Goal: Task Accomplishment & Management: Complete application form

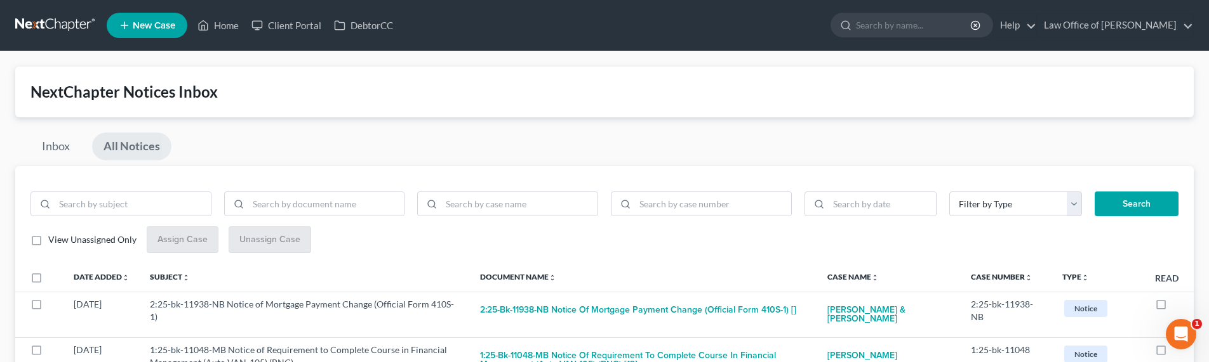
click at [46, 25] on link at bounding box center [55, 25] width 81 height 23
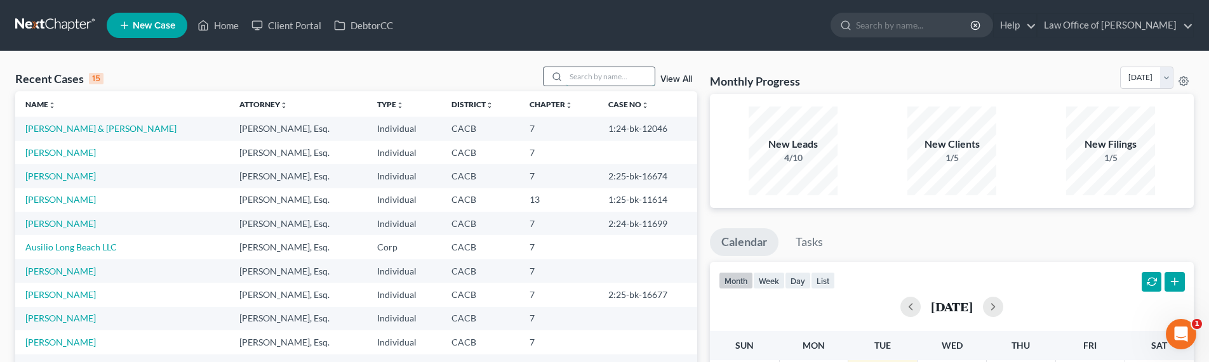
click at [590, 75] on input "search" at bounding box center [610, 76] width 89 height 18
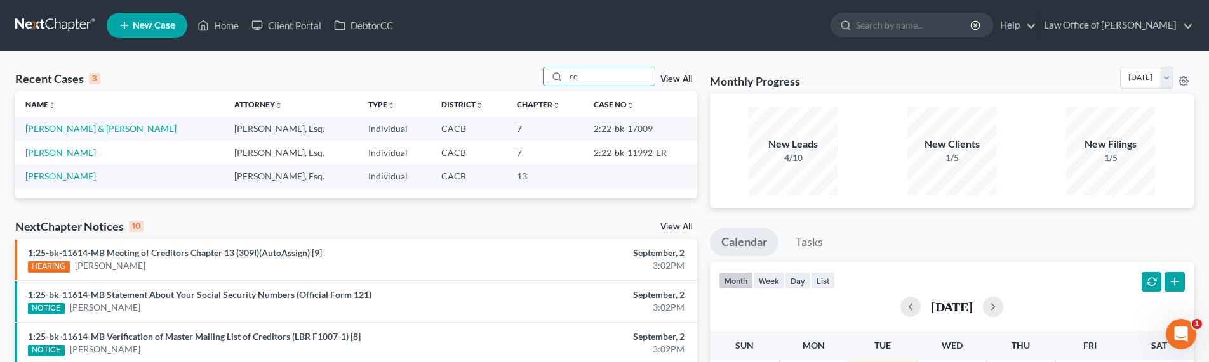
type input "c"
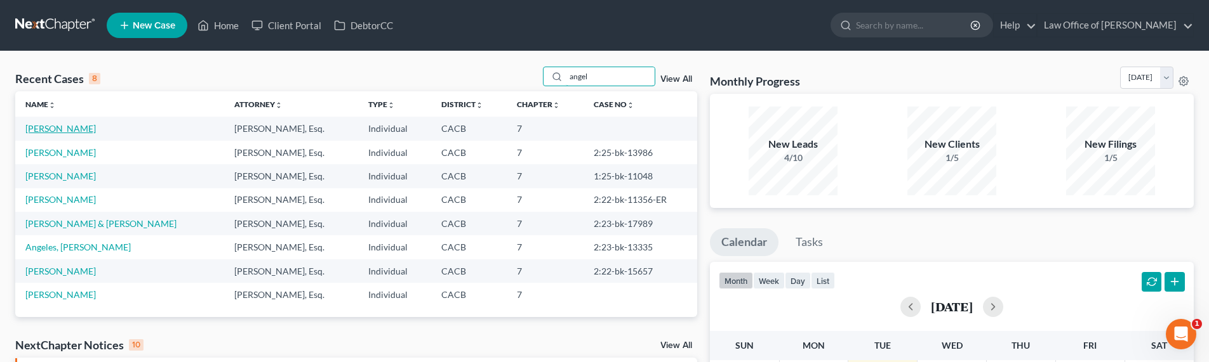
type input "angel"
click at [65, 129] on link "[PERSON_NAME]" at bounding box center [60, 128] width 70 height 11
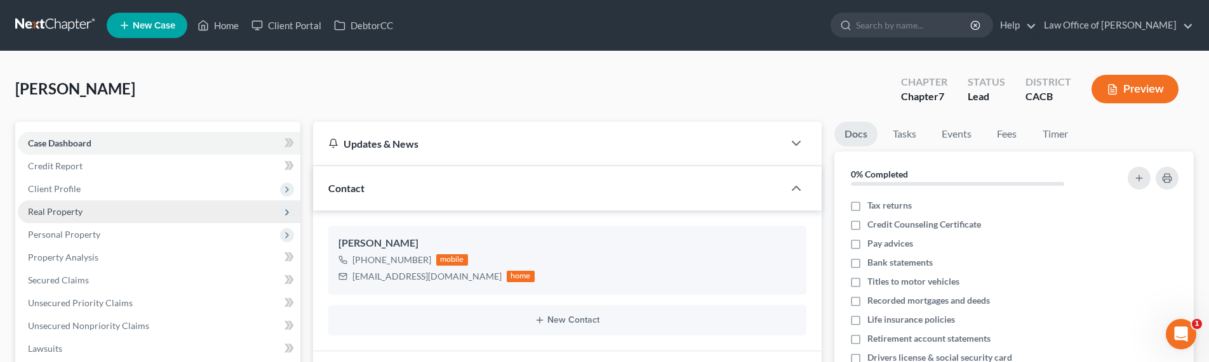
click at [62, 209] on span "Real Property" at bounding box center [55, 211] width 55 height 11
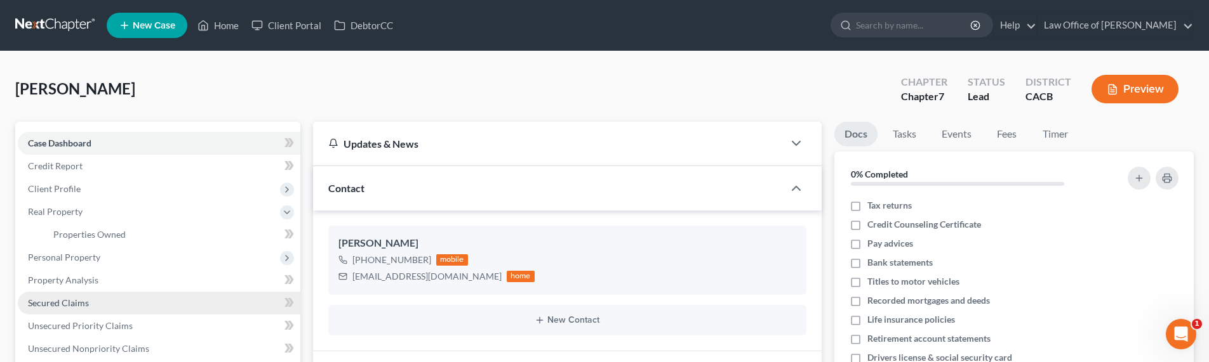
click at [63, 304] on span "Secured Claims" at bounding box center [58, 303] width 61 height 11
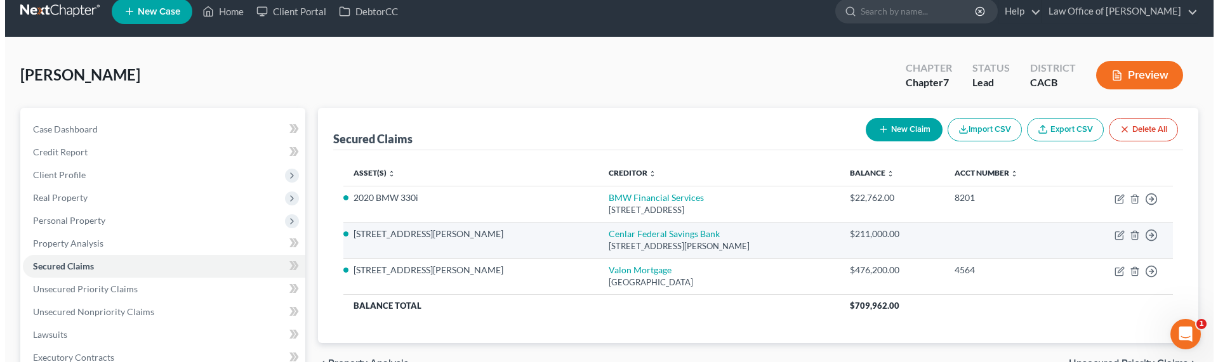
scroll to position [30, 0]
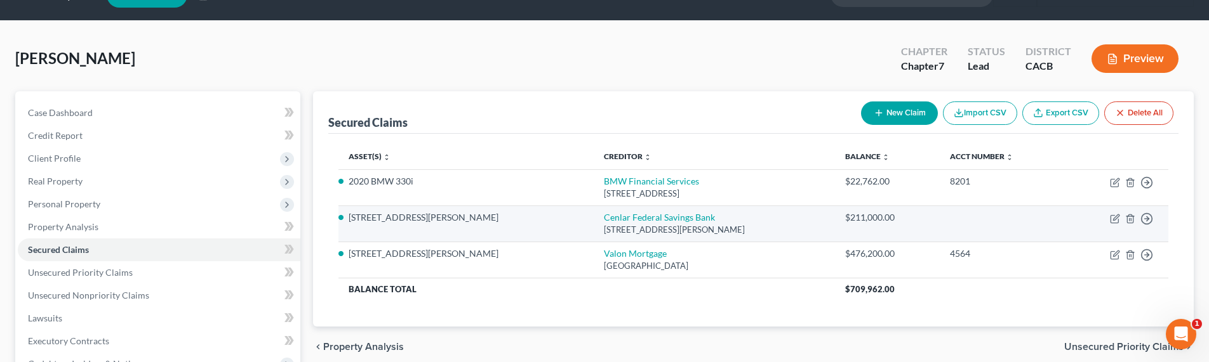
click at [604, 224] on div "[STREET_ADDRESS][PERSON_NAME]" at bounding box center [715, 230] width 222 height 12
click at [604, 218] on link "Cenlar Federal Savings Bank" at bounding box center [659, 217] width 111 height 11
select select "33"
select select "2"
select select "4"
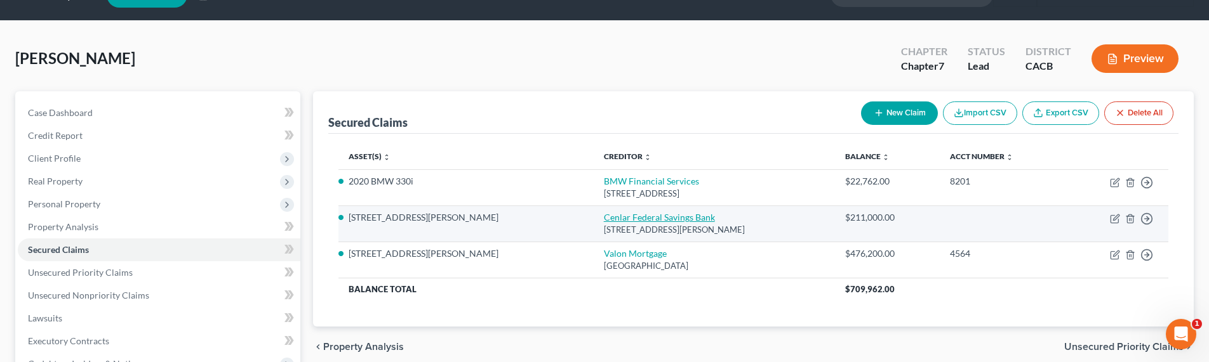
select select "0"
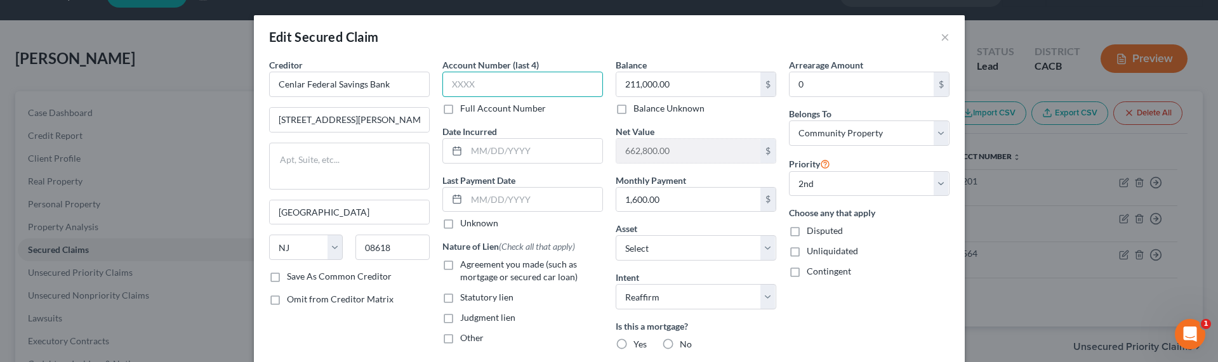
click at [491, 89] on input "text" at bounding box center [522, 84] width 161 height 25
type input "3625"
click at [460, 268] on label "Agreement you made (such as mortgage or secured car loan)" at bounding box center [531, 270] width 143 height 25
click at [465, 267] on input "Agreement you made (such as mortgage or secured car loan)" at bounding box center [469, 262] width 8 height 8
checkbox input "true"
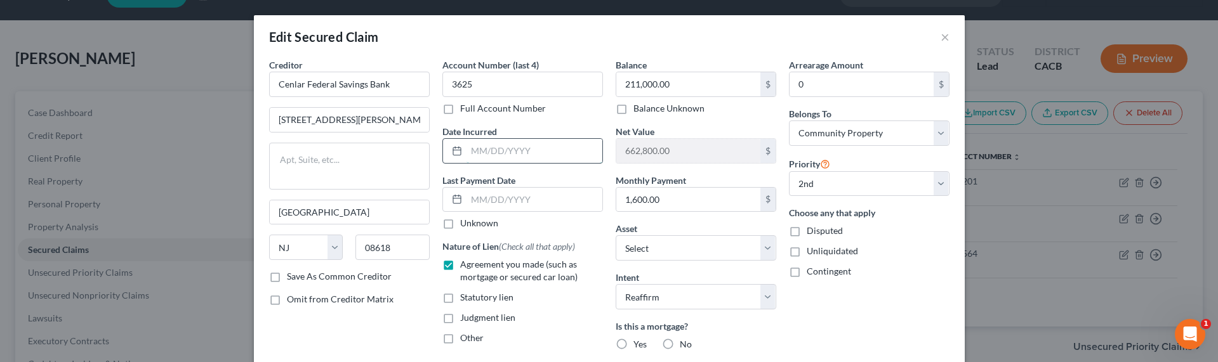
click at [505, 153] on input "text" at bounding box center [535, 151] width 136 height 24
type input "2022"
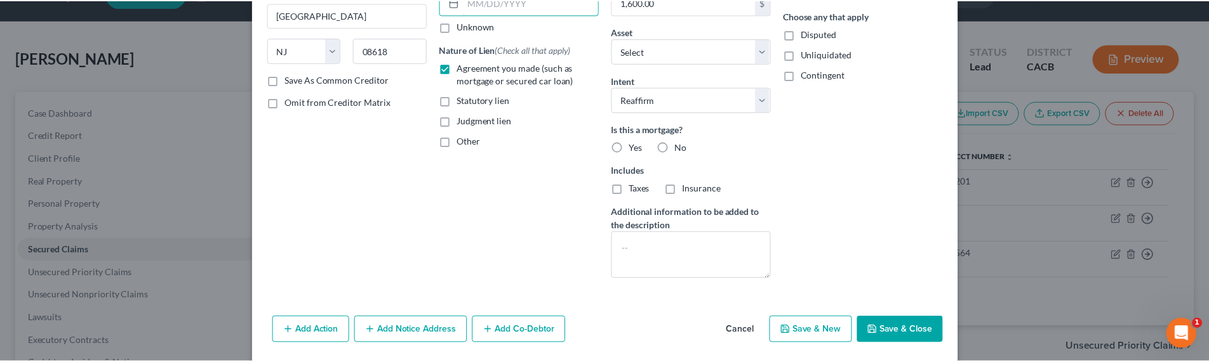
scroll to position [240, 0]
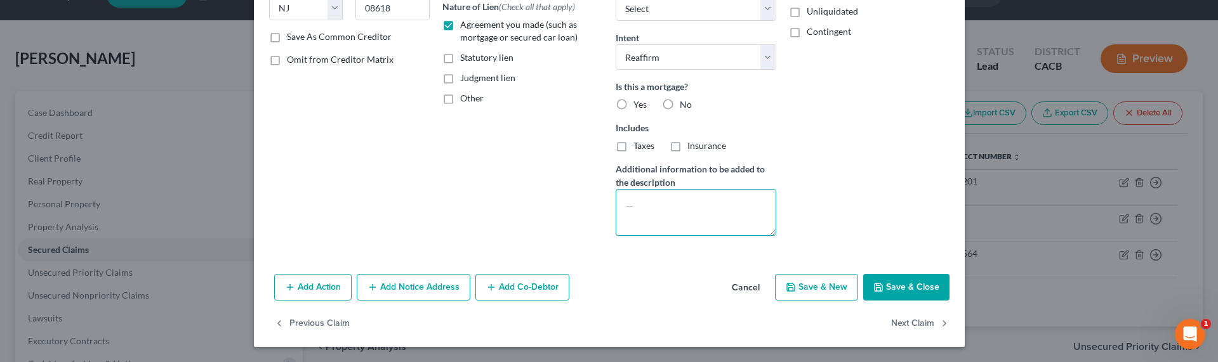
click at [707, 223] on textarea at bounding box center [696, 212] width 161 height 47
type textarea "HELOC"
click at [908, 276] on div "Add Action Add Notice Address Add Co-Debtor Cancel Save & New Save & Close" at bounding box center [609, 290] width 711 height 42
click at [909, 289] on button "Save & Close" at bounding box center [906, 287] width 86 height 27
select select "1"
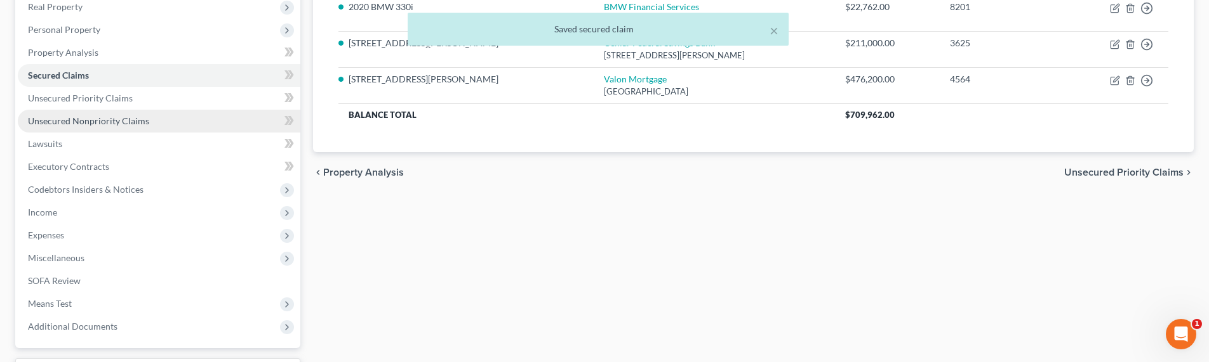
scroll to position [182, 0]
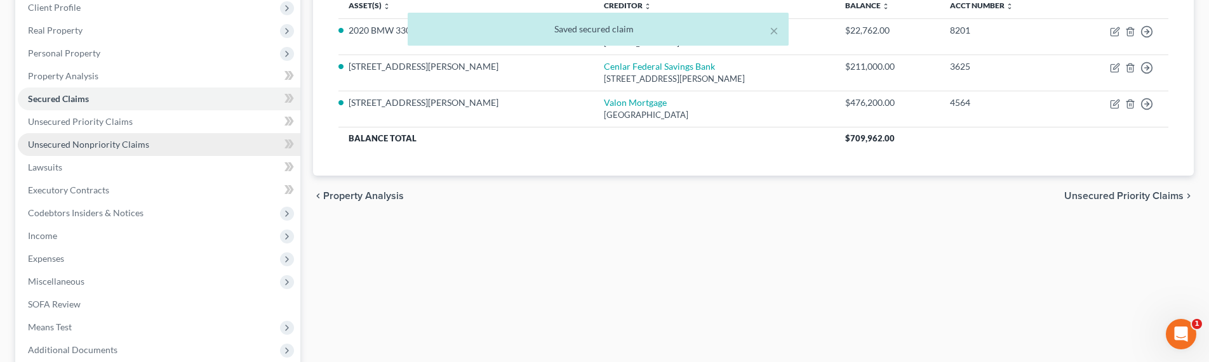
click at [70, 144] on span "Unsecured Nonpriority Claims" at bounding box center [88, 144] width 121 height 11
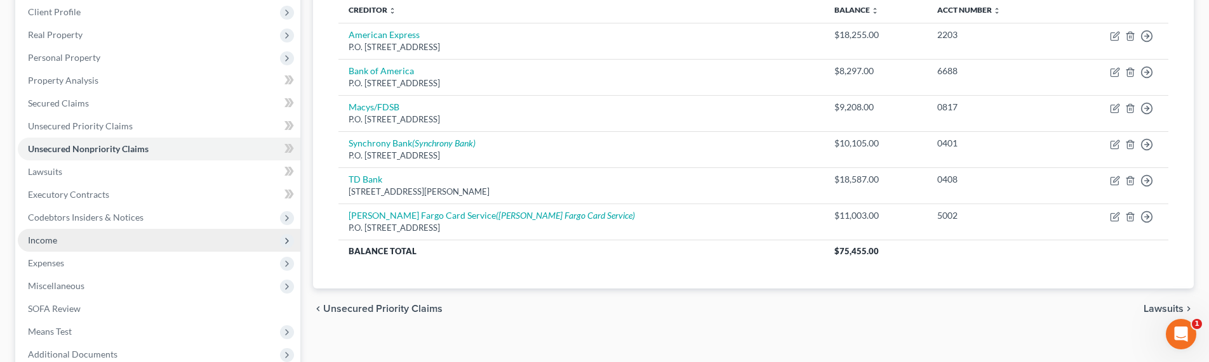
scroll to position [185, 0]
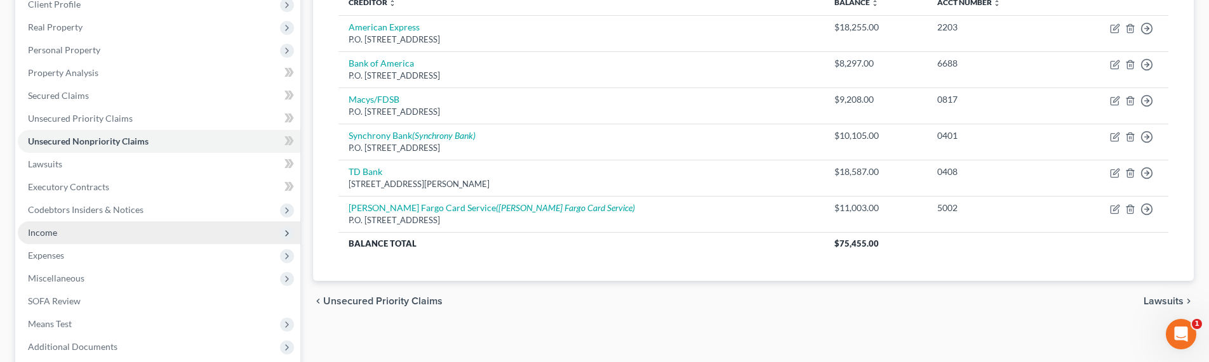
click at [33, 230] on span "Income" at bounding box center [42, 232] width 29 height 11
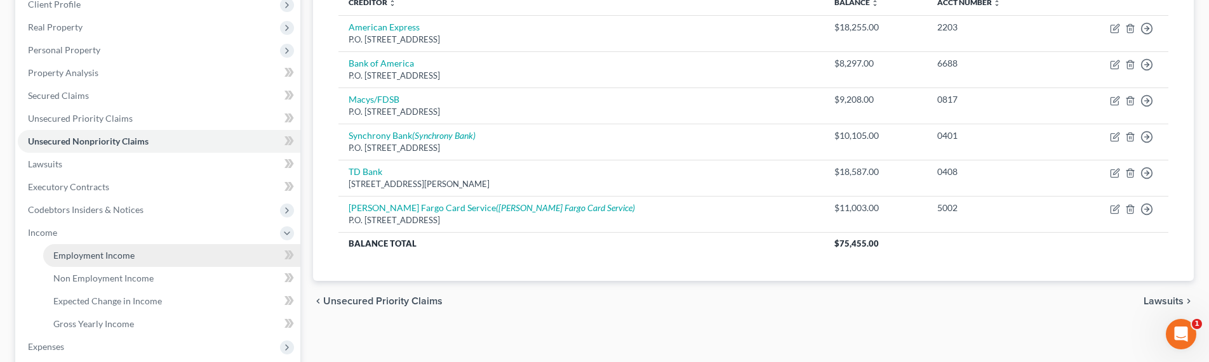
click at [58, 251] on span "Employment Income" at bounding box center [93, 255] width 81 height 11
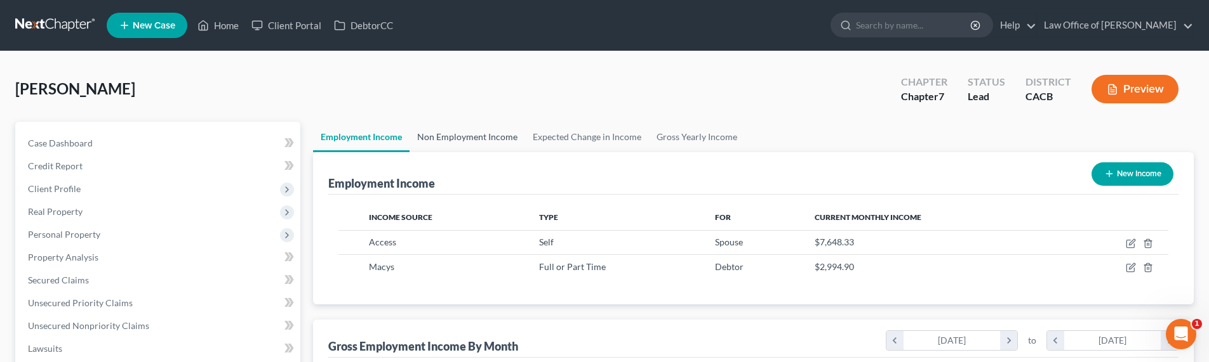
scroll to position [237, 498]
click at [463, 135] on link "Non Employment Income" at bounding box center [467, 137] width 116 height 30
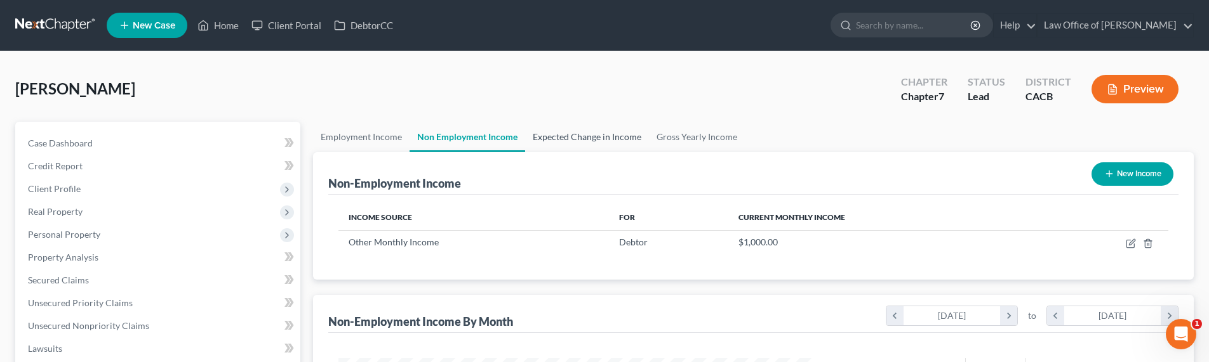
scroll to position [237, 498]
click at [665, 136] on link "Gross Yearly Income" at bounding box center [697, 137] width 96 height 30
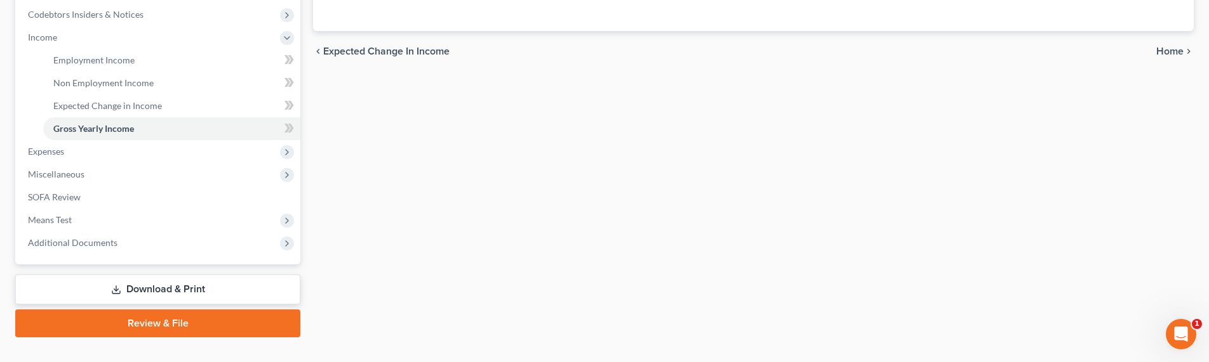
scroll to position [402, 0]
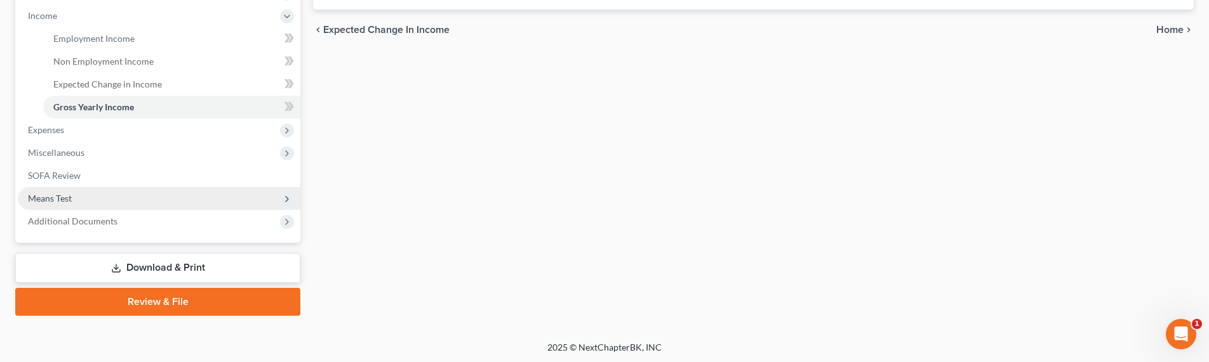
click at [55, 196] on span "Means Test" at bounding box center [50, 198] width 44 height 11
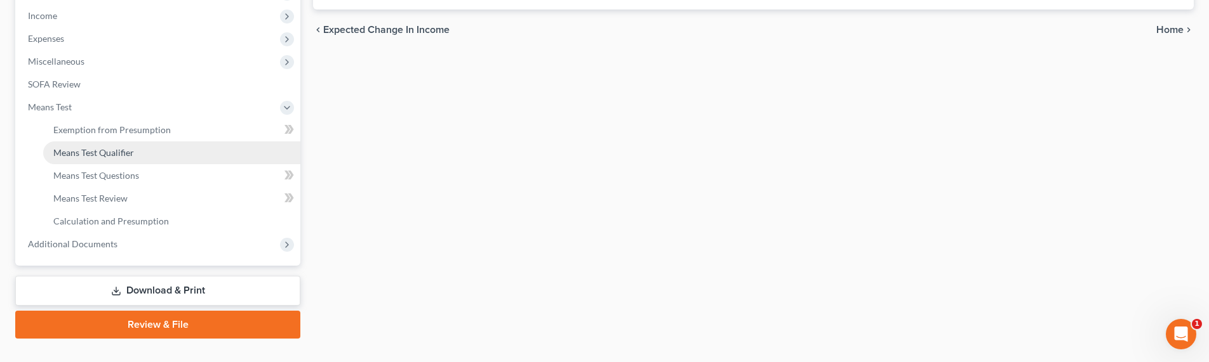
click at [104, 154] on span "Means Test Qualifier" at bounding box center [93, 152] width 81 height 11
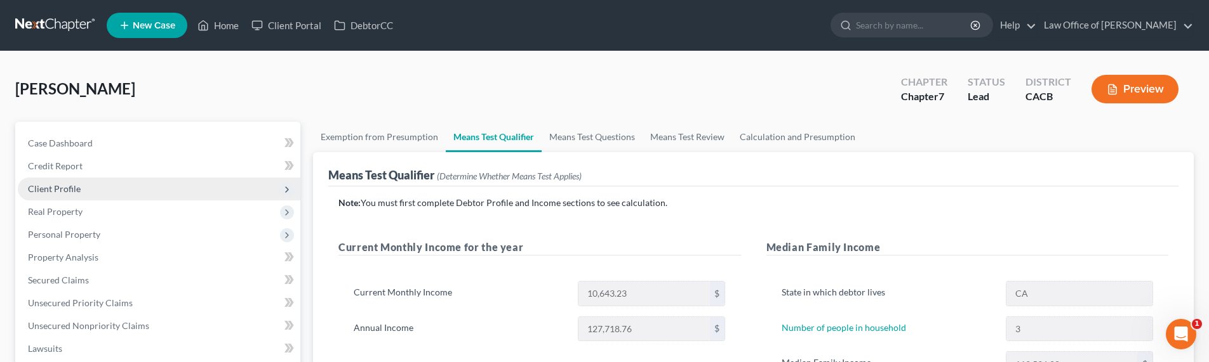
click at [49, 184] on span "Client Profile" at bounding box center [54, 188] width 53 height 11
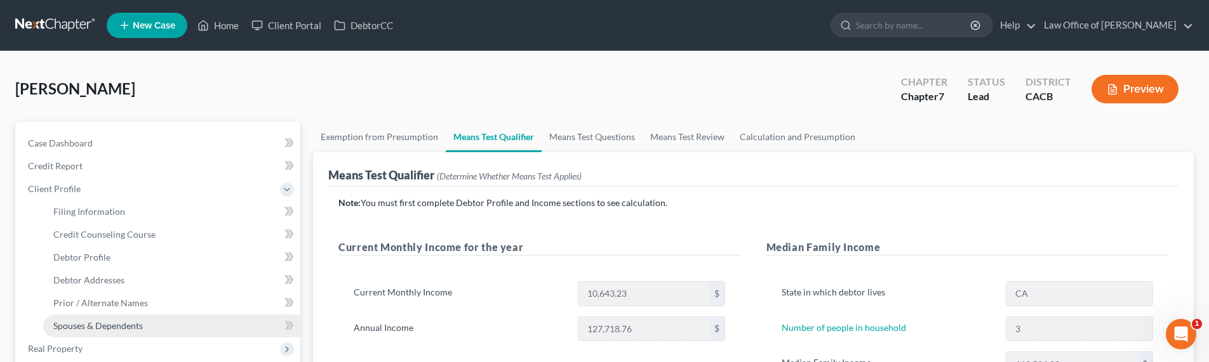
click at [96, 326] on span "Spouses & Dependents" at bounding box center [98, 326] width 90 height 11
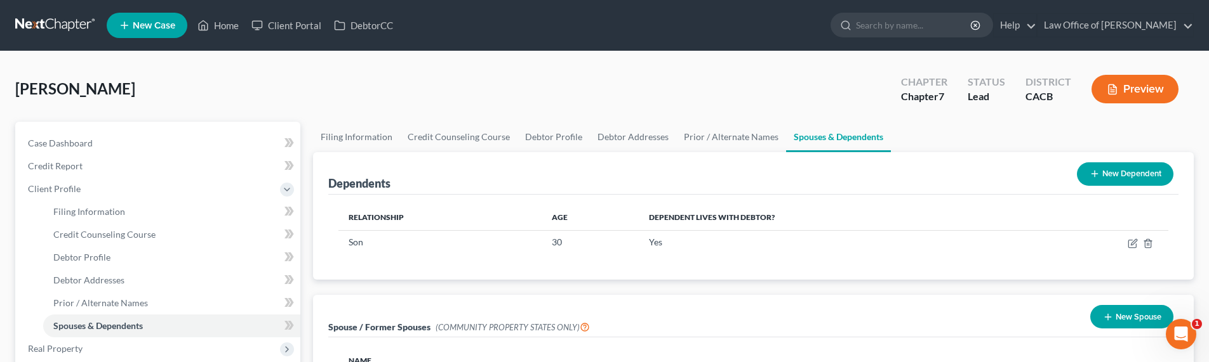
click at [856, 164] on div "Dependents New Dependent" at bounding box center [753, 173] width 850 height 43
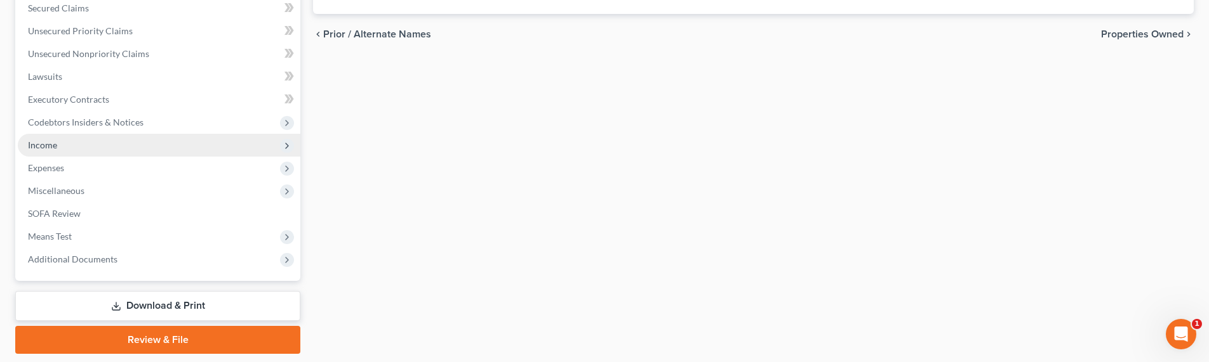
scroll to position [448, 0]
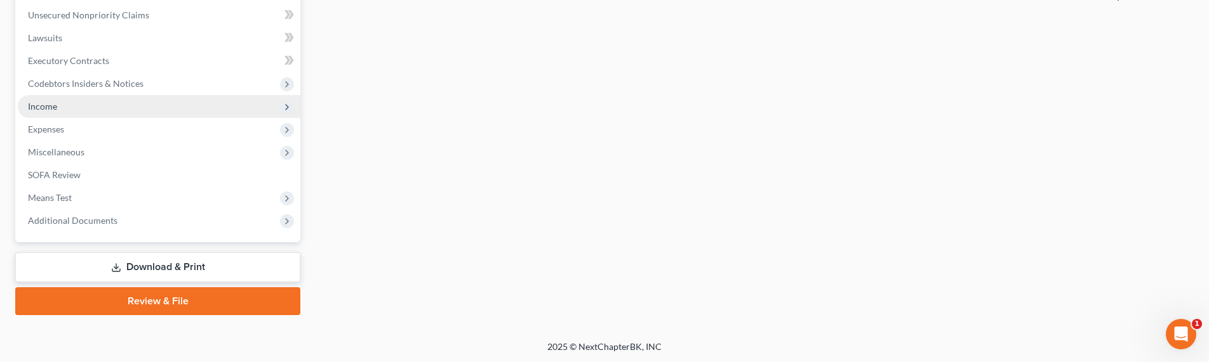
click at [48, 104] on span "Income" at bounding box center [42, 106] width 29 height 11
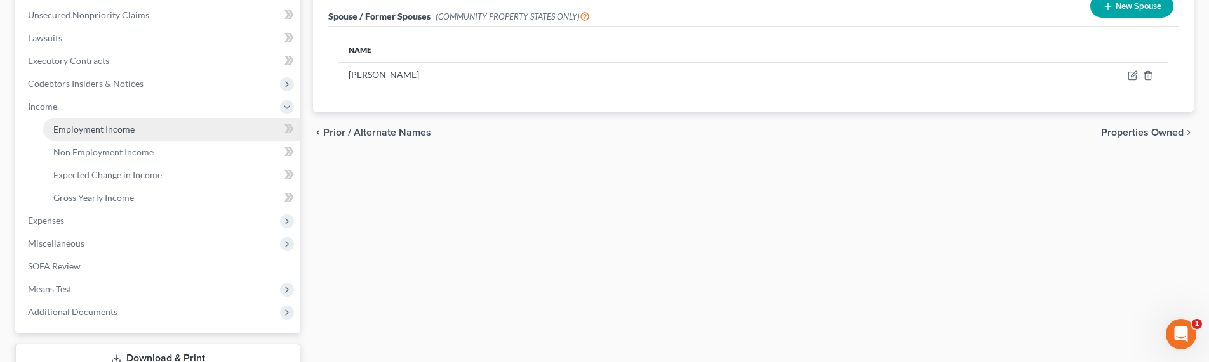
click at [79, 127] on span "Employment Income" at bounding box center [93, 129] width 81 height 11
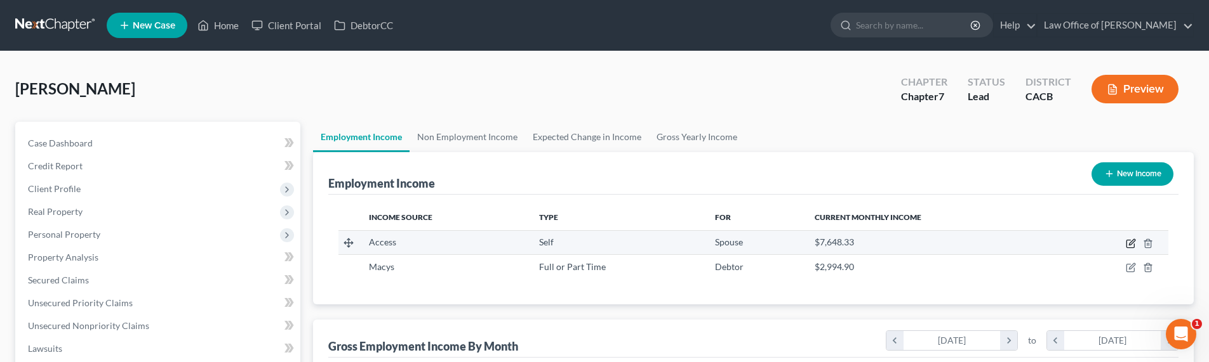
click at [1131, 243] on icon "button" at bounding box center [1131, 244] width 10 height 10
select select "1"
select select "4"
select select "3"
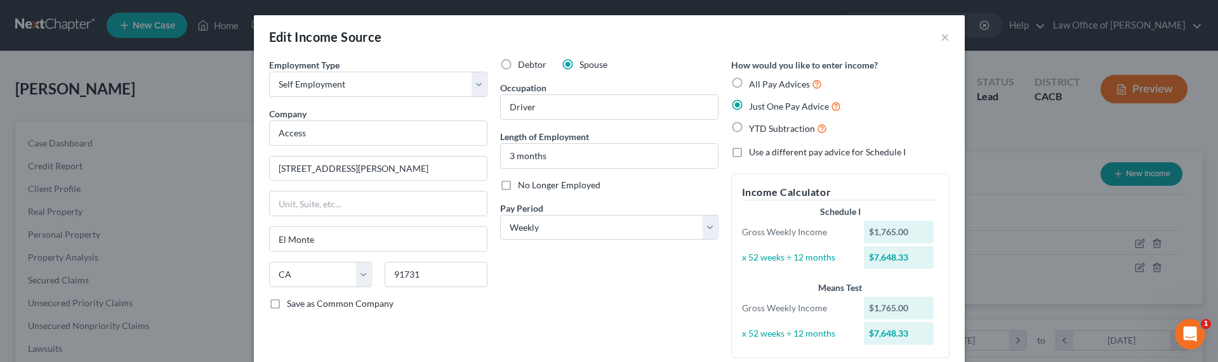
click at [811, 150] on span "Use a different pay advice for Schedule I" at bounding box center [827, 152] width 157 height 11
click at [762, 150] on input "Use a different pay advice for Schedule I" at bounding box center [758, 150] width 8 height 8
checkbox input "true"
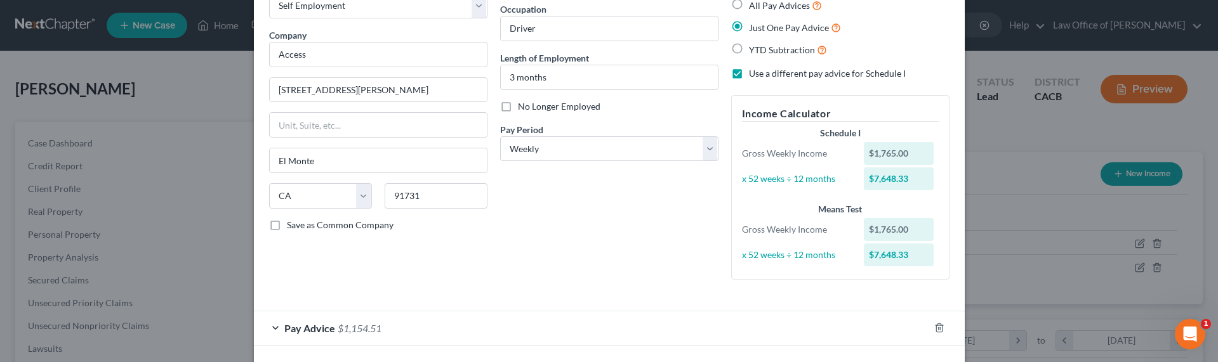
scroll to position [131, 0]
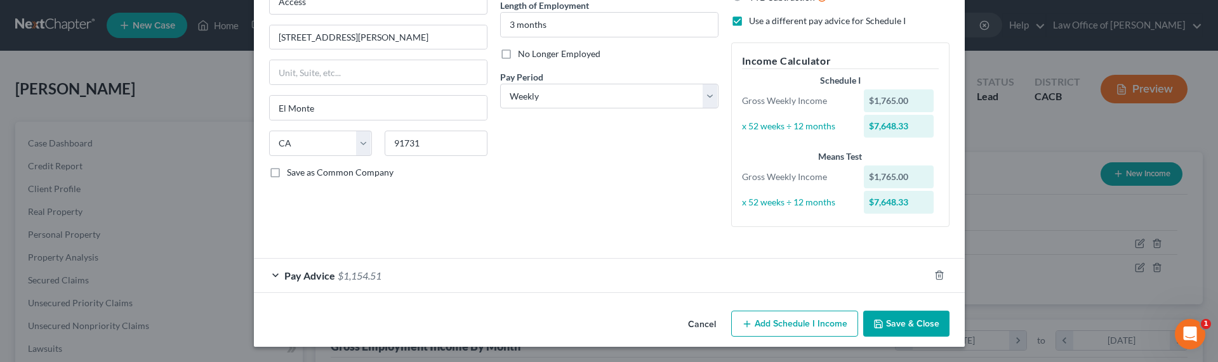
click at [776, 326] on button "Add Schedule I Income" at bounding box center [794, 324] width 127 height 27
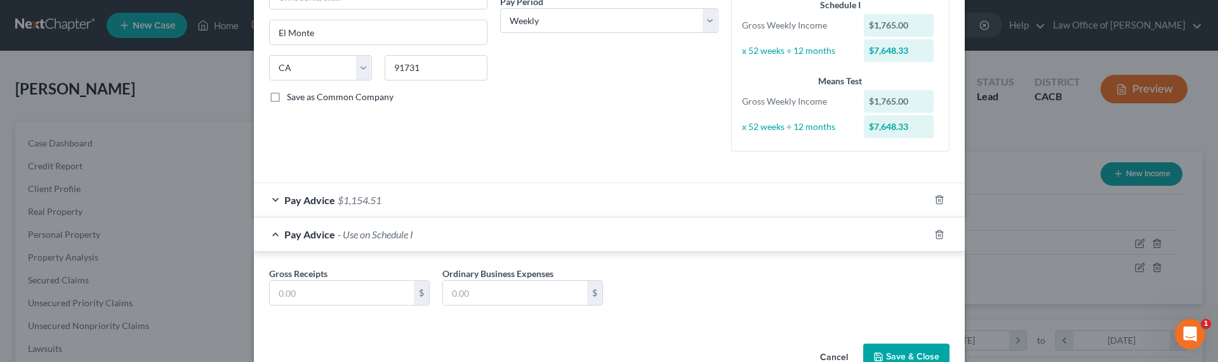
scroll to position [240, 0]
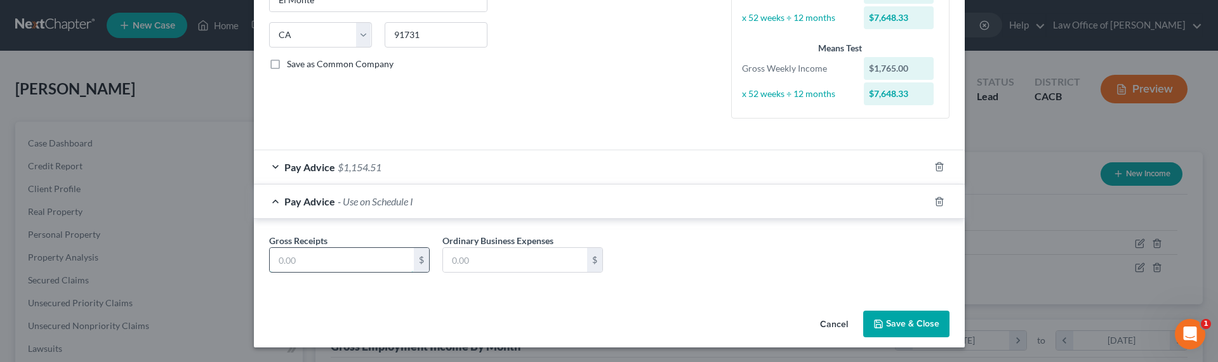
click at [346, 263] on input "text" at bounding box center [342, 260] width 144 height 24
type input "1"
type input "3,680"
type input "2,100"
click at [343, 166] on span "$1,154.51" at bounding box center [360, 167] width 44 height 12
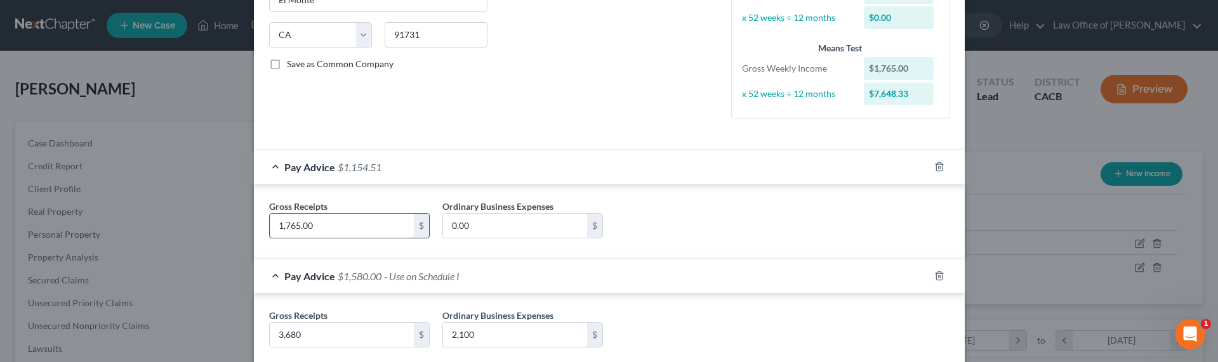
click at [297, 221] on input "1,765.00" at bounding box center [342, 226] width 144 height 24
click at [313, 222] on input "1,765.00" at bounding box center [342, 226] width 144 height 24
drag, startPoint x: 317, startPoint y: 224, endPoint x: 243, endPoint y: 227, distance: 73.7
click at [243, 227] on div "Edit Income Source × Employment Type * Select Full or [DEMOGRAPHIC_DATA] Employ…" at bounding box center [609, 181] width 1218 height 362
type input "210"
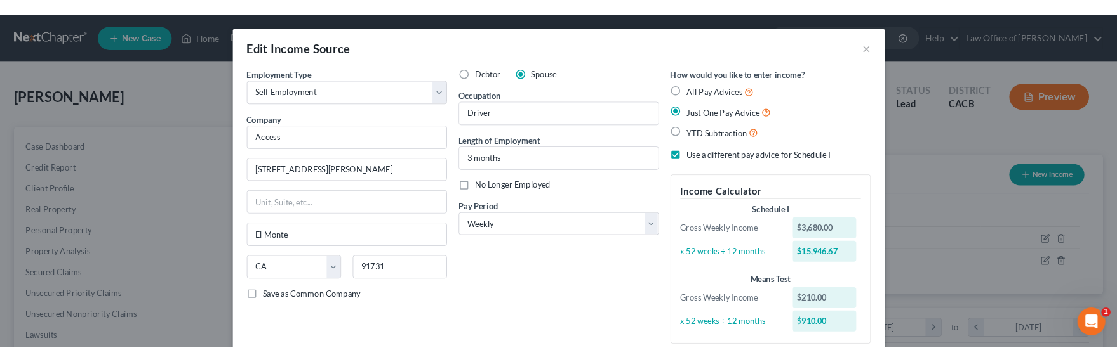
scroll to position [634596, 634360]
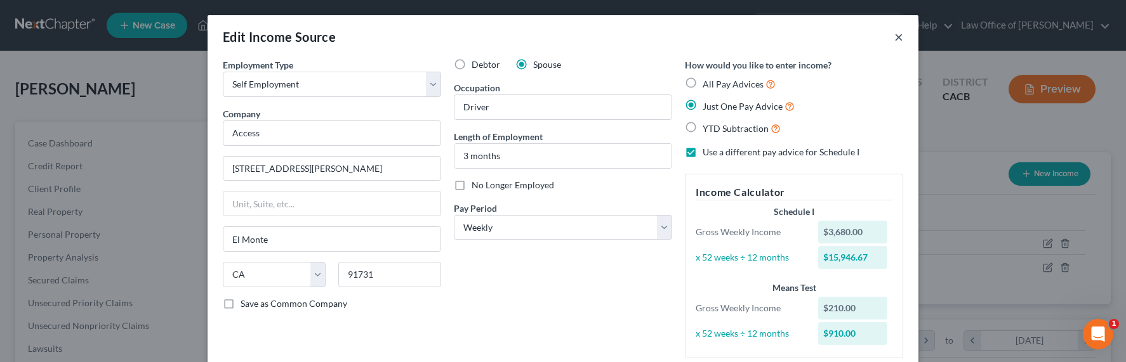
click at [894, 34] on button "×" at bounding box center [898, 36] width 9 height 15
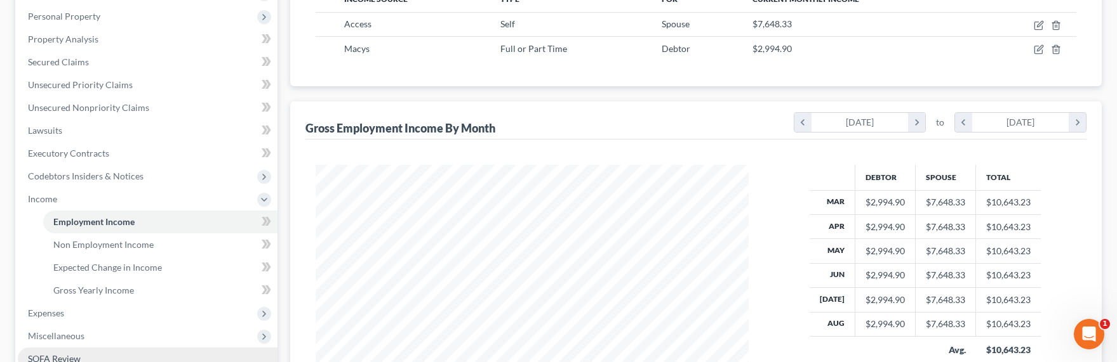
scroll to position [272, 0]
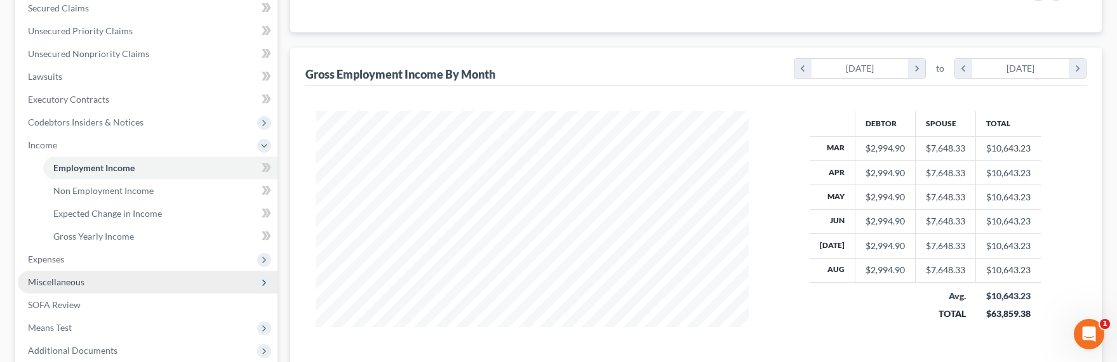
click at [67, 281] on span "Miscellaneous" at bounding box center [56, 282] width 56 height 11
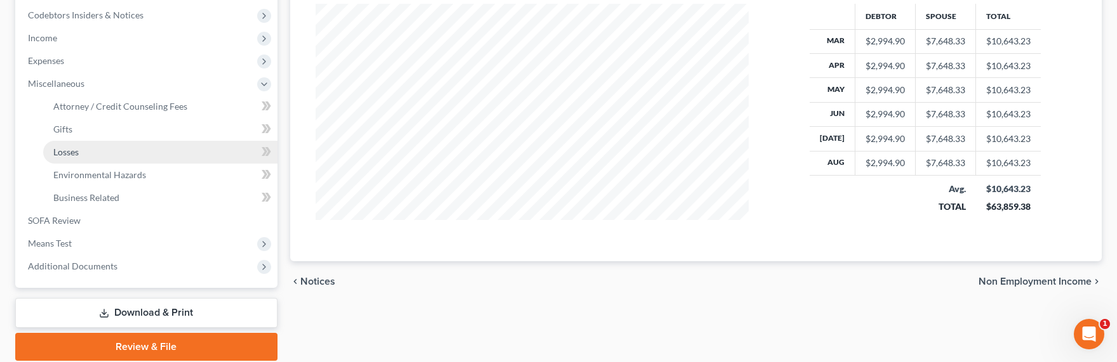
scroll to position [236, 0]
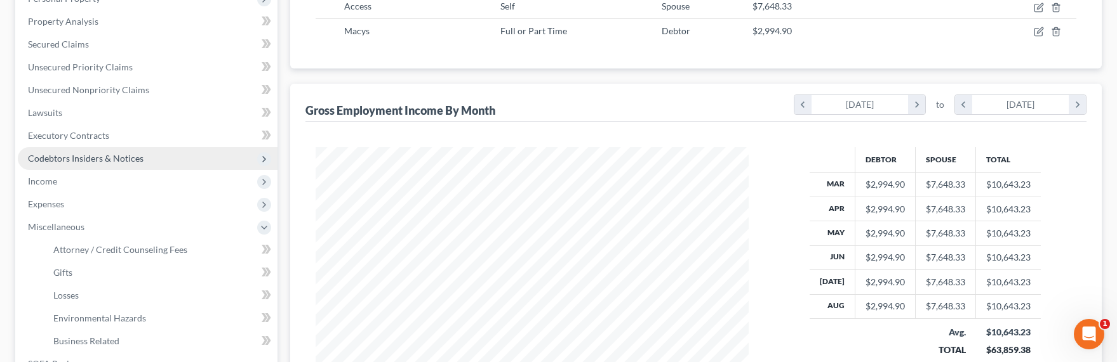
click at [53, 164] on span "Codebtors Insiders & Notices" at bounding box center [148, 158] width 260 height 23
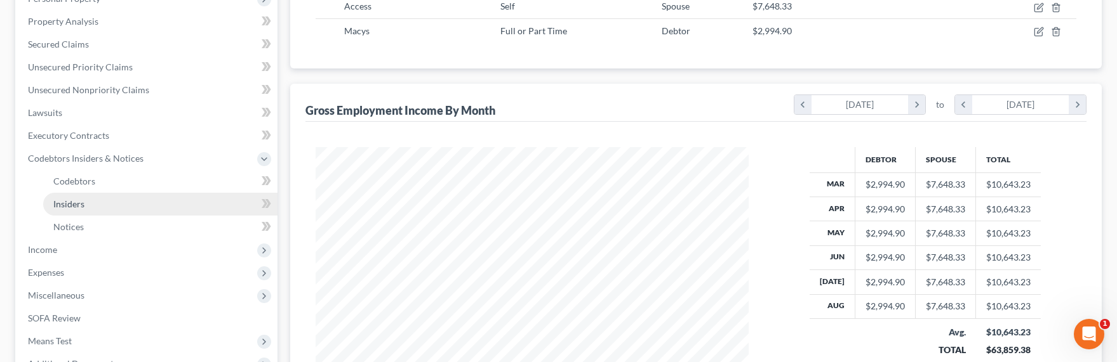
click at [66, 206] on span "Insiders" at bounding box center [68, 204] width 31 height 11
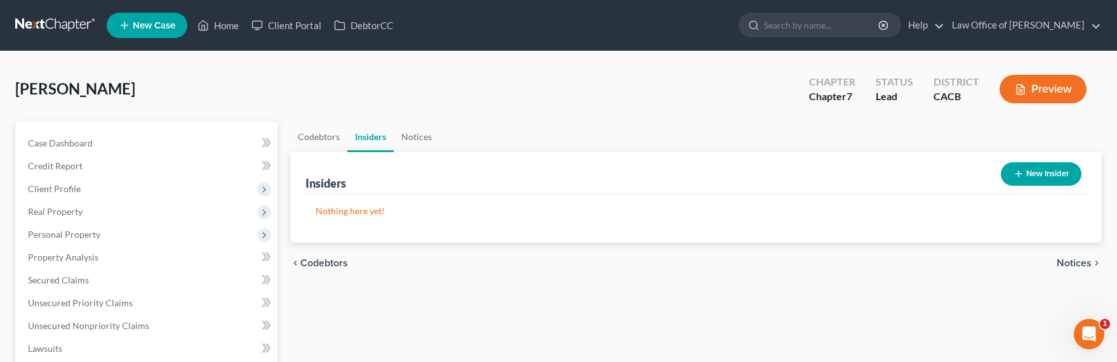
click at [1030, 165] on button "New Insider" at bounding box center [1040, 174] width 81 height 23
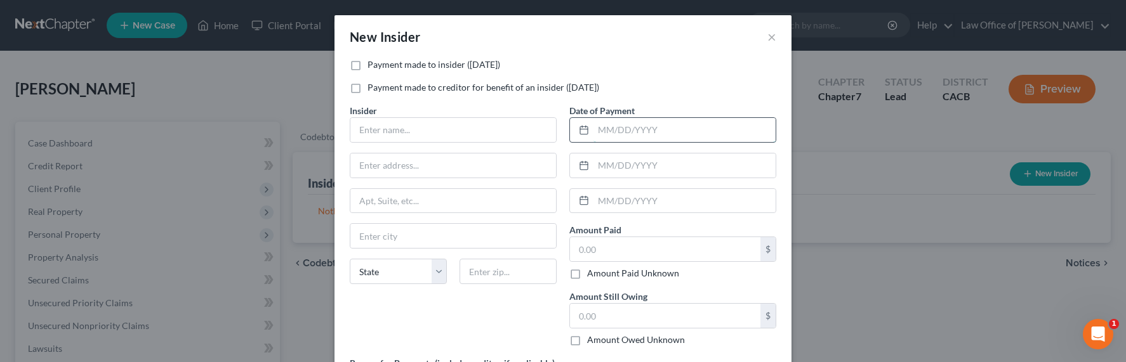
click at [717, 135] on input "text" at bounding box center [685, 130] width 182 height 24
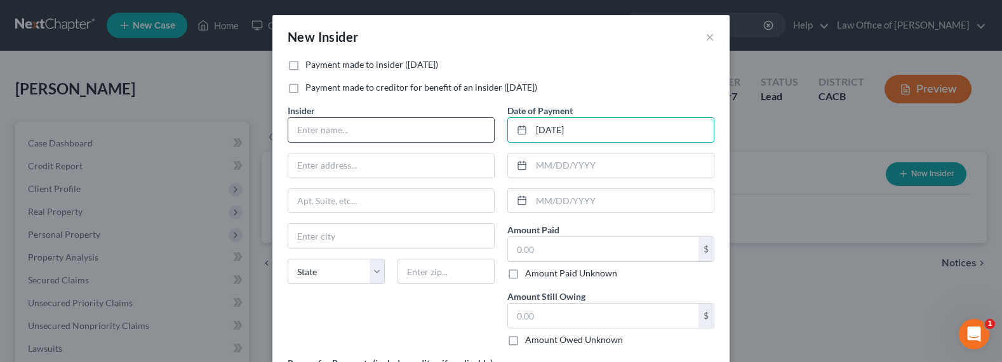
type input "[DATE]"
click at [362, 134] on input "text" at bounding box center [391, 130] width 206 height 24
type input "[PERSON_NAME]"
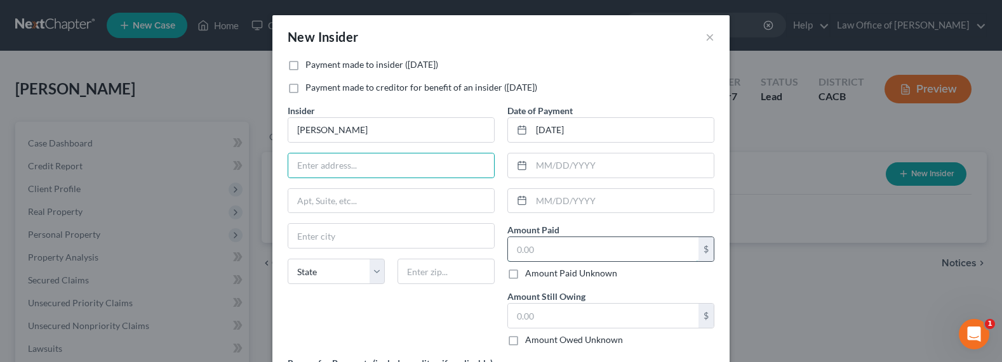
click at [549, 251] on input "text" at bounding box center [603, 249] width 190 height 24
type input "2,500"
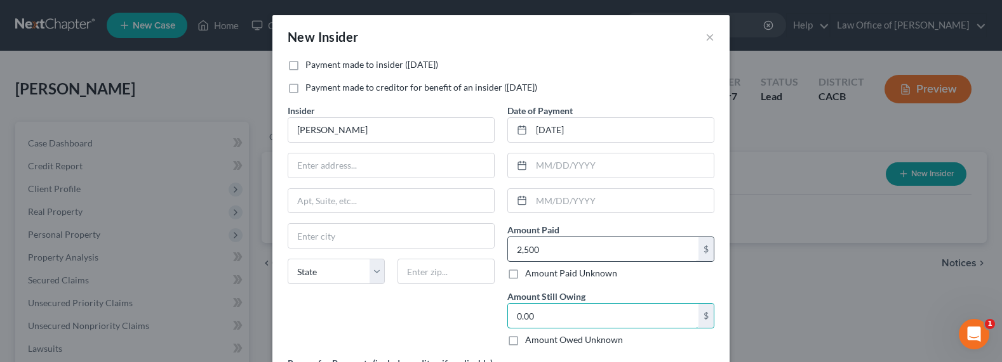
type input "0.00"
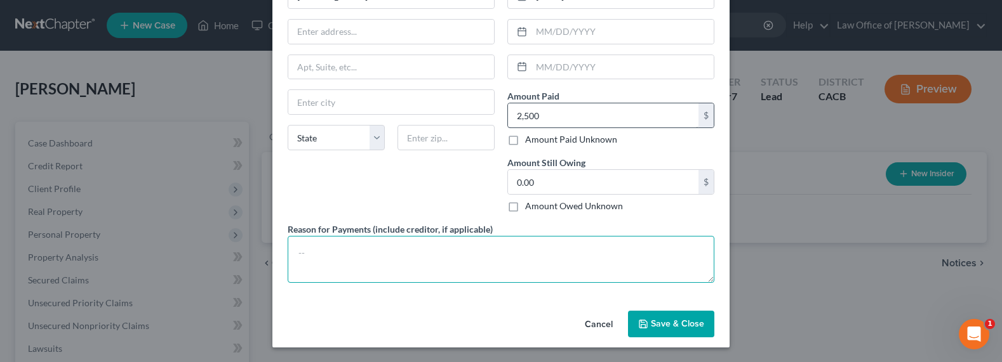
type textarea "D"
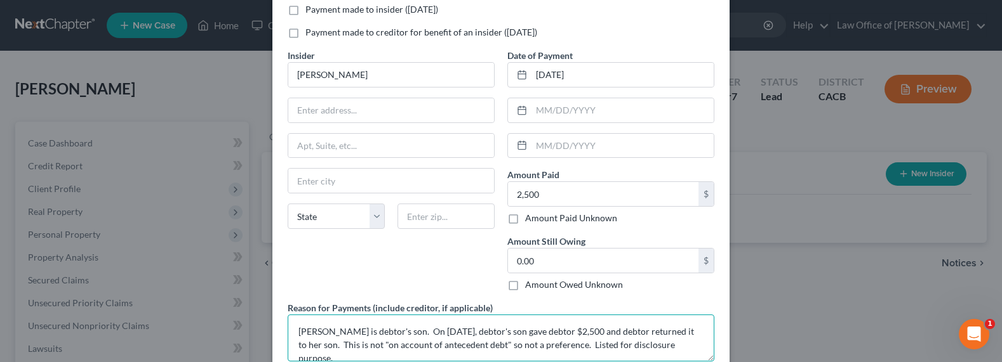
scroll to position [5, 0]
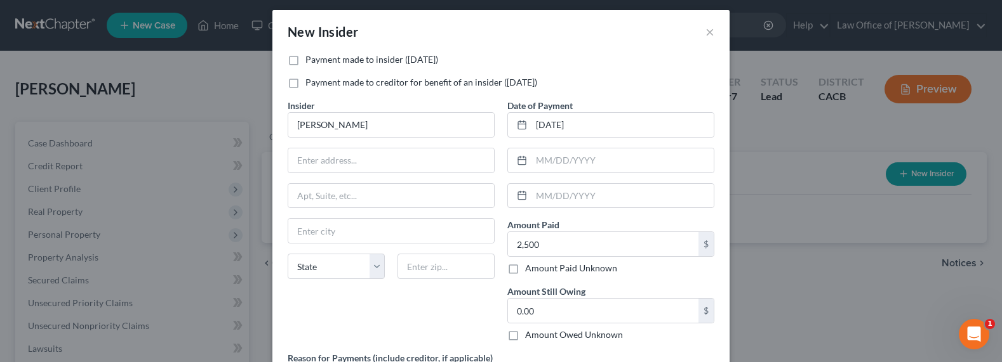
type textarea "[PERSON_NAME] is debtor's son. On [DATE], debtor's son gave debtor $2,500 and d…"
click at [339, 58] on label "Payment made to insider ([DATE])" at bounding box center [371, 59] width 133 height 13
click at [319, 58] on input "Payment made to insider ([DATE])" at bounding box center [314, 57] width 8 height 8
checkbox input "true"
click at [338, 163] on input "text" at bounding box center [391, 161] width 206 height 24
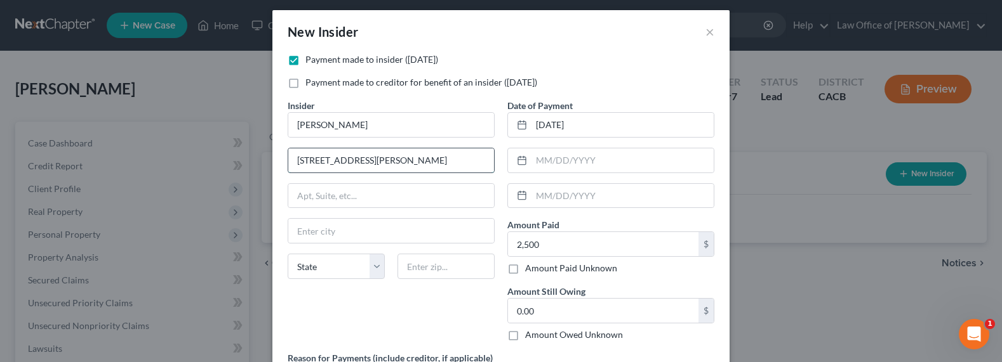
type input "[STREET_ADDRESS][PERSON_NAME]"
type input "91107"
type input "[GEOGRAPHIC_DATA]"
select select "4"
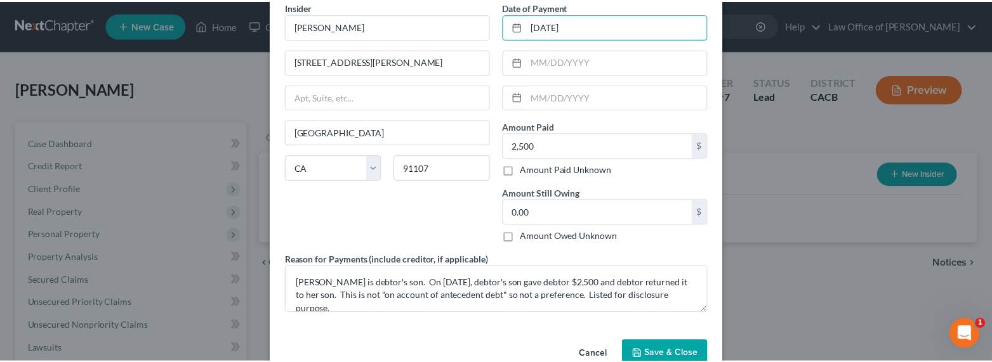
scroll to position [134, 0]
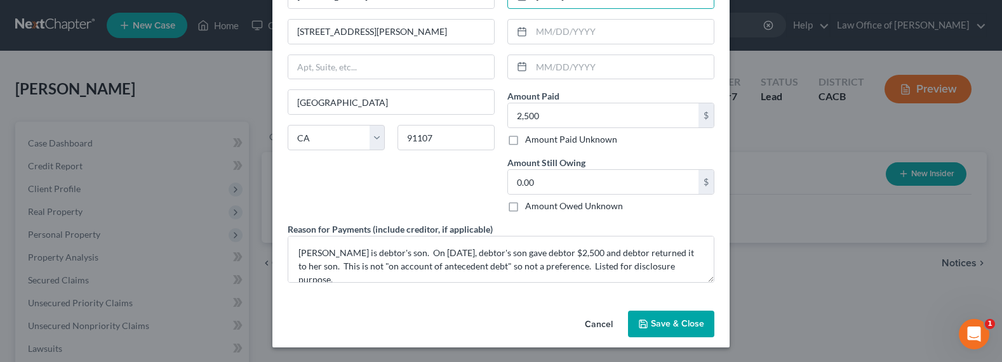
click at [662, 319] on span "Save & Close" at bounding box center [677, 324] width 53 height 11
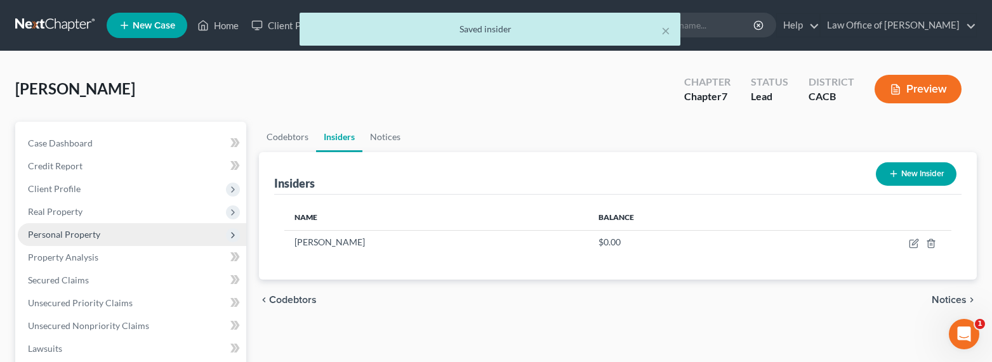
click at [60, 234] on span "Personal Property" at bounding box center [64, 234] width 72 height 11
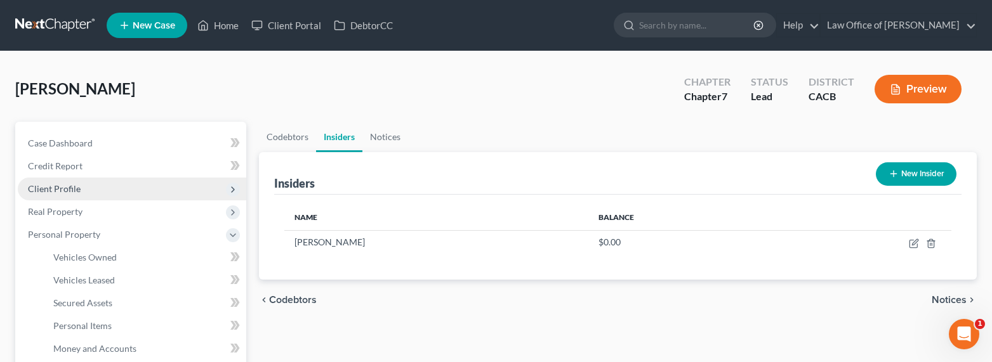
click at [50, 187] on span "Client Profile" at bounding box center [54, 188] width 53 height 11
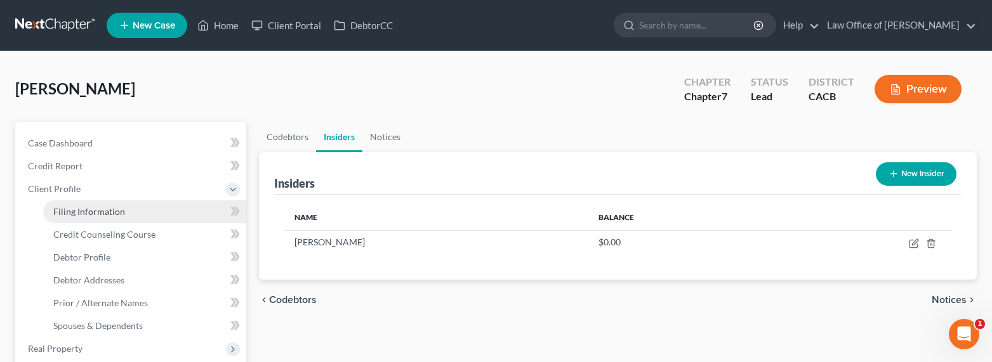
click at [73, 214] on span "Filing Information" at bounding box center [89, 211] width 72 height 11
select select "1"
select select "0"
select select "4"
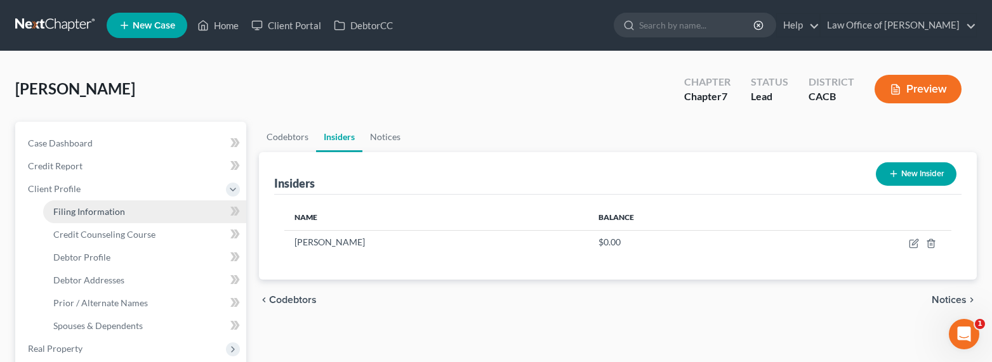
select select "1"
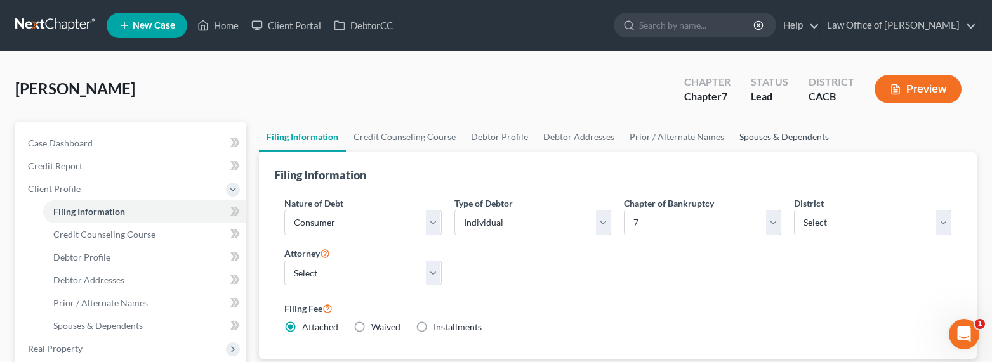
click at [786, 134] on link "Spouses & Dependents" at bounding box center [784, 137] width 105 height 30
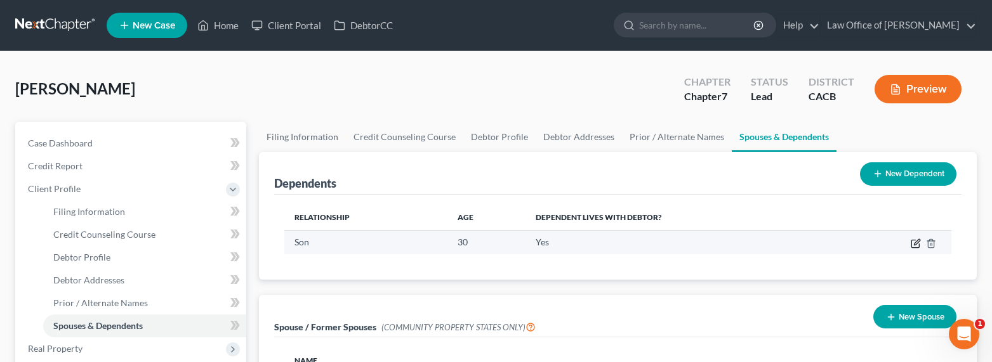
click at [917, 244] on icon "button" at bounding box center [916, 244] width 10 height 10
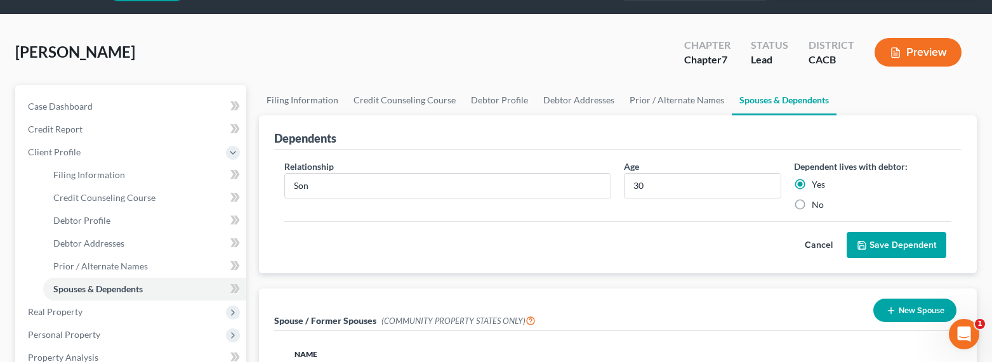
scroll to position [43, 0]
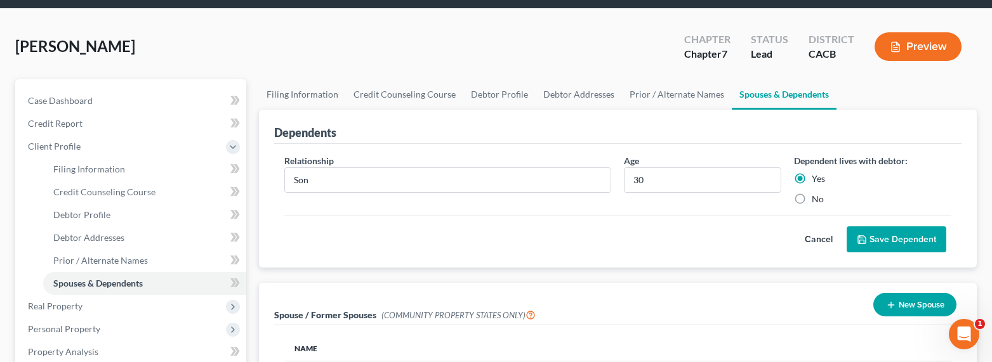
click at [385, 154] on div "Relationship * Son" at bounding box center [448, 179] width 340 height 51
click at [484, 126] on div "Dependents" at bounding box center [618, 127] width 688 height 34
click at [326, 180] on input "Son" at bounding box center [448, 180] width 326 height 24
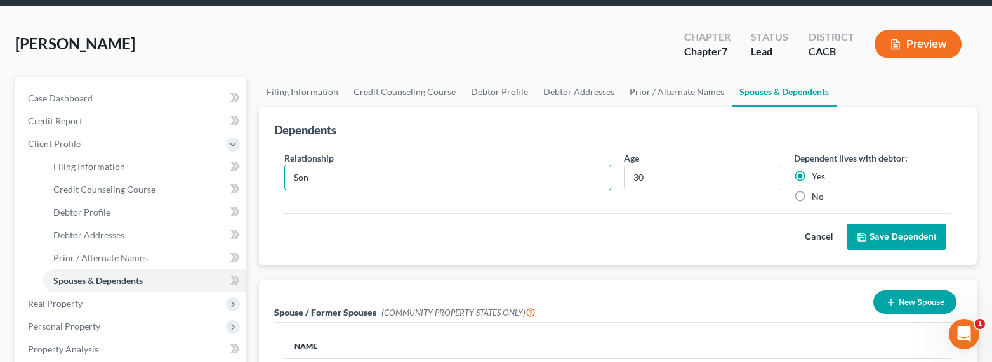
scroll to position [45, 0]
drag, startPoint x: 320, startPoint y: 180, endPoint x: 288, endPoint y: 175, distance: 32.1
click at [288, 175] on input "Son" at bounding box center [448, 178] width 326 height 24
drag, startPoint x: 646, startPoint y: 173, endPoint x: 589, endPoint y: 171, distance: 57.2
click at [592, 171] on div "Relationship * Son Age [DEMOGRAPHIC_DATA] Dependent lives with debtor: Yes No" at bounding box center [618, 183] width 680 height 62
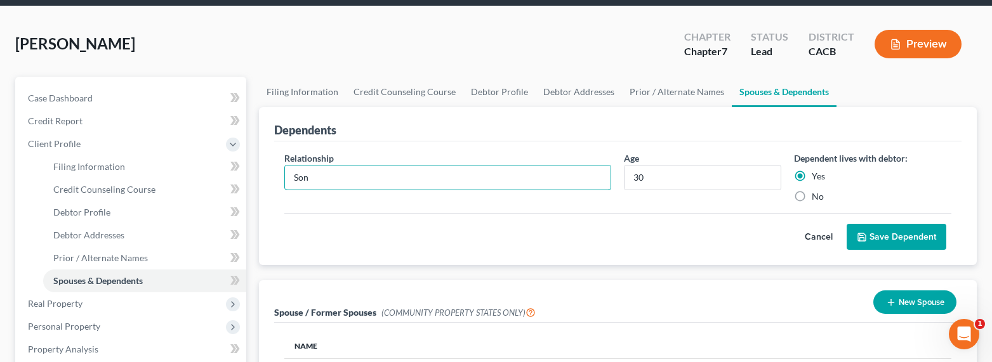
drag, startPoint x: 336, startPoint y: 180, endPoint x: 272, endPoint y: 173, distance: 63.8
click at [272, 173] on div "Dependents Relationship * Son Age [DEMOGRAPHIC_DATA] Dependent lives with debto…" at bounding box center [618, 186] width 718 height 159
type input "Son"
click at [902, 232] on button "Save Dependent" at bounding box center [897, 237] width 100 height 27
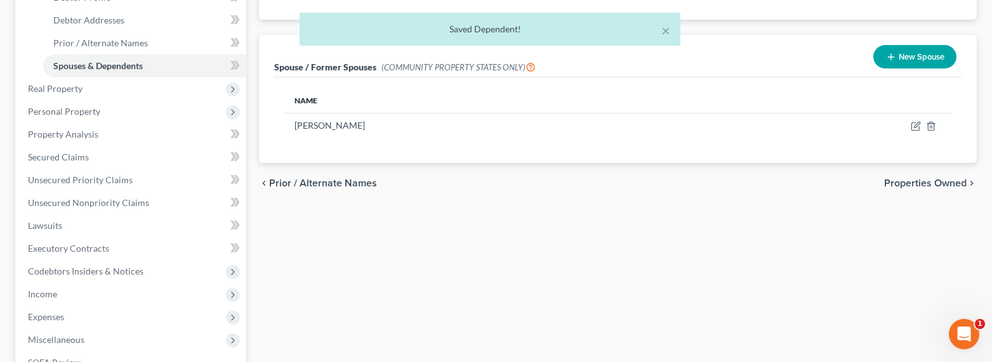
scroll to position [317, 0]
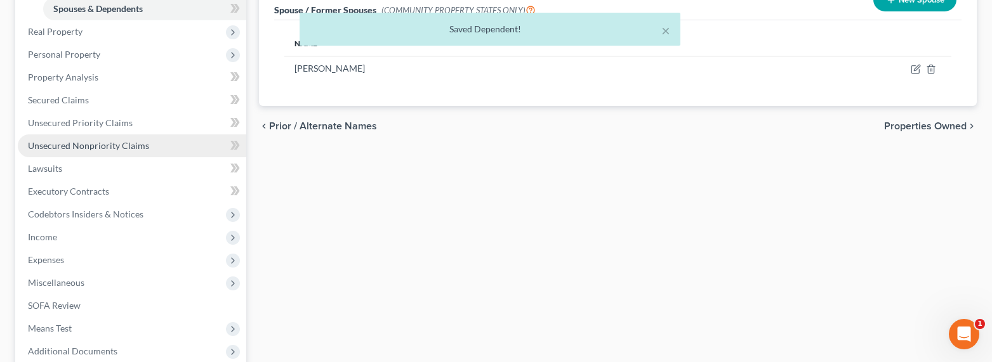
click at [93, 141] on span "Unsecured Nonpriority Claims" at bounding box center [88, 145] width 121 height 11
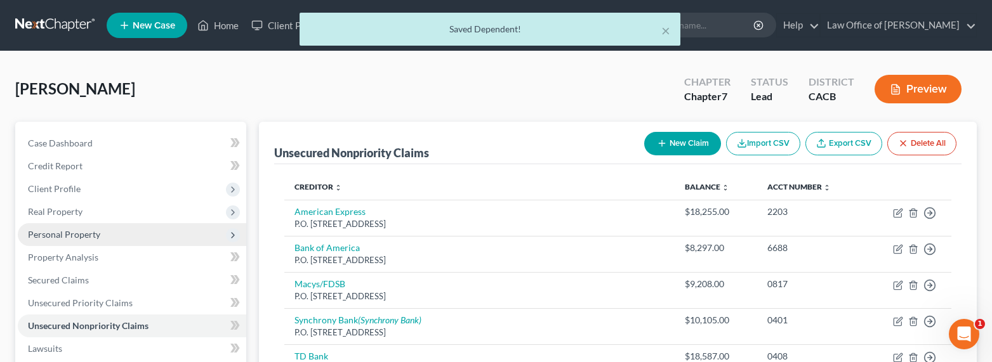
click at [57, 230] on span "Personal Property" at bounding box center [64, 234] width 72 height 11
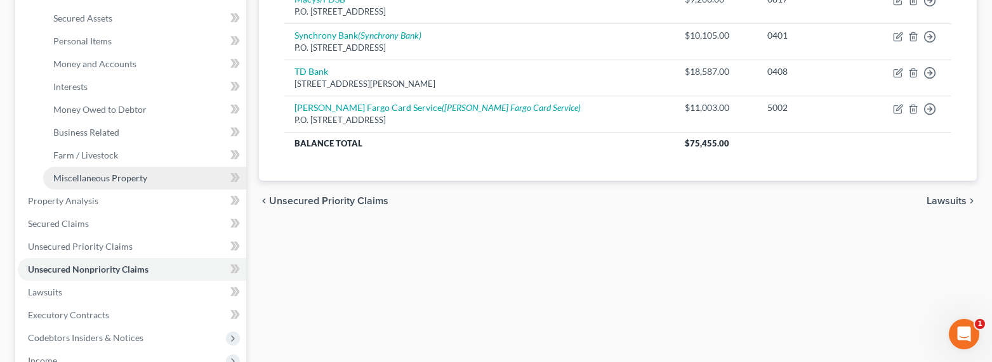
click at [98, 175] on span "Miscellaneous Property" at bounding box center [100, 178] width 94 height 11
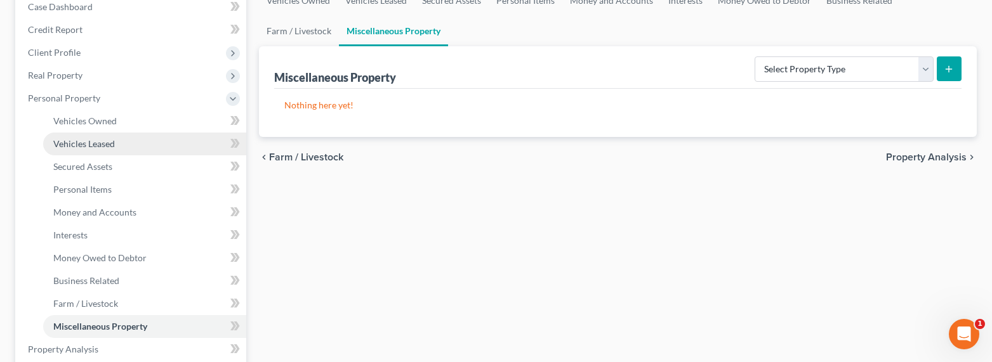
scroll to position [116, 0]
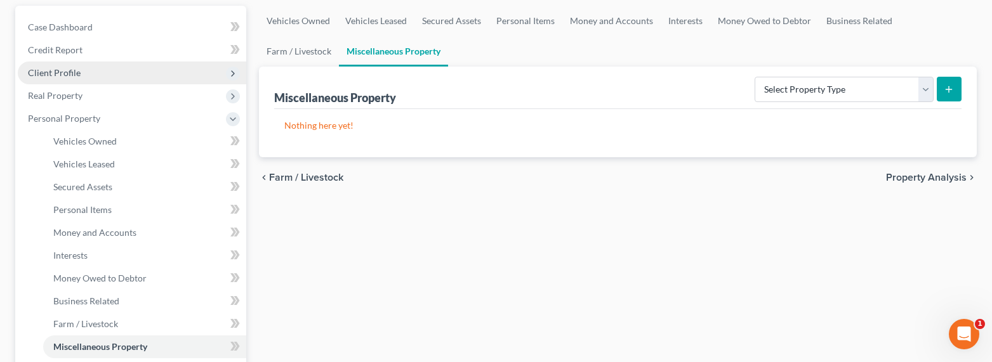
click at [63, 73] on span "Client Profile" at bounding box center [54, 72] width 53 height 11
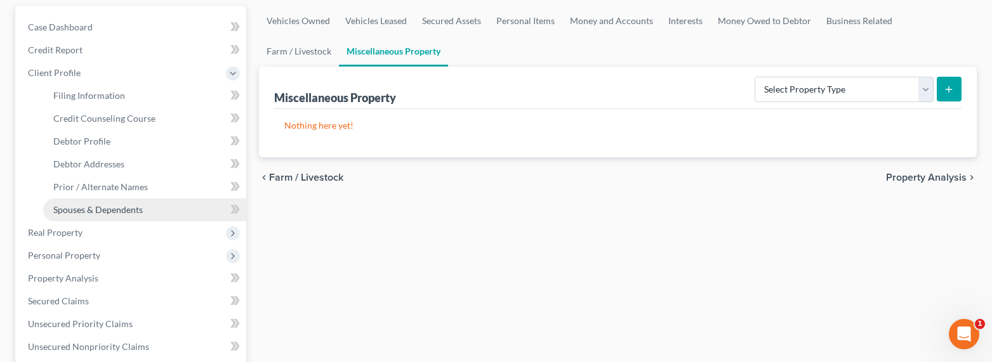
click at [86, 213] on span "Spouses & Dependents" at bounding box center [98, 209] width 90 height 11
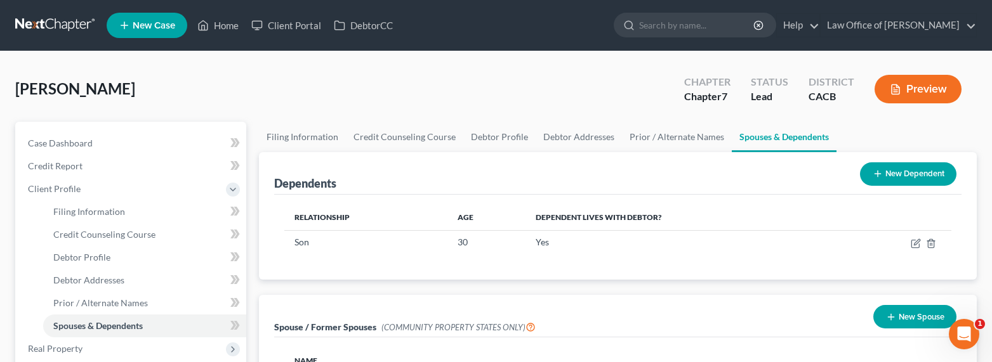
click at [889, 171] on button "New Dependent" at bounding box center [908, 174] width 96 height 23
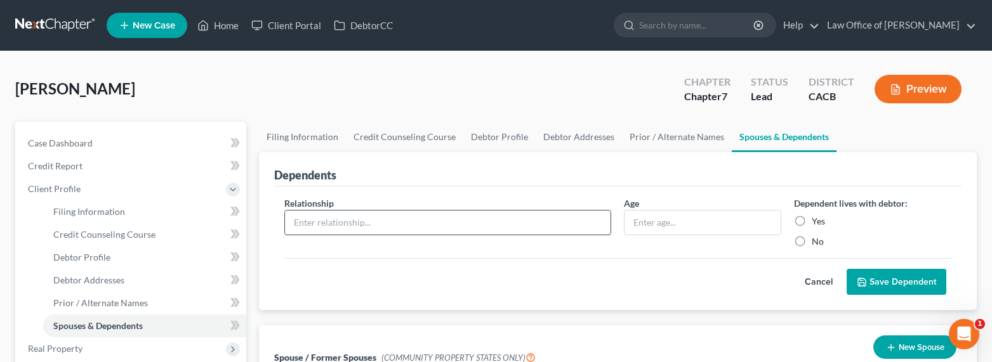
click at [338, 223] on input "text" at bounding box center [448, 223] width 326 height 24
type input "Aunt"
type input "76"
drag, startPoint x: 342, startPoint y: 229, endPoint x: 259, endPoint y: 220, distance: 83.6
click at [259, 220] on div "Dependents Relationship * Aunt Age [DEMOGRAPHIC_DATA] Dependent lives with debt…" at bounding box center [618, 231] width 718 height 159
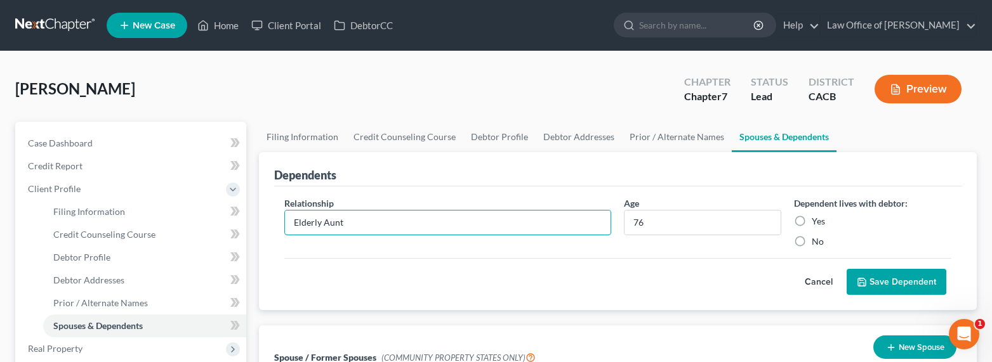
type input "Elderly Aunt"
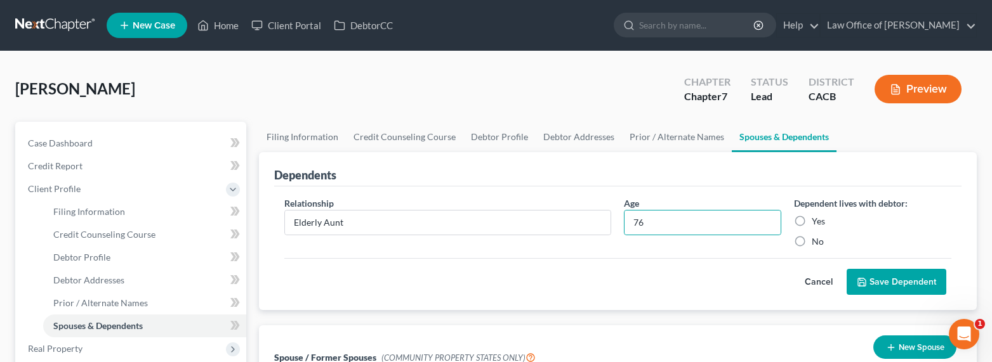
click at [812, 220] on label "Yes" at bounding box center [818, 221] width 13 height 13
click at [817, 220] on input "Yes" at bounding box center [821, 219] width 8 height 8
radio input "true"
click at [930, 275] on button "Save Dependent" at bounding box center [897, 282] width 100 height 27
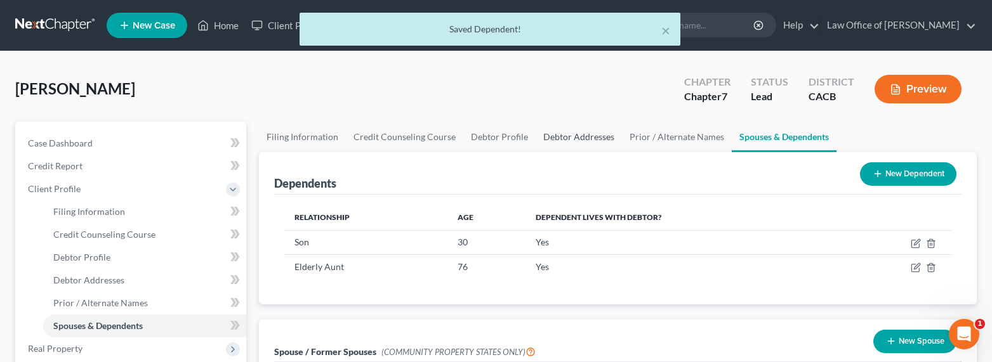
click at [568, 137] on link "Debtor Addresses" at bounding box center [579, 137] width 86 height 30
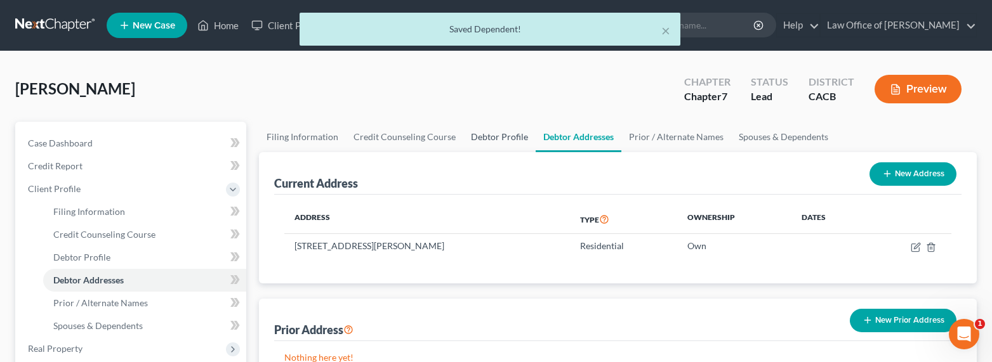
click at [467, 135] on link "Debtor Profile" at bounding box center [499, 137] width 72 height 30
select select "1"
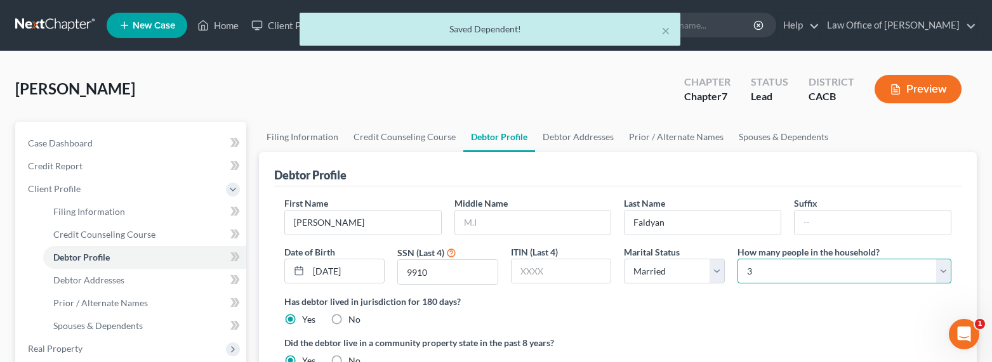
click at [783, 268] on select "Select 1 2 3 4 5 6 7 8 9 10 11 12 13 14 15 16 17 18 19 20" at bounding box center [845, 271] width 214 height 25
select select "3"
click at [738, 259] on select "Select 1 2 3 4 5 6 7 8 9 10 11 12 13 14 15 16 17 18 19 20" at bounding box center [845, 271] width 214 height 25
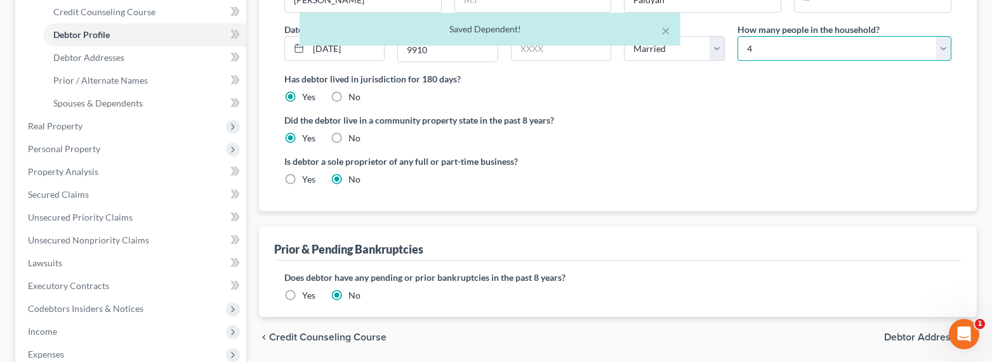
scroll to position [276, 0]
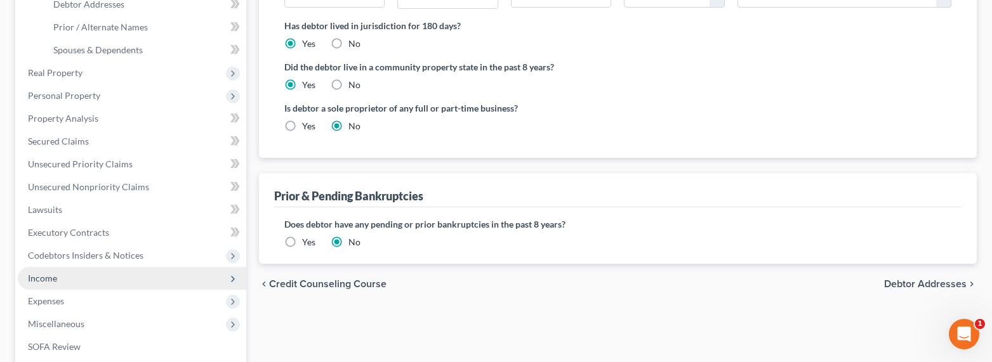
click at [43, 283] on span "Income" at bounding box center [42, 278] width 29 height 11
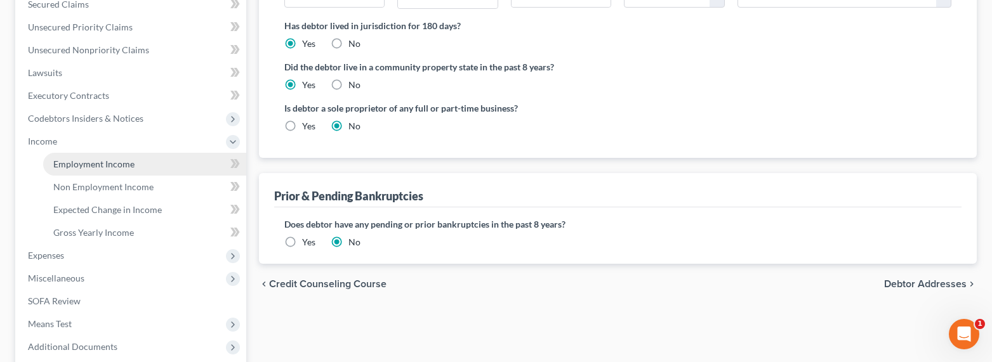
click at [87, 164] on span "Employment Income" at bounding box center [93, 164] width 81 height 11
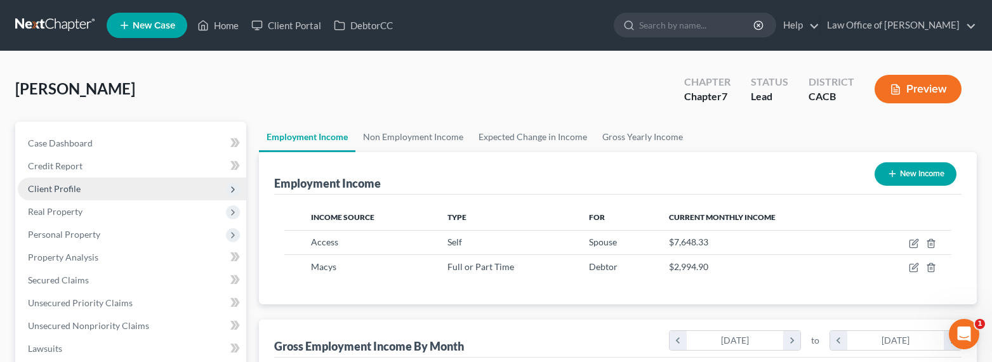
scroll to position [402, 0]
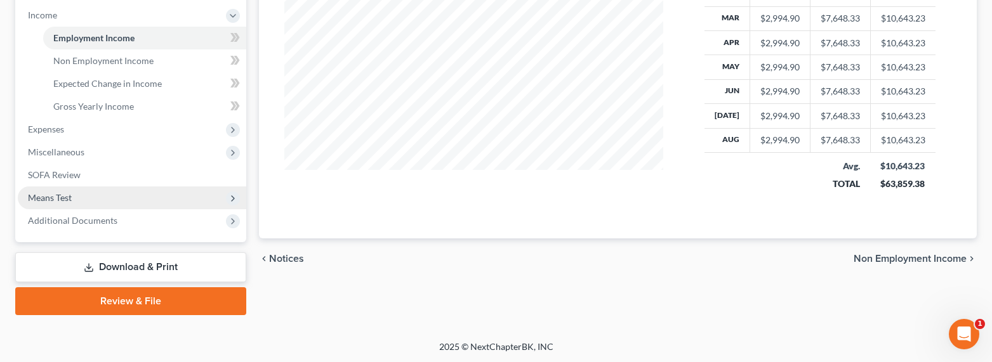
click at [69, 198] on span "Means Test" at bounding box center [50, 197] width 44 height 11
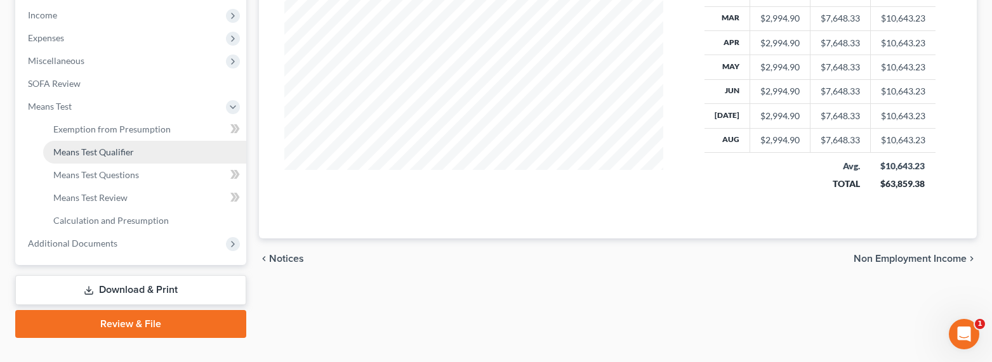
click at [78, 155] on span "Means Test Qualifier" at bounding box center [93, 152] width 81 height 11
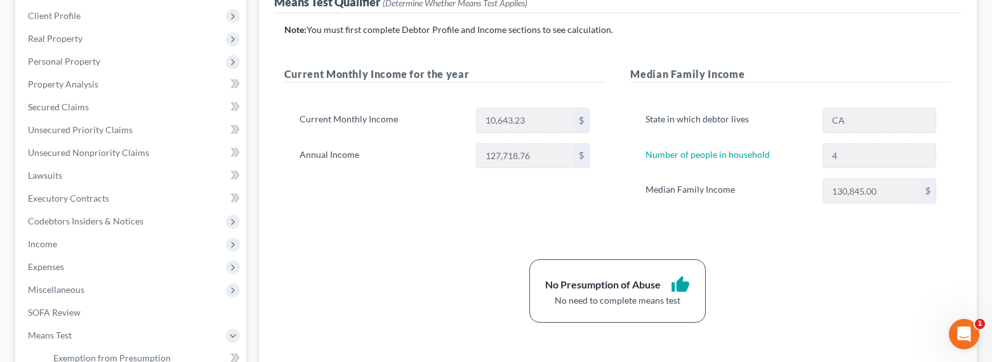
scroll to position [144, 0]
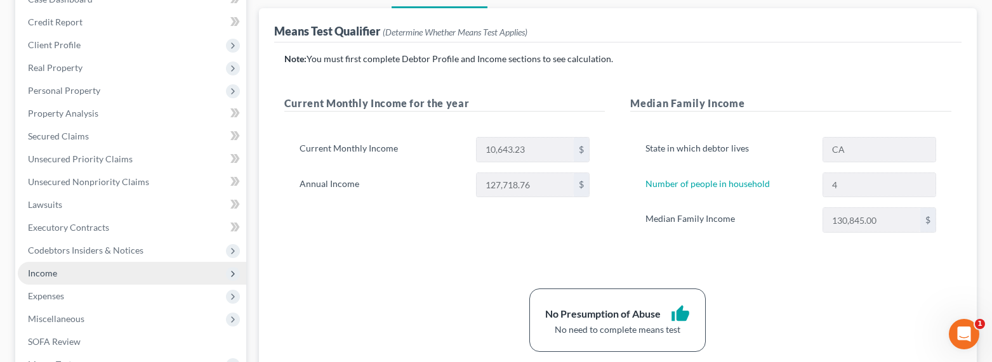
click at [62, 275] on span "Income" at bounding box center [132, 273] width 229 height 23
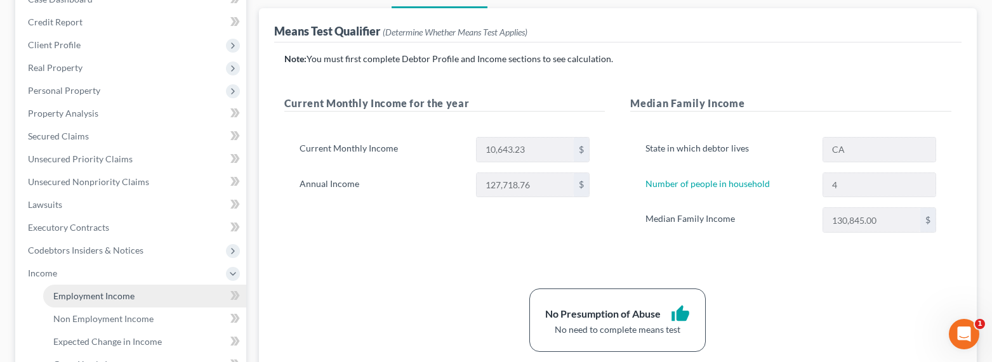
click at [67, 293] on span "Employment Income" at bounding box center [93, 296] width 81 height 11
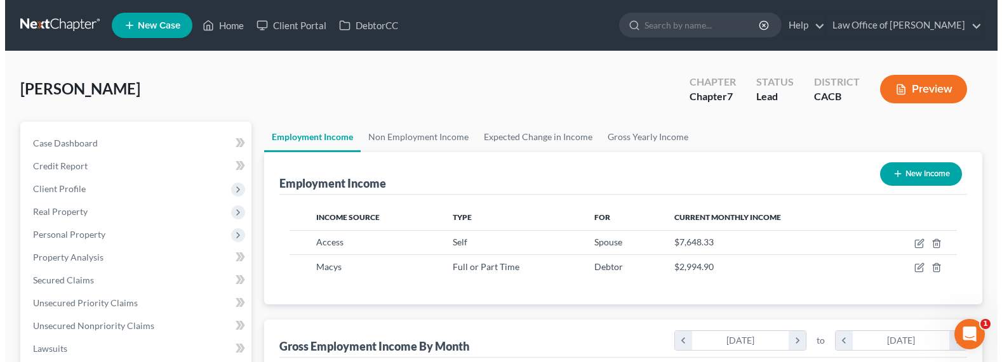
scroll to position [227, 404]
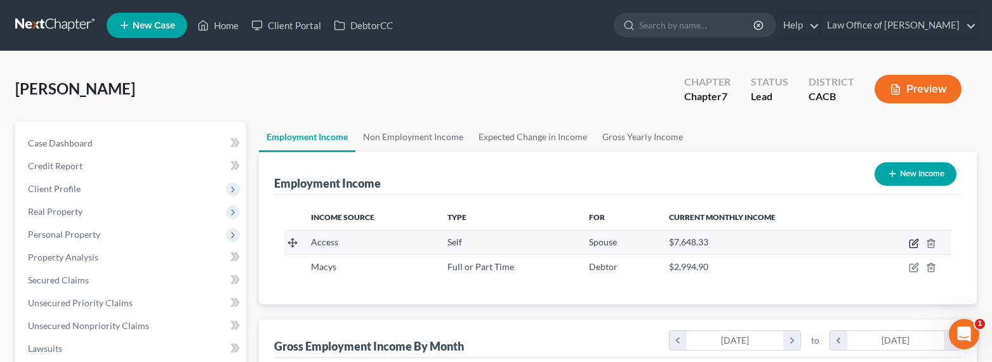
click at [915, 244] on icon "button" at bounding box center [914, 244] width 10 height 10
select select "1"
select select "4"
select select "3"
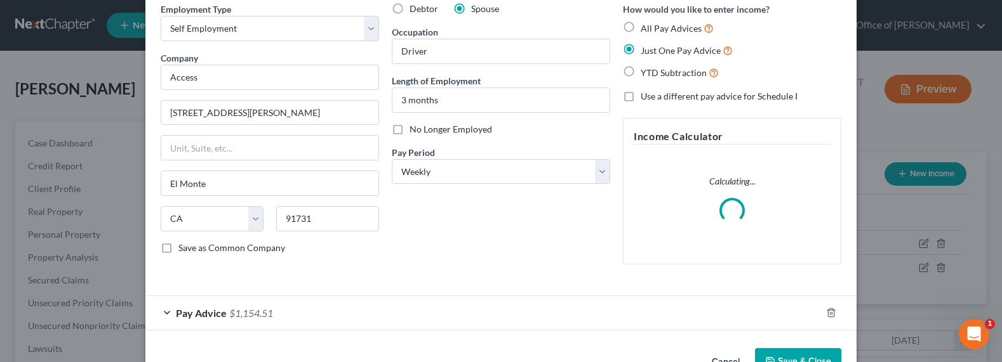
scroll to position [93, 0]
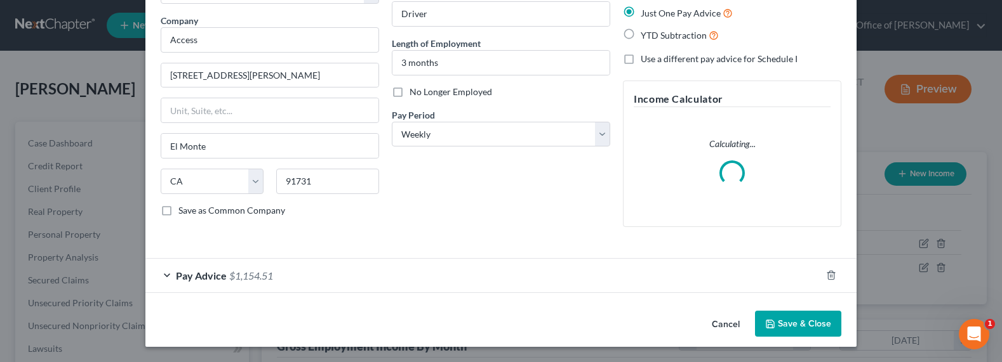
click at [247, 278] on span "$1,154.51" at bounding box center [251, 276] width 44 height 12
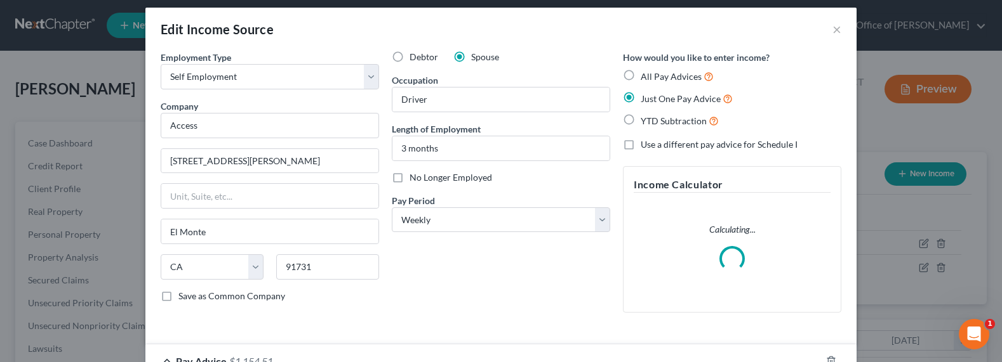
scroll to position [0, 0]
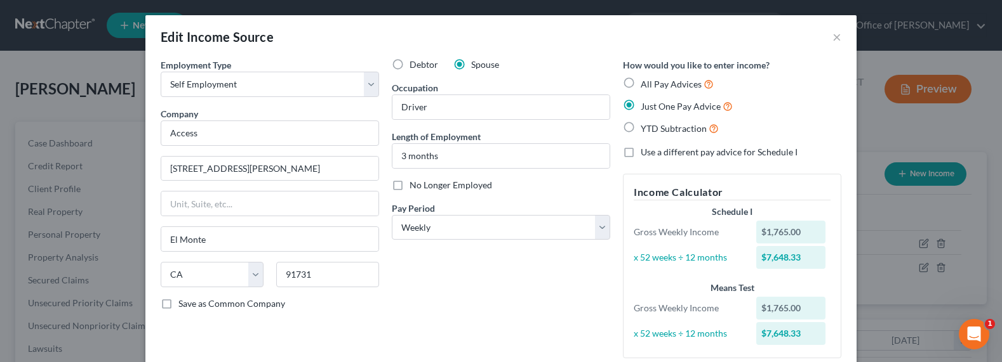
click at [692, 151] on span "Use a different pay advice for Schedule I" at bounding box center [719, 152] width 157 height 11
click at [654, 151] on input "Use a different pay advice for Schedule I" at bounding box center [650, 150] width 8 height 8
checkbox input "true"
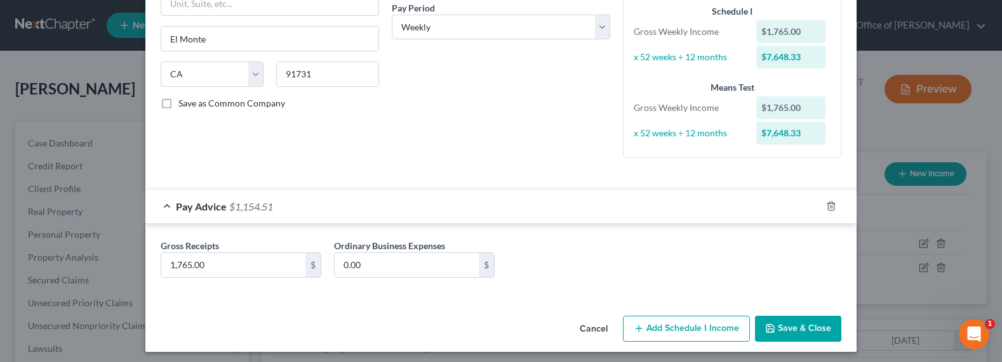
scroll to position [206, 0]
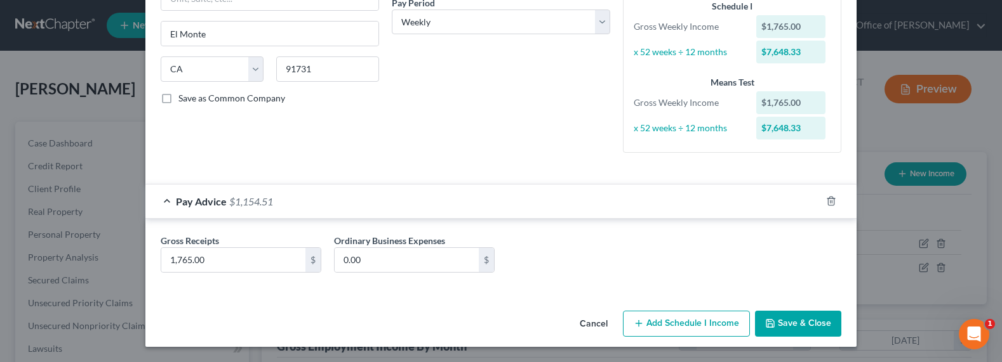
click at [679, 316] on button "Add Schedule I Income" at bounding box center [686, 324] width 127 height 27
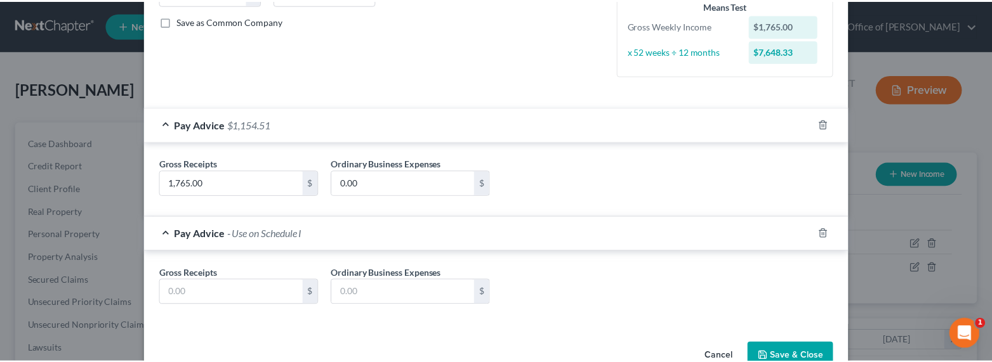
scroll to position [315, 0]
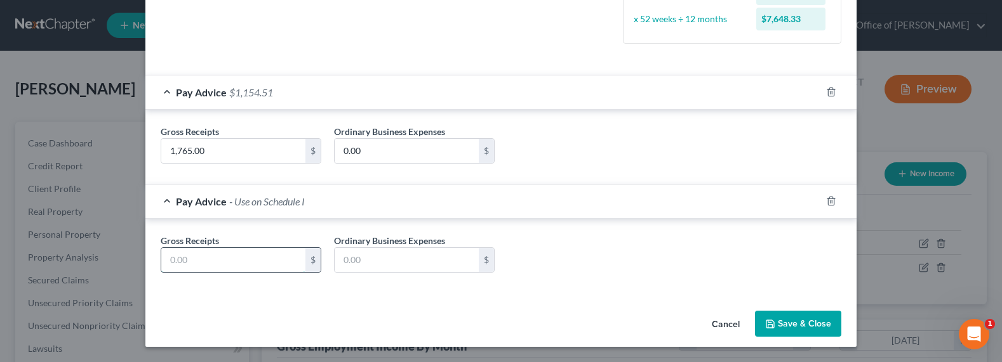
click at [262, 262] on input "text" at bounding box center [233, 260] width 144 height 24
type input "1,865"
click at [203, 157] on input "1,765.00" at bounding box center [233, 151] width 144 height 24
type input "365.14"
click at [797, 322] on button "Save & Close" at bounding box center [798, 324] width 86 height 27
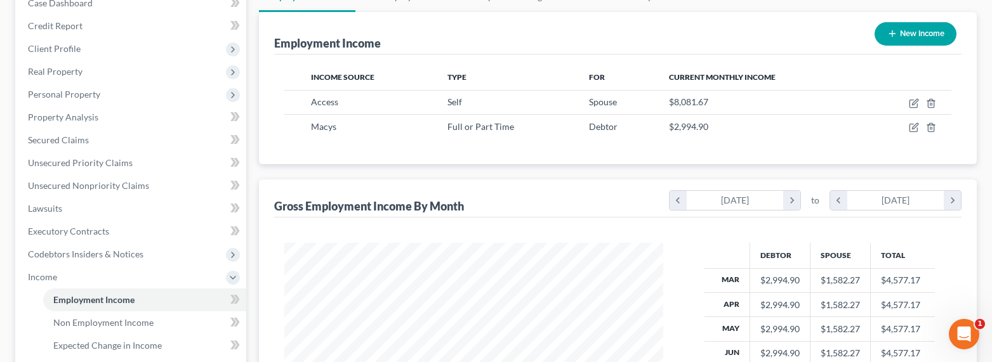
scroll to position [402, 0]
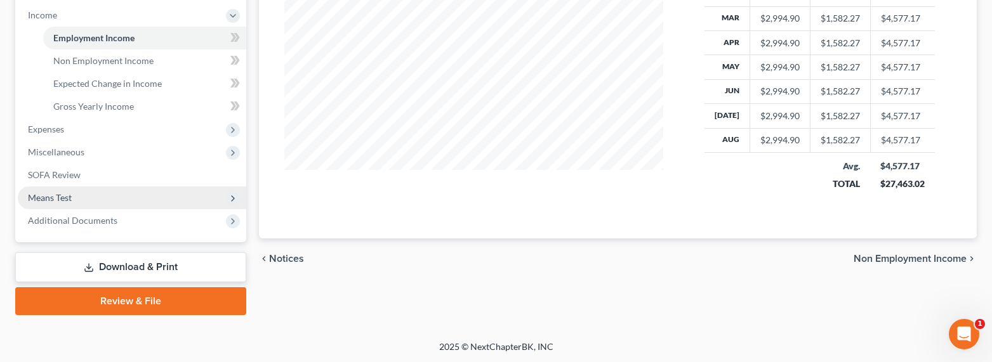
click at [47, 195] on span "Means Test" at bounding box center [50, 197] width 44 height 11
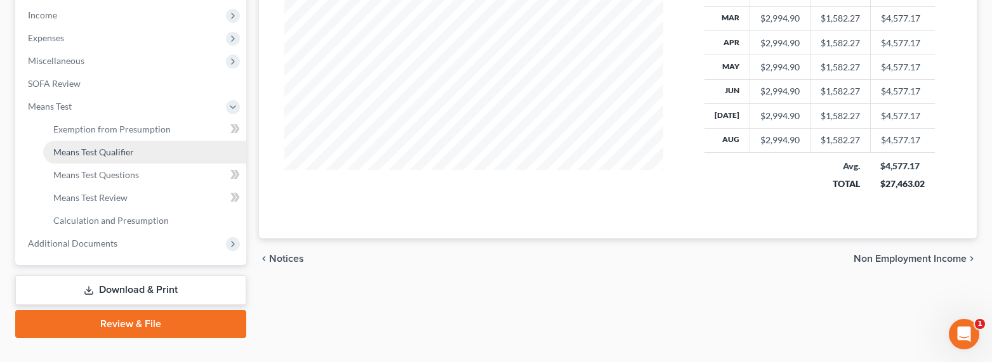
click at [86, 156] on span "Means Test Qualifier" at bounding box center [93, 152] width 81 height 11
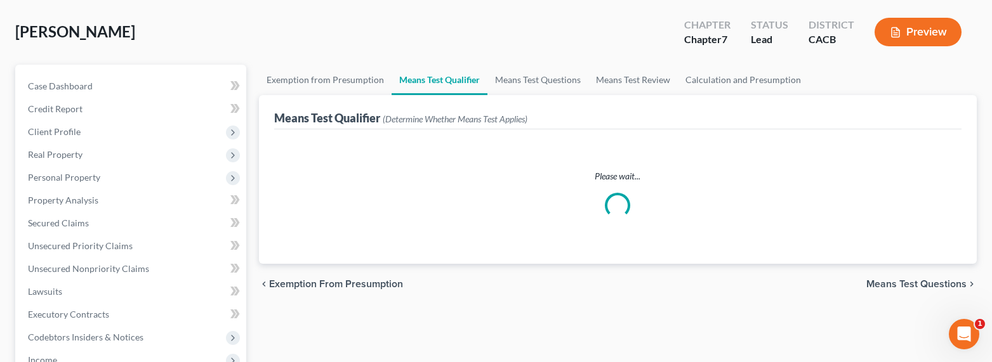
scroll to position [132, 0]
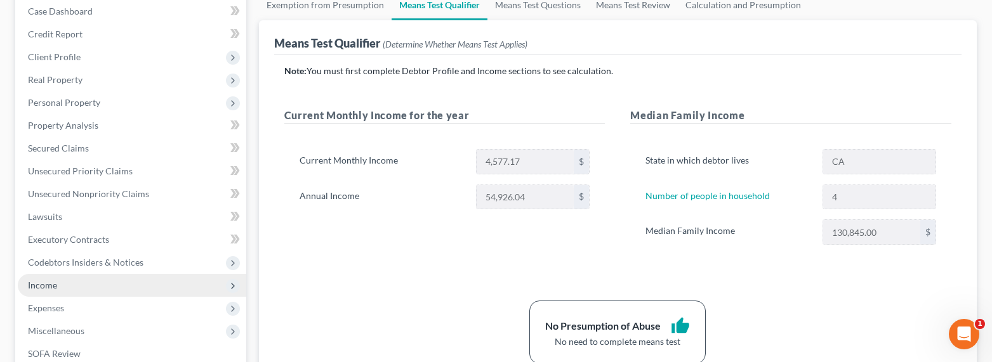
click at [55, 286] on span "Income" at bounding box center [42, 285] width 29 height 11
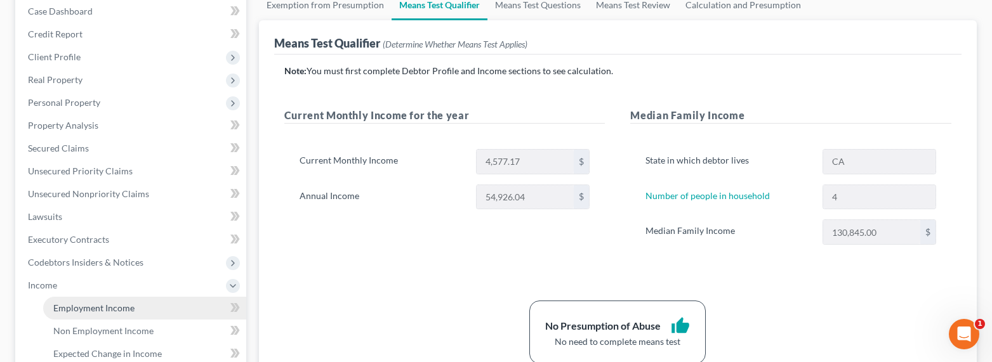
click at [81, 312] on span "Employment Income" at bounding box center [93, 308] width 81 height 11
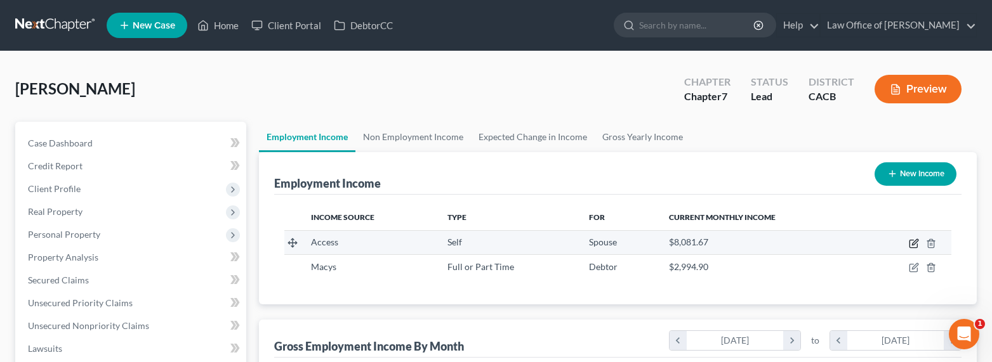
click at [915, 244] on icon "button" at bounding box center [914, 244] width 10 height 10
select select "1"
select select "4"
select select "3"
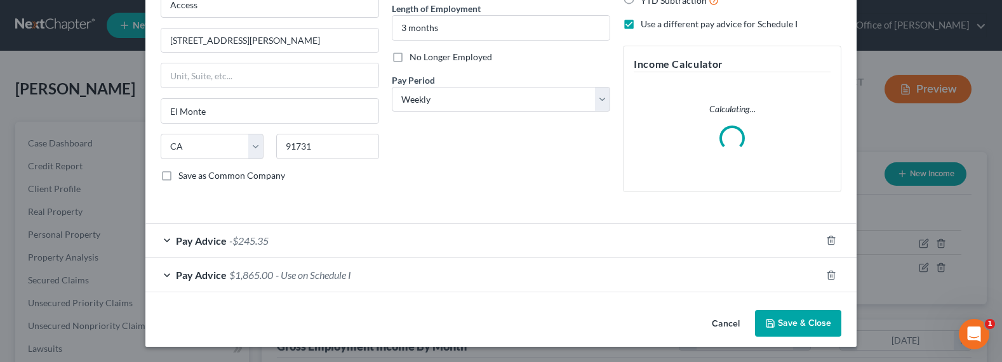
click at [263, 244] on span "-$245.35" at bounding box center [248, 241] width 39 height 12
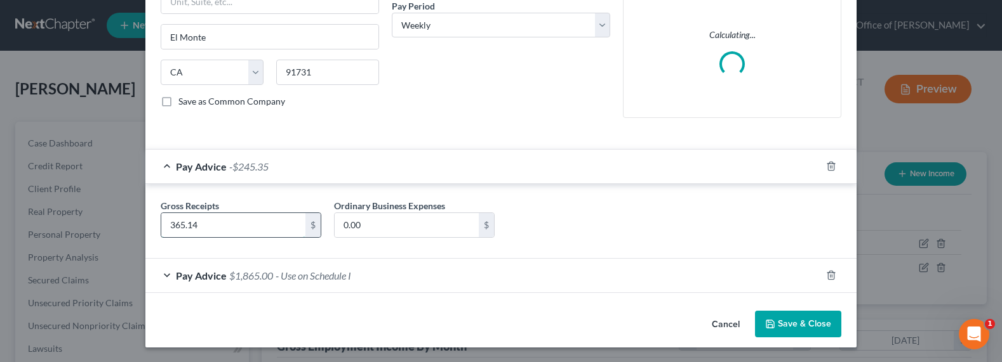
click at [170, 227] on input "365.14" at bounding box center [233, 225] width 144 height 24
click at [171, 227] on input "365.14" at bounding box center [233, 225] width 144 height 24
click at [173, 227] on input "365.14" at bounding box center [233, 225] width 144 height 24
drag, startPoint x: 204, startPoint y: 228, endPoint x: 157, endPoint y: 228, distance: 46.3
click at [161, 228] on input "365.14" at bounding box center [233, 225] width 144 height 24
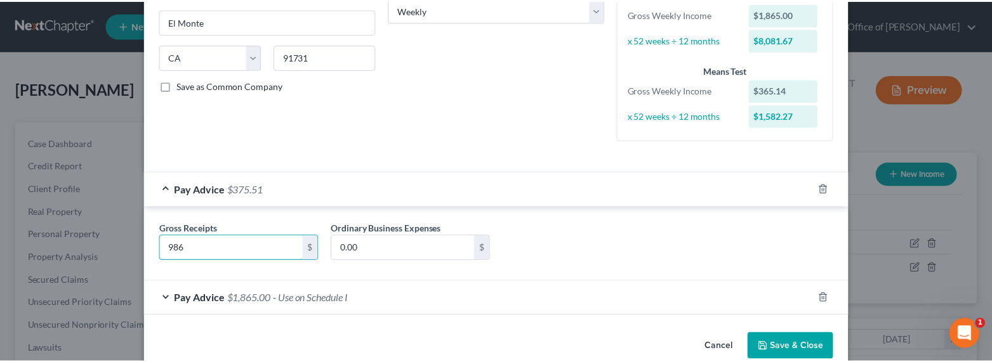
scroll to position [241, 0]
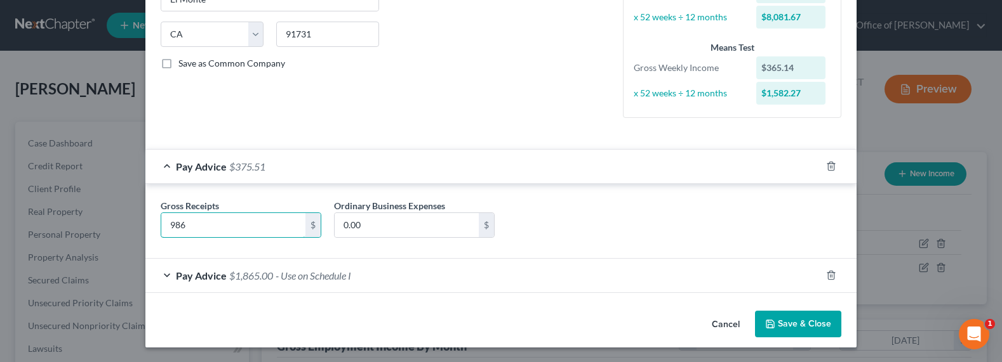
type input "986"
click at [788, 326] on button "Save & Close" at bounding box center [798, 324] width 86 height 27
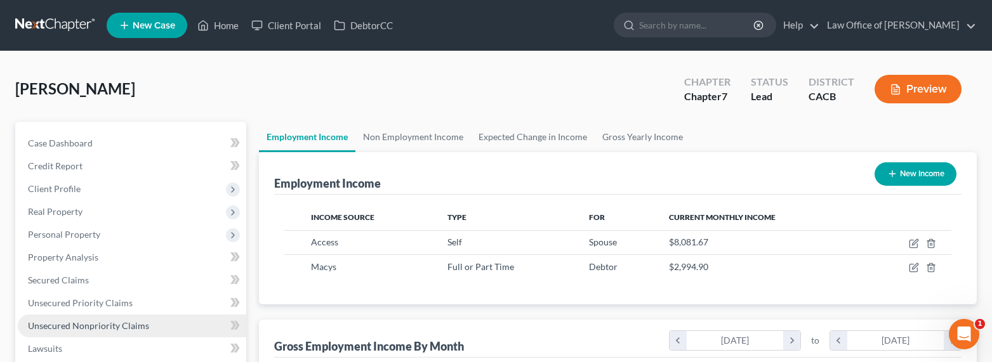
scroll to position [276, 0]
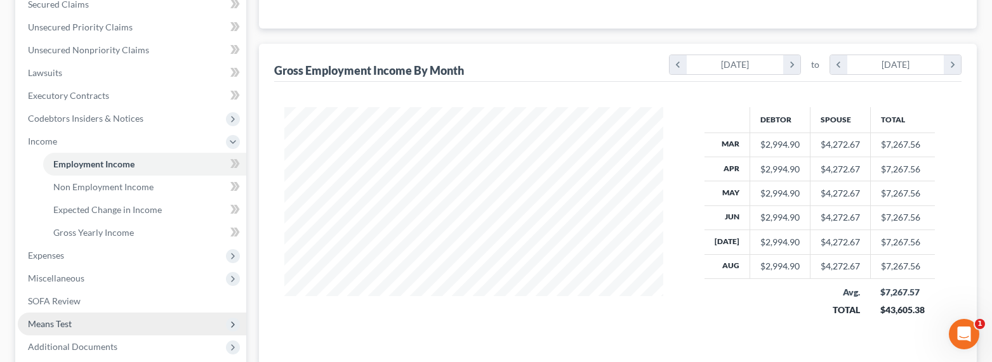
click at [46, 329] on span "Means Test" at bounding box center [132, 324] width 229 height 23
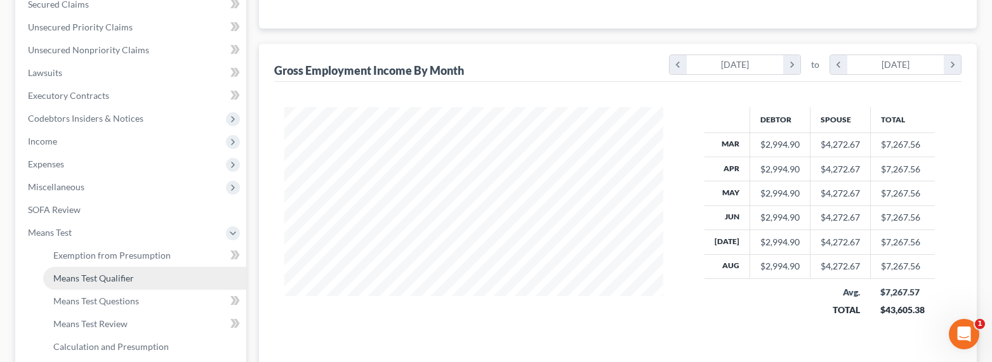
click at [100, 281] on span "Means Test Qualifier" at bounding box center [93, 278] width 81 height 11
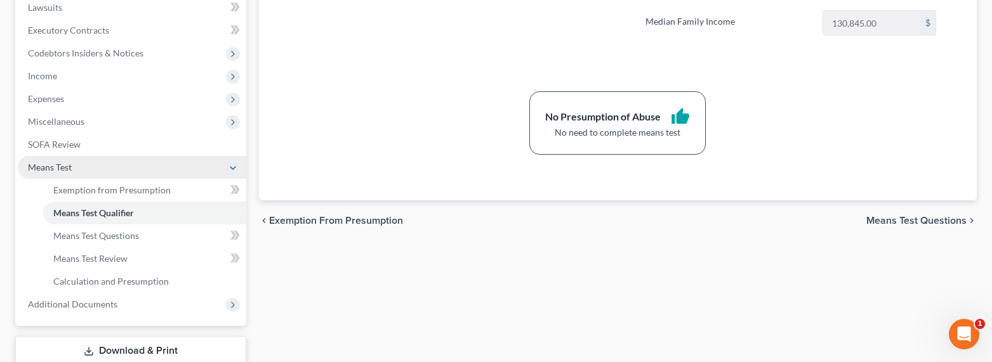
scroll to position [310, 0]
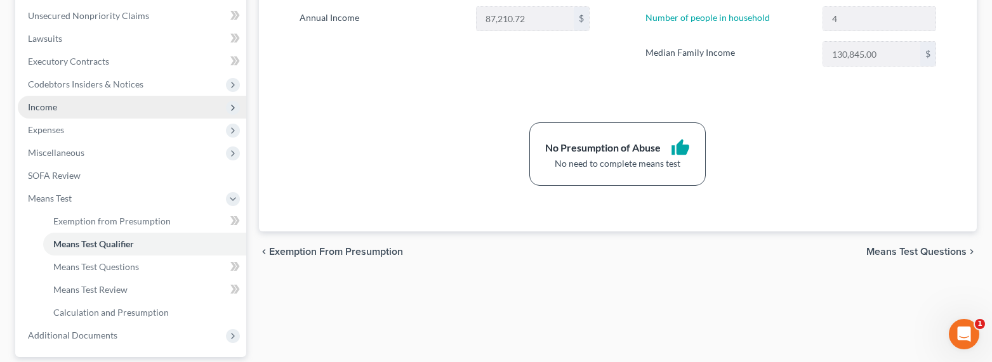
click at [45, 104] on span "Income" at bounding box center [42, 107] width 29 height 11
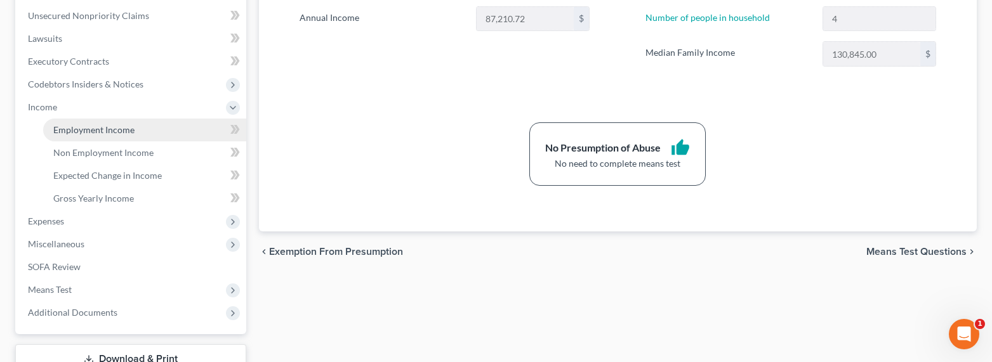
click at [80, 131] on span "Employment Income" at bounding box center [93, 129] width 81 height 11
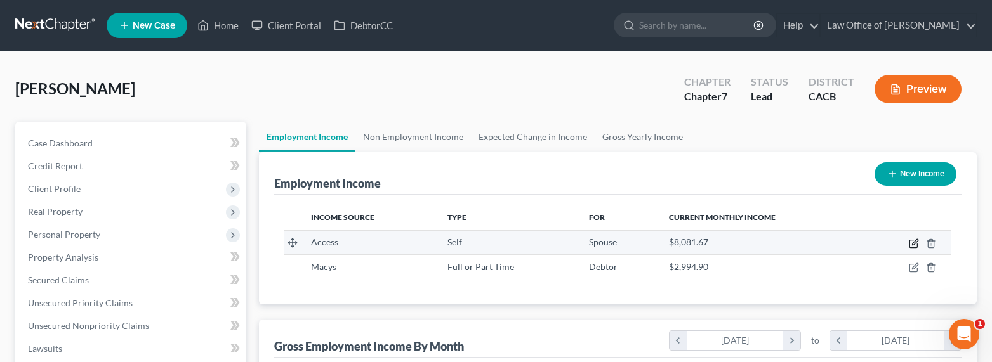
click at [910, 243] on icon "button" at bounding box center [914, 245] width 8 height 8
select select "1"
select select "4"
select select "3"
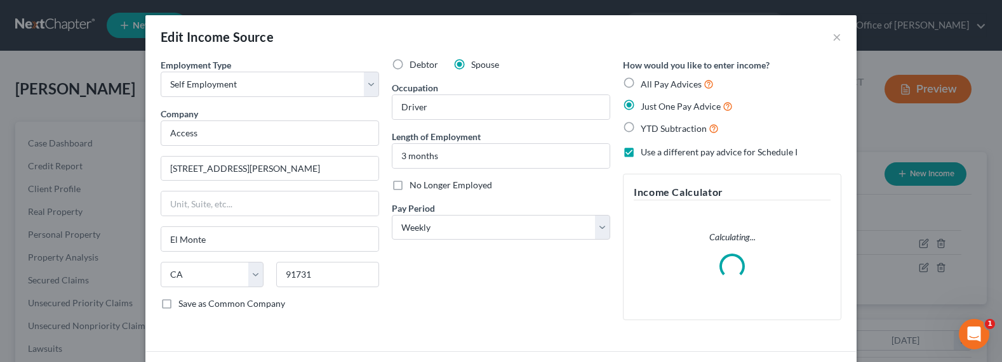
scroll to position [128, 0]
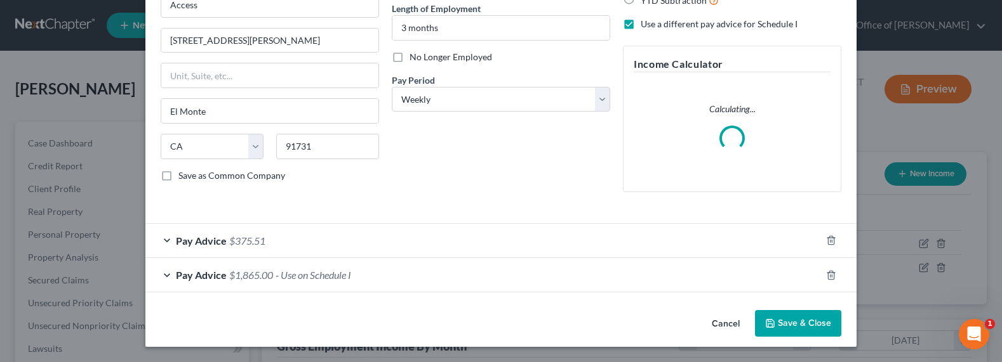
click at [243, 242] on span "$375.51" at bounding box center [247, 241] width 36 height 12
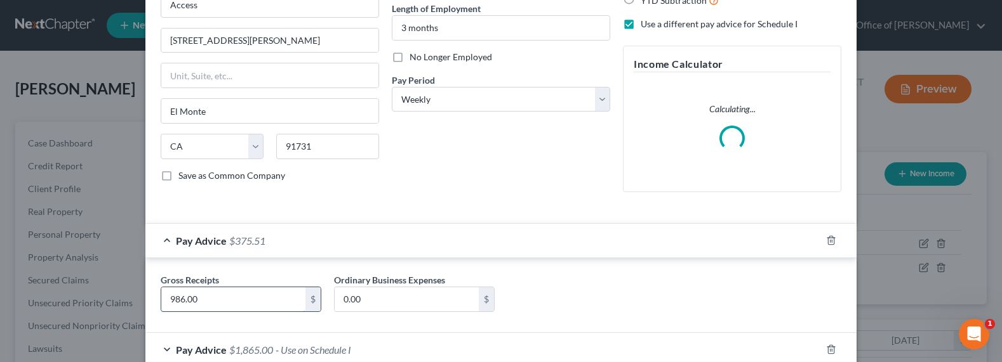
click at [190, 305] on input "986.00" at bounding box center [233, 300] width 144 height 24
click at [199, 303] on input "986.00" at bounding box center [233, 300] width 144 height 24
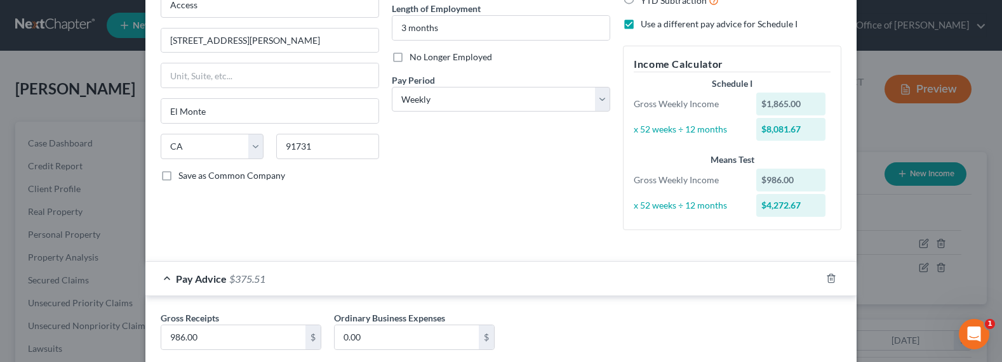
click at [208, 293] on div "Pay Advice $375.51" at bounding box center [482, 279] width 675 height 34
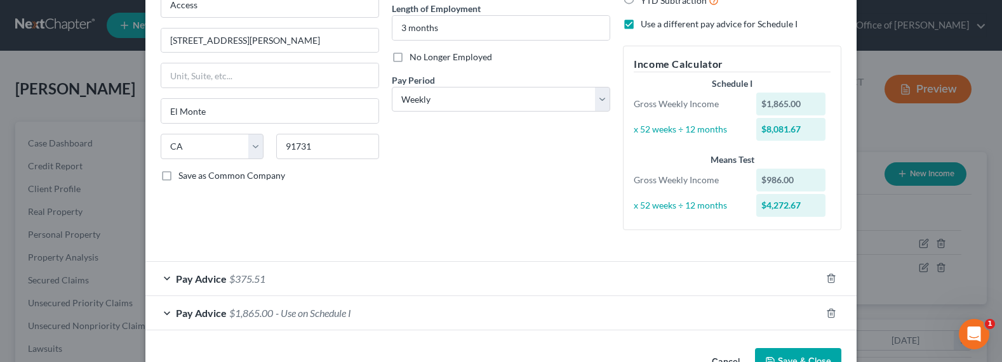
click at [207, 277] on span "Pay Advice" at bounding box center [201, 279] width 51 height 12
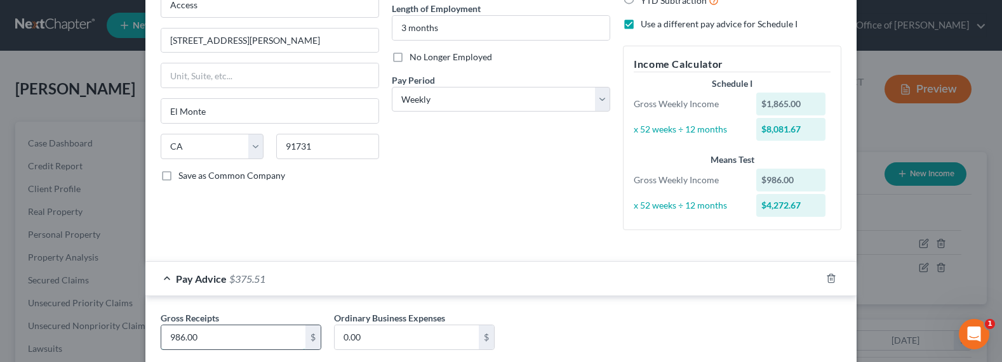
click at [178, 336] on input "986.00" at bounding box center [233, 338] width 144 height 24
click at [199, 339] on input "986.00" at bounding box center [233, 338] width 144 height 24
drag, startPoint x: 203, startPoint y: 339, endPoint x: 148, endPoint y: 339, distance: 54.6
click at [148, 339] on div "Gross Receipts 986.00 $ Ordinary Business Expenses 0.00 $" at bounding box center [500, 333] width 711 height 75
type input "1,105"
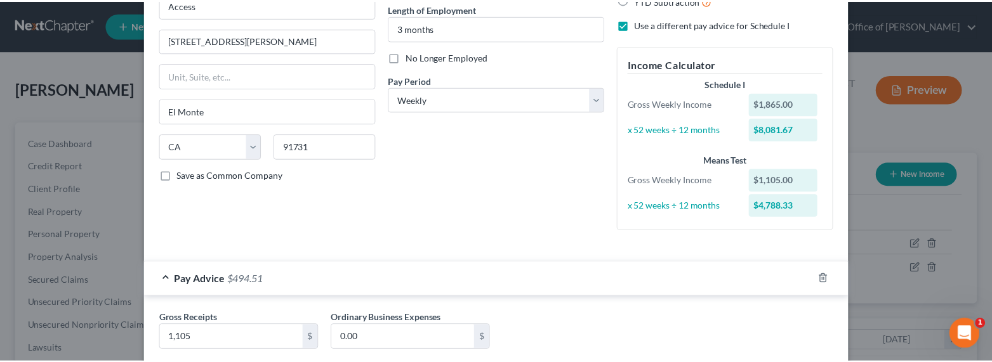
scroll to position [241, 0]
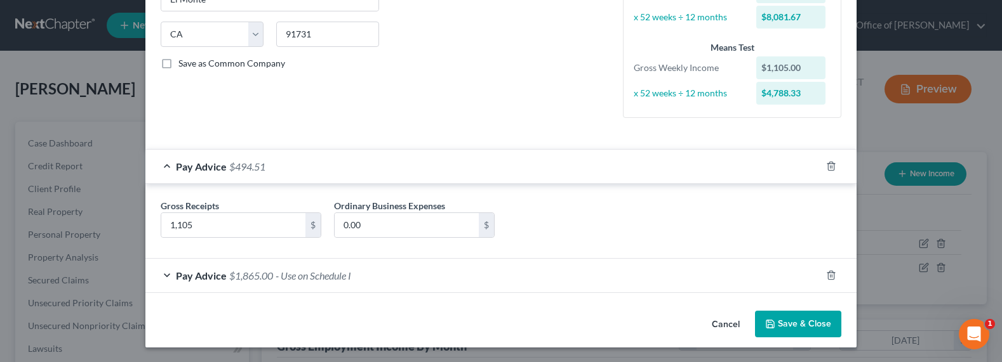
click at [801, 321] on button "Save & Close" at bounding box center [798, 324] width 86 height 27
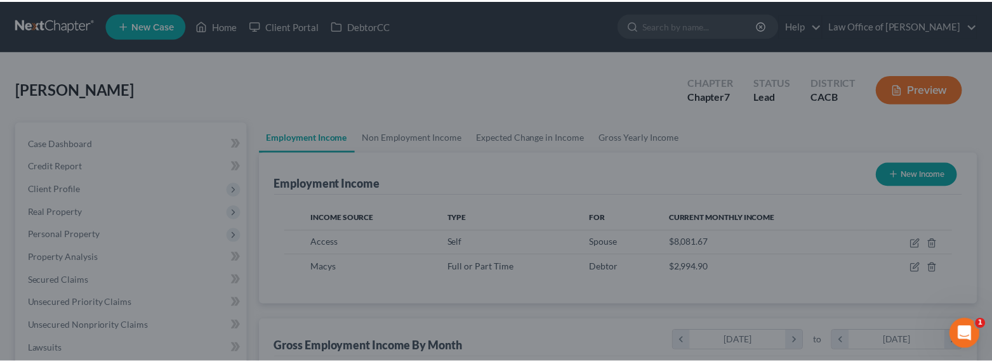
scroll to position [634596, 634419]
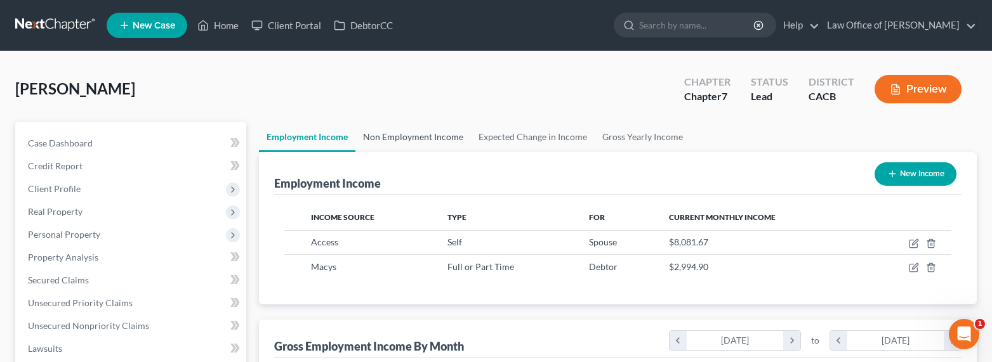
click at [407, 136] on link "Non Employment Income" at bounding box center [414, 137] width 116 height 30
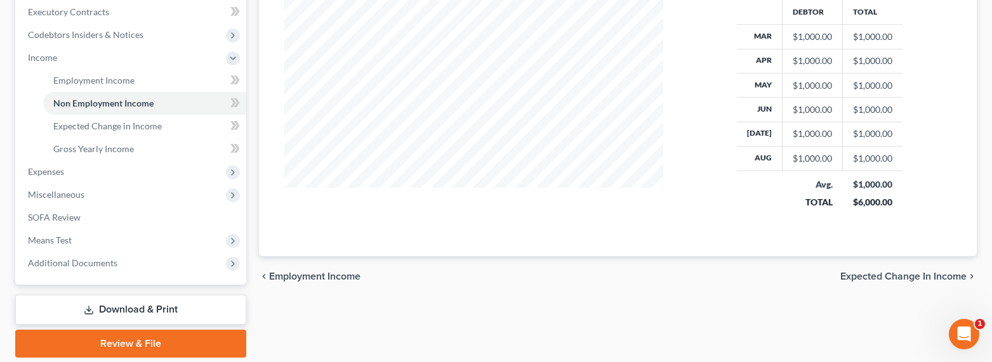
scroll to position [402, 0]
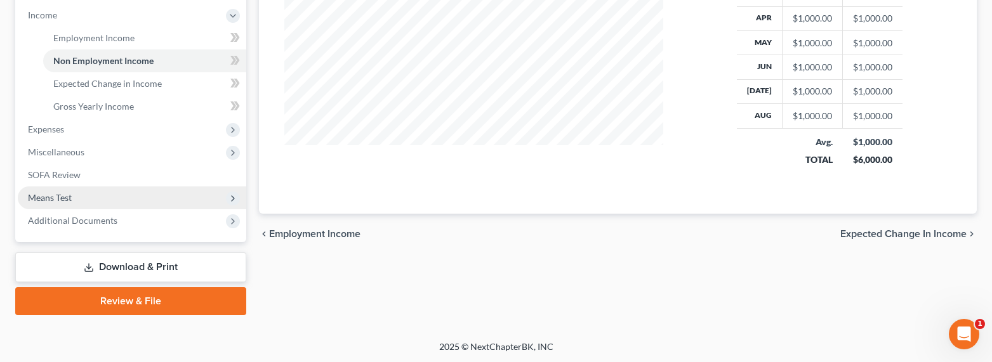
click at [46, 199] on span "Means Test" at bounding box center [50, 197] width 44 height 11
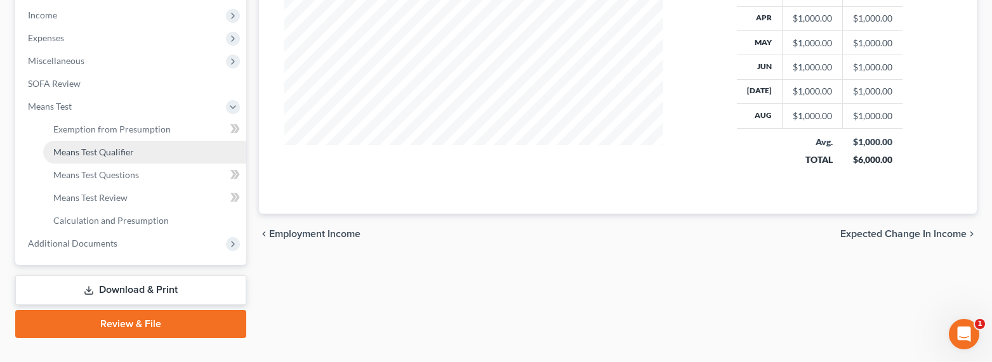
click at [88, 157] on link "Means Test Qualifier" at bounding box center [144, 152] width 203 height 23
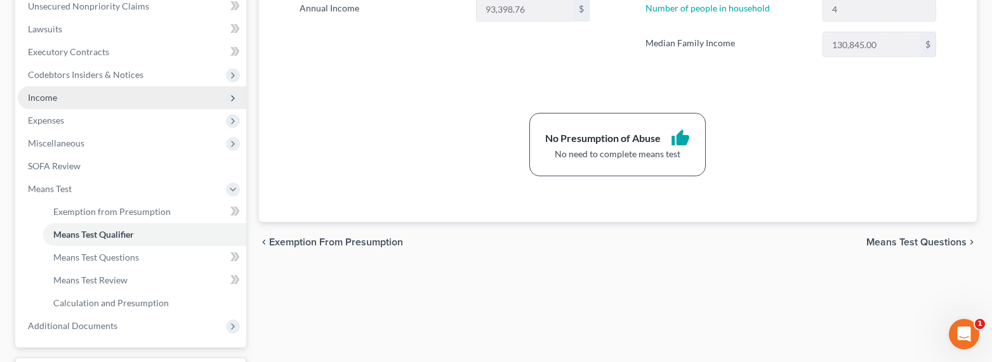
scroll to position [296, 0]
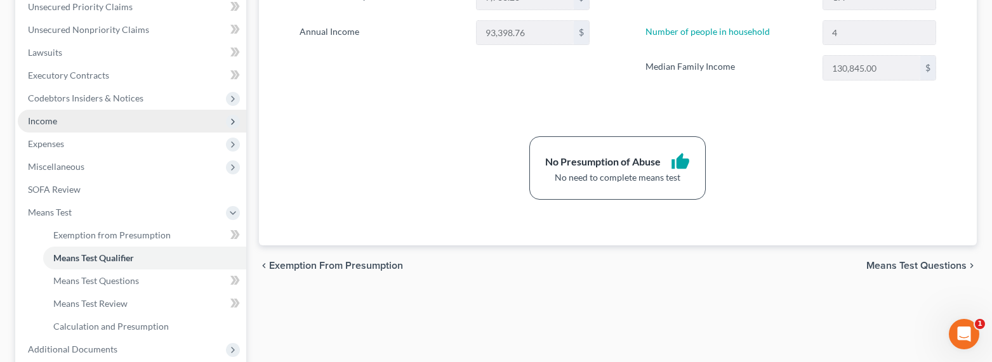
click at [42, 120] on span "Income" at bounding box center [42, 121] width 29 height 11
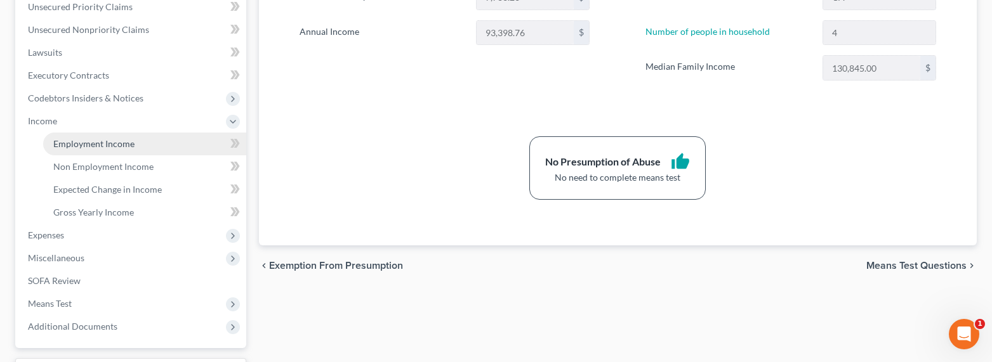
click at [96, 139] on span "Employment Income" at bounding box center [93, 143] width 81 height 11
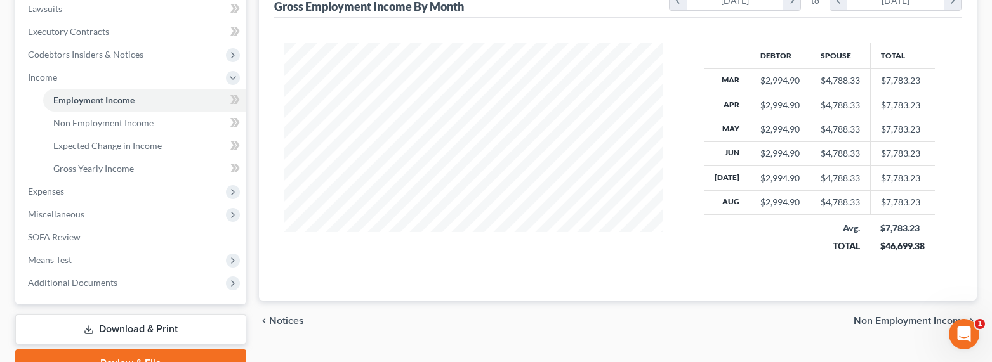
scroll to position [402, 0]
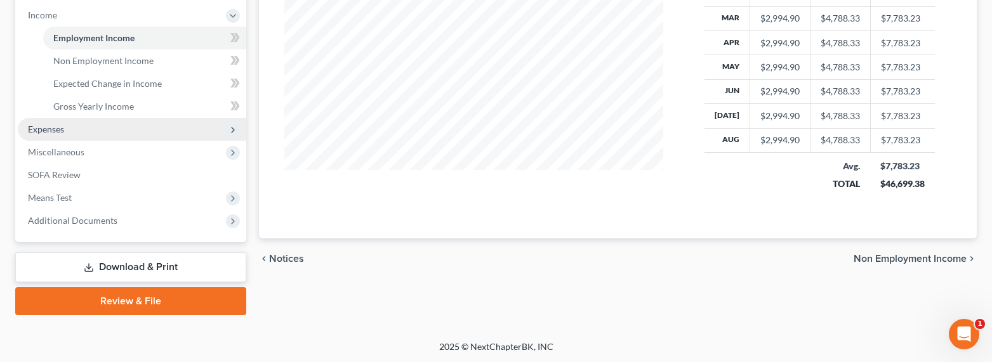
click at [38, 131] on span "Expenses" at bounding box center [46, 129] width 36 height 11
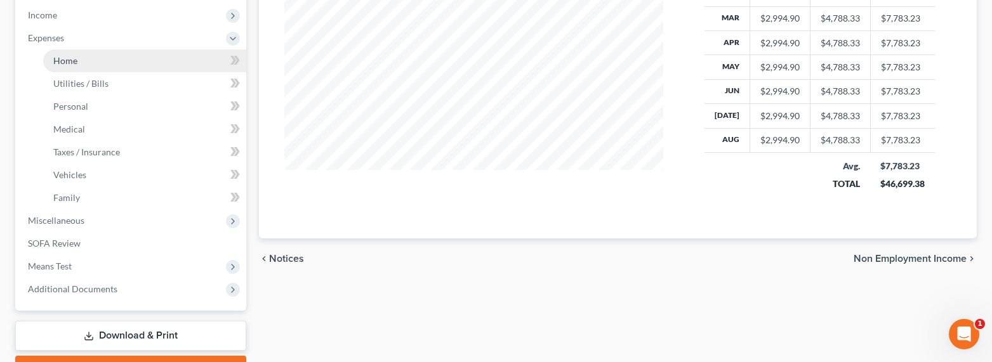
click at [62, 62] on span "Home" at bounding box center [65, 60] width 24 height 11
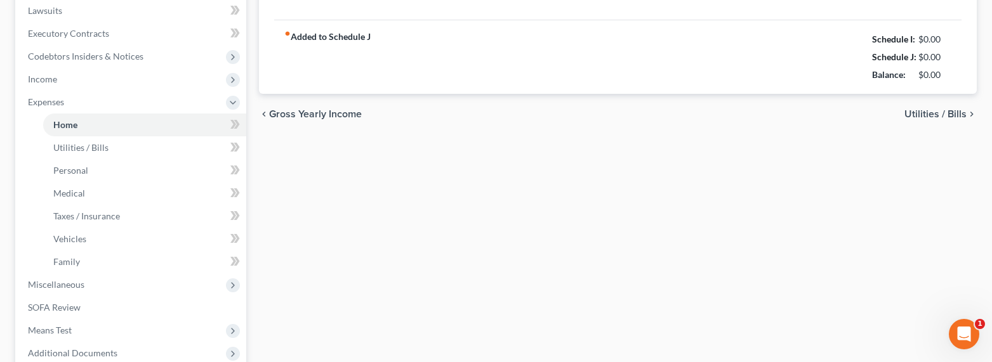
type input "2,235.00"
type input "345.00"
radio input "true"
type input "351.00"
type input "1,020.00"
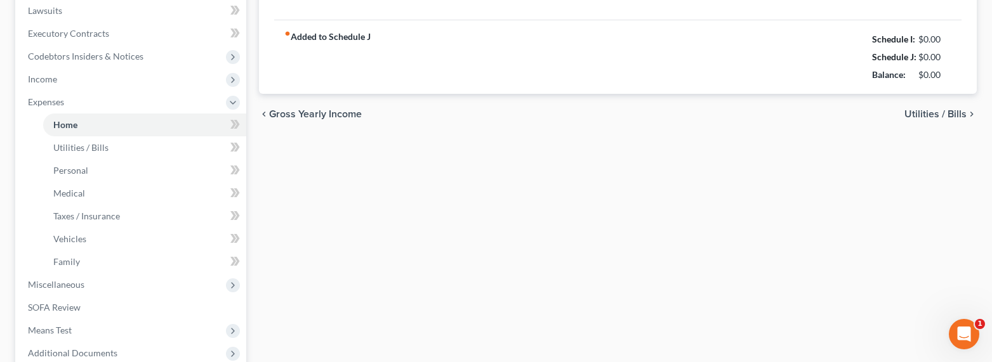
type input "0.00"
type input "150.00"
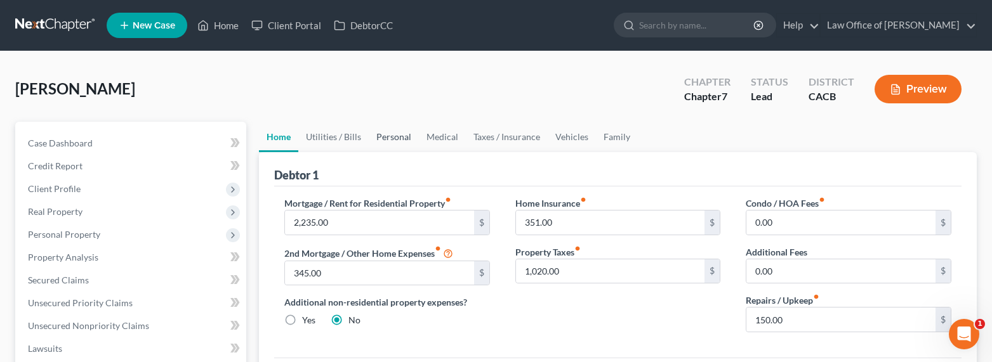
click at [382, 126] on link "Personal" at bounding box center [394, 137] width 50 height 30
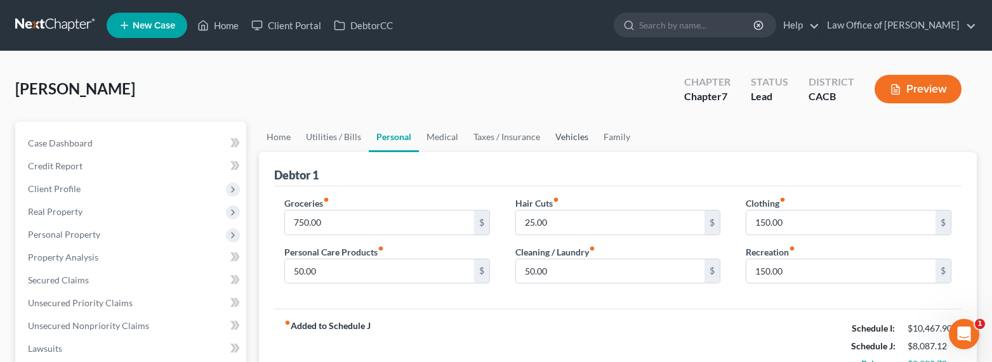
click at [553, 133] on link "Vehicles" at bounding box center [572, 137] width 48 height 30
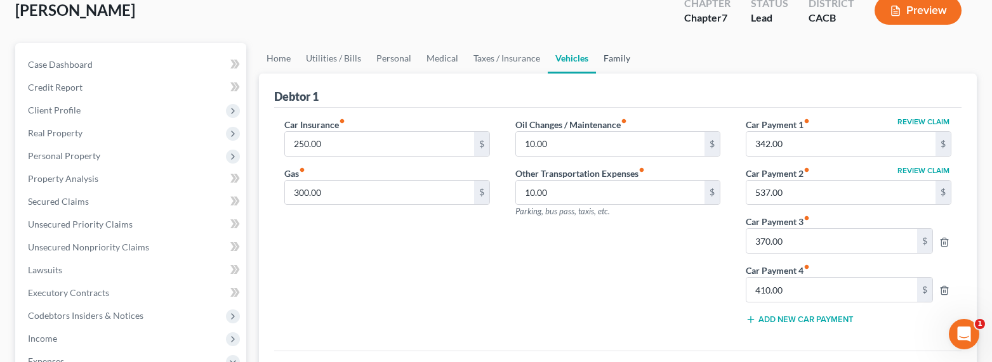
click at [608, 60] on link "Family" at bounding box center [617, 58] width 42 height 30
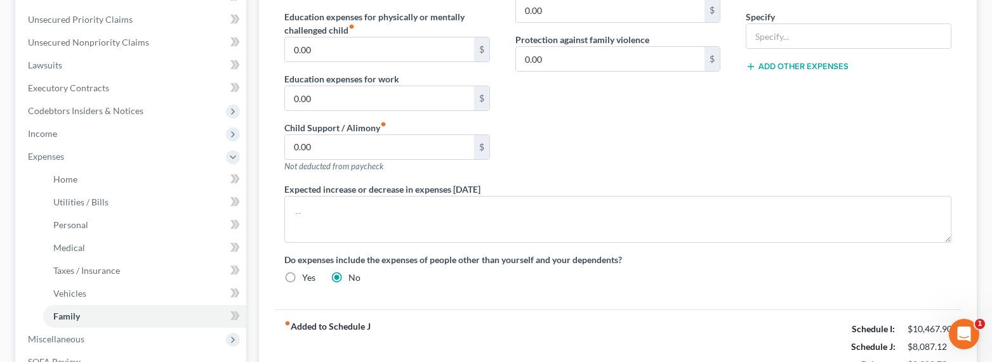
scroll to position [264, 0]
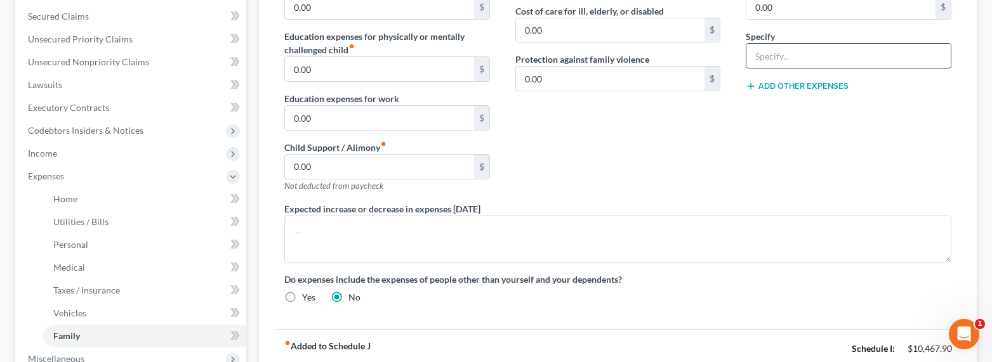
click at [777, 64] on input "text" at bounding box center [849, 56] width 204 height 24
click at [791, 84] on button "Add Other Expenses" at bounding box center [797, 86] width 103 height 10
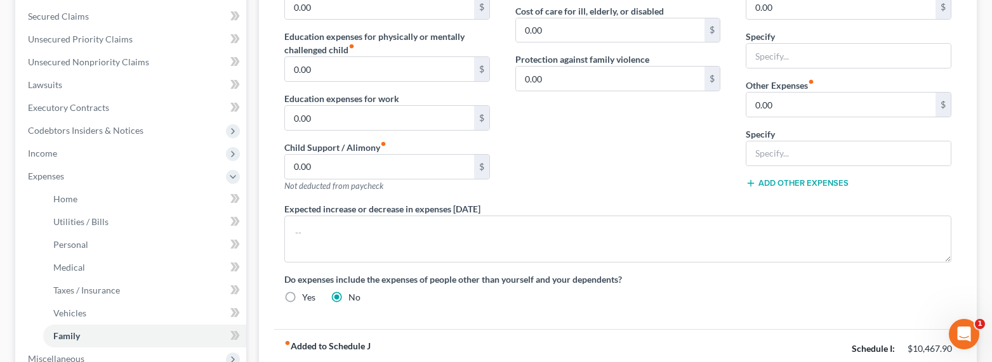
drag, startPoint x: 645, startPoint y: 135, endPoint x: 712, endPoint y: 109, distance: 71.6
click at [649, 135] on div "Contributions to other family members fiber_manual_record 0.00 $ Specify Cost o…" at bounding box center [618, 68] width 231 height 270
click at [781, 49] on input "text" at bounding box center [849, 56] width 204 height 24
type input "j"
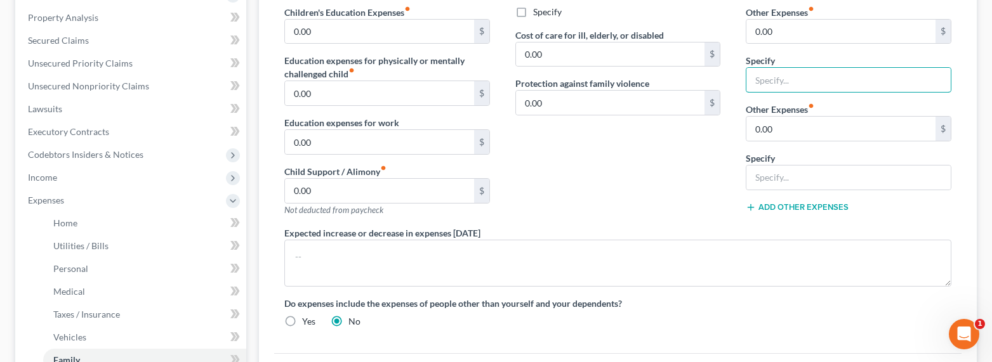
scroll to position [111, 0]
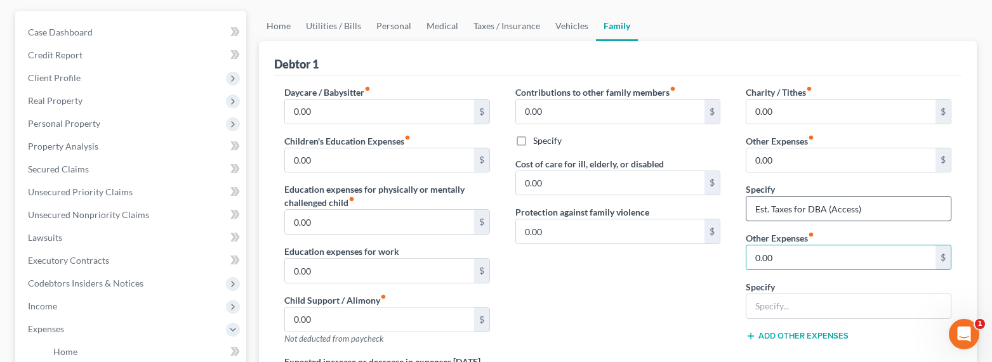
click at [828, 208] on input "Est. Taxes for DBA (Access)" at bounding box center [849, 209] width 204 height 24
drag, startPoint x: 858, startPoint y: 208, endPoint x: 832, endPoint y: 204, distance: 26.9
click at [832, 204] on input "Est. Taxes for DBA (Access)" at bounding box center [849, 209] width 204 height 24
type input "Est. Taxes for DBA (Spouse)"
type input "500"
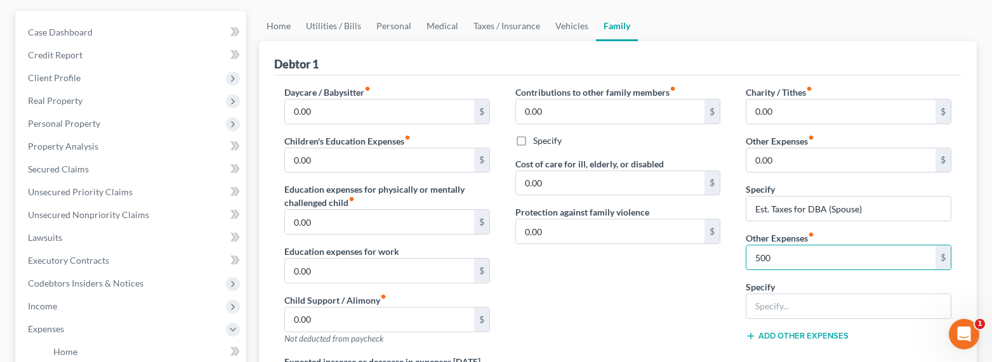
click at [733, 148] on div "Contributions to other family members fiber_manual_record 0.00 $ Specify Cost o…" at bounding box center [618, 221] width 231 height 270
click at [280, 23] on link "Home" at bounding box center [278, 26] width 39 height 30
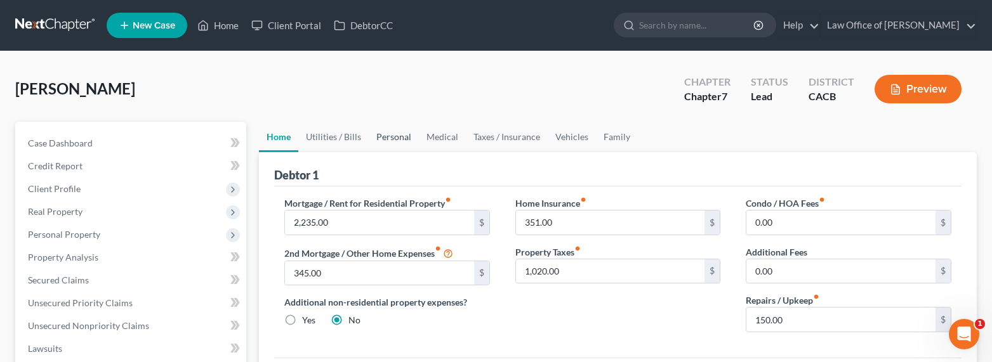
click at [402, 138] on link "Personal" at bounding box center [394, 137] width 50 height 30
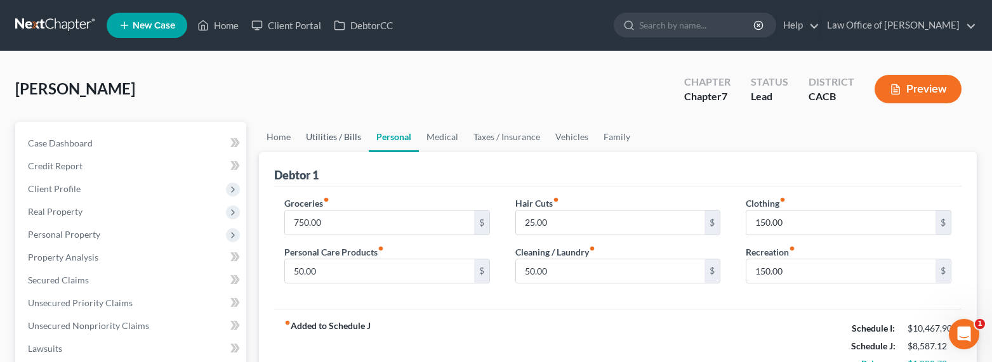
click at [342, 136] on link "Utilities / Bills" at bounding box center [333, 137] width 70 height 30
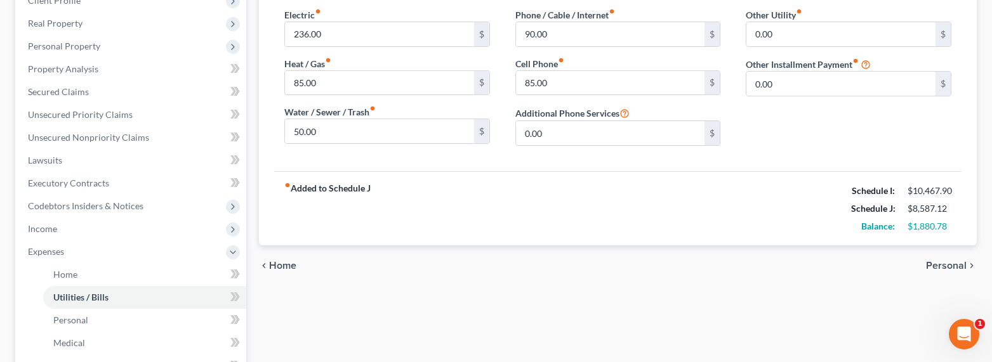
scroll to position [59, 0]
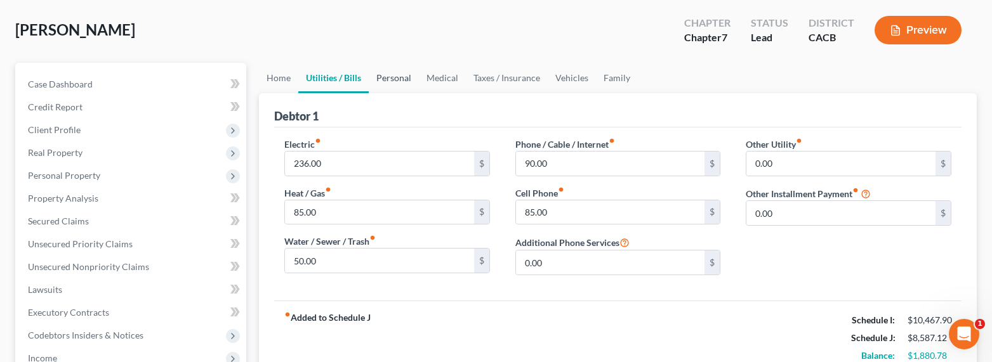
click at [384, 77] on link "Personal" at bounding box center [394, 78] width 50 height 30
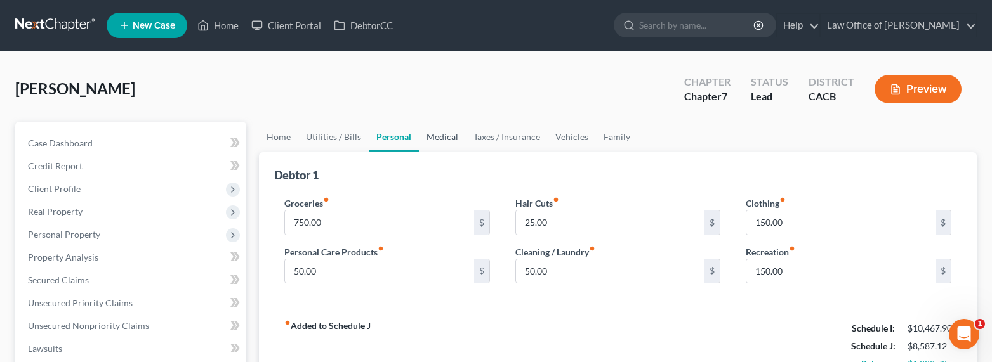
click at [442, 138] on link "Medical" at bounding box center [442, 137] width 47 height 30
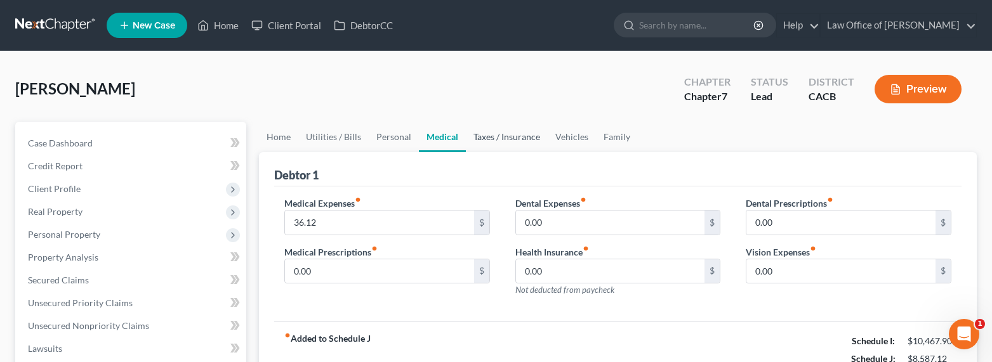
drag, startPoint x: 491, startPoint y: 138, endPoint x: 498, endPoint y: 136, distance: 6.6
click at [492, 138] on link "Taxes / Insurance" at bounding box center [507, 137] width 82 height 30
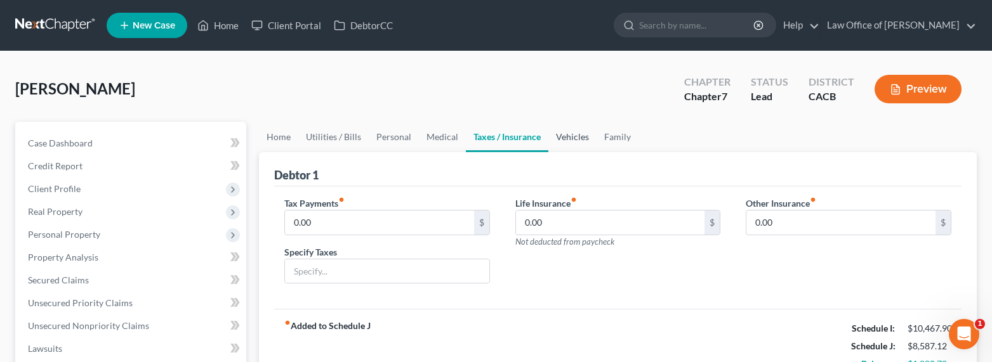
click at [560, 136] on link "Vehicles" at bounding box center [572, 137] width 48 height 30
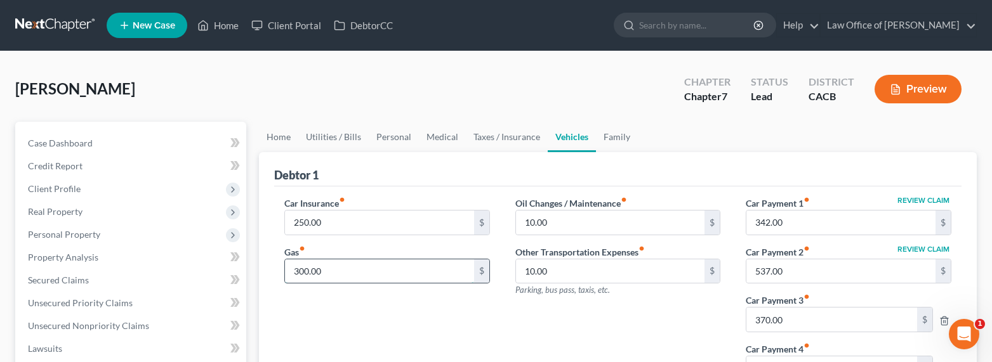
click at [307, 270] on input "300.00" at bounding box center [379, 272] width 189 height 24
click at [308, 271] on input "300.00" at bounding box center [379, 272] width 189 height 24
click at [292, 269] on input "300.00" at bounding box center [379, 272] width 189 height 24
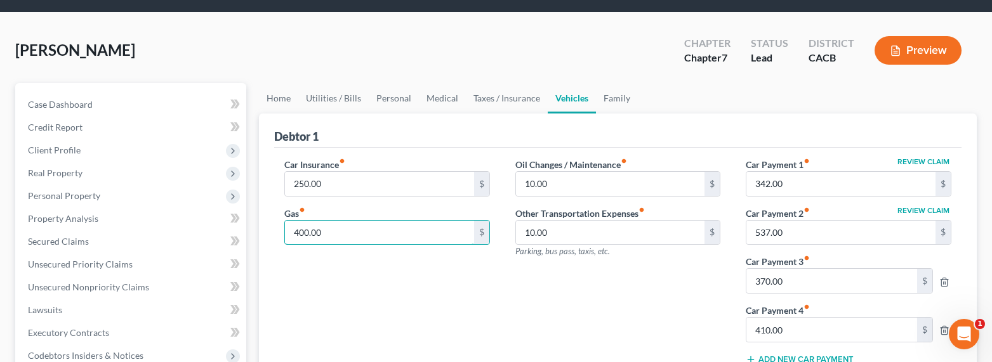
scroll to position [58, 0]
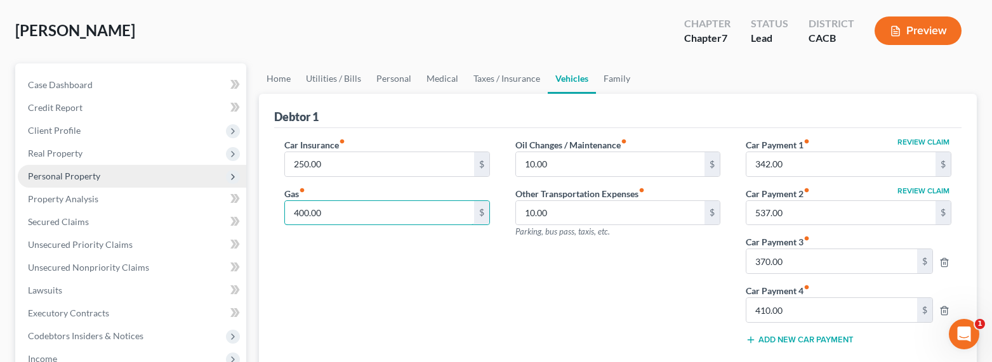
type input "400.00"
click at [50, 176] on span "Personal Property" at bounding box center [64, 176] width 72 height 11
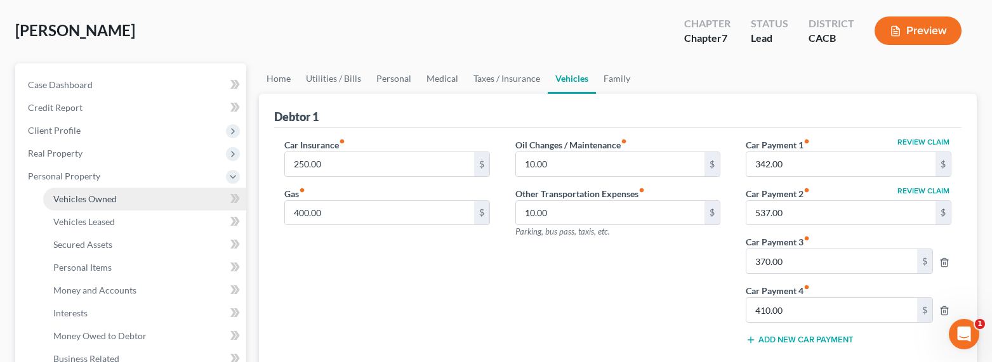
click at [93, 198] on span "Vehicles Owned" at bounding box center [84, 199] width 63 height 11
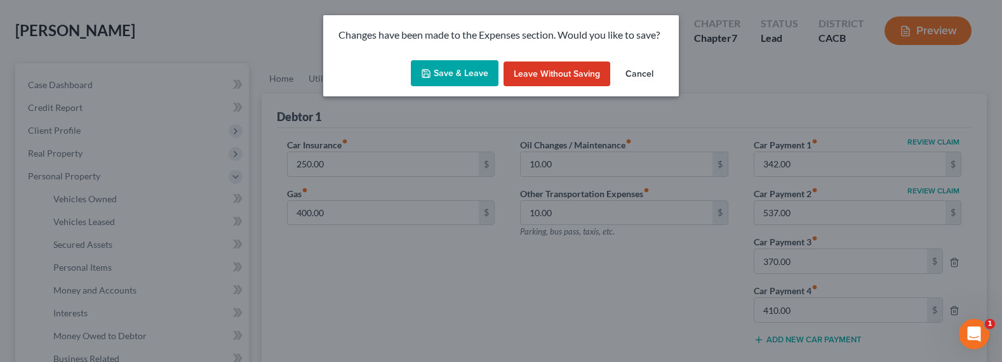
click at [434, 72] on button "Save & Leave" at bounding box center [455, 73] width 88 height 27
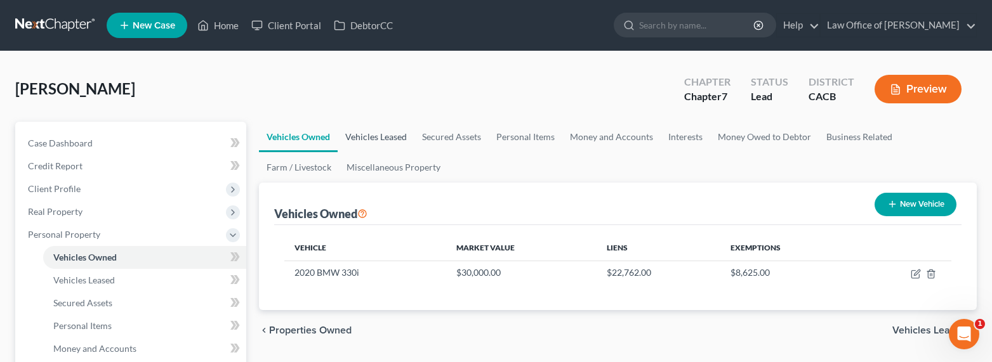
click at [376, 136] on link "Vehicles Leased" at bounding box center [376, 137] width 77 height 30
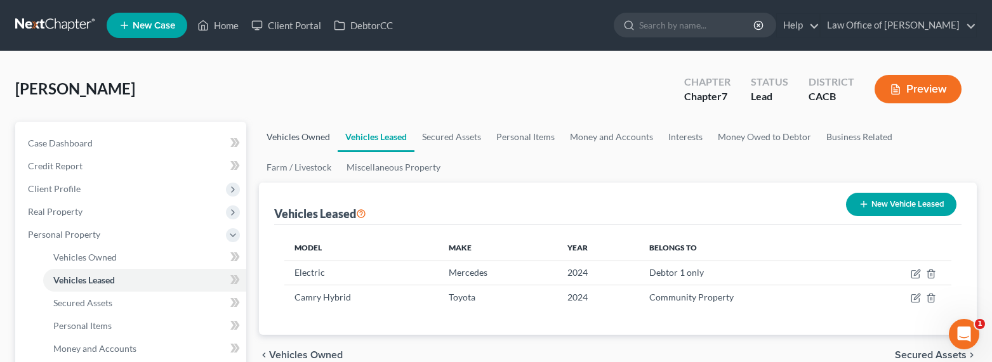
drag, startPoint x: 291, startPoint y: 134, endPoint x: 357, endPoint y: 142, distance: 66.5
click at [292, 135] on link "Vehicles Owned" at bounding box center [298, 137] width 79 height 30
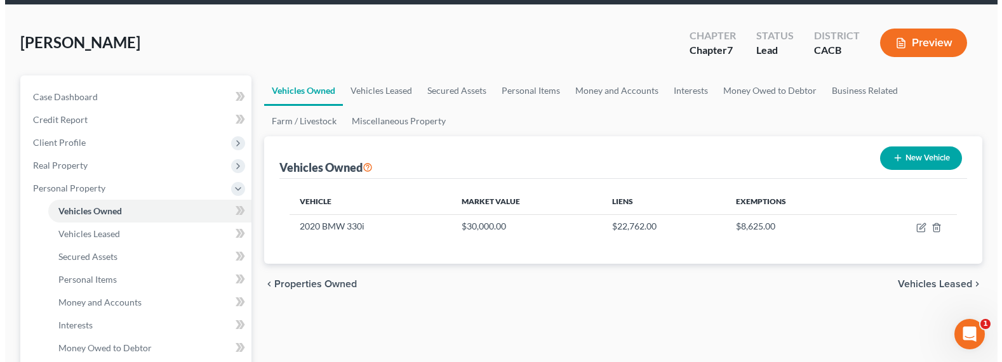
scroll to position [103, 0]
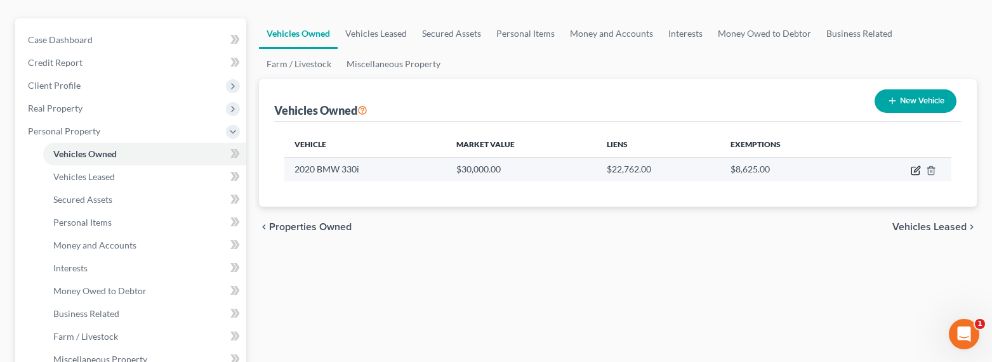
click at [915, 169] on icon "button" at bounding box center [916, 171] width 10 height 10
select select "0"
select select "6"
select select "1"
select select "0"
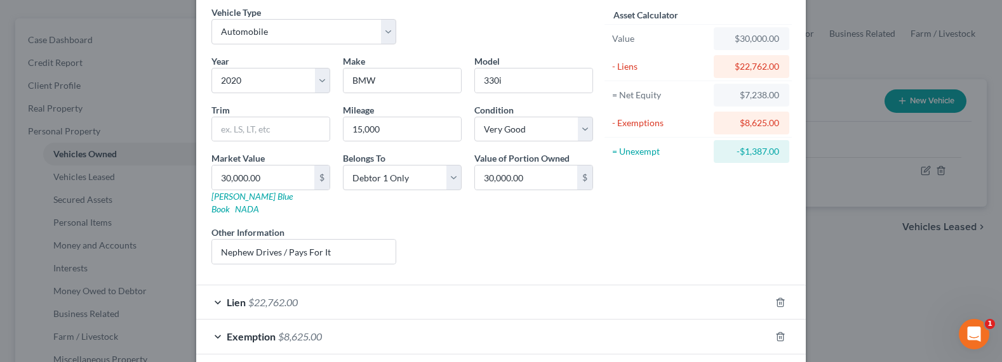
scroll to position [102, 0]
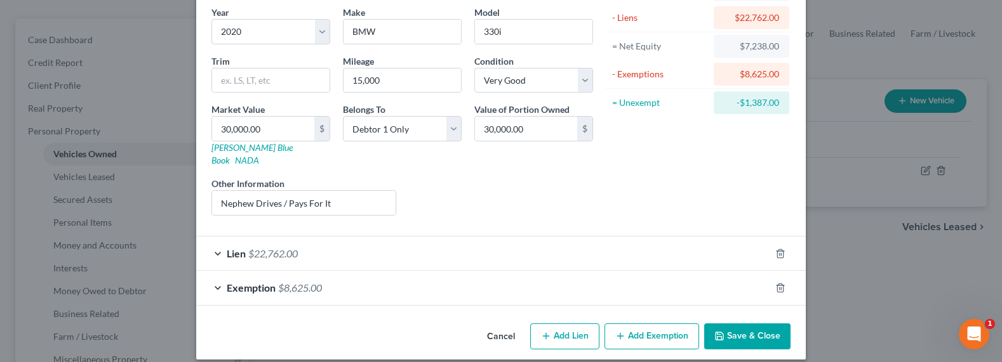
click at [295, 248] on span "$22,762.00" at bounding box center [273, 254] width 50 height 12
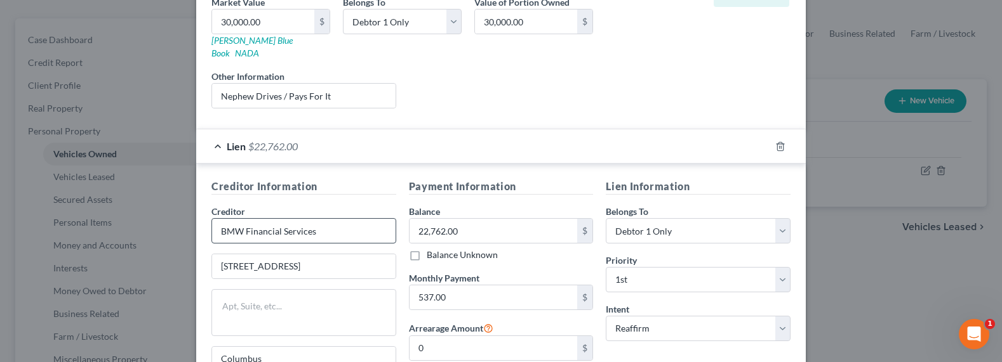
scroll to position [267, 0]
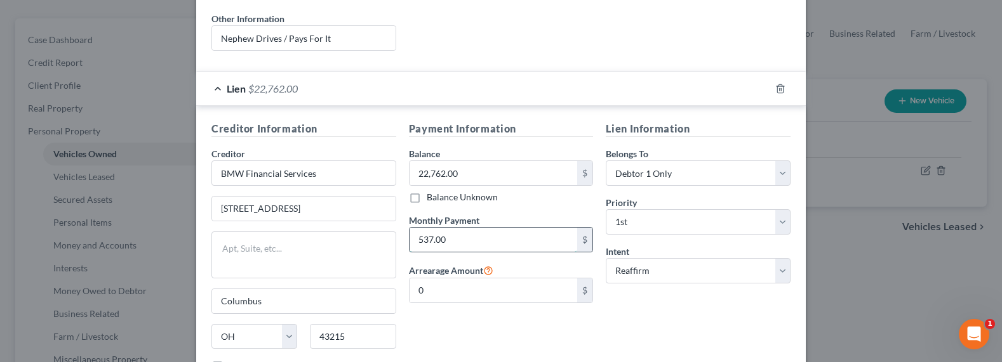
click at [472, 228] on input "537.00" at bounding box center [493, 240] width 168 height 24
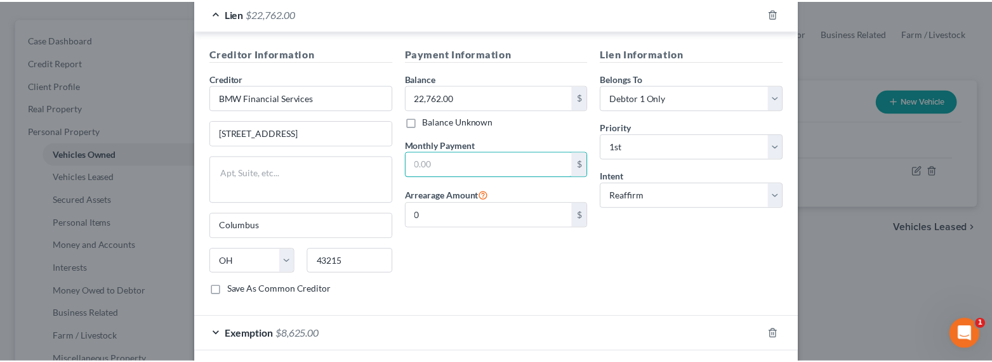
scroll to position [389, 0]
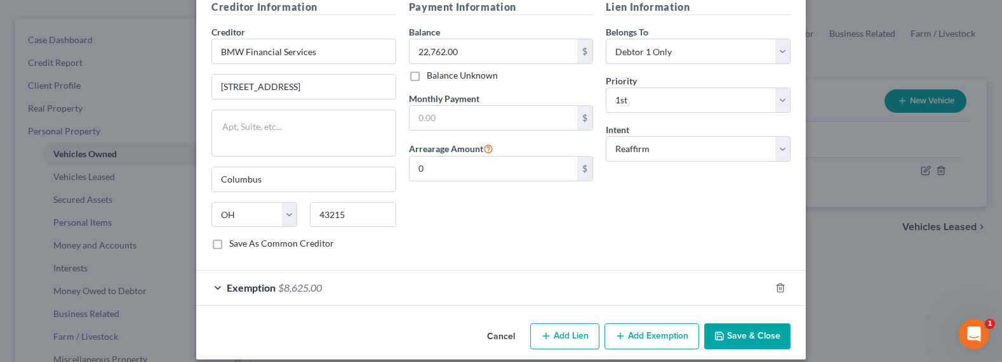
click at [748, 324] on button "Save & Close" at bounding box center [747, 337] width 86 height 27
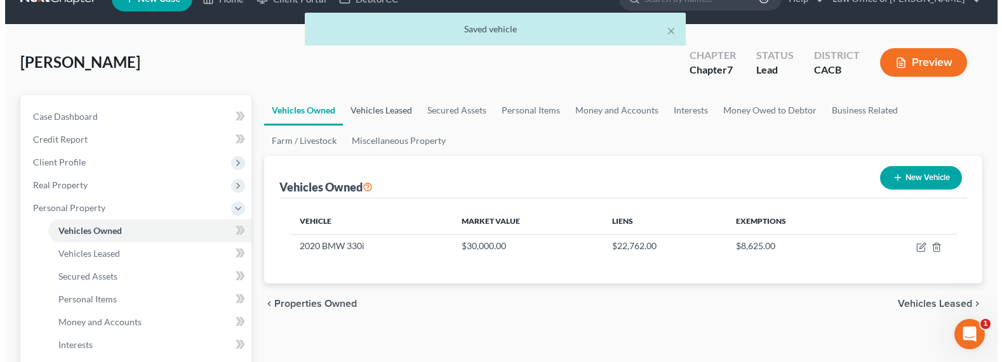
scroll to position [0, 0]
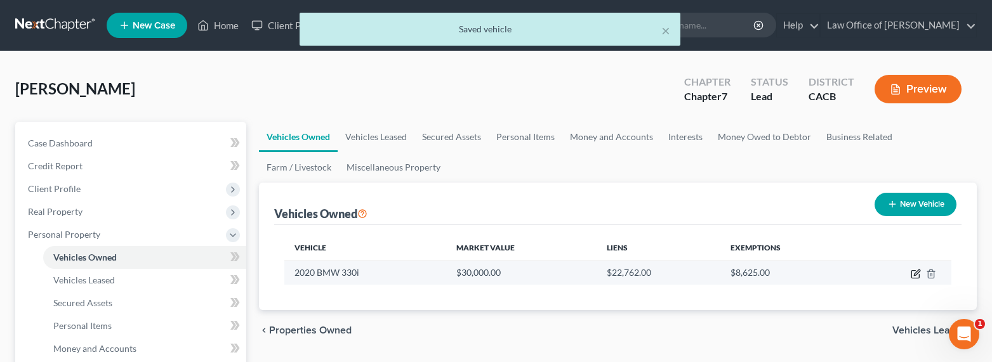
click at [914, 274] on icon "button" at bounding box center [917, 273] width 6 height 6
select select "0"
select select "6"
select select "1"
select select "0"
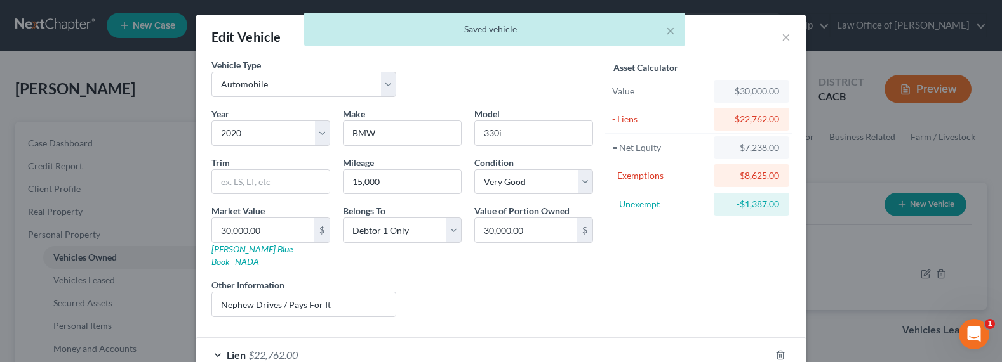
click at [781, 39] on div "× Saved vehicle" at bounding box center [495, 32] width 1002 height 39
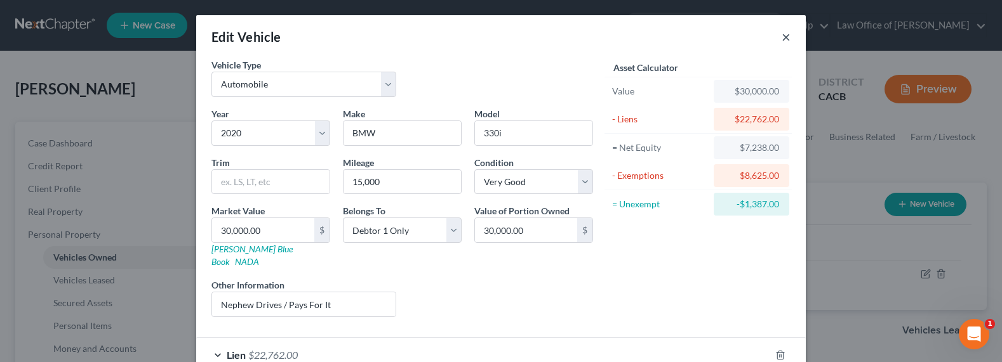
click at [781, 35] on button "×" at bounding box center [785, 36] width 9 height 15
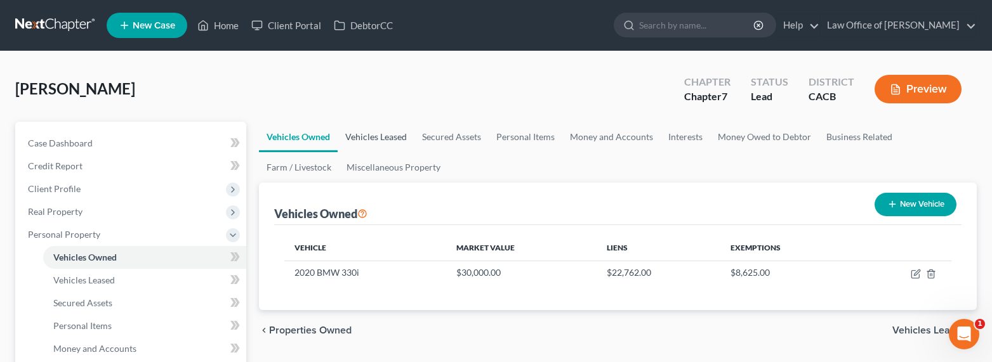
click at [366, 138] on link "Vehicles Leased" at bounding box center [376, 137] width 77 height 30
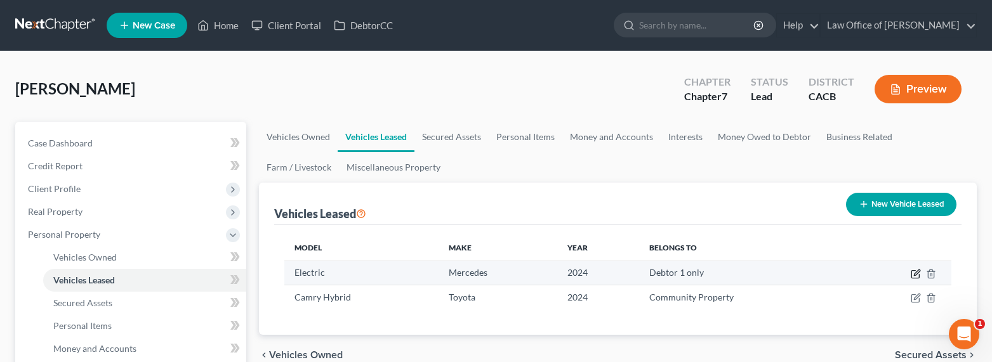
click at [916, 271] on icon "button" at bounding box center [917, 273] width 6 height 6
select select "0"
select select "2"
select select "0"
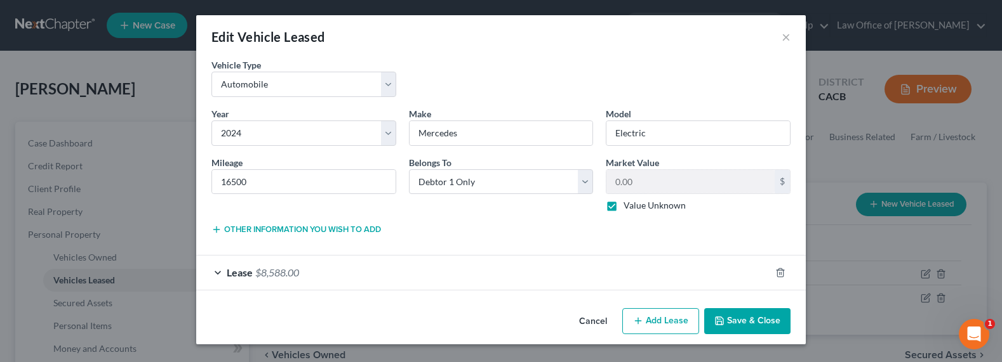
click at [320, 265] on div "Lease $8,588.00" at bounding box center [483, 273] width 574 height 34
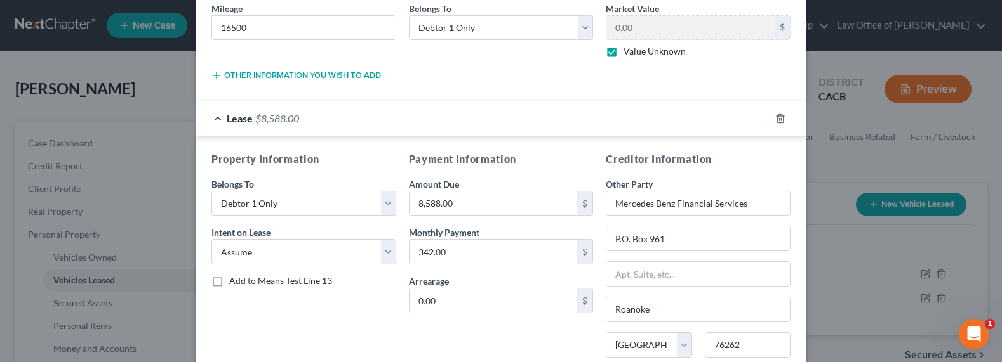
scroll to position [262, 0]
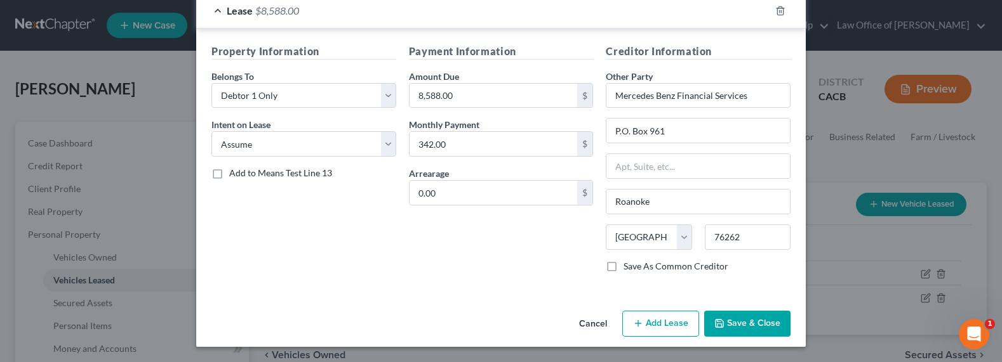
drag, startPoint x: 741, startPoint y: 324, endPoint x: 751, endPoint y: 317, distance: 11.8
click at [742, 324] on button "Save & Close" at bounding box center [747, 324] width 86 height 27
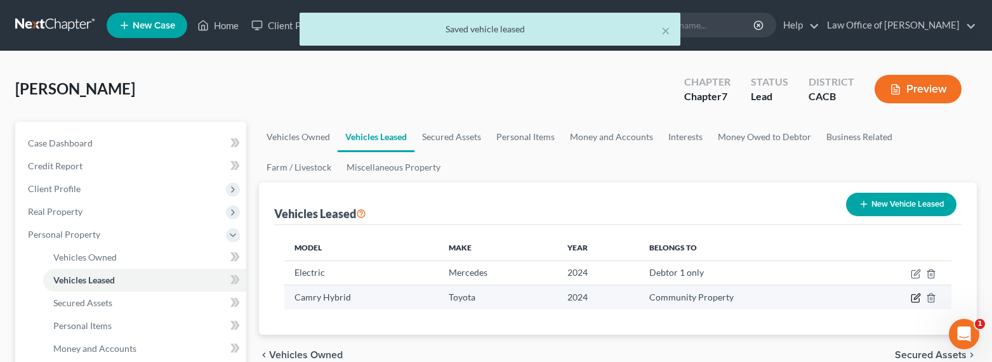
click at [917, 298] on icon "button" at bounding box center [917, 298] width 6 height 6
select select "0"
select select "2"
select select "4"
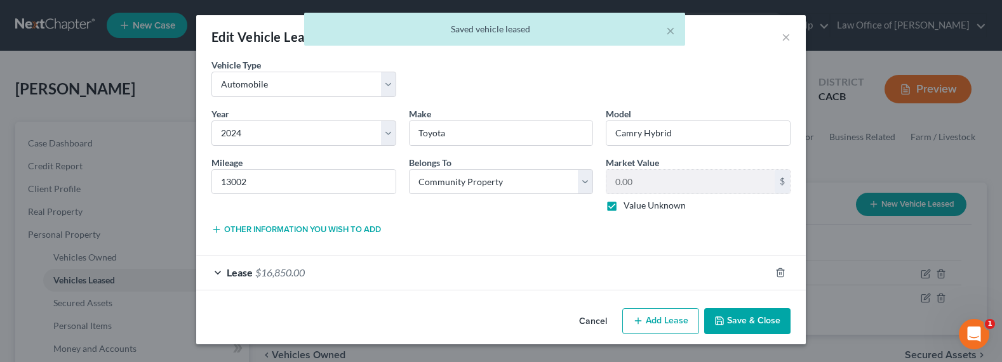
click at [351, 268] on div "Lease $16,850.00" at bounding box center [483, 273] width 574 height 34
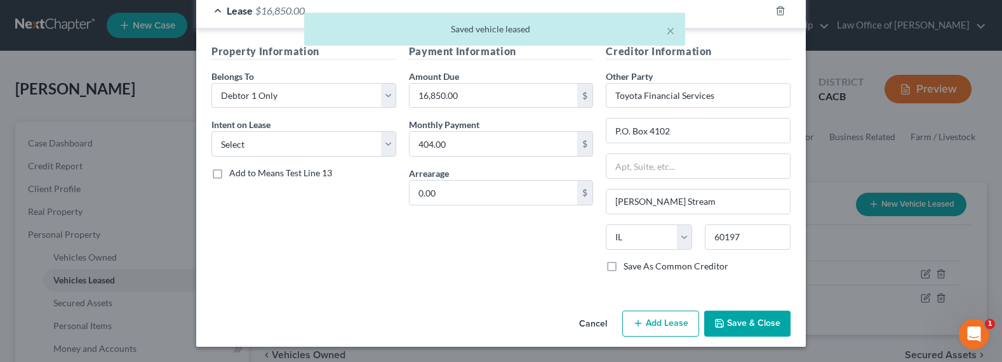
click at [760, 316] on button "Save & Close" at bounding box center [747, 324] width 86 height 27
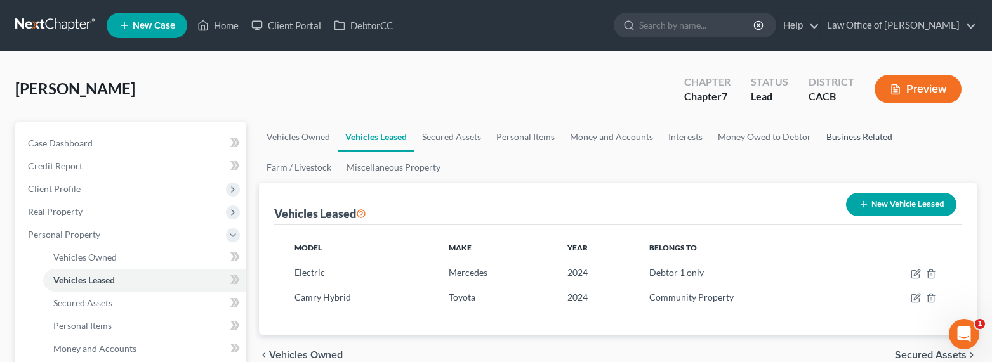
click at [844, 139] on link "Business Related" at bounding box center [859, 137] width 81 height 30
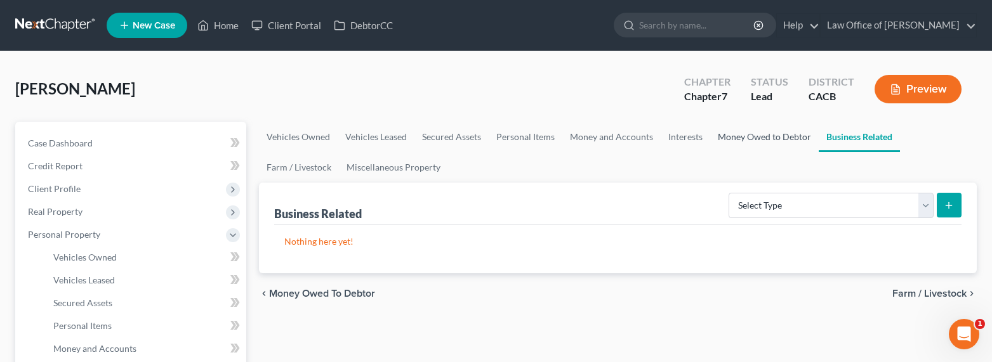
click at [782, 136] on link "Money Owed to Debtor" at bounding box center [764, 137] width 109 height 30
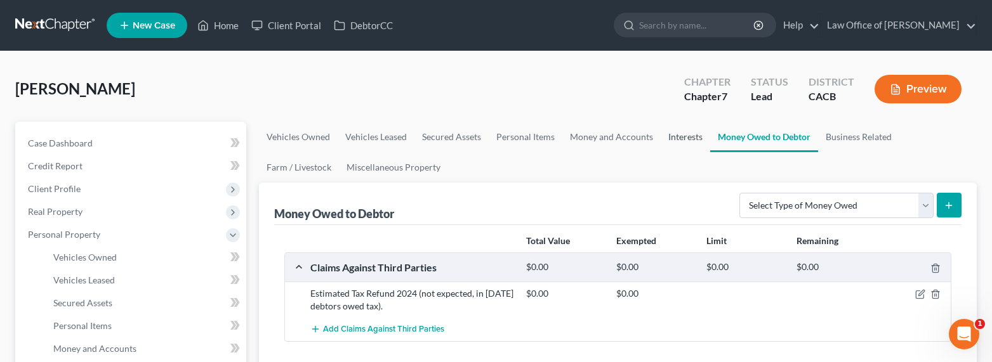
click at [681, 138] on link "Interests" at bounding box center [686, 137] width 50 height 30
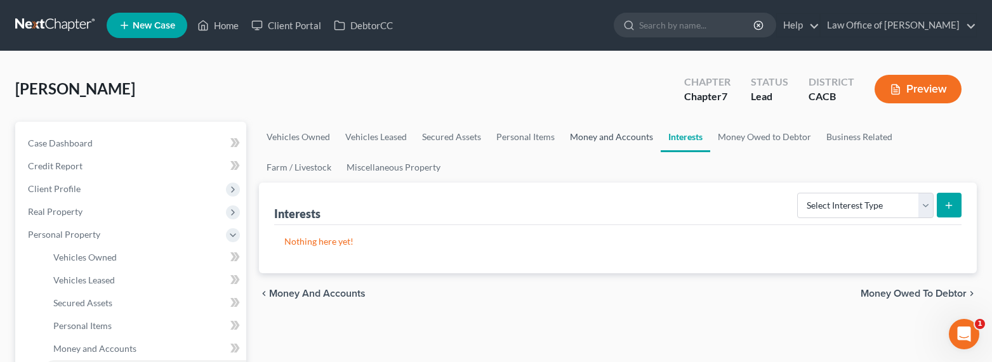
click at [602, 136] on link "Money and Accounts" at bounding box center [611, 137] width 98 height 30
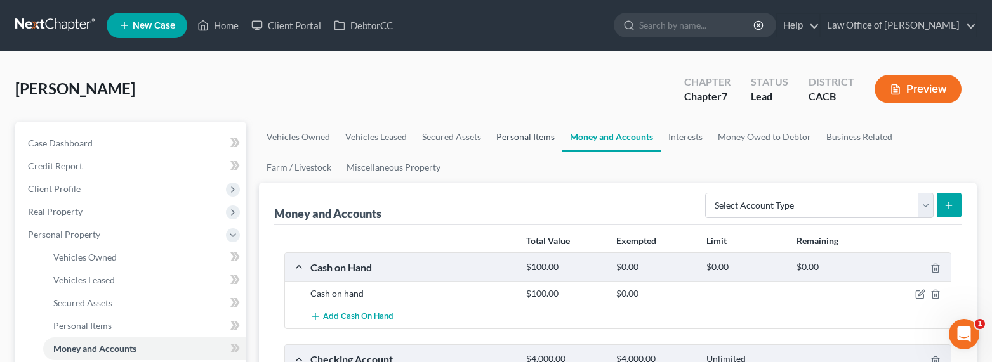
click at [506, 138] on link "Personal Items" at bounding box center [526, 137] width 74 height 30
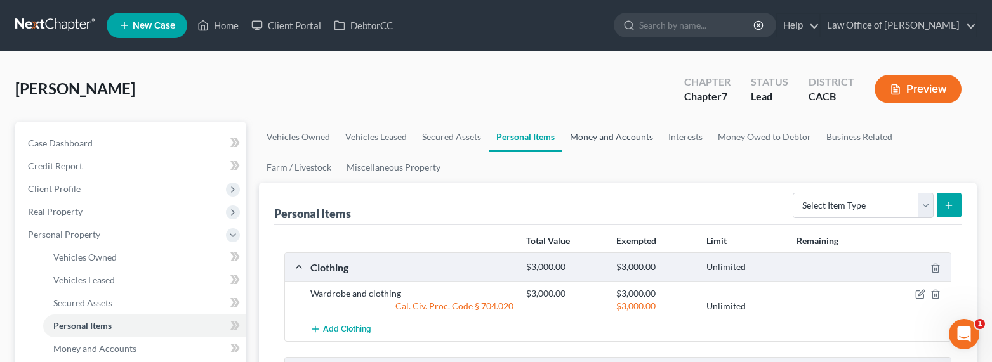
click at [599, 141] on link "Money and Accounts" at bounding box center [611, 137] width 98 height 30
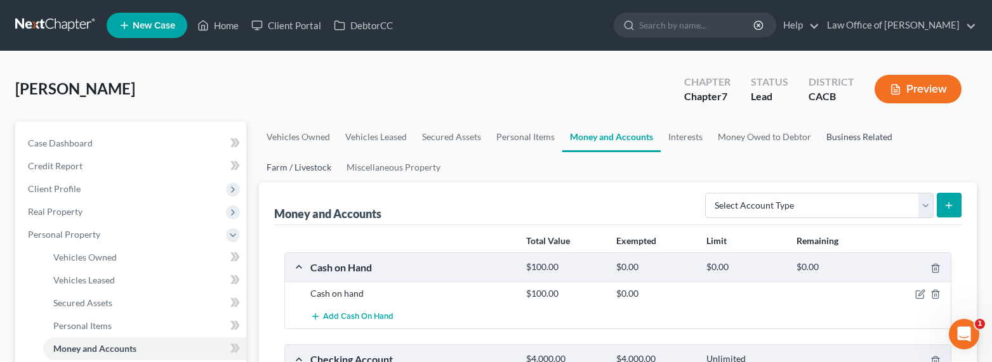
drag, startPoint x: 868, startPoint y: 138, endPoint x: 944, endPoint y: 138, distance: 76.2
click at [868, 138] on link "Business Related" at bounding box center [859, 137] width 81 height 30
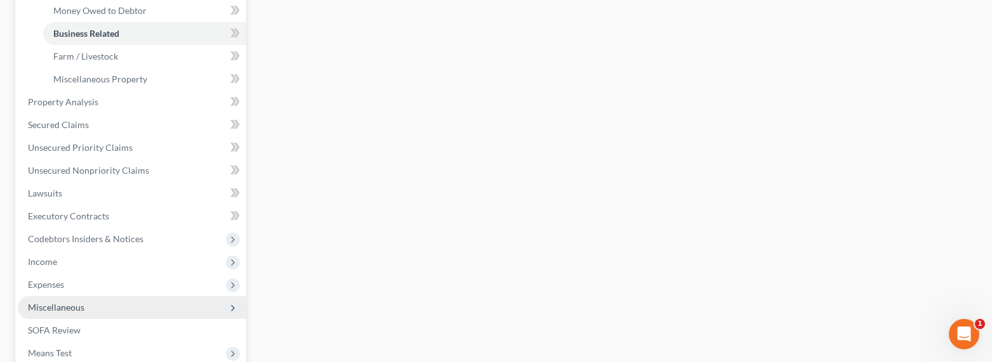
scroll to position [462, 0]
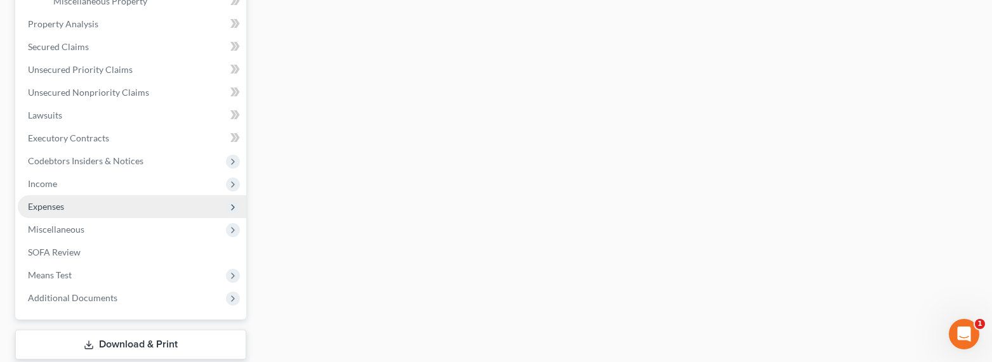
click at [44, 206] on span "Expenses" at bounding box center [46, 206] width 36 height 11
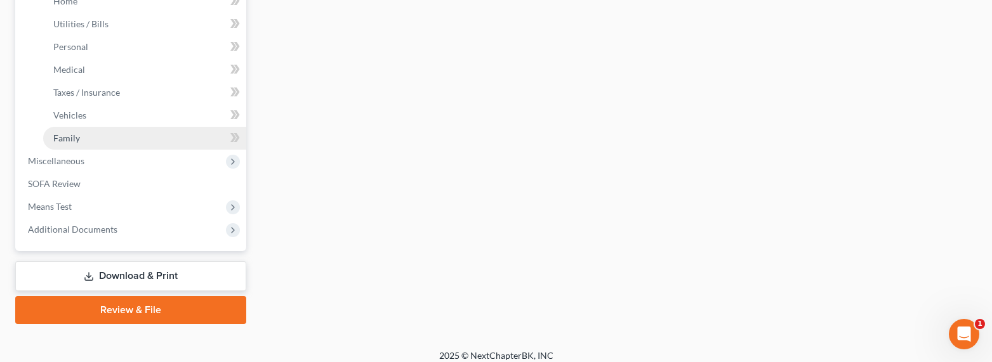
click at [69, 138] on span "Family" at bounding box center [66, 138] width 27 height 11
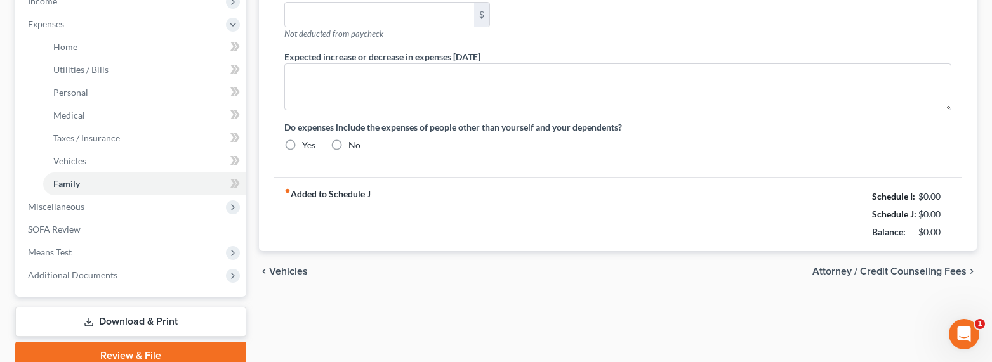
type input "0.00"
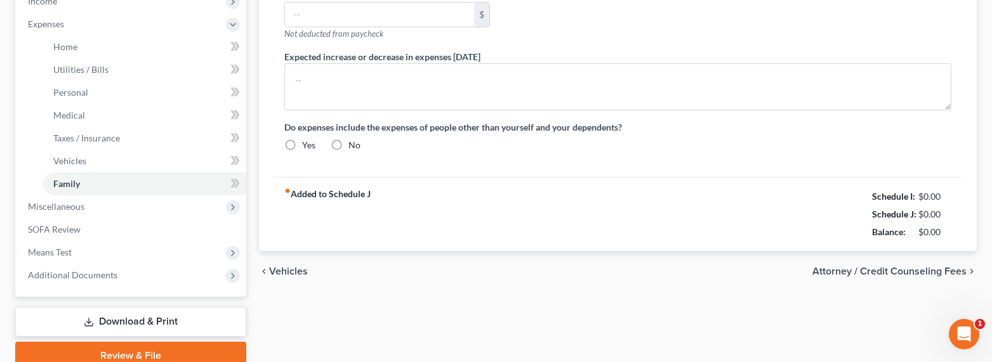
type input "0.00"
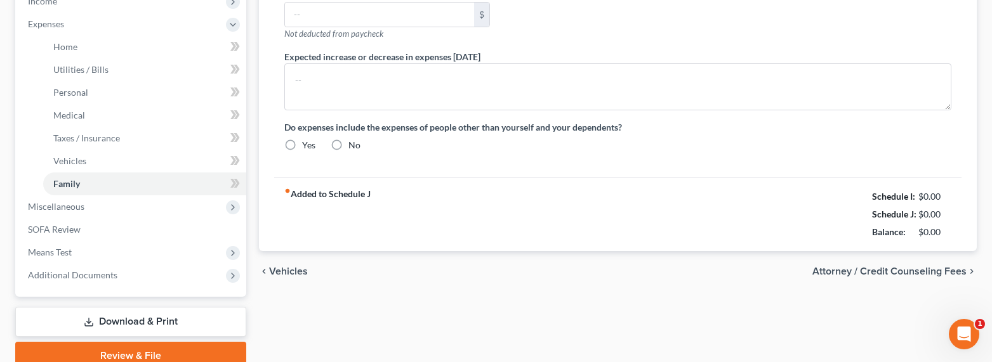
type input "Est. Taxes for DBA (Spouse)"
radio input "true"
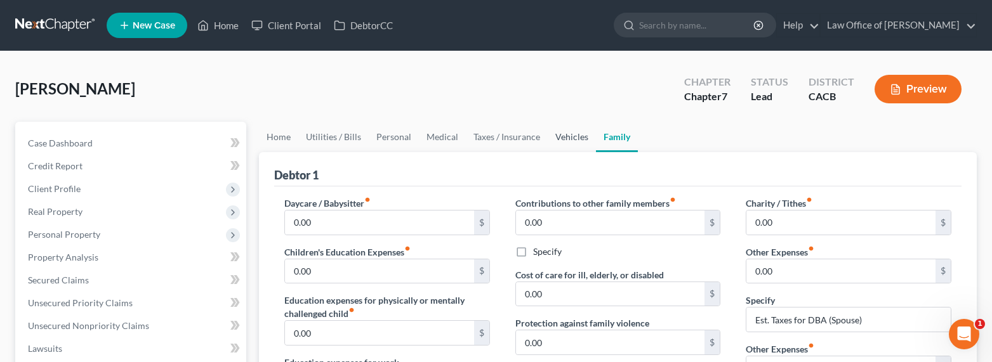
click at [571, 132] on link "Vehicles" at bounding box center [572, 137] width 48 height 30
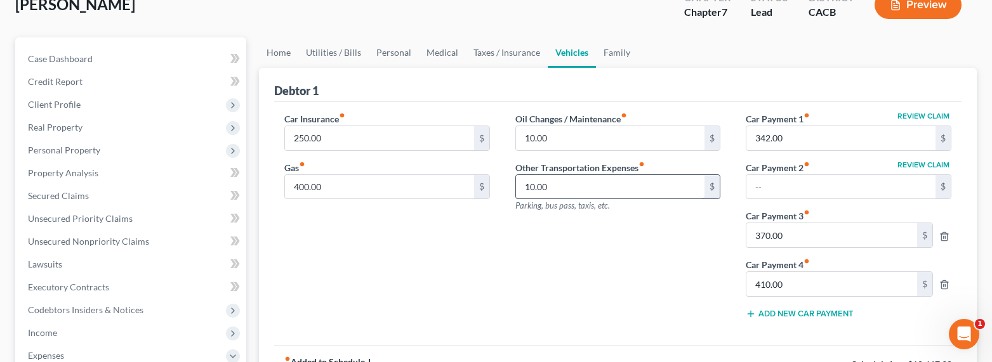
scroll to position [130, 0]
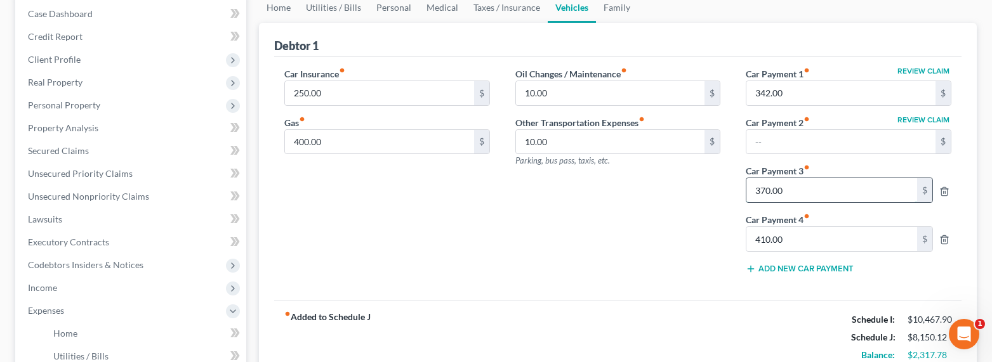
drag, startPoint x: 792, startPoint y: 190, endPoint x: 825, endPoint y: 190, distance: 33.0
click at [825, 190] on input "370.00" at bounding box center [832, 190] width 171 height 24
click at [784, 242] on input "410.00" at bounding box center [832, 239] width 171 height 24
drag, startPoint x: 795, startPoint y: 93, endPoint x: 747, endPoint y: 90, distance: 48.4
click at [747, 90] on input "342.00" at bounding box center [841, 93] width 189 height 24
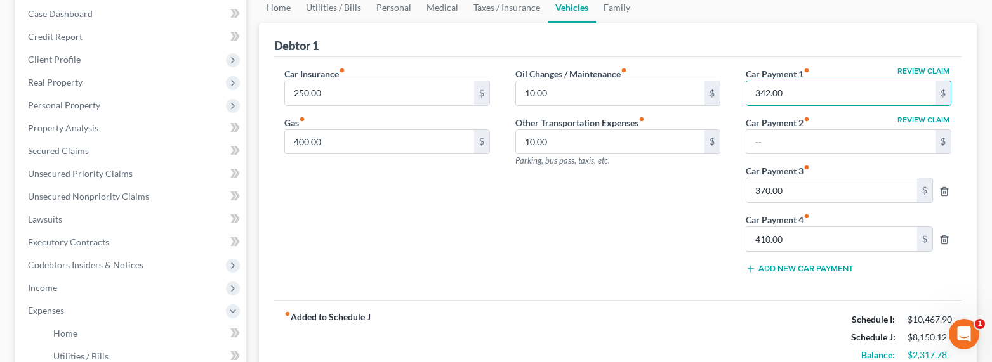
drag, startPoint x: 796, startPoint y: 93, endPoint x: 740, endPoint y: 88, distance: 56.7
click at [741, 91] on div "Review Claim Car Payment 1 fiber_manual_record 342.00 $ Review Claim Car Paymen…" at bounding box center [848, 176] width 231 height 218
drag, startPoint x: 820, startPoint y: 191, endPoint x: 809, endPoint y: 195, distance: 10.8
click at [820, 191] on input "370.00" at bounding box center [832, 190] width 171 height 24
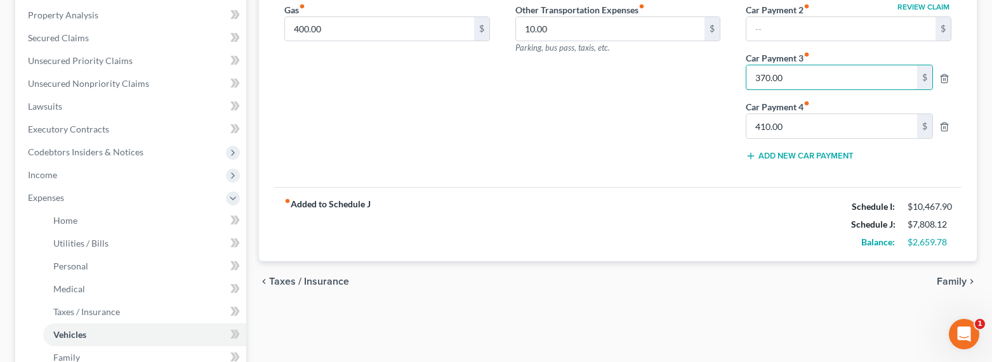
scroll to position [289, 0]
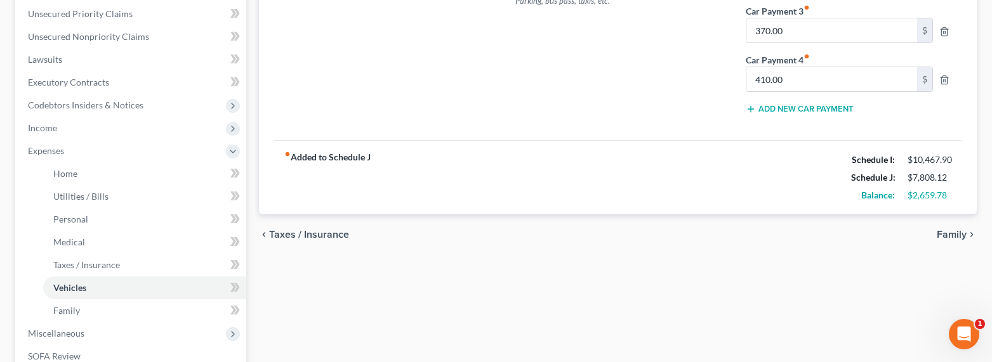
click at [728, 195] on div "fiber_manual_record Added to Schedule J Schedule I: $10,467.90 Schedule J: $7,8…" at bounding box center [618, 177] width 688 height 74
click at [42, 128] on span "Income" at bounding box center [42, 128] width 29 height 11
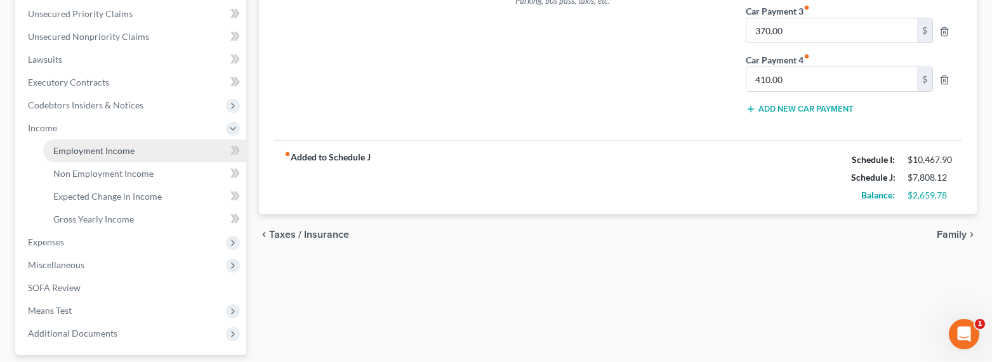
click at [72, 153] on span "Employment Income" at bounding box center [93, 150] width 81 height 11
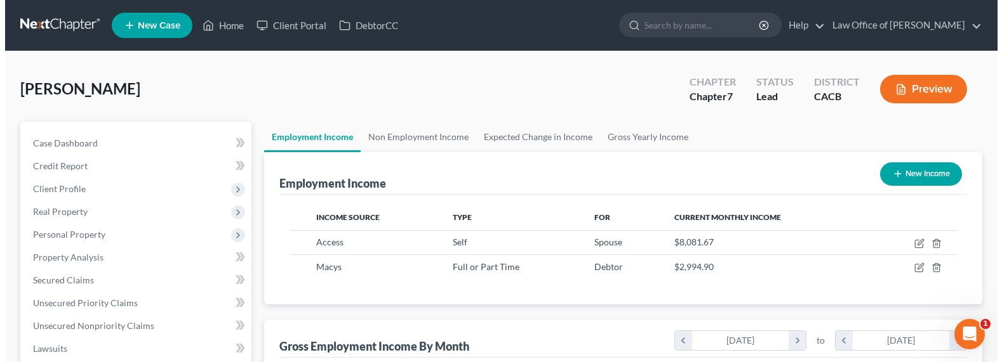
scroll to position [227, 404]
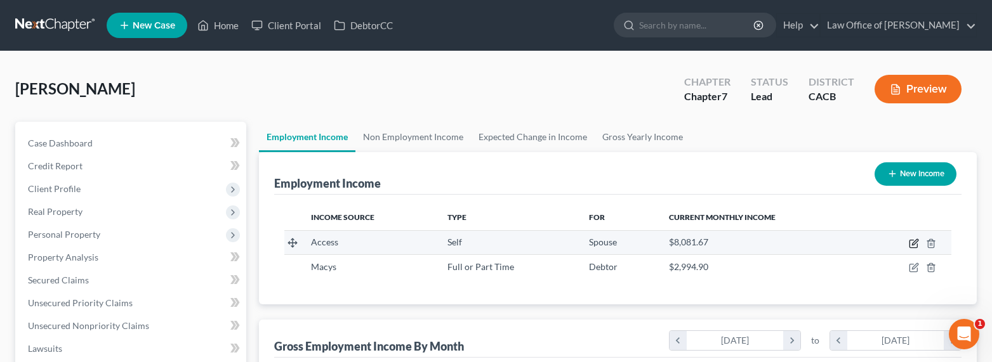
click at [912, 243] on icon "button" at bounding box center [914, 244] width 10 height 10
select select "1"
select select "4"
select select "3"
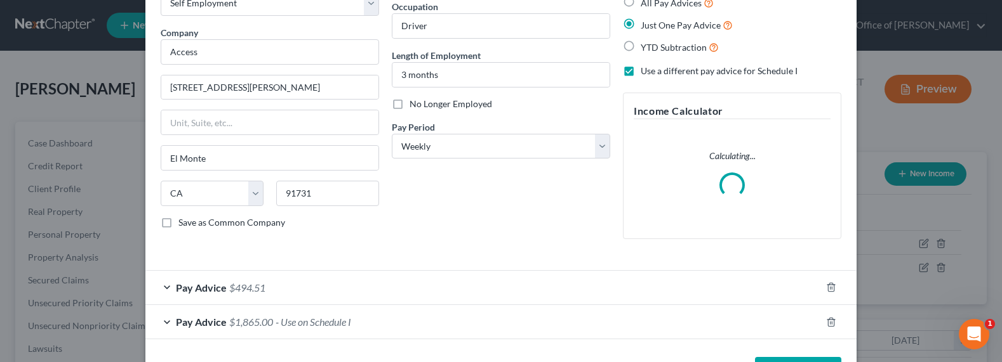
scroll to position [128, 0]
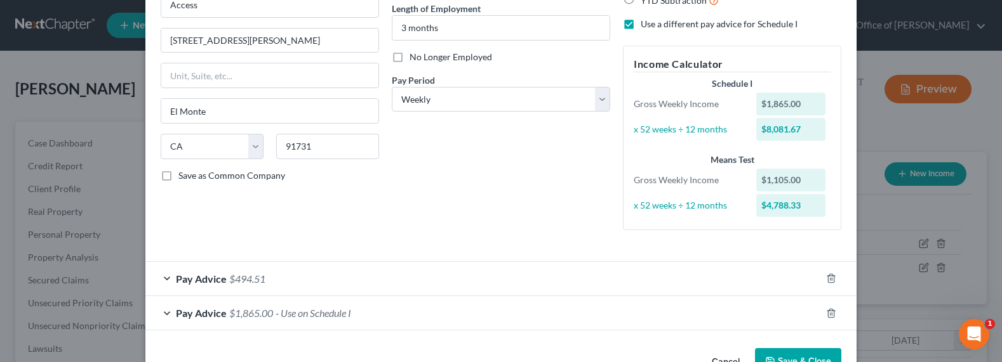
click at [260, 274] on span "$494.51" at bounding box center [247, 279] width 36 height 12
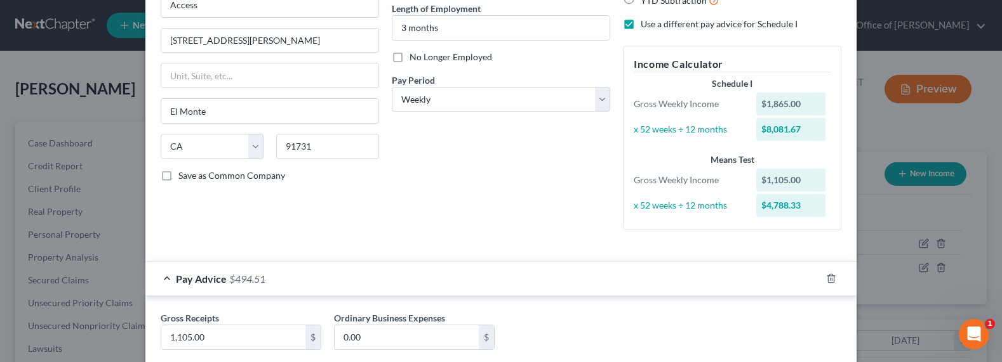
click at [321, 200] on div "Employment Type * Select Full or [DEMOGRAPHIC_DATA] Employment Self Employment …" at bounding box center [269, 85] width 231 height 310
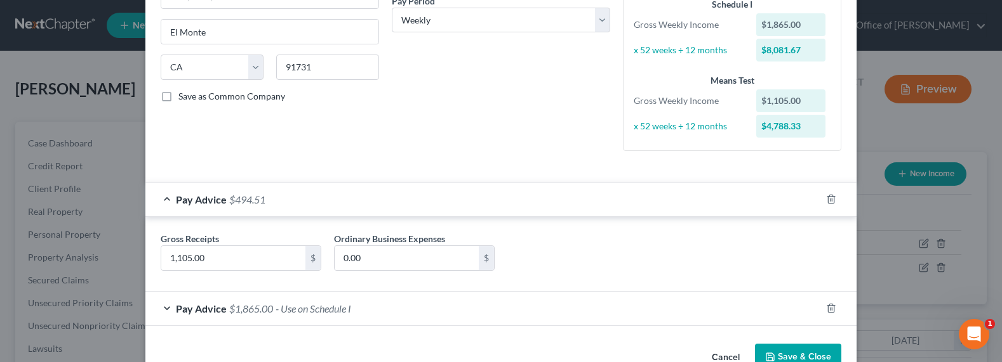
scroll to position [241, 0]
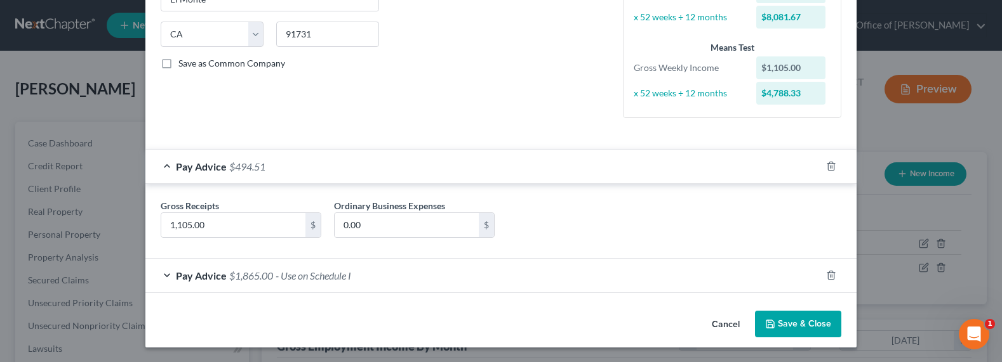
click at [277, 281] on span "- Use on Schedule I" at bounding box center [314, 276] width 76 height 12
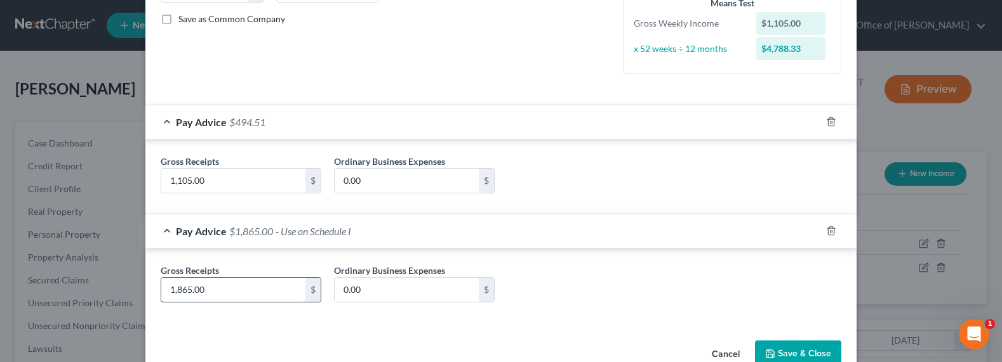
scroll to position [315, 0]
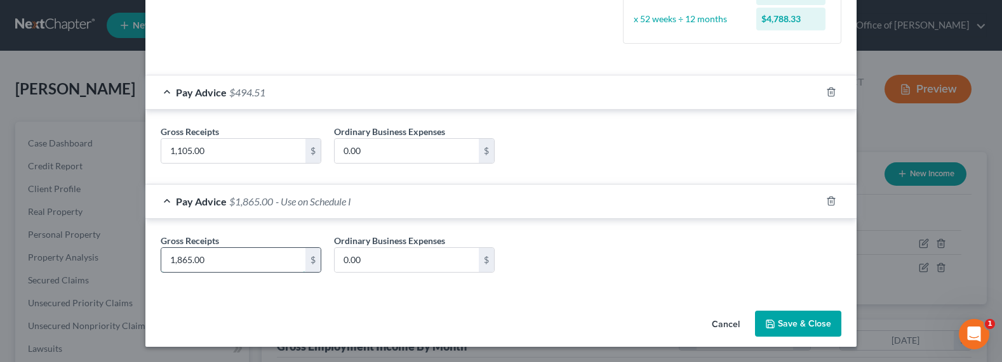
click at [166, 260] on input "1,865.00" at bounding box center [233, 260] width 144 height 24
click at [216, 260] on input "1,865.00" at bounding box center [233, 260] width 144 height 24
drag, startPoint x: 208, startPoint y: 257, endPoint x: 196, endPoint y: 262, distance: 13.1
click at [208, 257] on input "1,865.00" at bounding box center [233, 260] width 144 height 24
click at [175, 261] on input "1,865.00" at bounding box center [233, 260] width 144 height 24
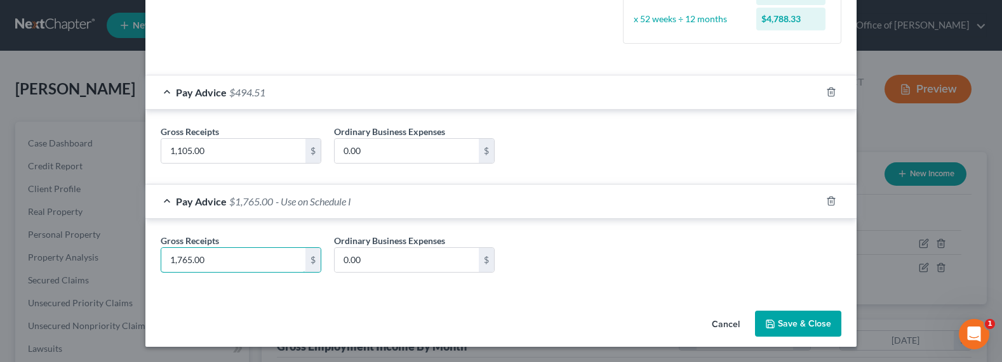
type input "1,765.00"
click at [807, 324] on button "Save & Close" at bounding box center [798, 324] width 86 height 27
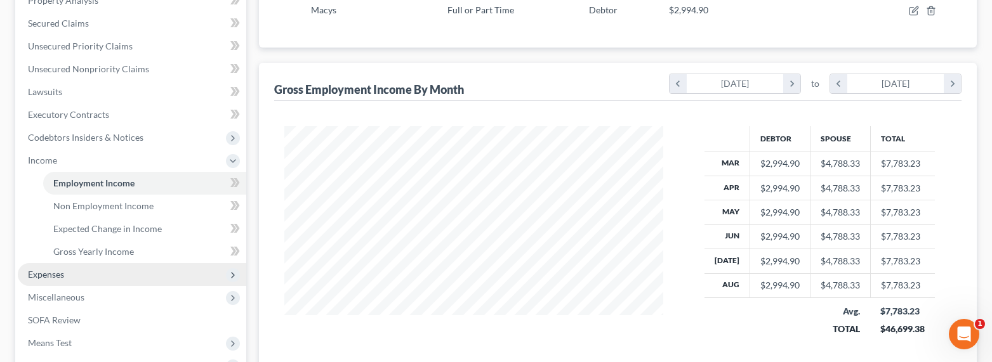
scroll to position [300, 0]
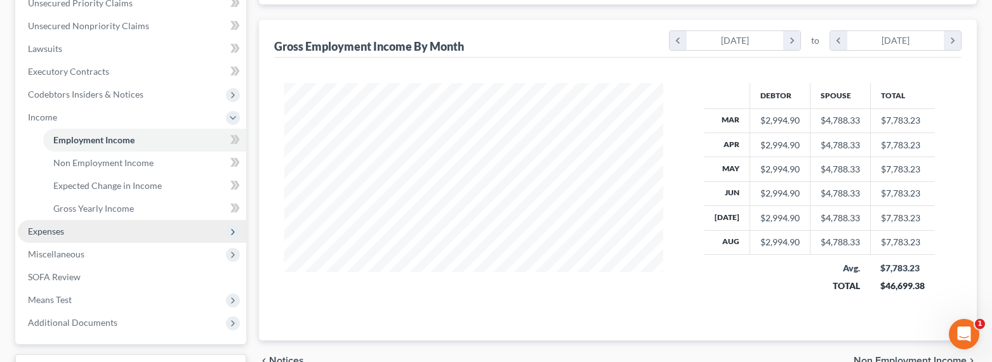
click at [47, 234] on span "Expenses" at bounding box center [46, 231] width 36 height 11
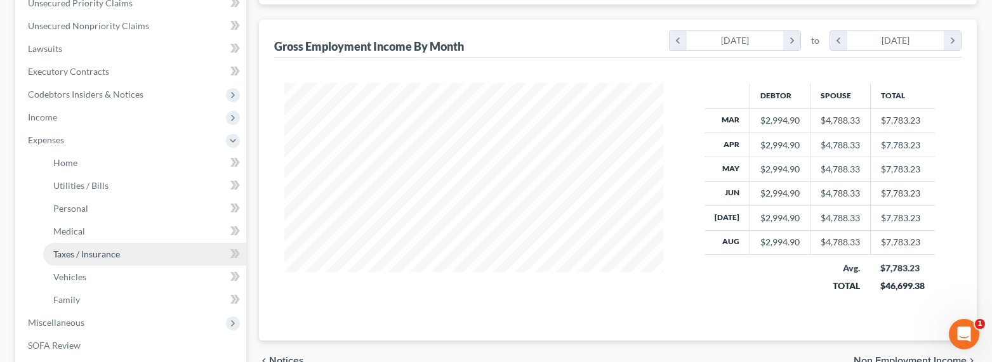
click at [67, 254] on span "Taxes / Insurance" at bounding box center [86, 254] width 67 height 11
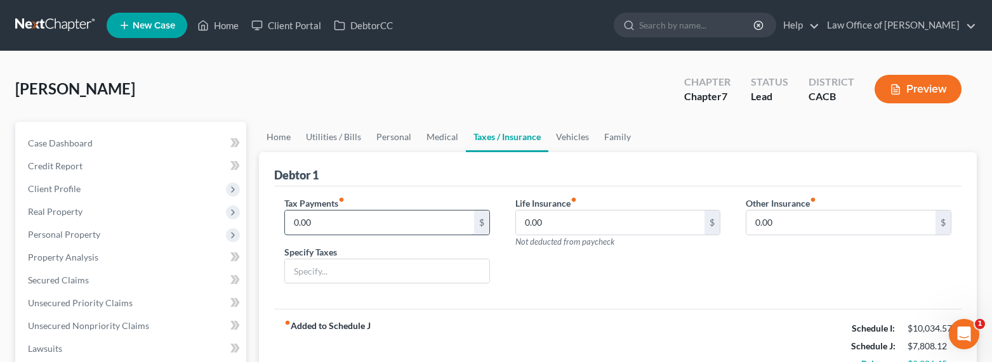
click at [338, 222] on input "0.00" at bounding box center [379, 223] width 189 height 24
type input "360"
type input "Non-Filing Spouse"
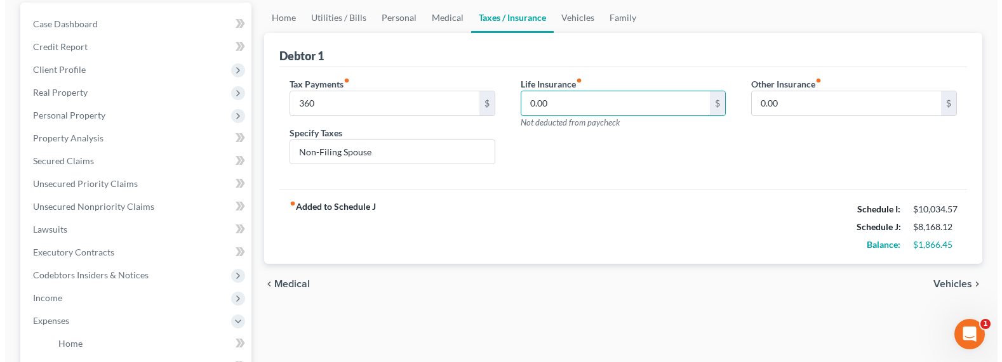
scroll to position [137, 0]
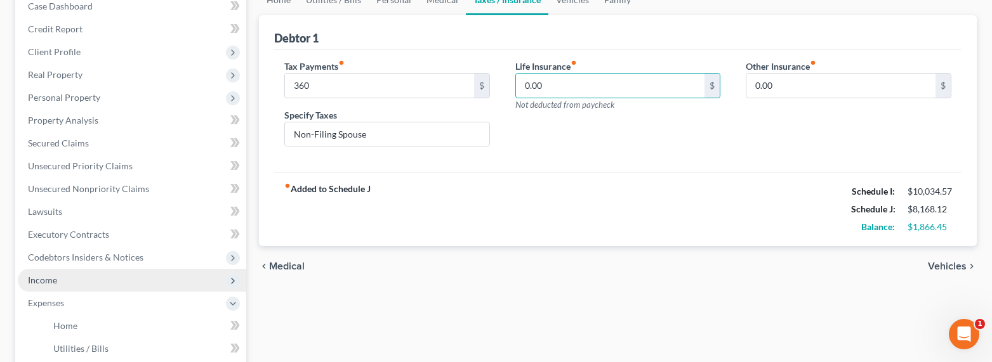
click at [42, 278] on span "Income" at bounding box center [42, 280] width 29 height 11
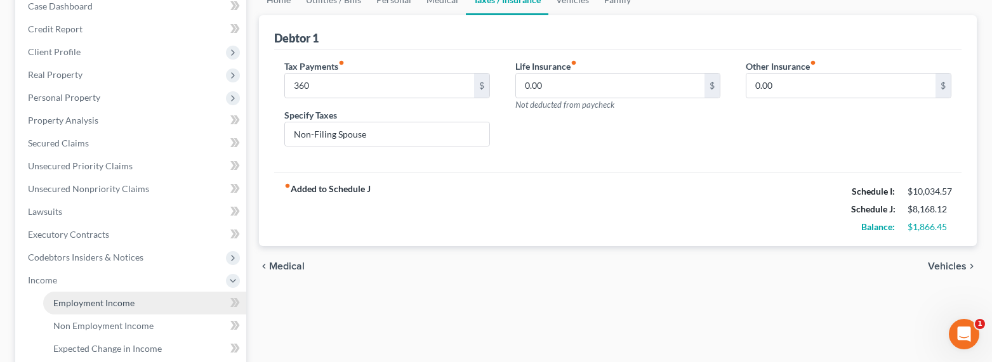
click at [80, 302] on span "Employment Income" at bounding box center [93, 303] width 81 height 11
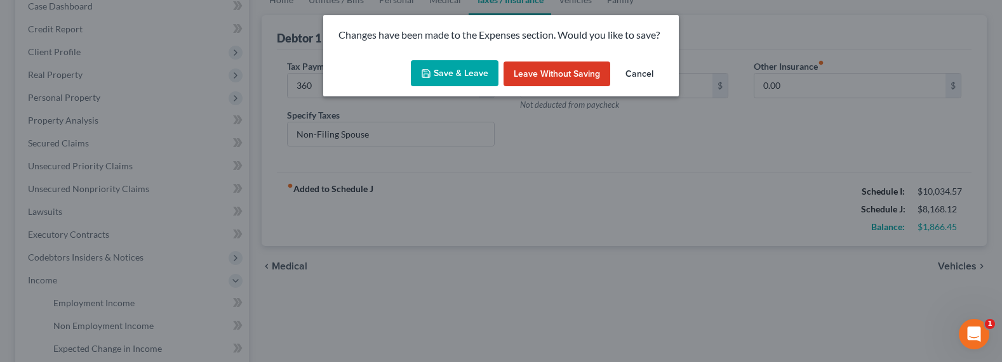
click at [484, 66] on button "Save & Leave" at bounding box center [455, 73] width 88 height 27
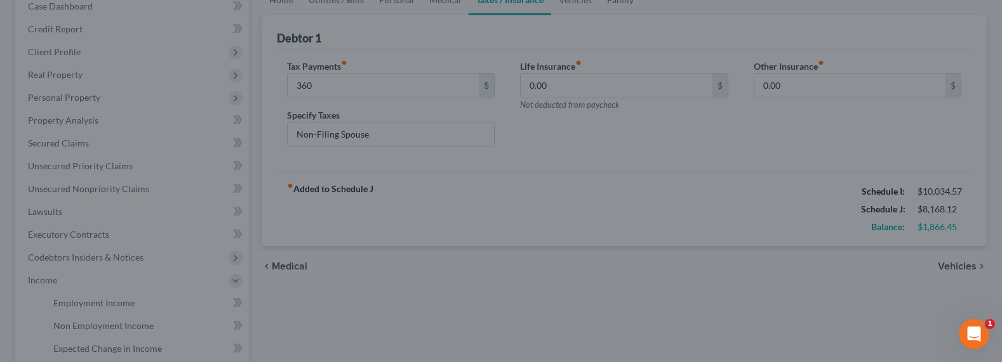
type input "360.00"
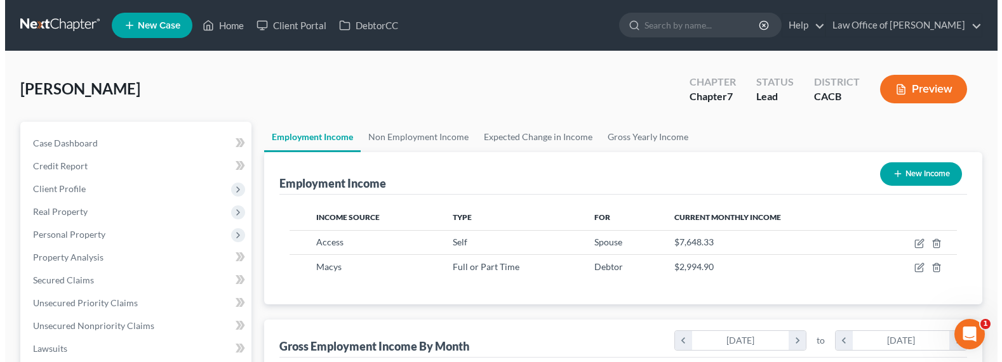
scroll to position [227, 404]
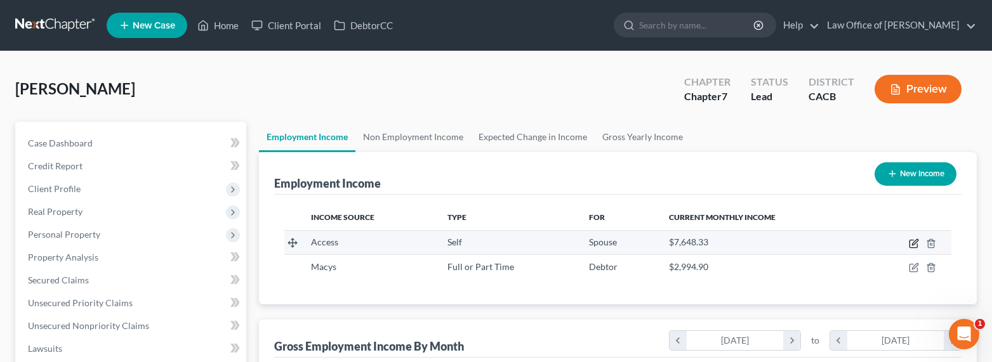
click at [910, 243] on icon "button" at bounding box center [914, 244] width 10 height 10
select select "1"
select select "4"
select select "3"
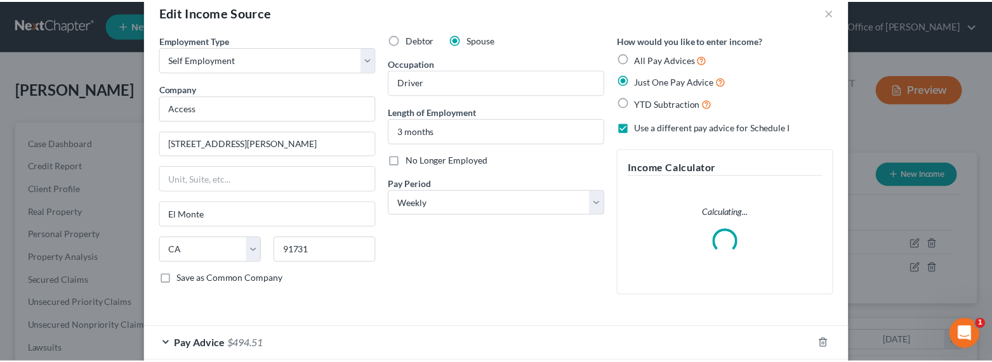
scroll to position [128, 0]
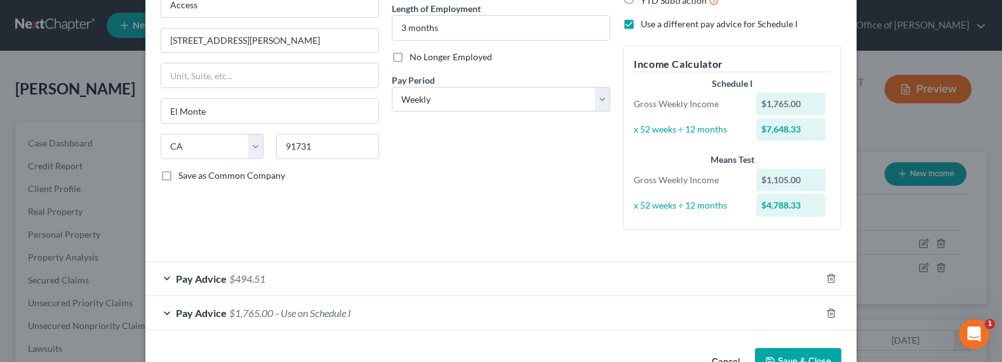
click at [815, 354] on button "Save & Close" at bounding box center [798, 362] width 86 height 27
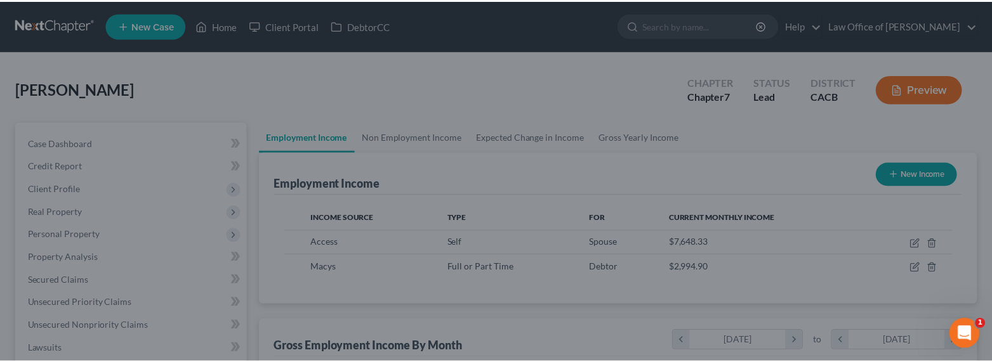
scroll to position [634596, 634419]
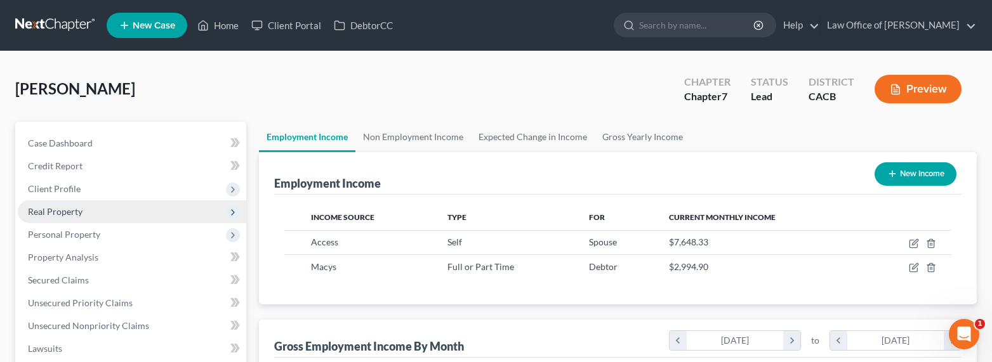
click at [44, 212] on span "Real Property" at bounding box center [55, 211] width 55 height 11
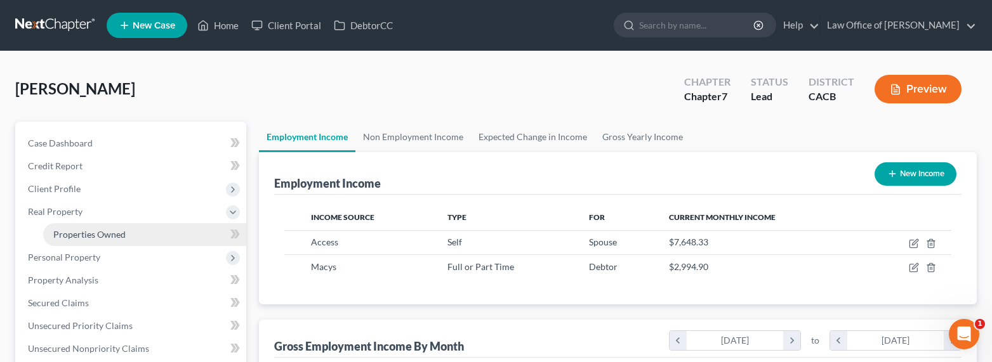
click at [72, 233] on span "Properties Owned" at bounding box center [89, 234] width 72 height 11
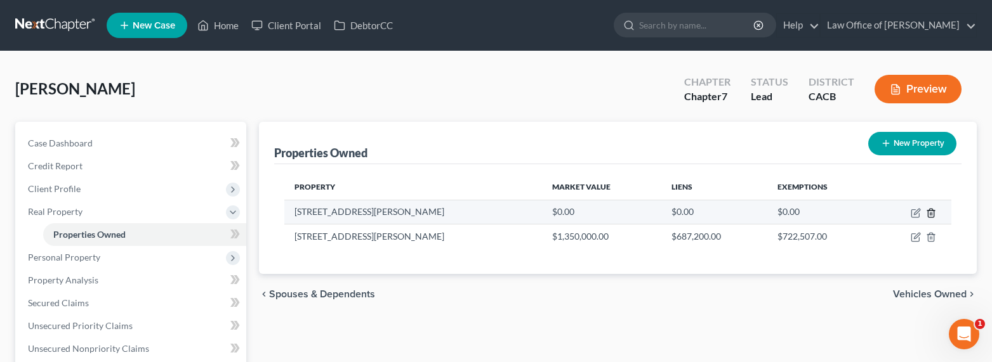
click at [926, 211] on icon "button" at bounding box center [931, 213] width 10 height 10
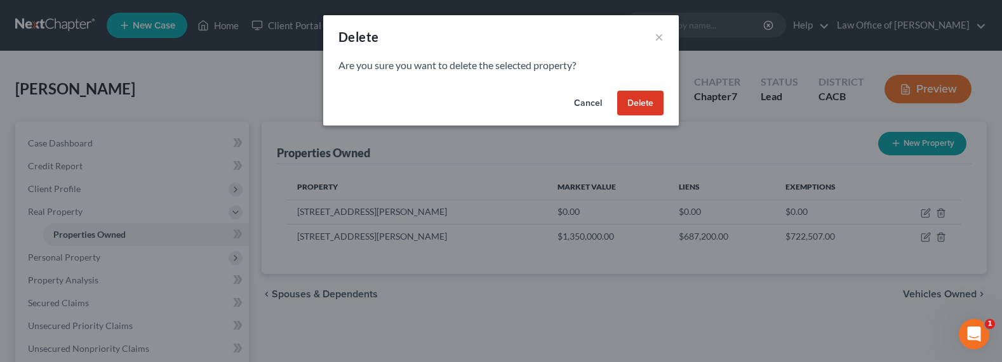
click at [640, 98] on button "Delete" at bounding box center [640, 103] width 46 height 25
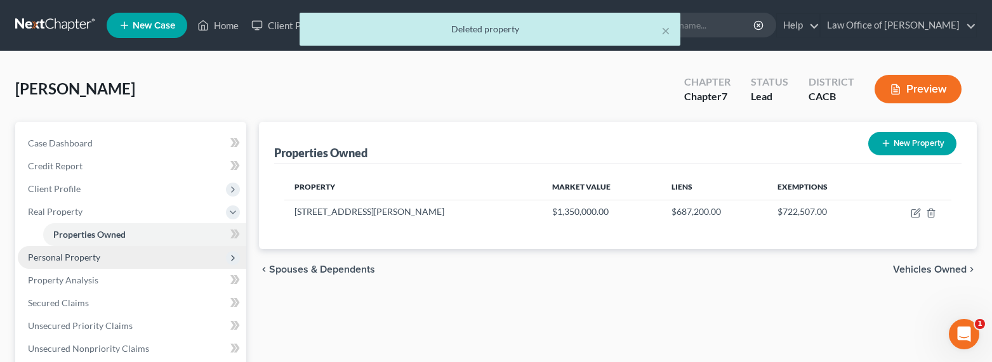
click at [46, 259] on span "Personal Property" at bounding box center [64, 257] width 72 height 11
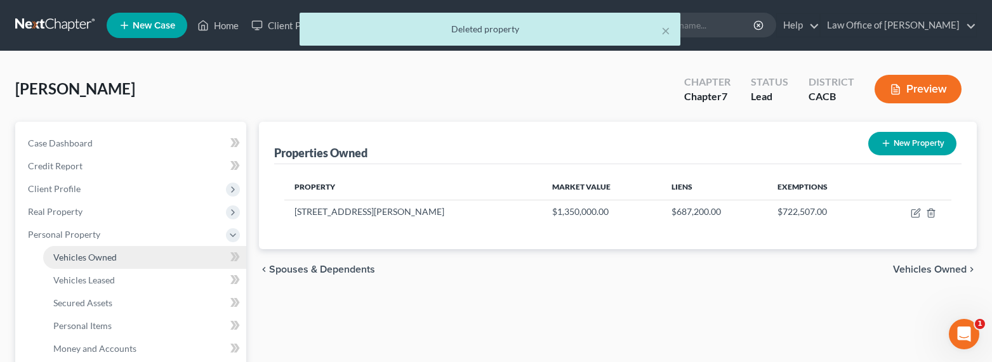
click at [67, 256] on span "Vehicles Owned" at bounding box center [84, 257] width 63 height 11
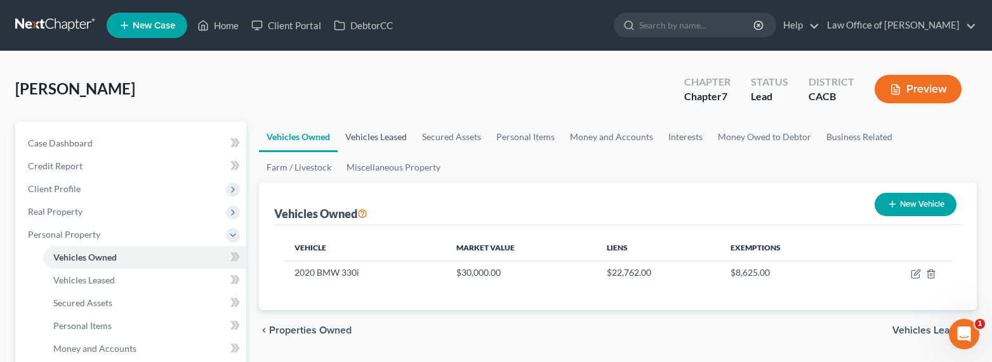
click at [386, 140] on link "Vehicles Leased" at bounding box center [376, 137] width 77 height 30
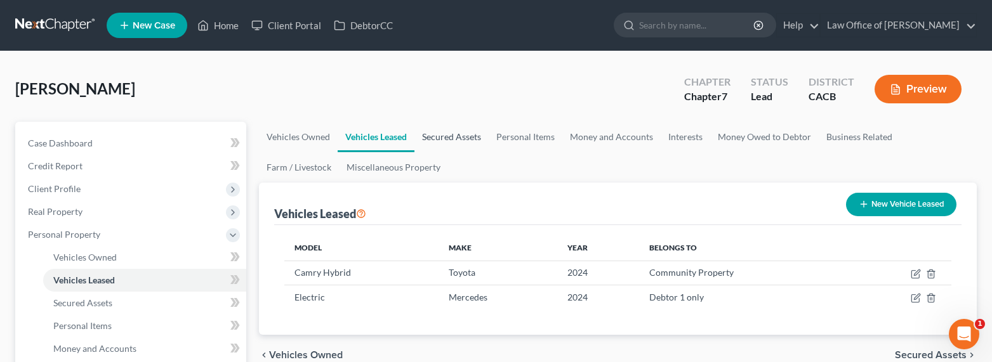
click at [477, 142] on link "Secured Assets" at bounding box center [452, 137] width 74 height 30
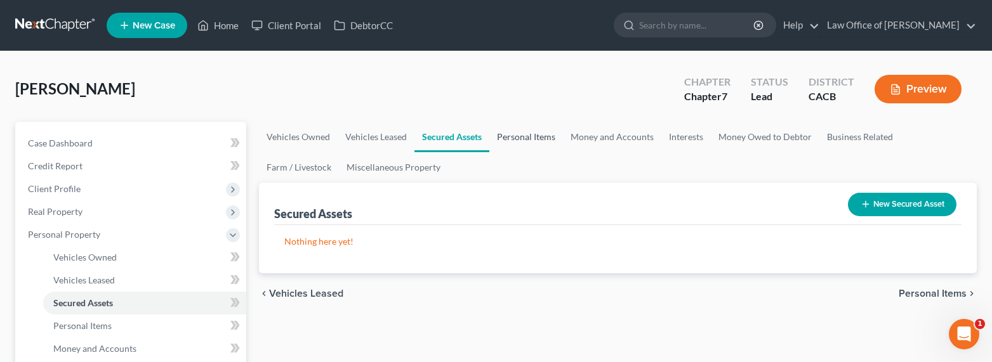
click at [515, 138] on link "Personal Items" at bounding box center [526, 137] width 74 height 30
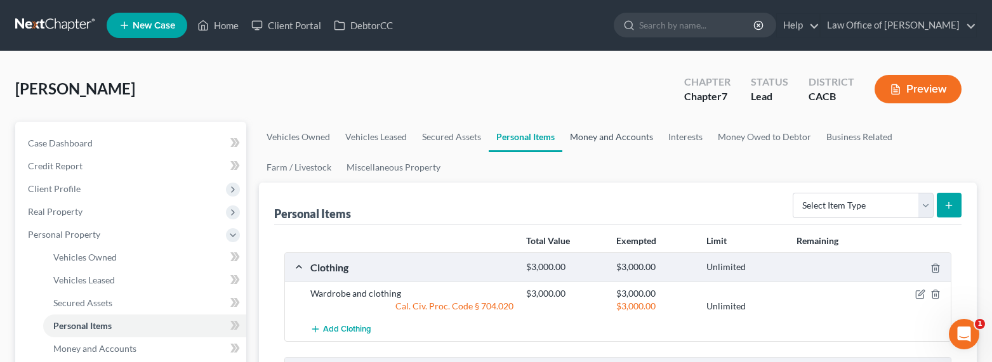
click at [636, 135] on link "Money and Accounts" at bounding box center [611, 137] width 98 height 30
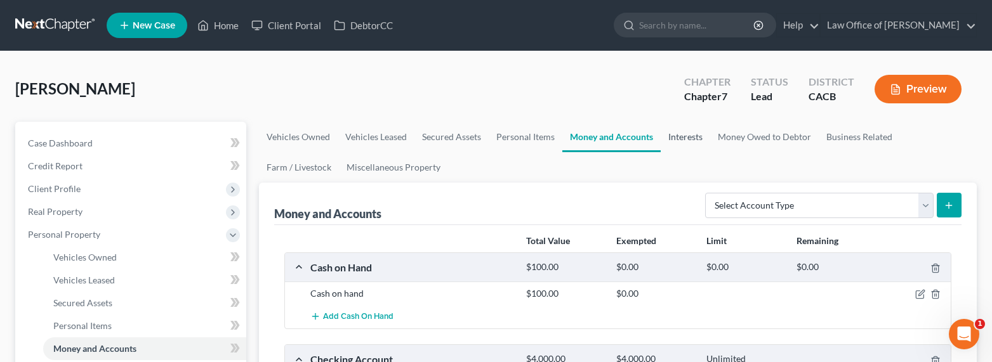
click at [693, 136] on link "Interests" at bounding box center [686, 137] width 50 height 30
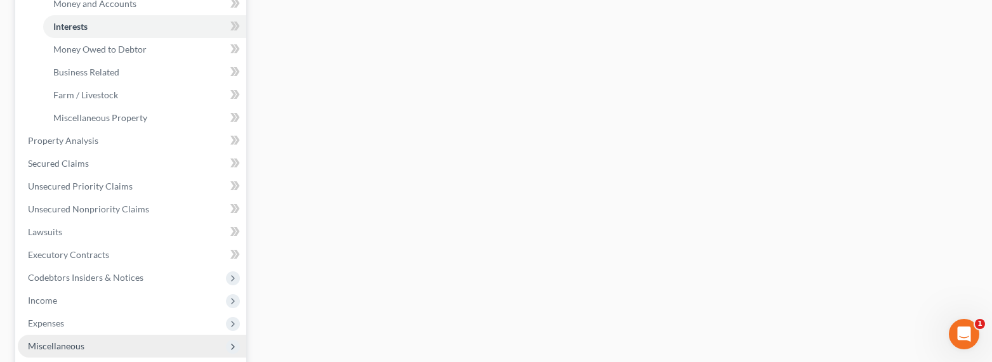
scroll to position [435, 0]
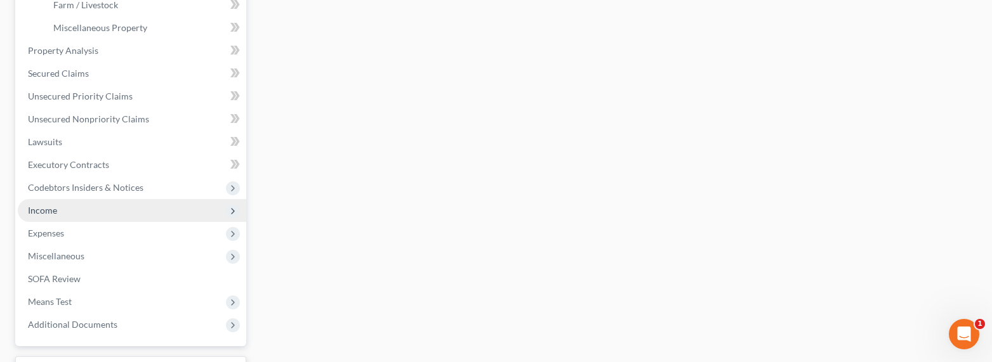
click at [44, 209] on span "Income" at bounding box center [42, 210] width 29 height 11
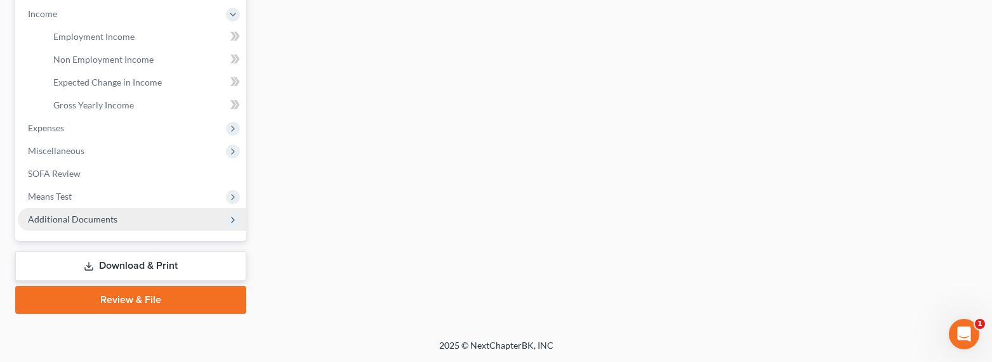
scroll to position [402, 0]
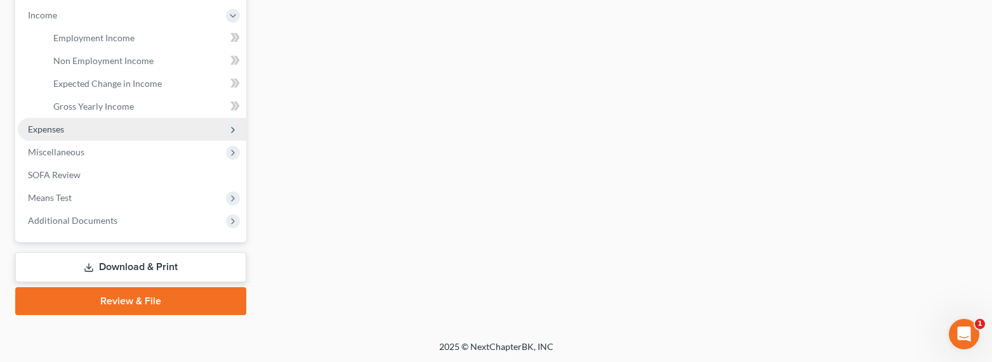
click at [51, 124] on span "Expenses" at bounding box center [46, 129] width 36 height 11
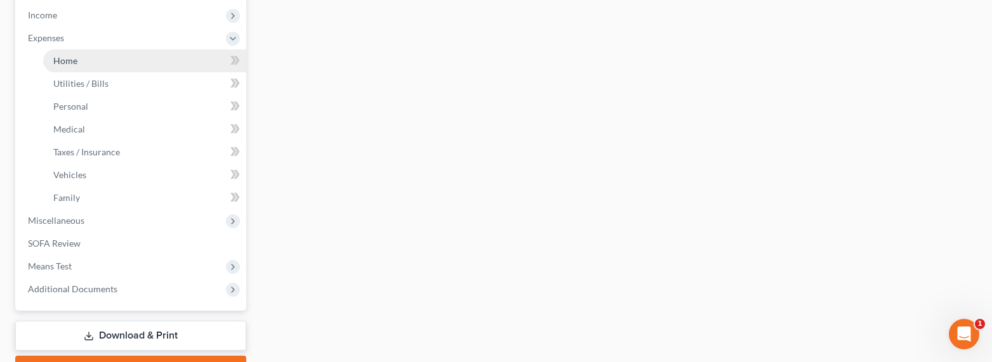
click at [67, 55] on span "Home" at bounding box center [65, 60] width 24 height 11
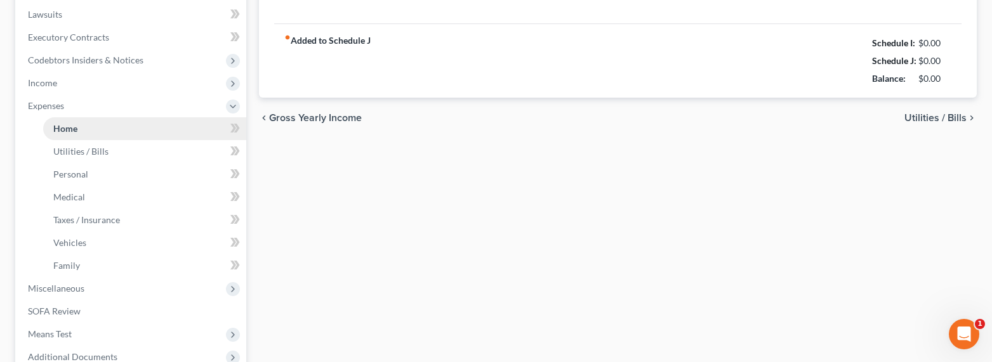
type input "2,235.00"
type input "345.00"
radio input "true"
type input "351.00"
type input "1,020.00"
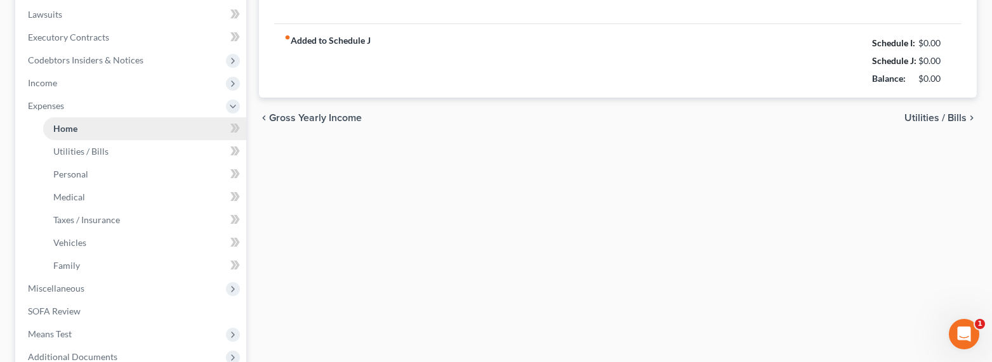
type input "0.00"
type input "150.00"
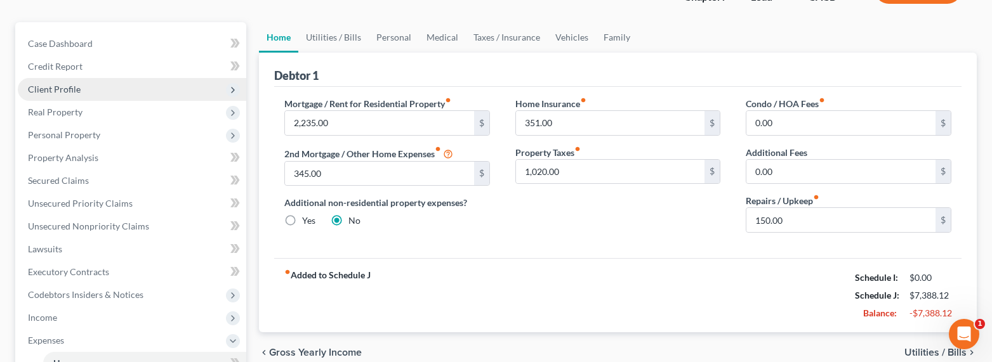
click at [70, 62] on div "[PERSON_NAME], [PERSON_NAME] Upgraded Chapter Chapter 7 Status Lead District CA…" at bounding box center [496, 332] width 962 height 730
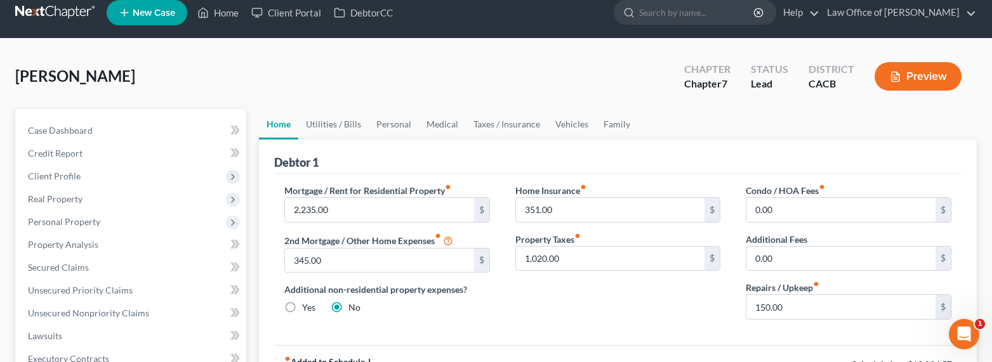
scroll to position [28, 0]
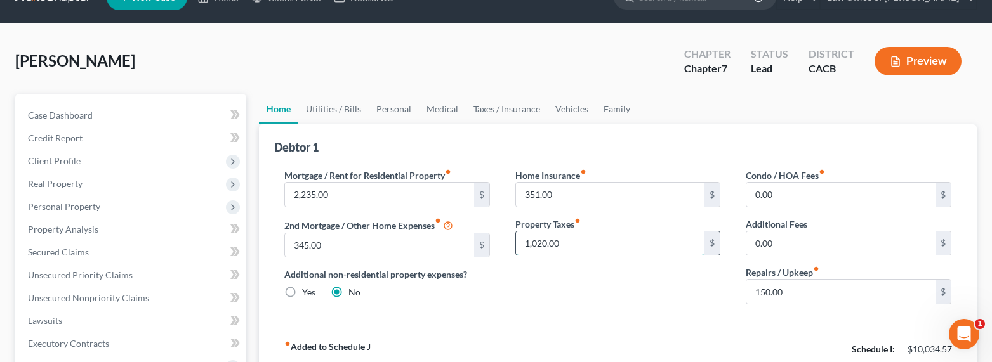
click at [575, 243] on input "1,020.00" at bounding box center [610, 244] width 189 height 24
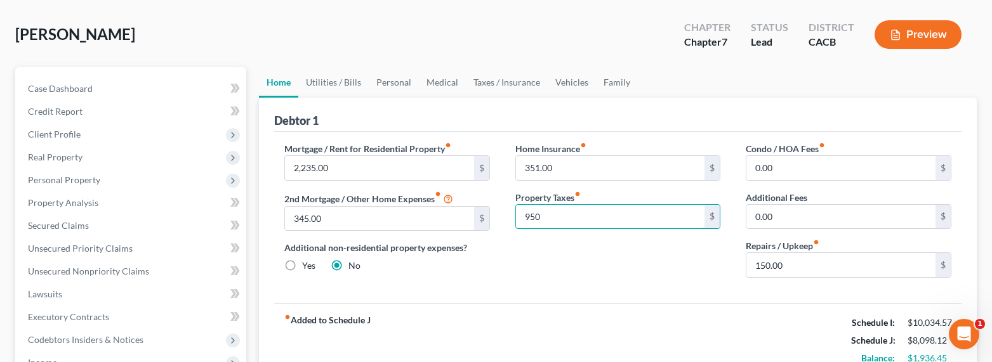
scroll to position [0, 0]
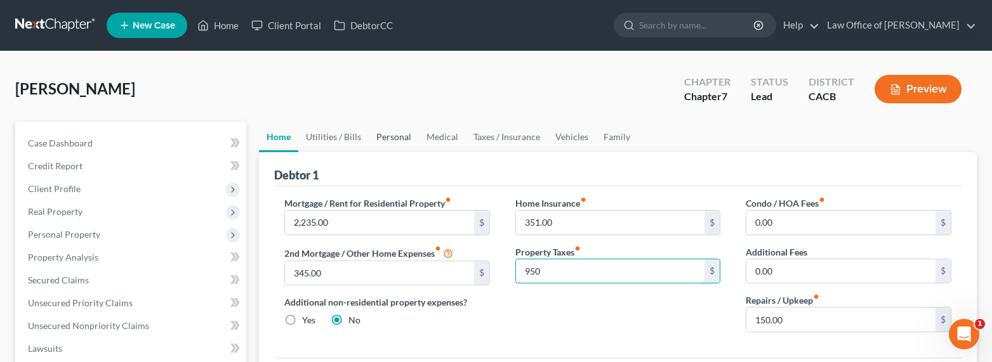
type input "950"
click at [389, 135] on link "Personal" at bounding box center [394, 137] width 50 height 30
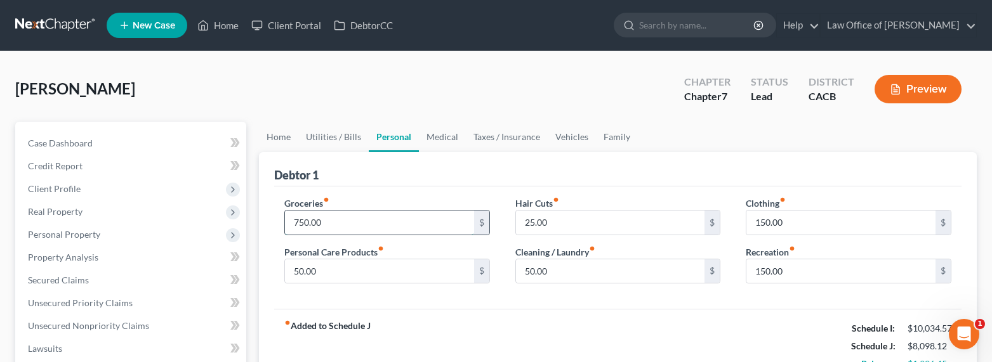
click at [297, 228] on input "750.00" at bounding box center [379, 223] width 189 height 24
click at [298, 222] on input "750.00" at bounding box center [379, 223] width 189 height 24
click at [291, 222] on input "750.00" at bounding box center [379, 223] width 189 height 24
type input "950.00"
click at [331, 136] on link "Utilities / Bills" at bounding box center [333, 137] width 70 height 30
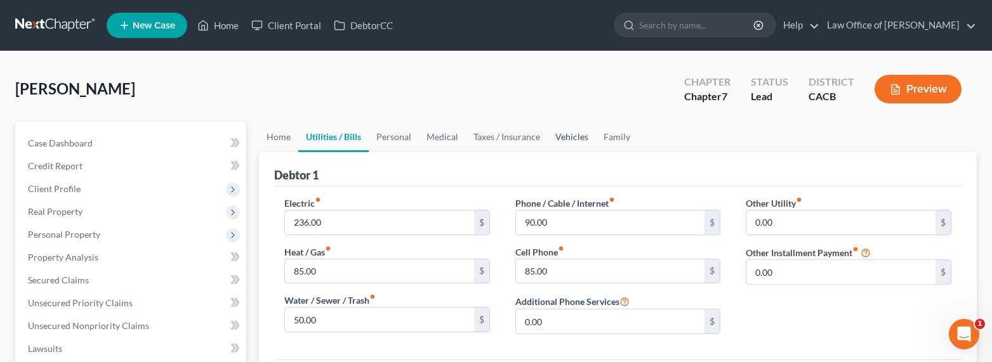
click at [555, 137] on link "Vehicles" at bounding box center [572, 137] width 48 height 30
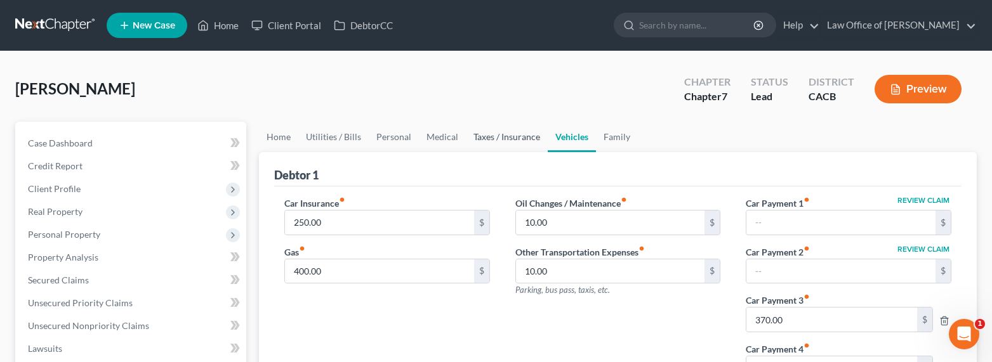
click at [528, 136] on link "Taxes / Insurance" at bounding box center [507, 137] width 82 height 30
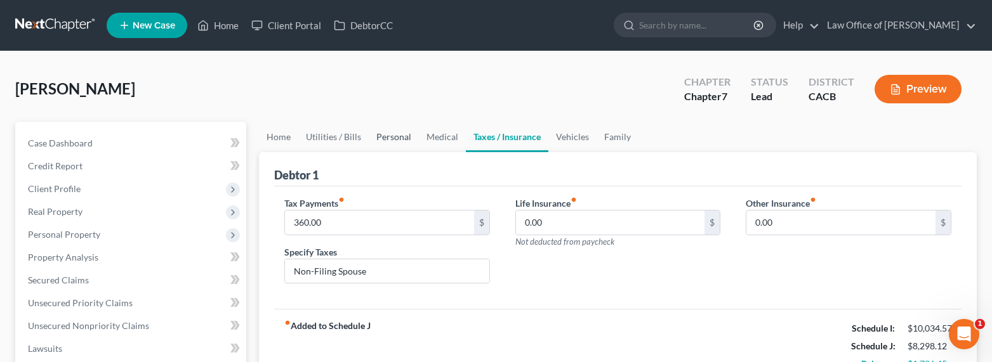
click at [413, 130] on link "Personal" at bounding box center [394, 137] width 50 height 30
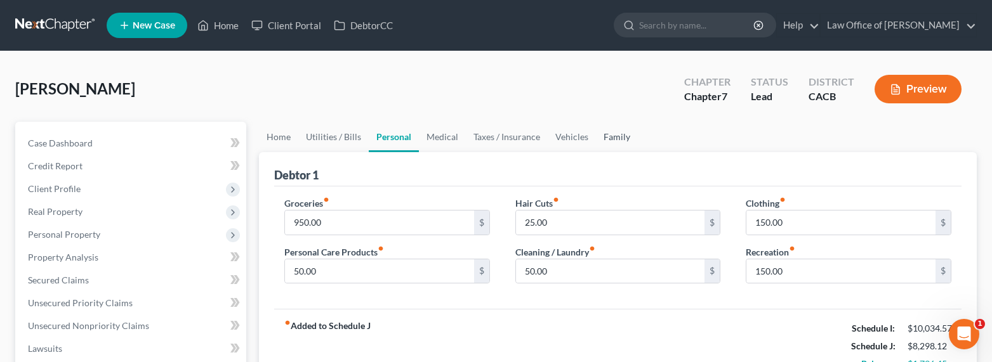
click at [618, 131] on link "Family" at bounding box center [617, 137] width 42 height 30
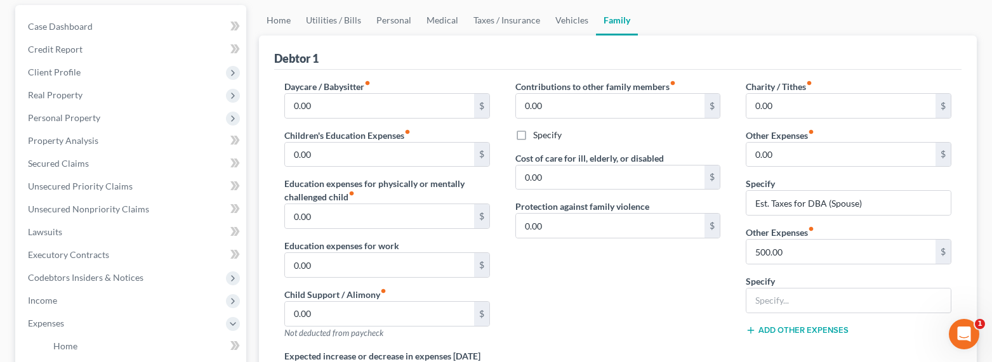
scroll to position [18, 0]
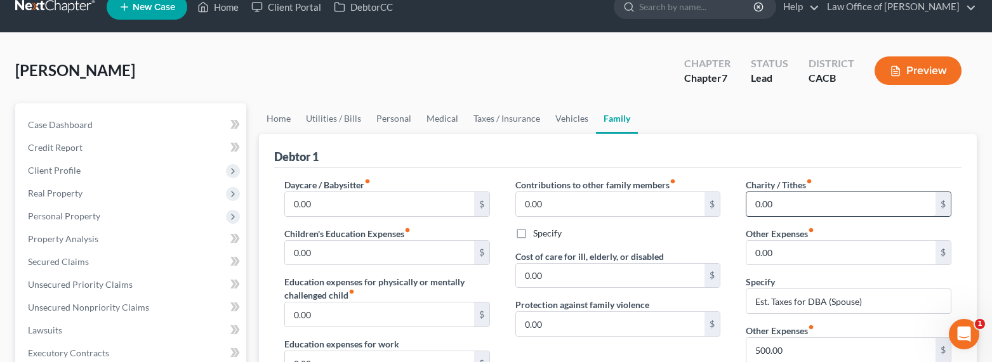
click at [768, 209] on input "0.00" at bounding box center [841, 204] width 189 height 24
type input "75"
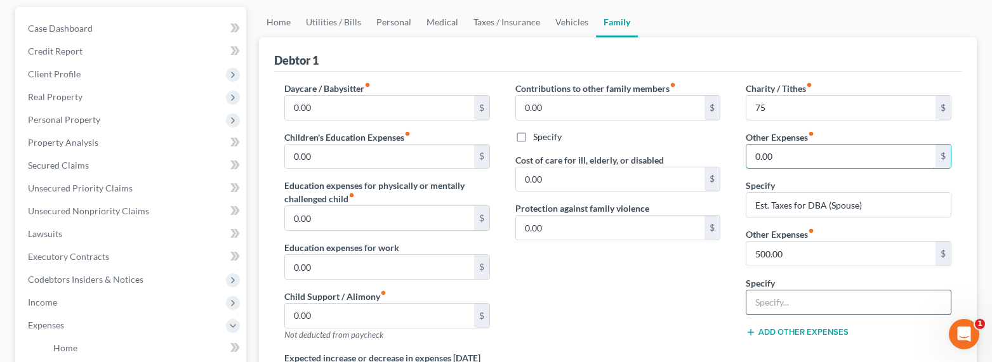
scroll to position [148, 0]
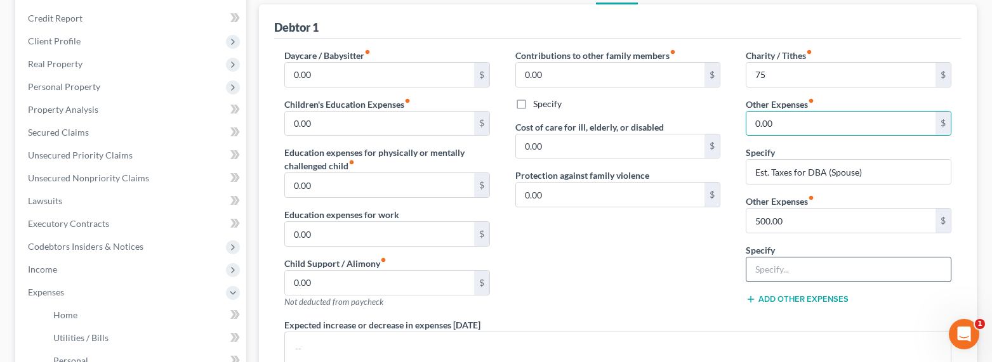
click at [776, 272] on input "text" at bounding box center [849, 270] width 204 height 24
click at [769, 272] on input "text" at bounding box center [849, 270] width 204 height 24
click at [729, 246] on div "Contributions to other family members fiber_manual_record 0.00 $ Specify Cost o…" at bounding box center [618, 184] width 231 height 270
click at [780, 126] on input "0.00" at bounding box center [841, 124] width 189 height 24
type input "525"
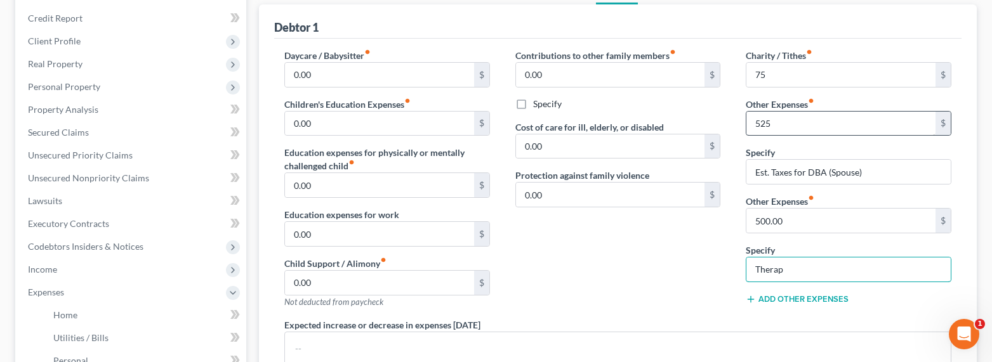
type input "Therapy/Chiropractor"
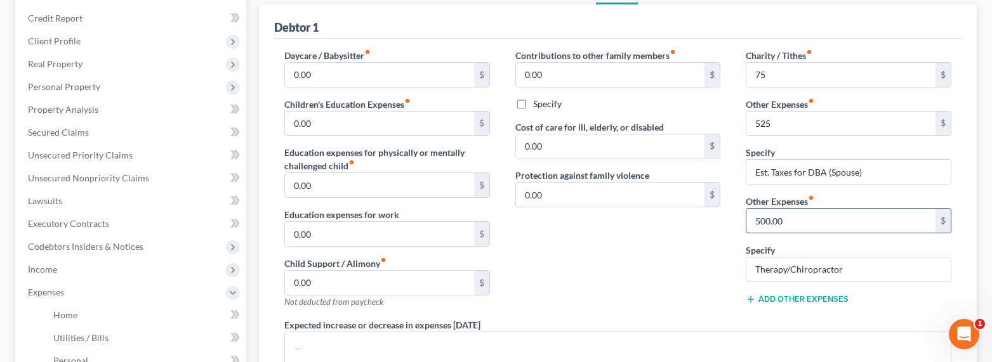
click at [766, 220] on input "500.00" at bounding box center [841, 221] width 189 height 24
click at [762, 220] on input "500.00" at bounding box center [841, 221] width 189 height 24
drag, startPoint x: 761, startPoint y: 220, endPoint x: 754, endPoint y: 220, distance: 7.6
click at [751, 220] on input "500.00" at bounding box center [841, 221] width 189 height 24
click at [759, 222] on input "500.00" at bounding box center [841, 221] width 189 height 24
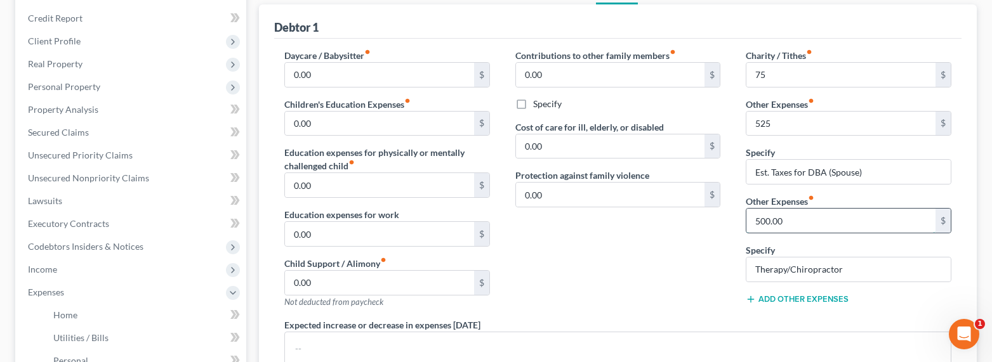
drag, startPoint x: 761, startPoint y: 222, endPoint x: 752, endPoint y: 220, distance: 9.0
click at [746, 223] on div "500.00 $" at bounding box center [849, 220] width 206 height 25
click at [753, 219] on input "500.00" at bounding box center [841, 221] width 189 height 24
click at [761, 223] on input "500.00" at bounding box center [841, 221] width 189 height 24
click at [759, 222] on input "500.00" at bounding box center [841, 221] width 189 height 24
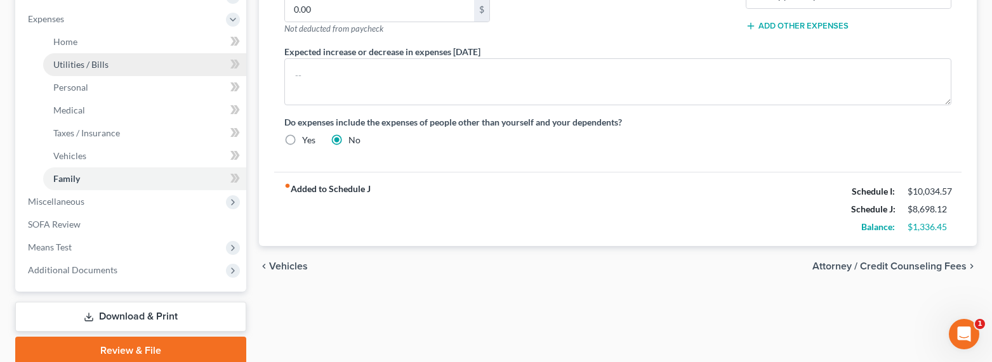
scroll to position [406, 0]
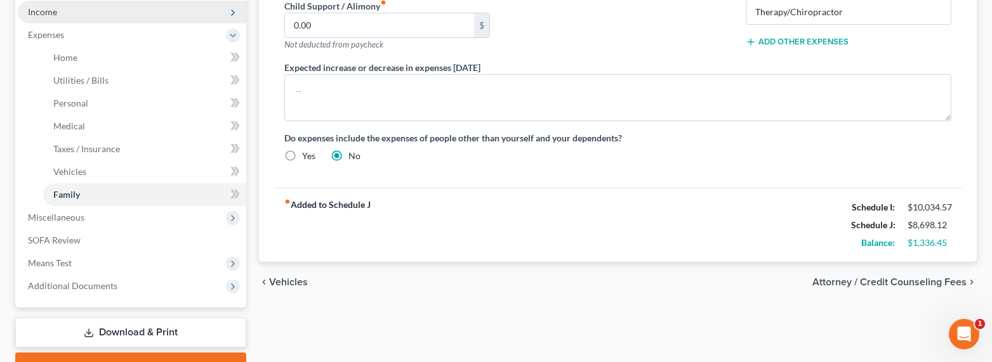
type input "300.00"
click at [36, 15] on span "Income" at bounding box center [42, 11] width 29 height 11
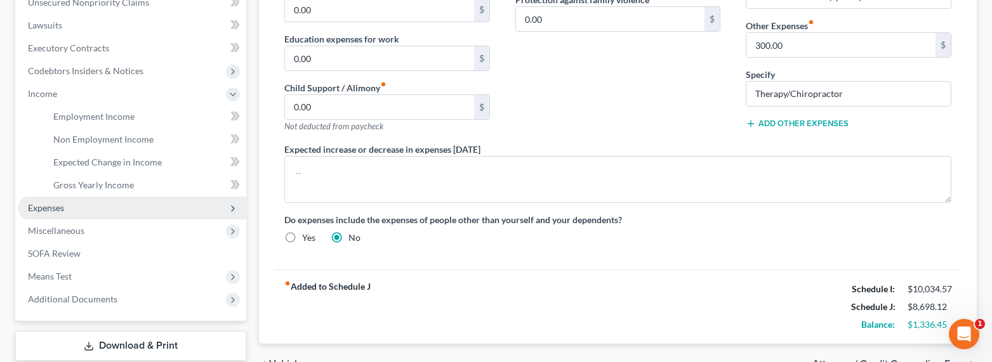
scroll to position [273, 0]
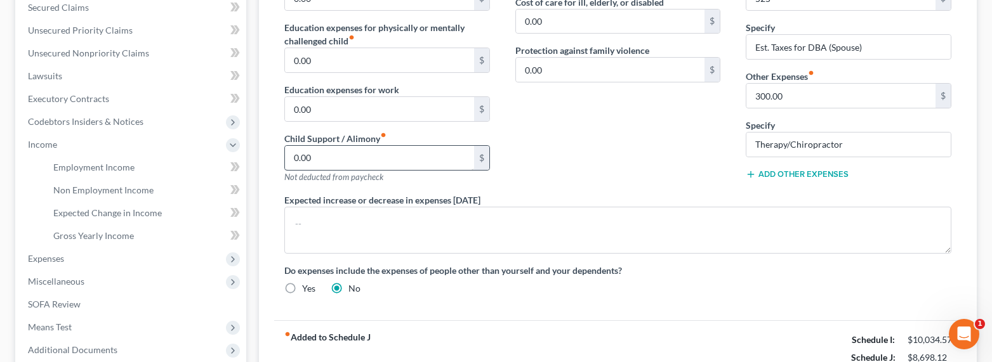
drag, startPoint x: 559, startPoint y: 158, endPoint x: 376, endPoint y: 150, distance: 183.0
click at [557, 157] on div "Contributions to other family members fiber_manual_record 0.00 $ Specify Cost o…" at bounding box center [618, 59] width 231 height 270
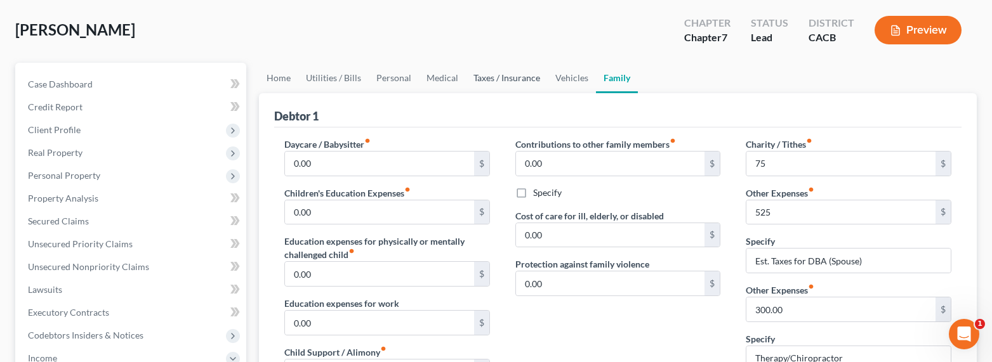
scroll to position [0, 0]
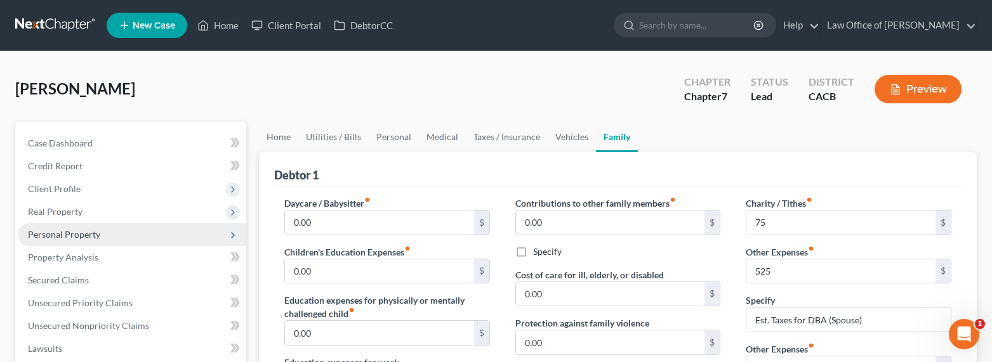
click at [68, 239] on span "Personal Property" at bounding box center [132, 234] width 229 height 23
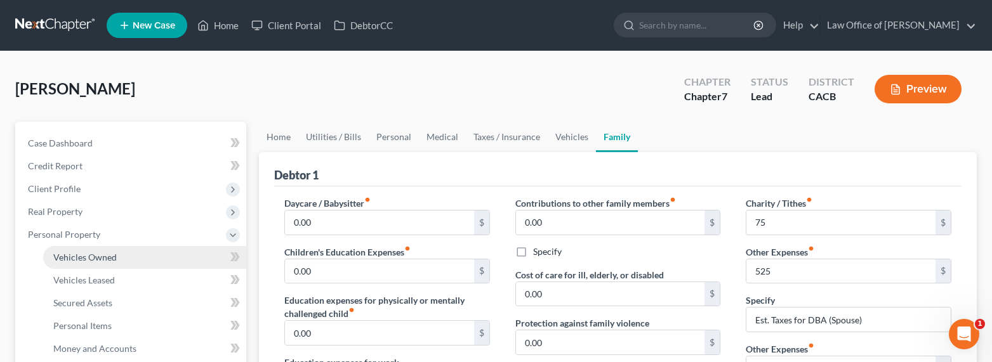
click at [77, 255] on span "Vehicles Owned" at bounding box center [84, 257] width 63 height 11
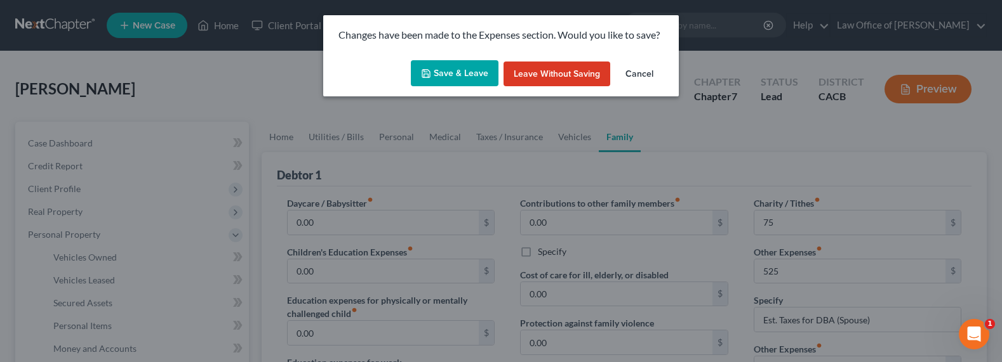
click at [484, 62] on button "Save & Leave" at bounding box center [455, 73] width 88 height 27
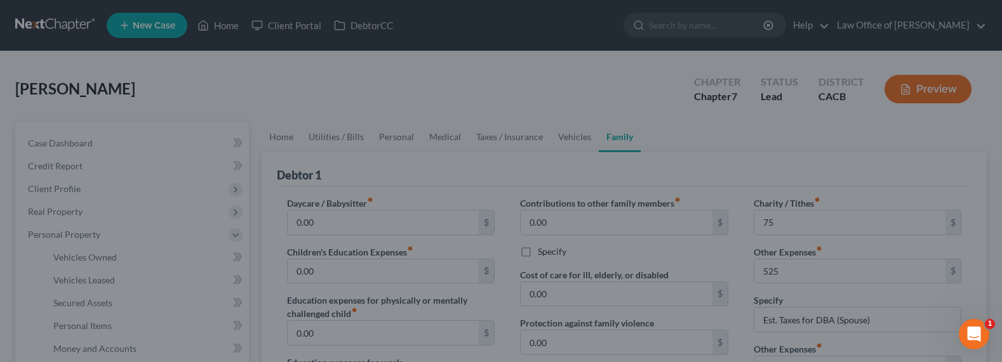
type input "75.00"
type input "525.00"
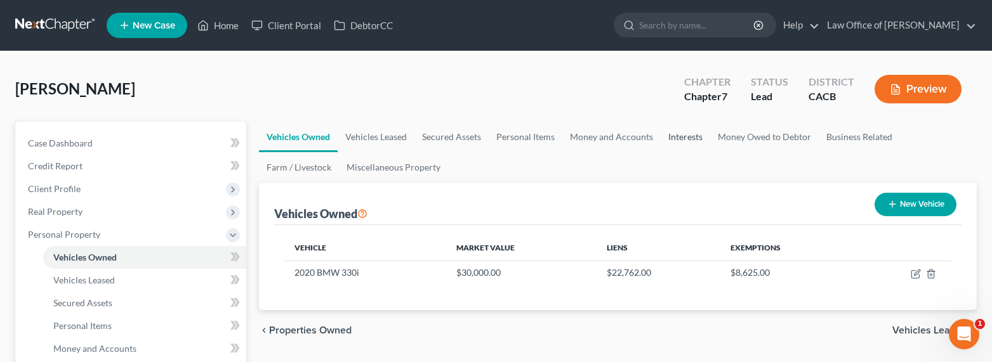
click at [664, 135] on link "Interests" at bounding box center [686, 137] width 50 height 30
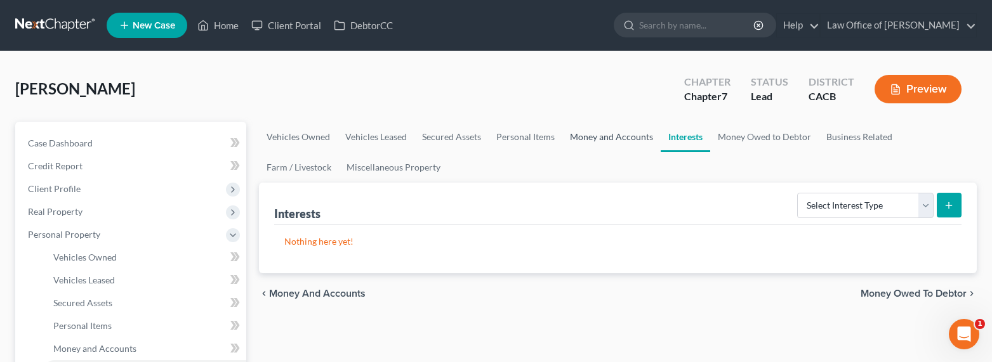
click at [609, 140] on link "Money and Accounts" at bounding box center [611, 137] width 98 height 30
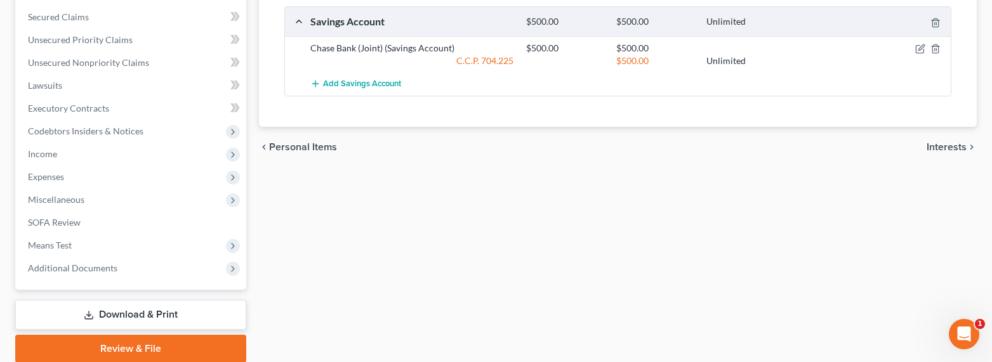
scroll to position [540, 0]
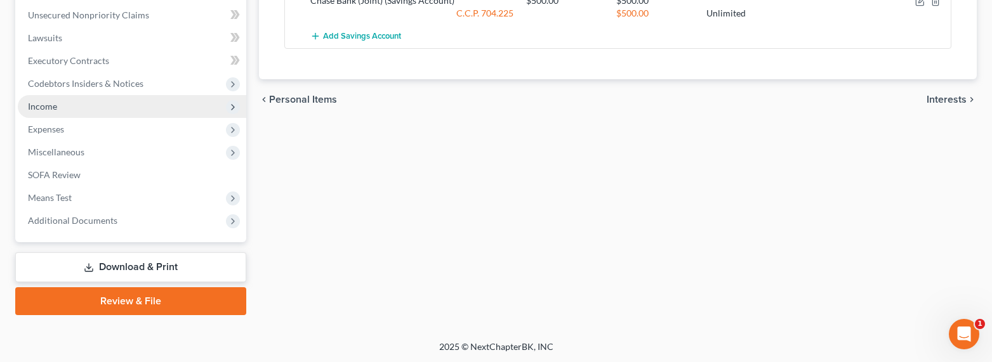
click at [36, 107] on span "Income" at bounding box center [42, 106] width 29 height 11
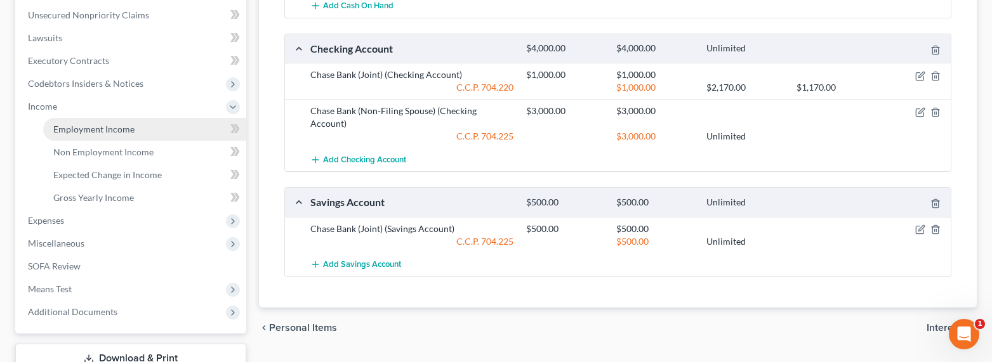
click at [92, 130] on span "Employment Income" at bounding box center [93, 129] width 81 height 11
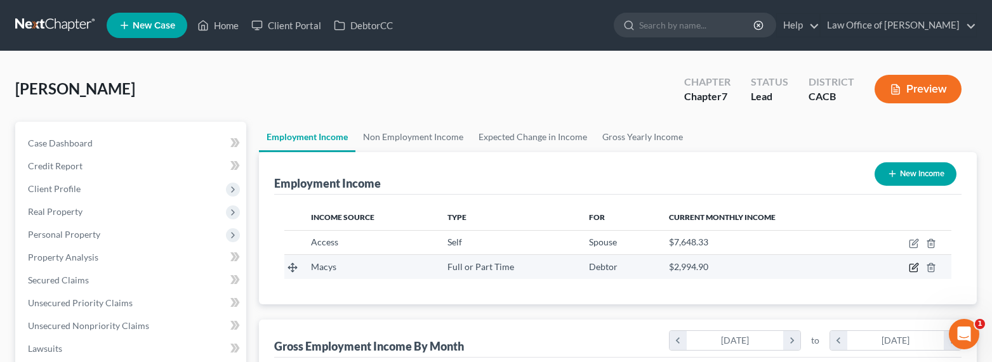
click at [914, 268] on icon "button" at bounding box center [914, 268] width 10 height 10
select select "0"
select select "36"
select select "3"
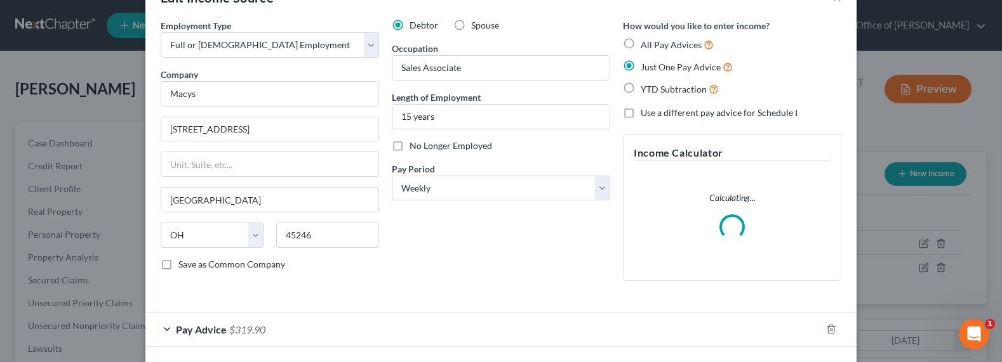
scroll to position [93, 0]
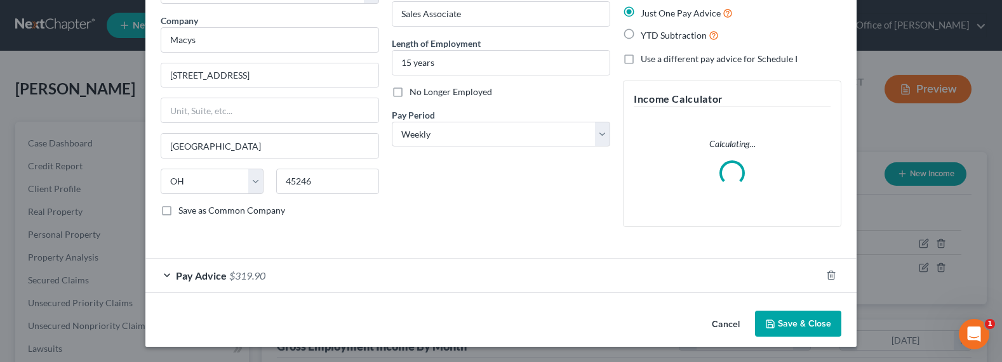
click at [260, 276] on span "$319.90" at bounding box center [247, 276] width 36 height 12
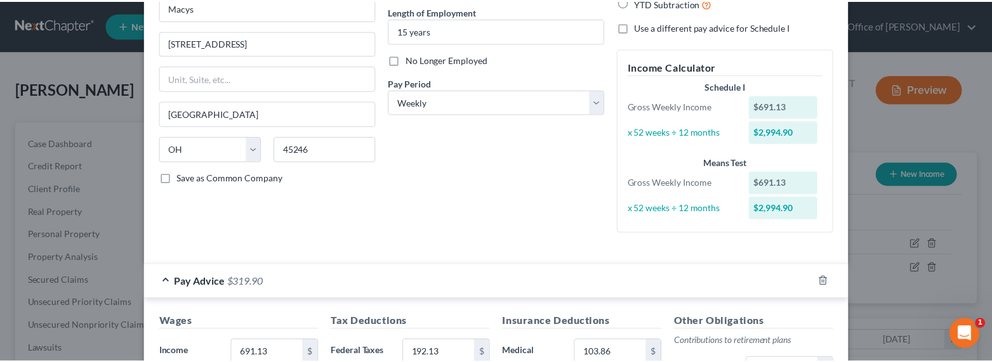
scroll to position [0, 0]
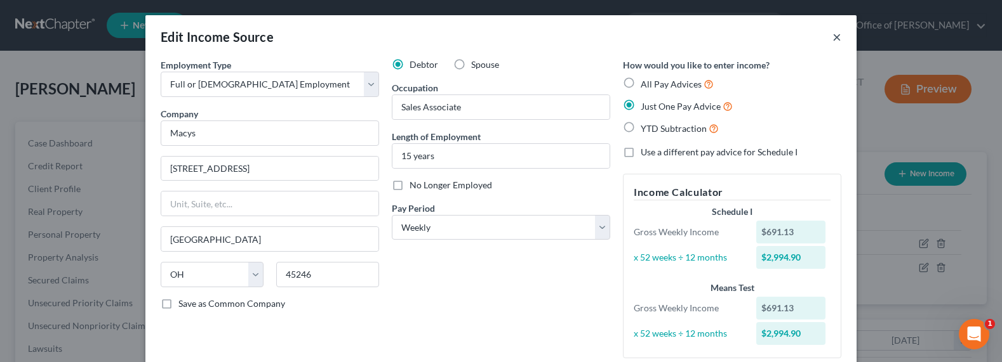
click at [832, 36] on button "×" at bounding box center [836, 36] width 9 height 15
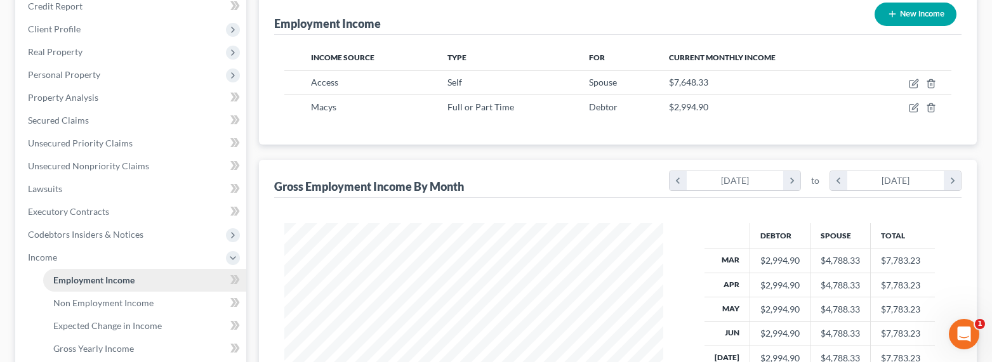
scroll to position [258, 0]
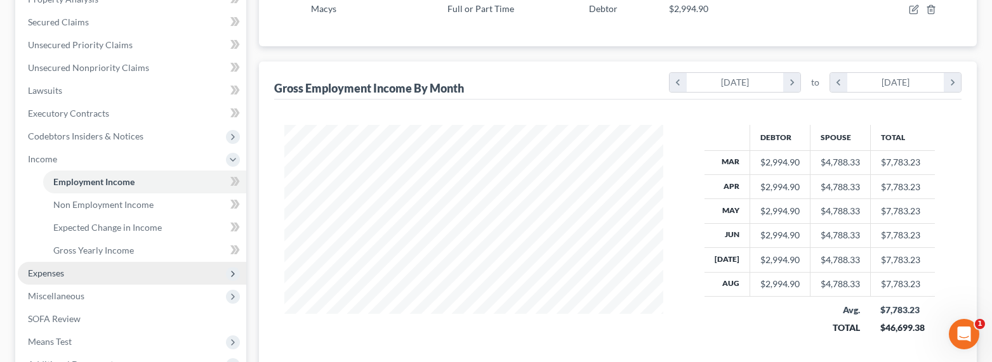
click at [53, 268] on span "Expenses" at bounding box center [46, 273] width 36 height 11
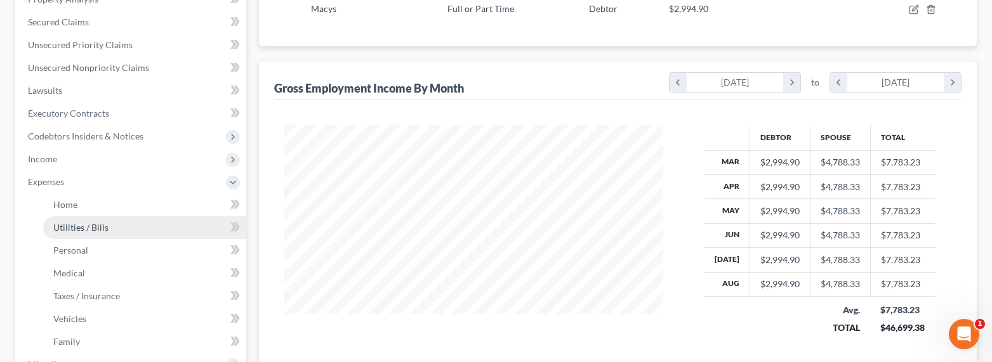
click at [60, 218] on link "Utilities / Bills" at bounding box center [144, 227] width 203 height 23
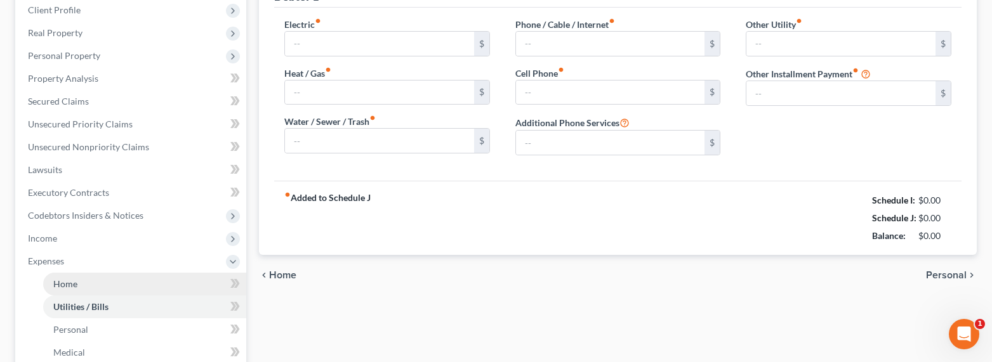
type input "236.00"
type input "85.00"
type input "50.00"
type input "90.00"
type input "85.00"
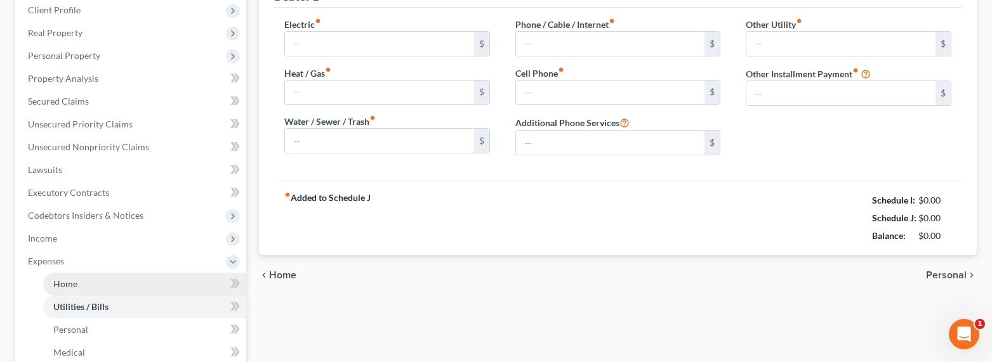
type input "0.00"
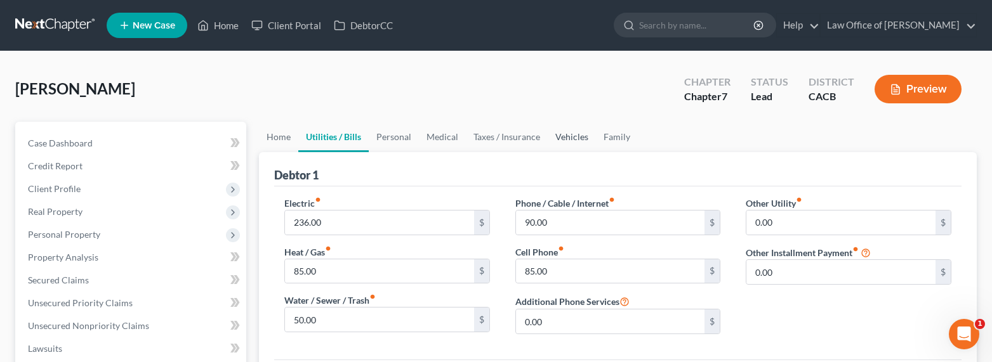
click at [577, 138] on link "Vehicles" at bounding box center [572, 137] width 48 height 30
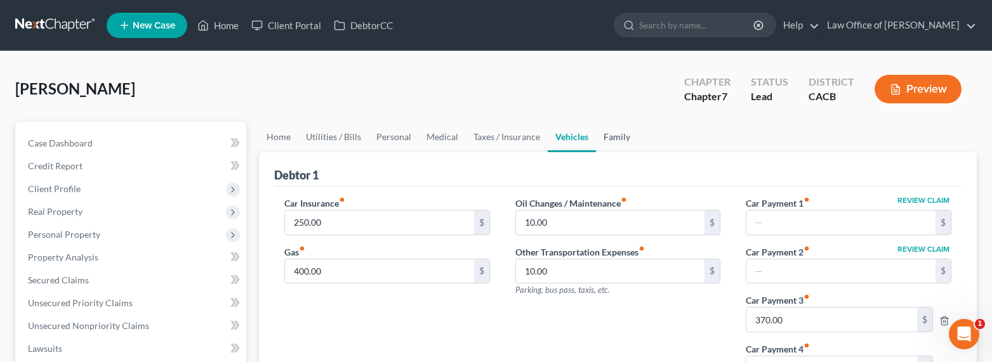
click at [613, 134] on link "Family" at bounding box center [617, 137] width 42 height 30
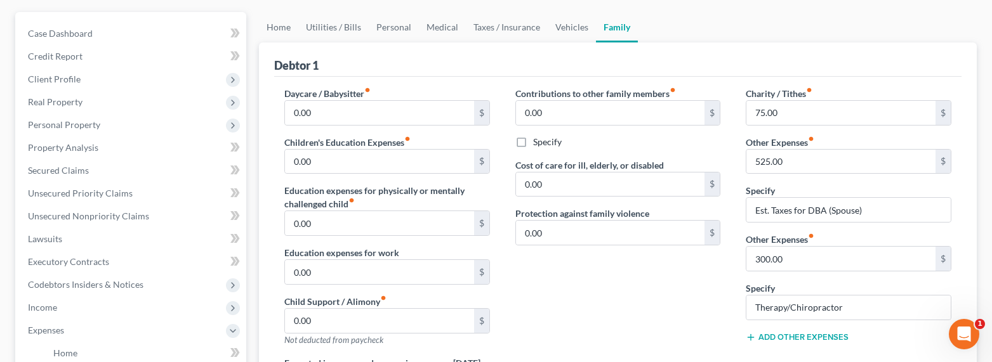
scroll to position [131, 0]
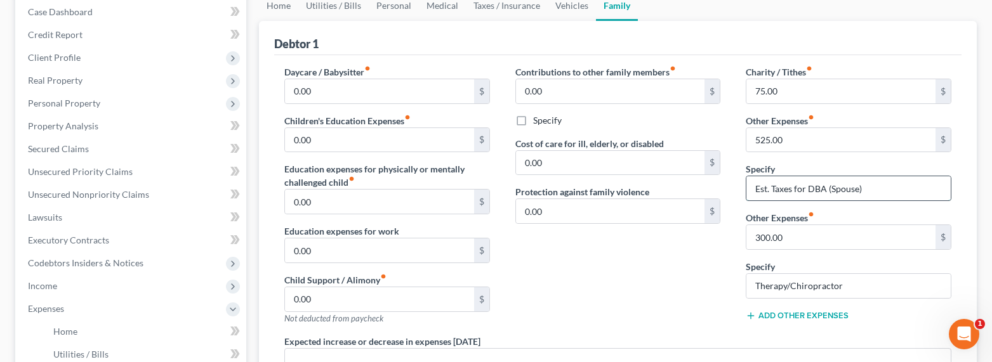
click at [794, 188] on input "Est. Taxes for DBA (Spouse)" at bounding box center [849, 188] width 204 height 24
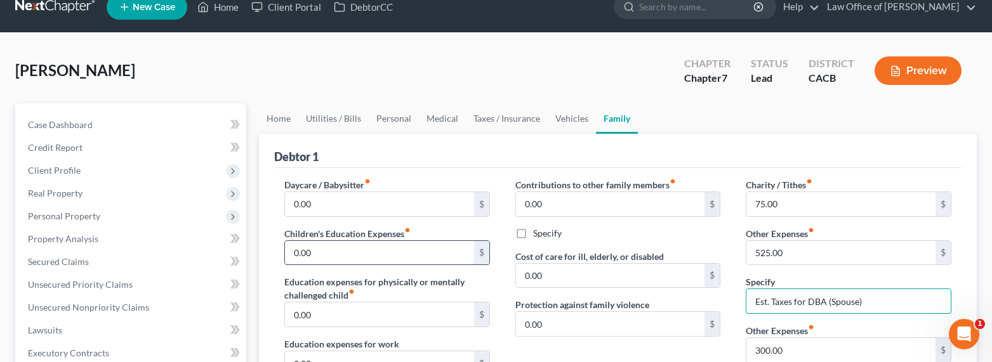
scroll to position [0, 0]
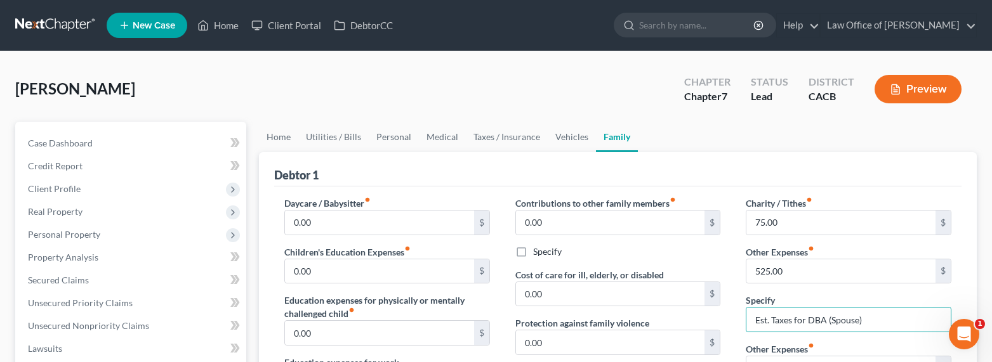
drag, startPoint x: 519, startPoint y: 161, endPoint x: 513, endPoint y: 163, distance: 6.8
click at [519, 161] on div "Debtor 1" at bounding box center [618, 169] width 688 height 34
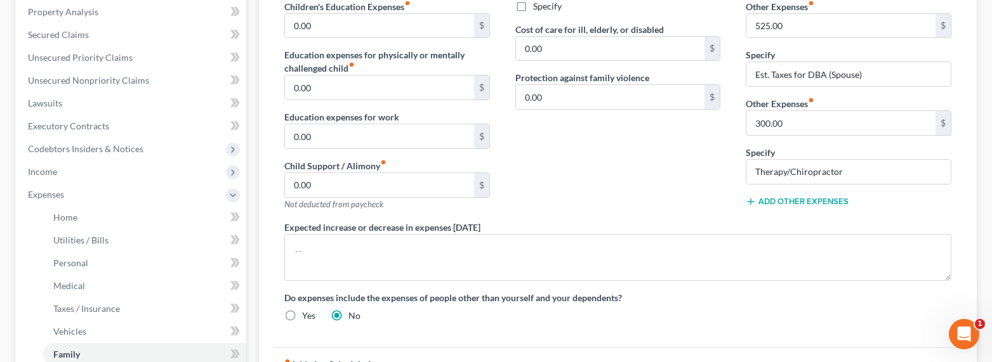
scroll to position [147, 0]
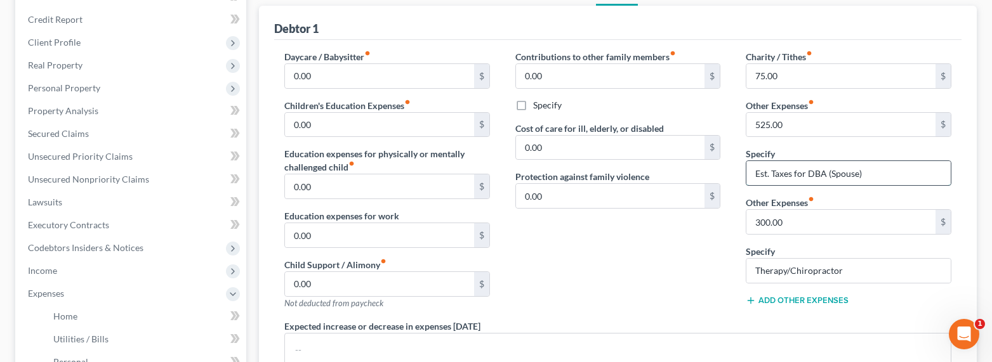
click at [782, 175] on input "Est. Taxes for DBA (Spouse)" at bounding box center [849, 173] width 204 height 24
click at [842, 171] on input "Est. Taxes for DBA (Spouse)" at bounding box center [849, 173] width 204 height 24
click at [894, 174] on input "Est. Taxes for DBA (Spouse)" at bounding box center [849, 173] width 204 height 24
click at [772, 173] on input "Est. Taxes for DBA (Spouse)" at bounding box center [849, 173] width 204 height 24
click at [773, 173] on input "Est. Taxes for DBA (Spouse)" at bounding box center [849, 173] width 204 height 24
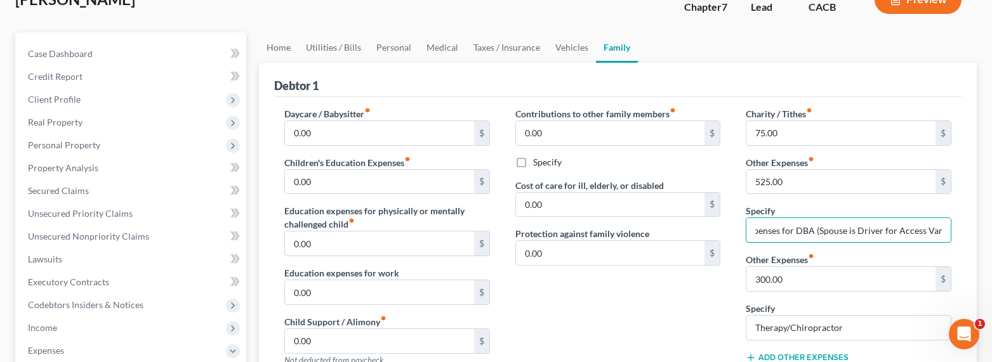
scroll to position [0, 0]
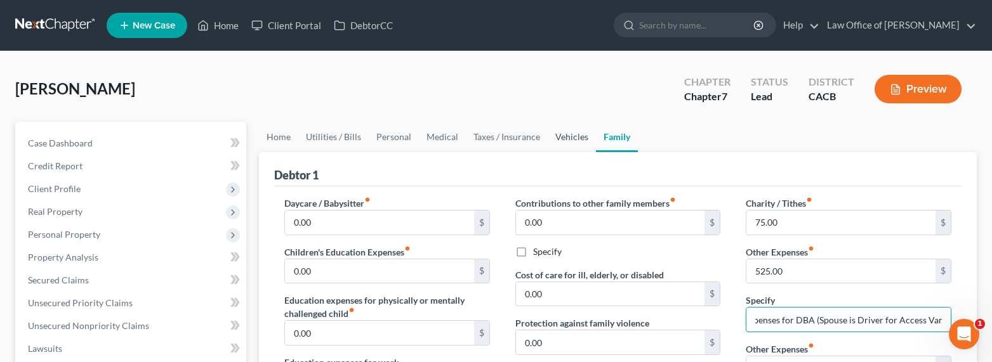
type input "Est. Expenses for DBA (Spouse is Driver for Access Van)"
click at [556, 134] on link "Vehicles" at bounding box center [572, 137] width 48 height 30
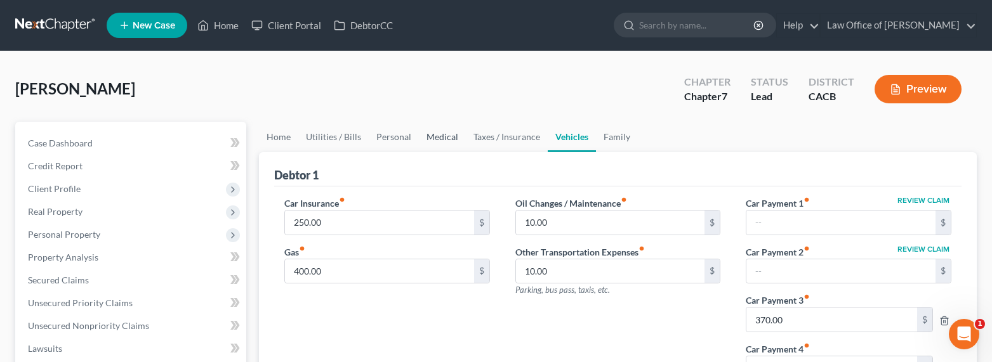
click at [440, 131] on link "Medical" at bounding box center [442, 137] width 47 height 30
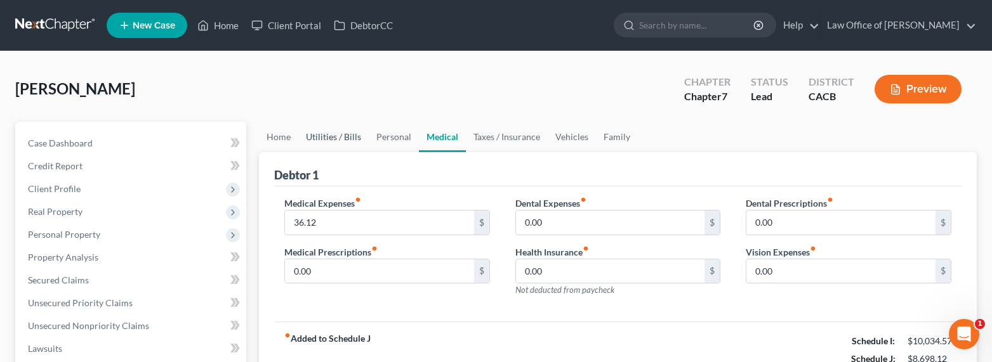
click at [335, 135] on link "Utilities / Bills" at bounding box center [333, 137] width 70 height 30
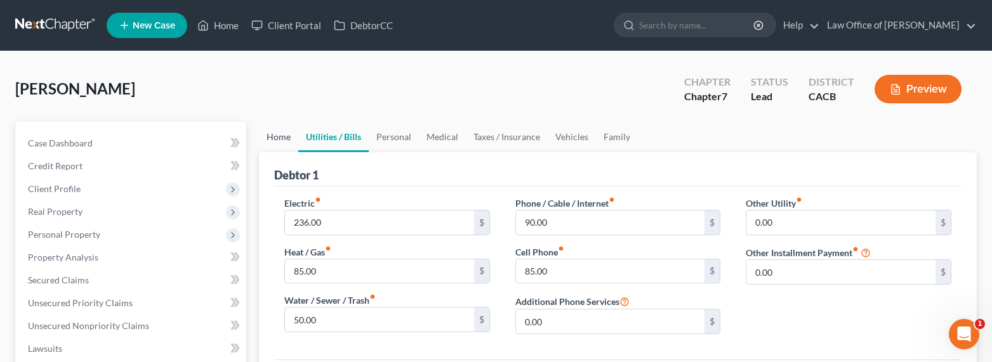
click at [279, 140] on link "Home" at bounding box center [278, 137] width 39 height 30
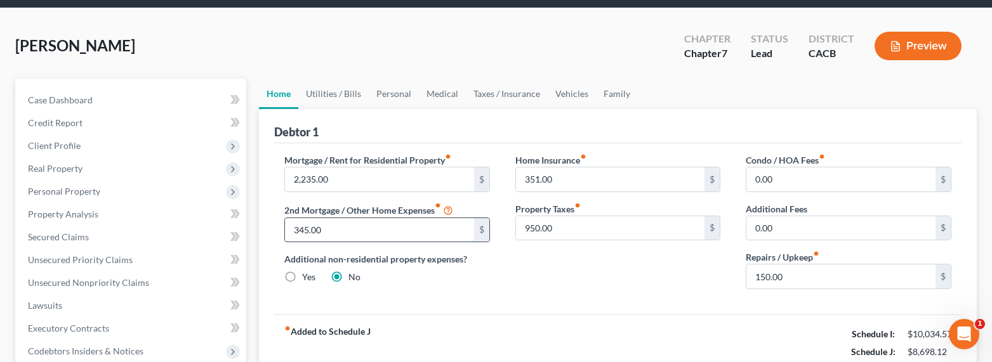
scroll to position [115, 0]
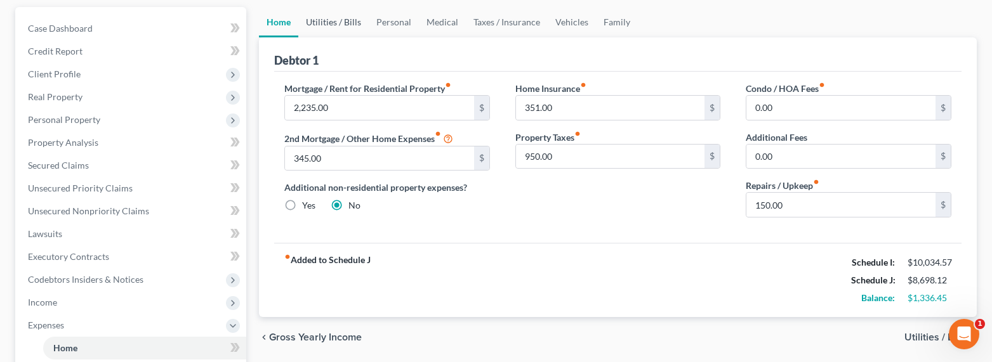
click at [347, 22] on link "Utilities / Bills" at bounding box center [333, 22] width 70 height 30
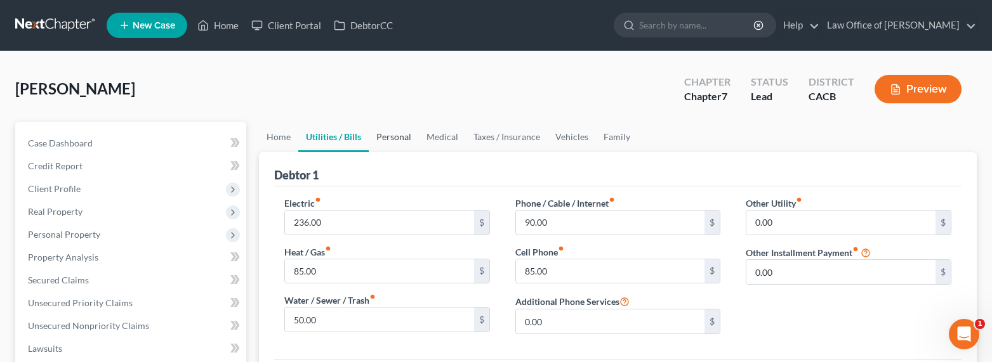
click at [395, 137] on link "Personal" at bounding box center [394, 137] width 50 height 30
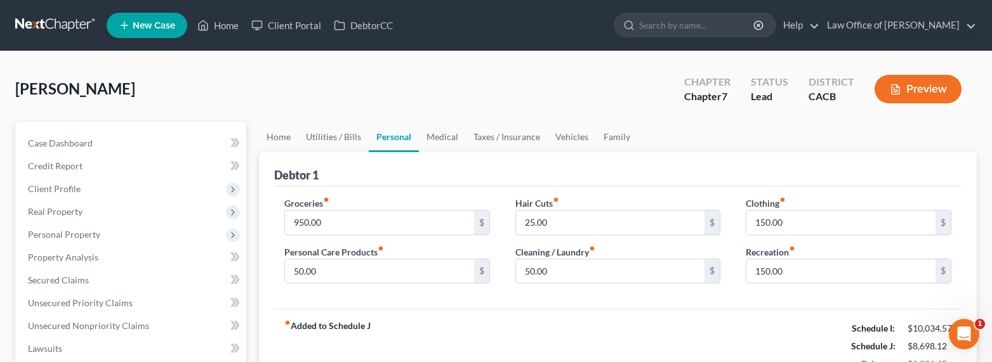
click at [355, 173] on div "Debtor 1" at bounding box center [618, 169] width 688 height 34
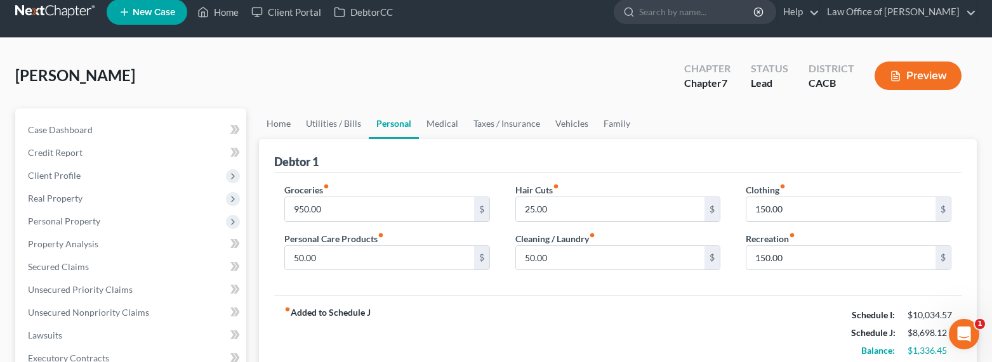
scroll to position [28, 0]
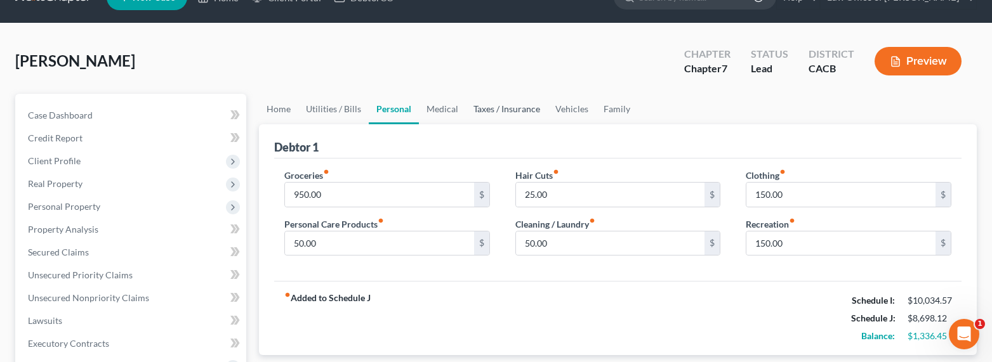
click at [519, 111] on link "Taxes / Insurance" at bounding box center [507, 109] width 82 height 30
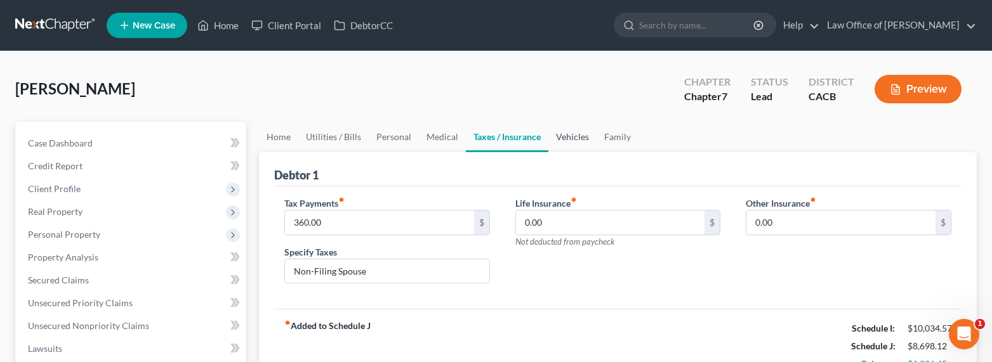
click at [558, 137] on link "Vehicles" at bounding box center [572, 137] width 48 height 30
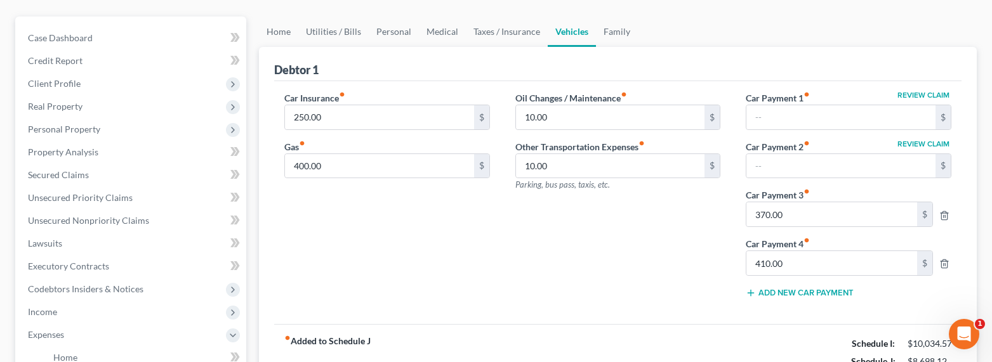
scroll to position [91, 0]
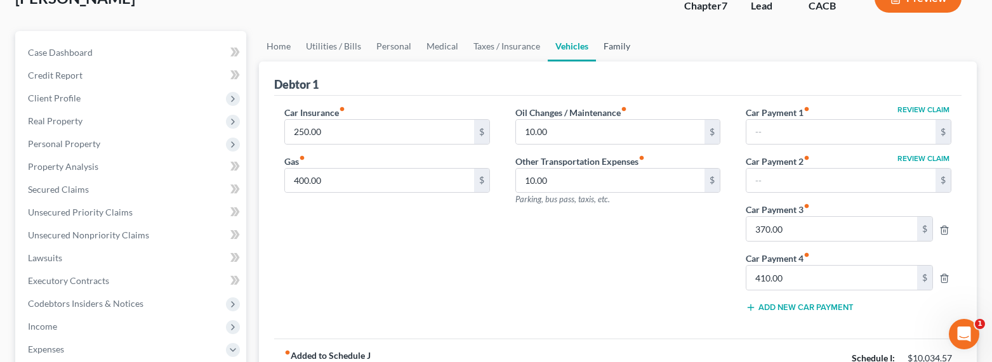
click at [615, 51] on link "Family" at bounding box center [617, 46] width 42 height 30
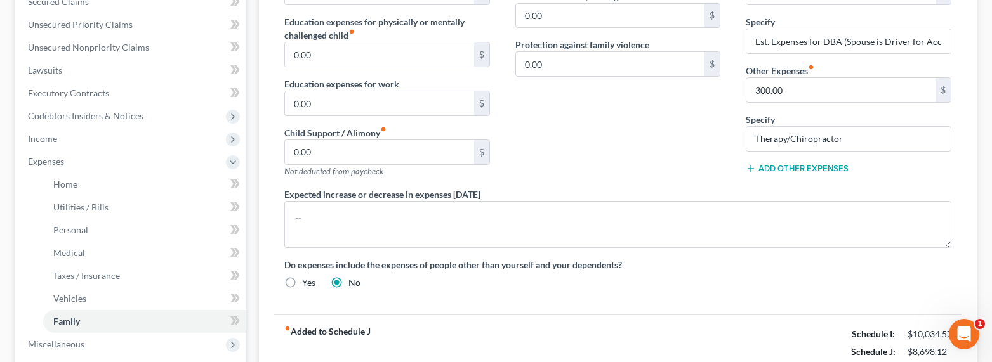
scroll to position [185, 0]
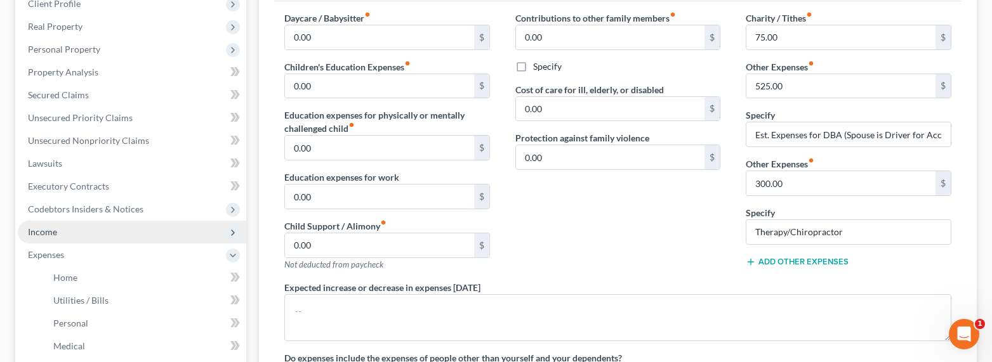
click at [46, 235] on span "Income" at bounding box center [42, 232] width 29 height 11
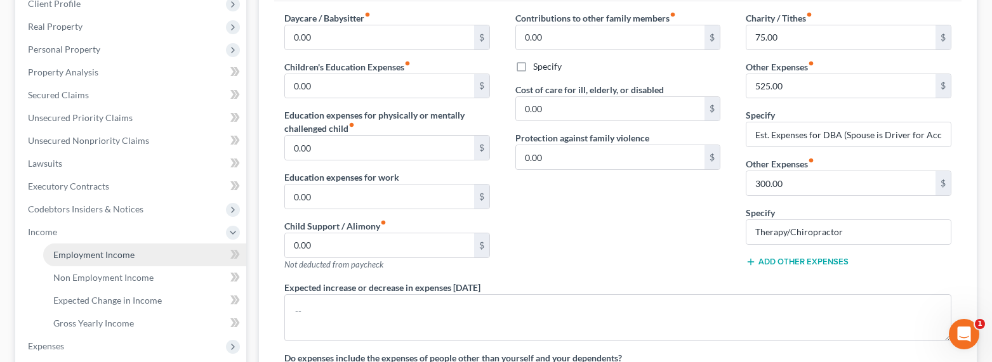
click at [86, 252] on span "Employment Income" at bounding box center [93, 254] width 81 height 11
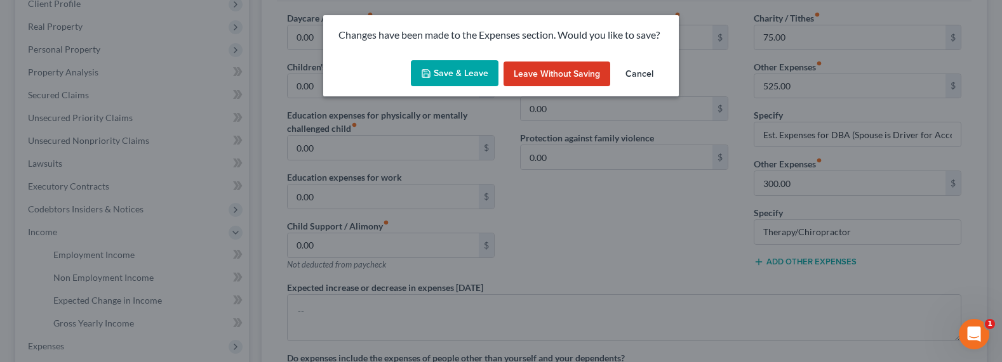
click at [472, 75] on button "Save & Leave" at bounding box center [455, 73] width 88 height 27
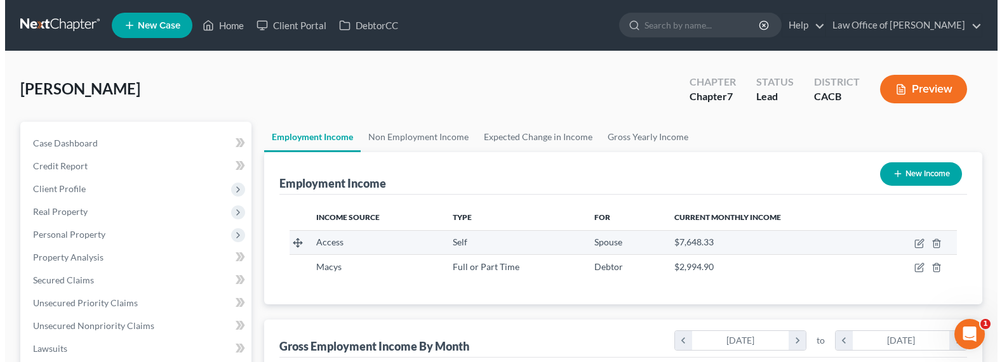
scroll to position [227, 404]
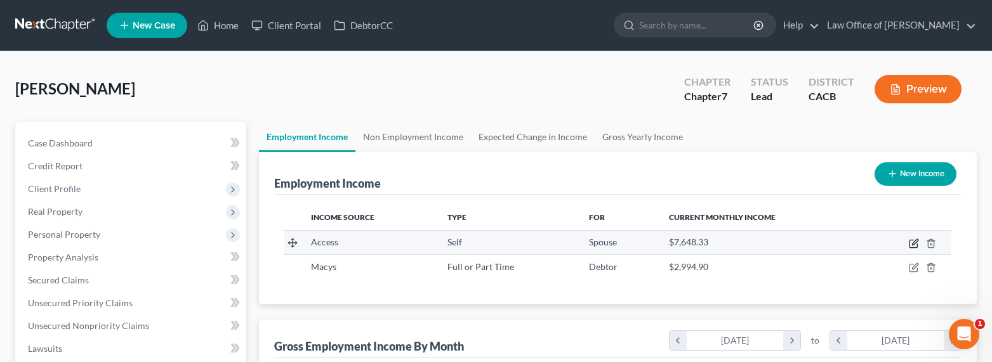
click at [911, 239] on icon "button" at bounding box center [914, 244] width 10 height 10
select select "1"
select select "4"
select select "3"
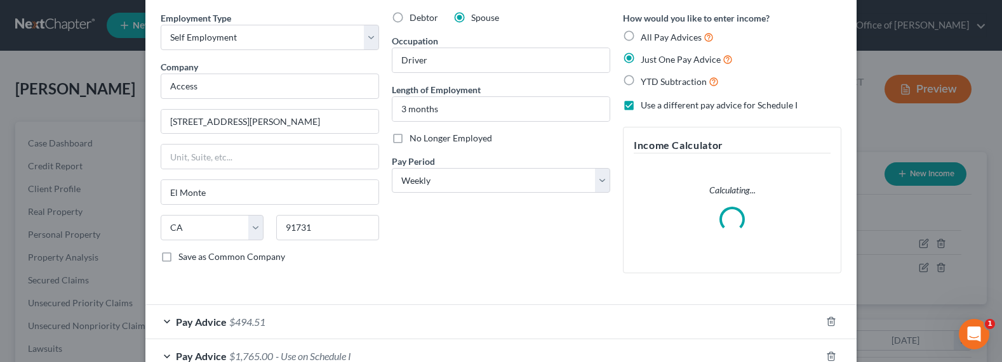
scroll to position [128, 0]
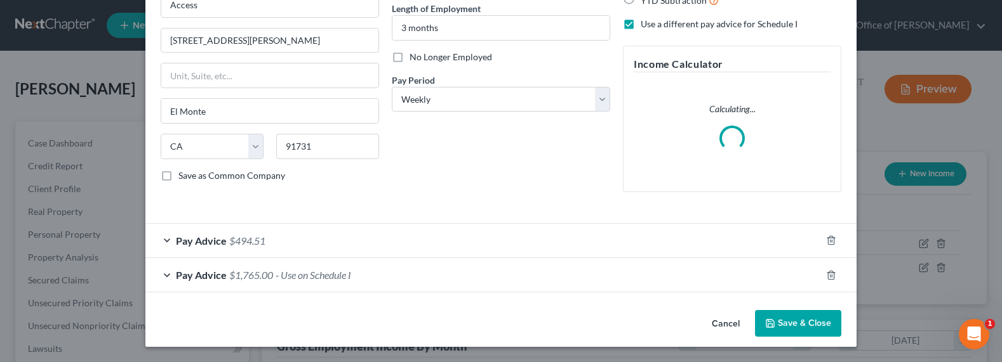
click at [280, 277] on span "- Use on Schedule I" at bounding box center [314, 275] width 76 height 12
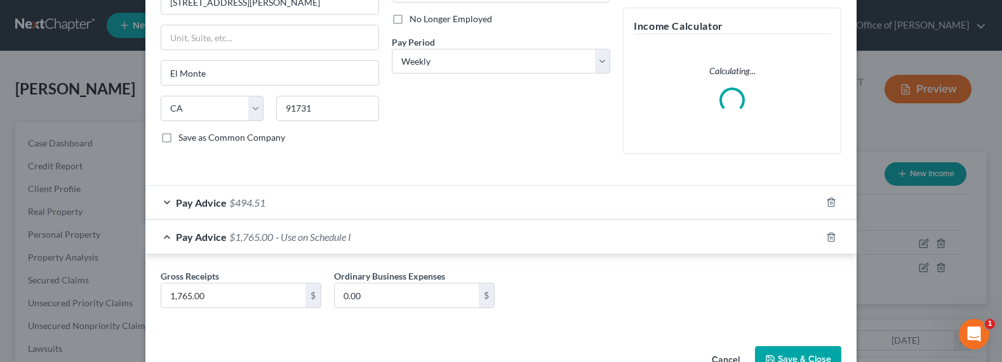
scroll to position [202, 0]
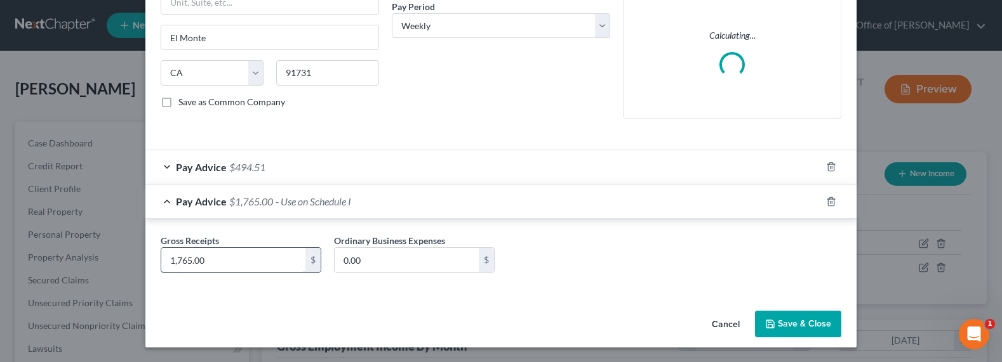
click at [169, 265] on input "1,765.00" at bounding box center [233, 260] width 144 height 24
click at [173, 262] on input "1,765.00" at bounding box center [233, 260] width 144 height 24
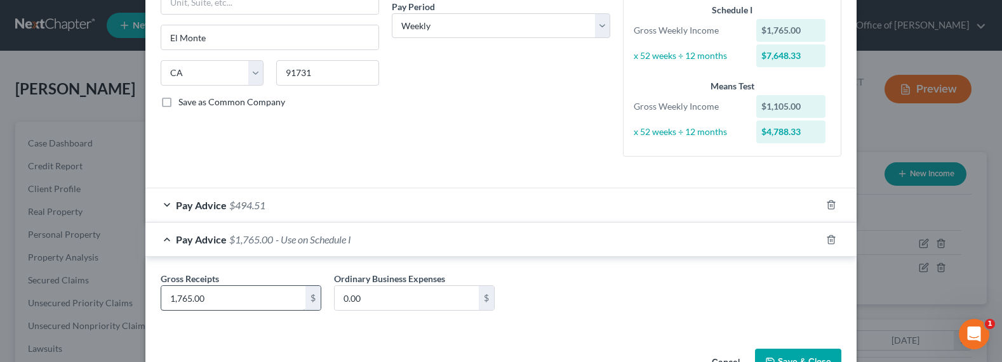
click at [174, 259] on div "Gross Receipts 1,765.00 $ Ordinary Business Expenses 0.00 $" at bounding box center [500, 294] width 711 height 74
click at [176, 298] on input "1,765.00" at bounding box center [233, 298] width 144 height 24
click at [173, 298] on input "1,765.00" at bounding box center [233, 298] width 144 height 24
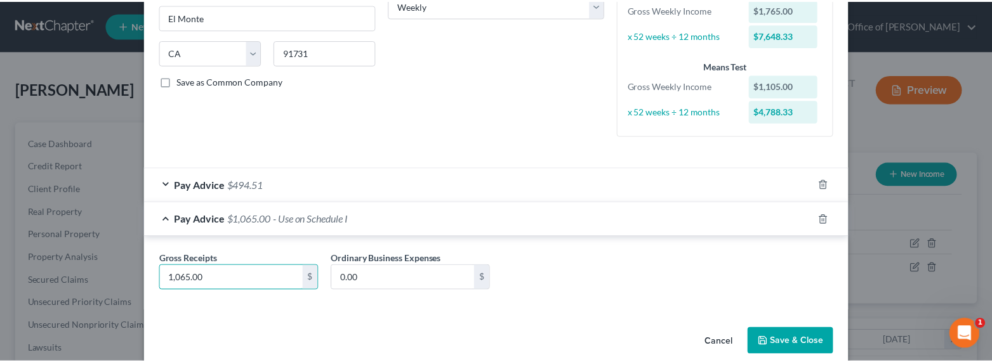
scroll to position [240, 0]
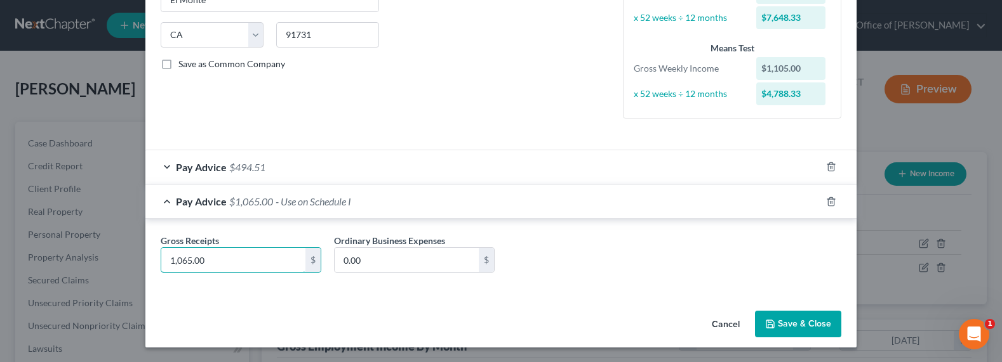
type input "1,065.00"
click at [778, 320] on button "Save & Close" at bounding box center [798, 324] width 86 height 27
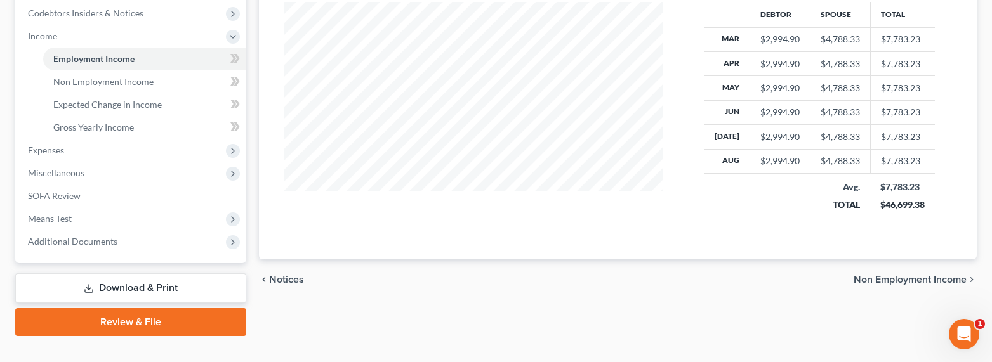
scroll to position [402, 0]
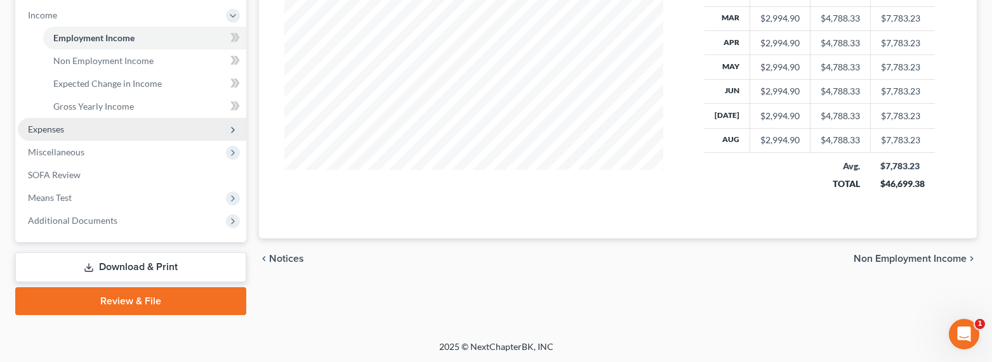
click at [45, 133] on span "Expenses" at bounding box center [46, 129] width 36 height 11
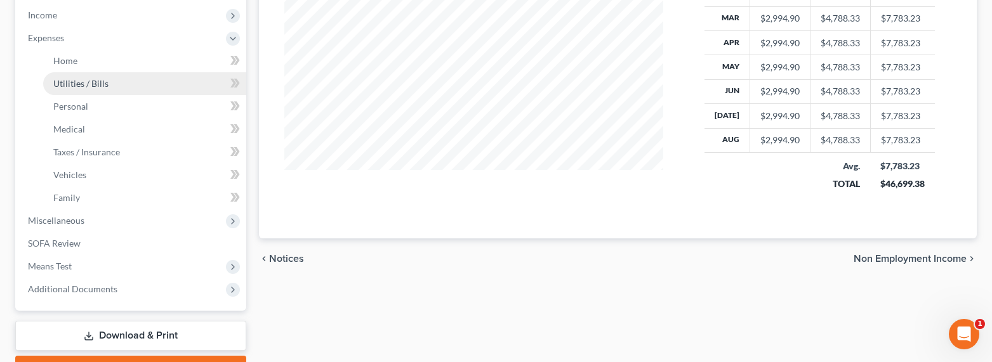
click at [73, 86] on span "Utilities / Bills" at bounding box center [80, 83] width 55 height 11
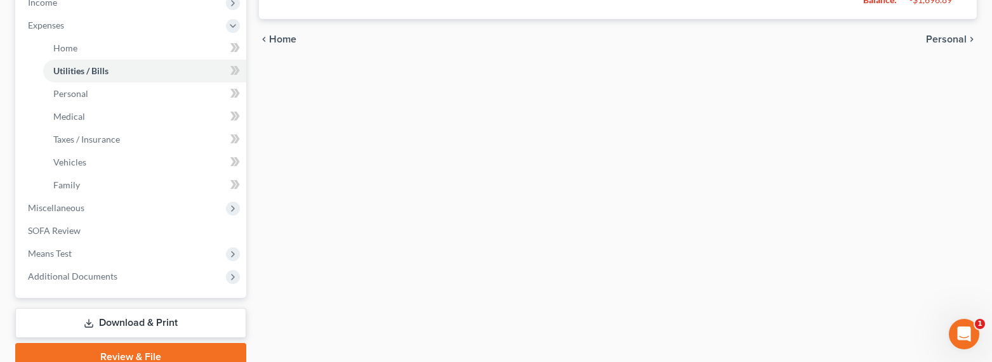
scroll to position [342, 0]
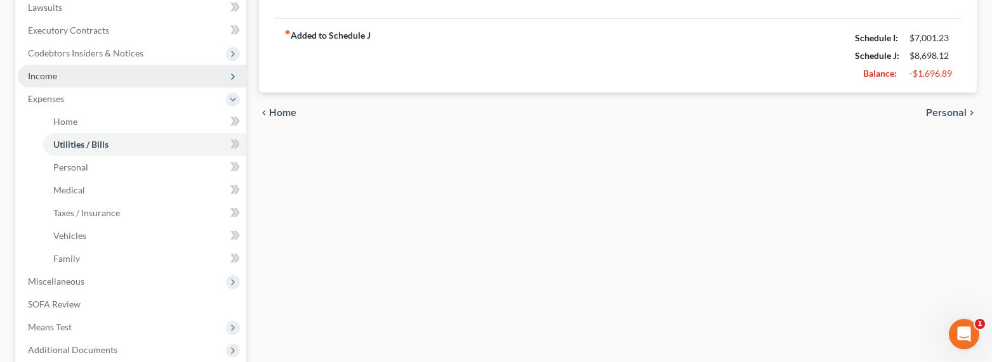
click at [44, 79] on span "Income" at bounding box center [42, 75] width 29 height 11
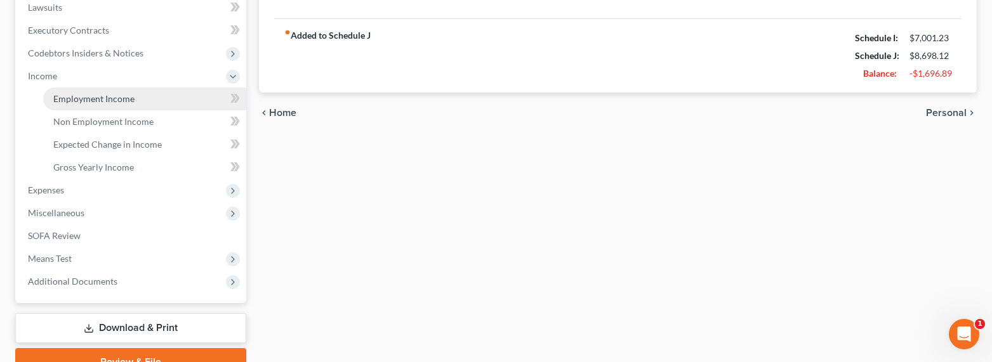
click at [86, 99] on span "Employment Income" at bounding box center [93, 98] width 81 height 11
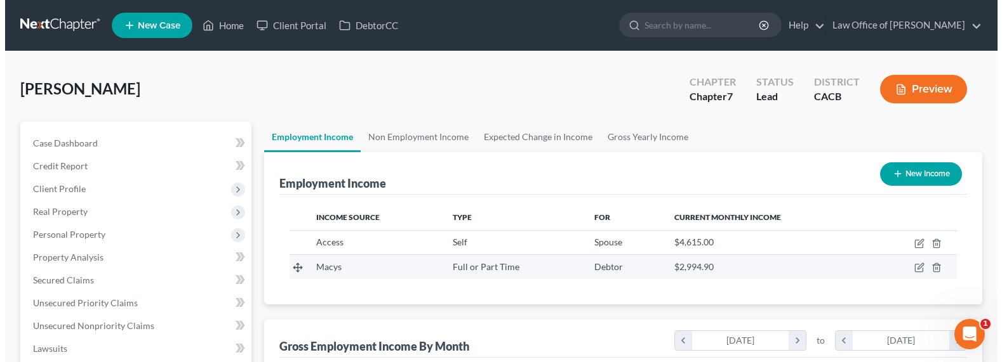
scroll to position [227, 404]
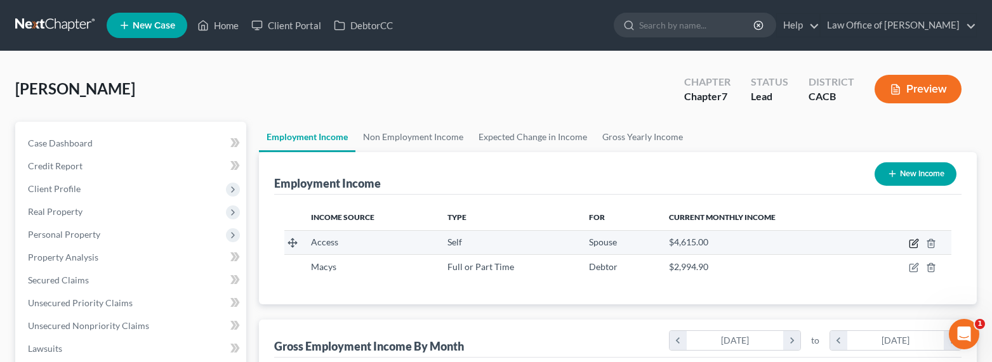
click at [915, 244] on icon "button" at bounding box center [914, 244] width 10 height 10
select select "1"
select select "4"
select select "3"
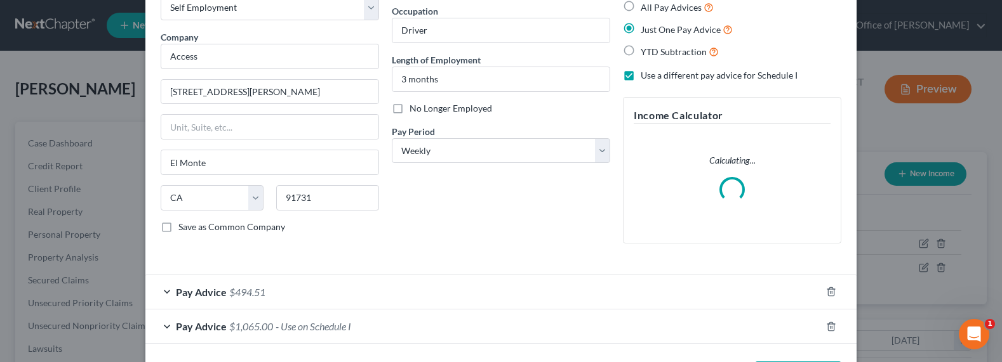
scroll to position [128, 0]
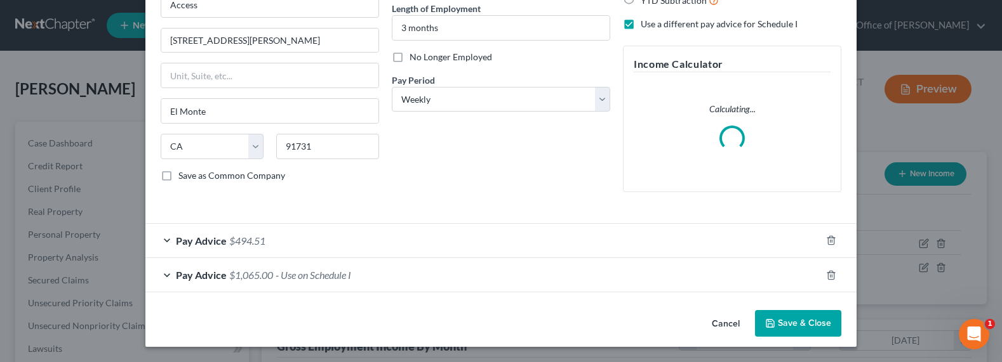
click at [247, 278] on span "$1,065.00" at bounding box center [251, 275] width 44 height 12
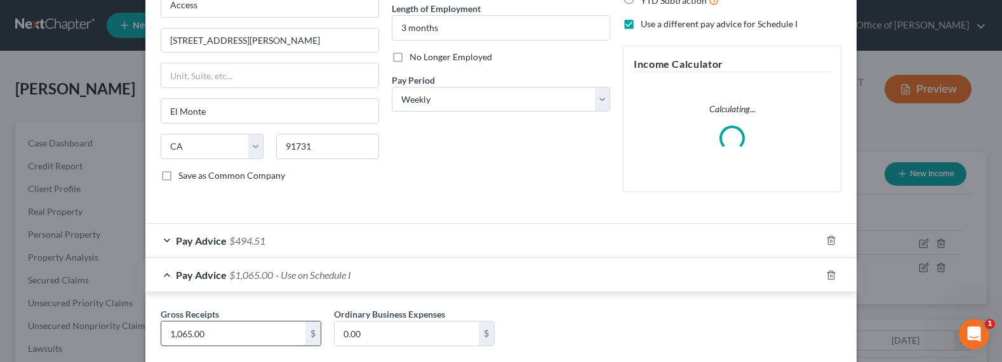
click at [183, 336] on input "1,065.00" at bounding box center [233, 334] width 144 height 24
click at [176, 333] on input "1,065.00" at bounding box center [233, 334] width 144 height 24
click at [173, 334] on input "1,065.00" at bounding box center [233, 334] width 144 height 24
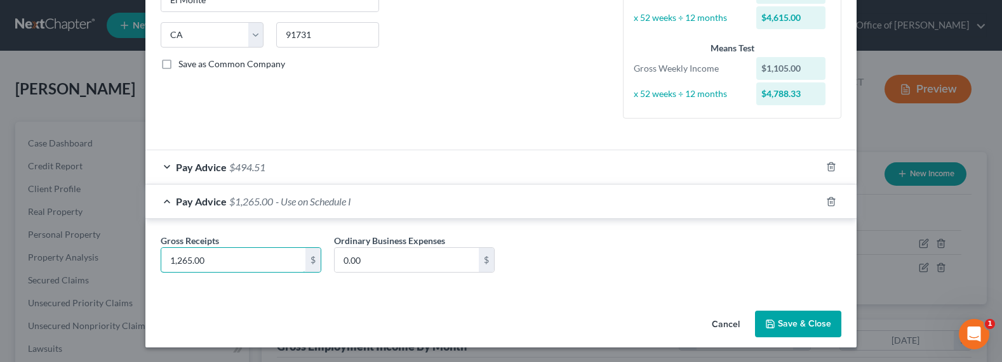
type input "1,265.00"
click at [809, 317] on button "Save & Close" at bounding box center [798, 324] width 86 height 27
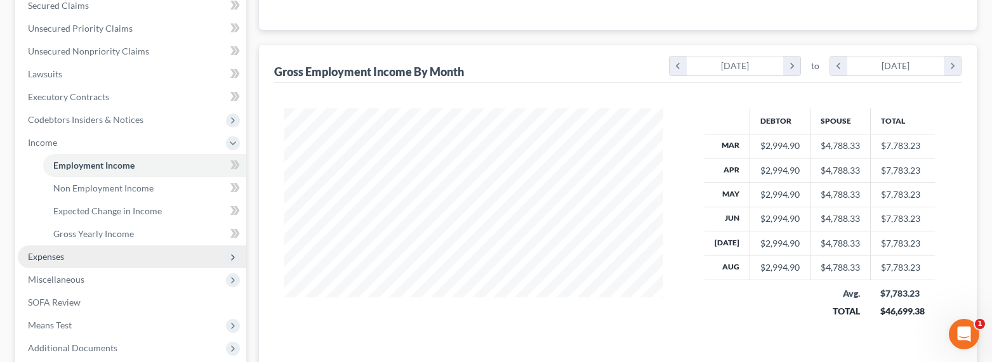
click at [39, 255] on span "Expenses" at bounding box center [46, 256] width 36 height 11
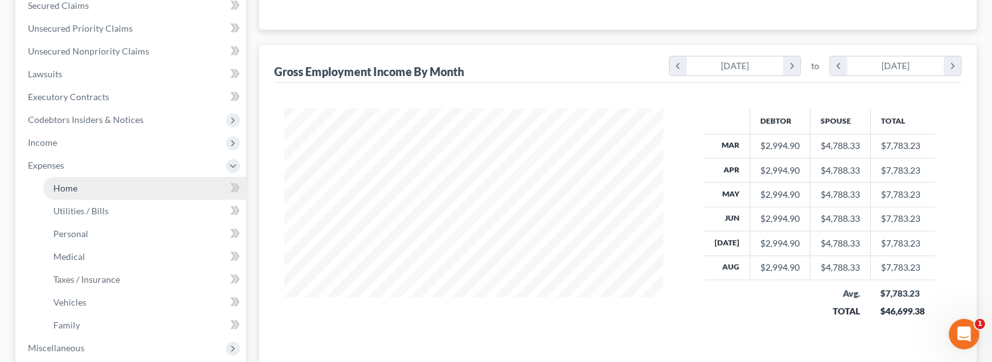
click at [69, 185] on span "Home" at bounding box center [65, 188] width 24 height 11
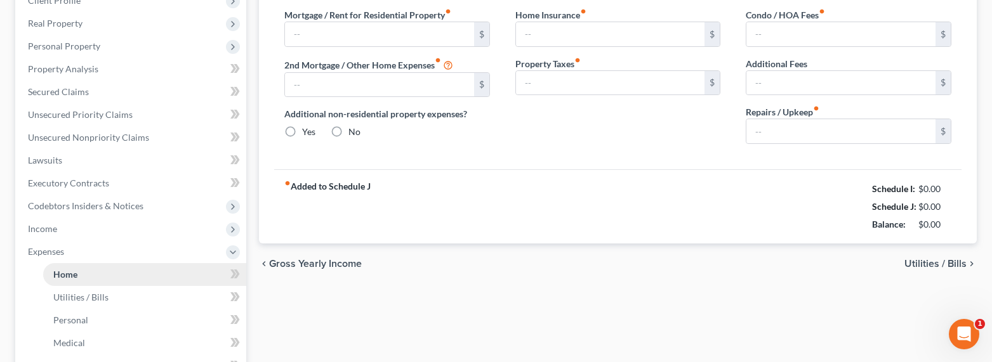
type input "2,235.00"
type input "345.00"
radio input "true"
type input "351.00"
type input "950.00"
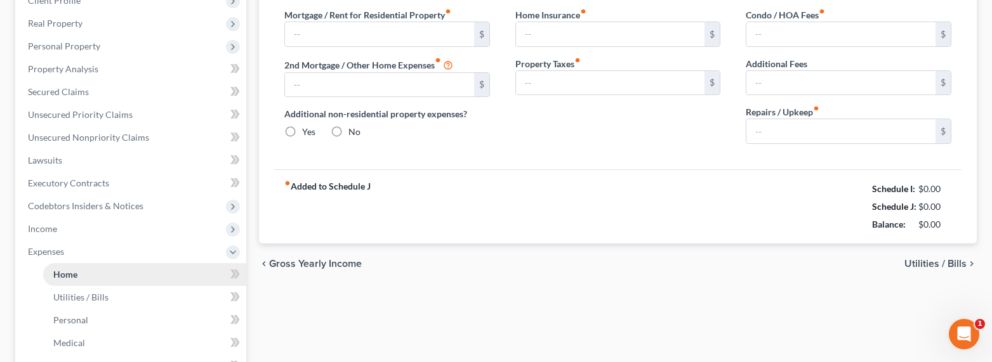
type input "0.00"
type input "150.00"
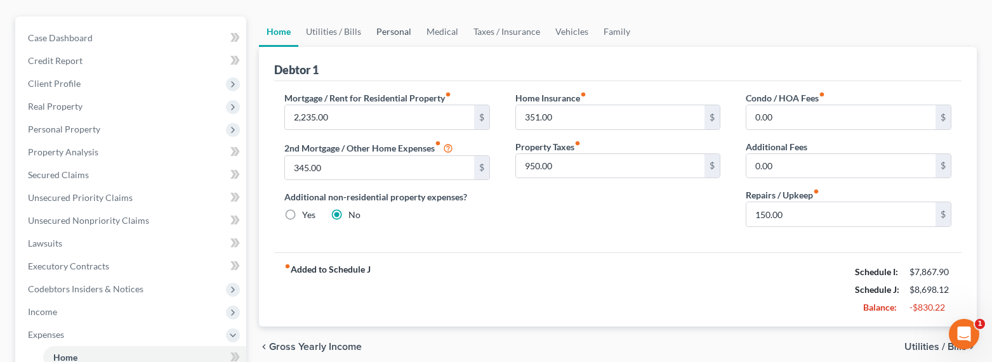
click at [397, 27] on link "Personal" at bounding box center [394, 32] width 50 height 30
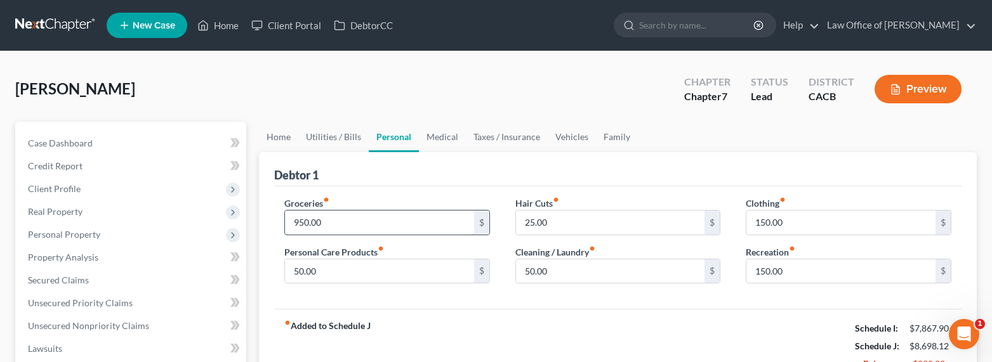
click at [316, 226] on input "950.00" at bounding box center [379, 223] width 189 height 24
click at [307, 223] on input "950.00" at bounding box center [379, 223] width 189 height 24
click at [298, 220] on input "950.00" at bounding box center [379, 223] width 189 height 24
type input "850.00"
click at [601, 135] on link "Family" at bounding box center [617, 137] width 42 height 30
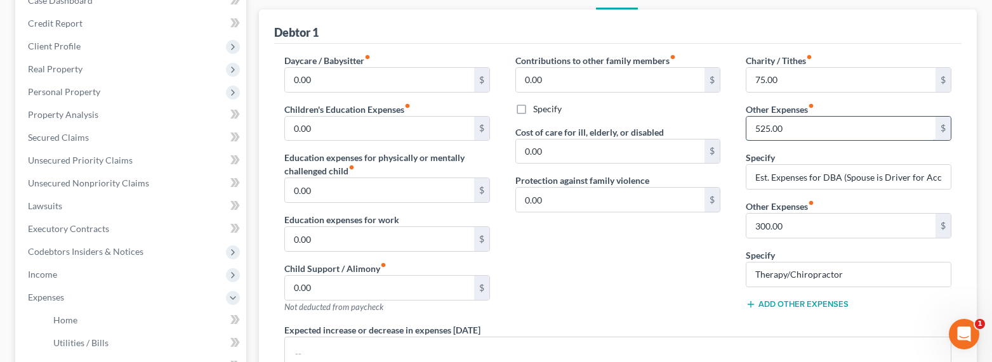
click at [764, 124] on input "525.00" at bounding box center [841, 129] width 189 height 24
click at [757, 130] on input "525.00" at bounding box center [841, 129] width 189 height 24
click at [754, 129] on input "525.00" at bounding box center [841, 129] width 189 height 24
type input "325.00"
click at [764, 228] on input "300.00" at bounding box center [841, 226] width 189 height 24
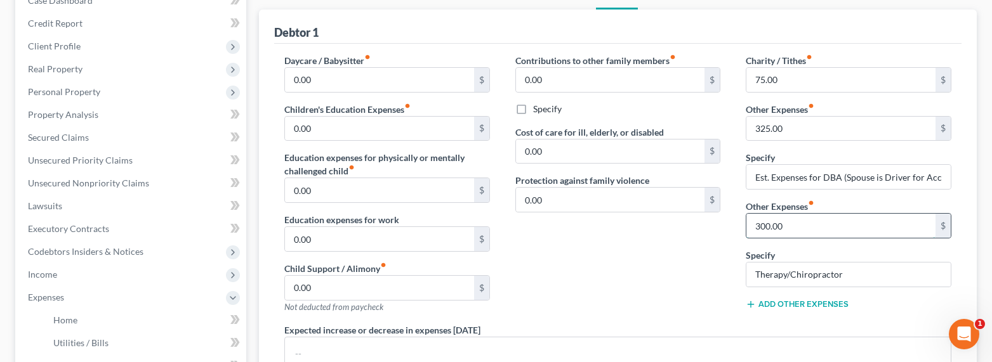
click at [757, 223] on input "300.00" at bounding box center [841, 226] width 189 height 24
drag, startPoint x: 765, startPoint y: 225, endPoint x: 755, endPoint y: 224, distance: 10.2
click at [755, 224] on input "300.00" at bounding box center [841, 226] width 189 height 24
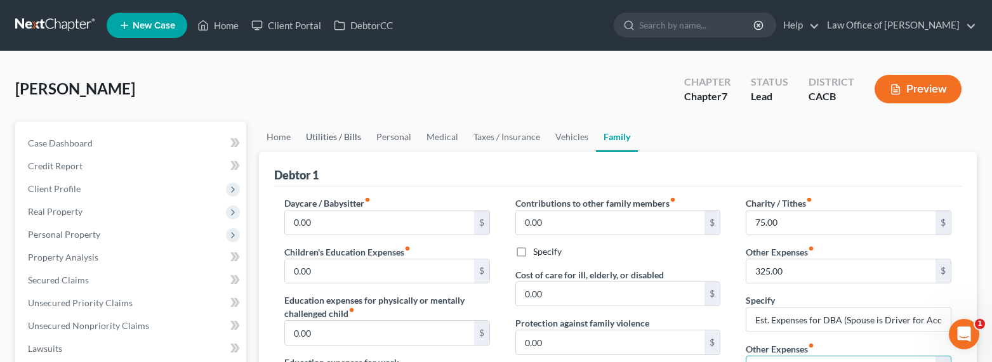
type input "160.00"
click at [336, 138] on link "Utilities / Bills" at bounding box center [333, 137] width 70 height 30
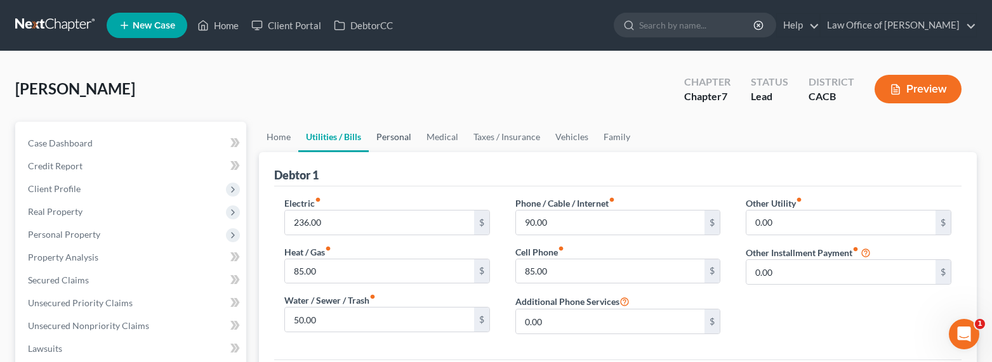
click at [383, 140] on link "Personal" at bounding box center [394, 137] width 50 height 30
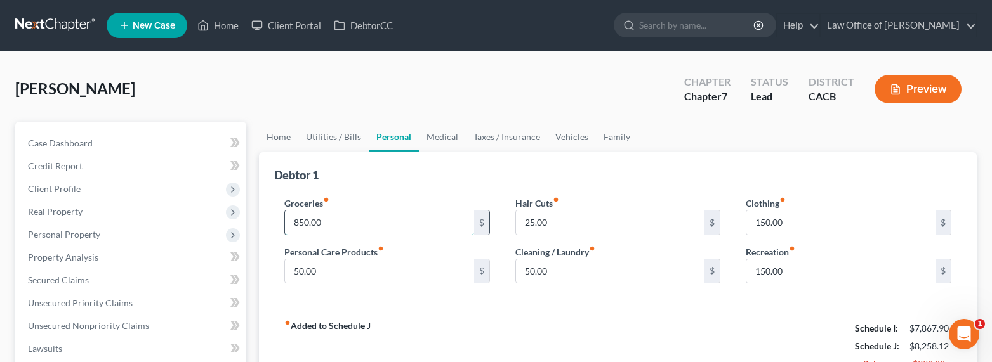
click at [298, 215] on input "850.00" at bounding box center [379, 223] width 189 height 24
click at [301, 224] on input "850.00" at bounding box center [379, 223] width 189 height 24
click at [293, 220] on input "850.00" at bounding box center [379, 223] width 189 height 24
type input "750.00"
drag, startPoint x: 317, startPoint y: 140, endPoint x: 293, endPoint y: 140, distance: 24.1
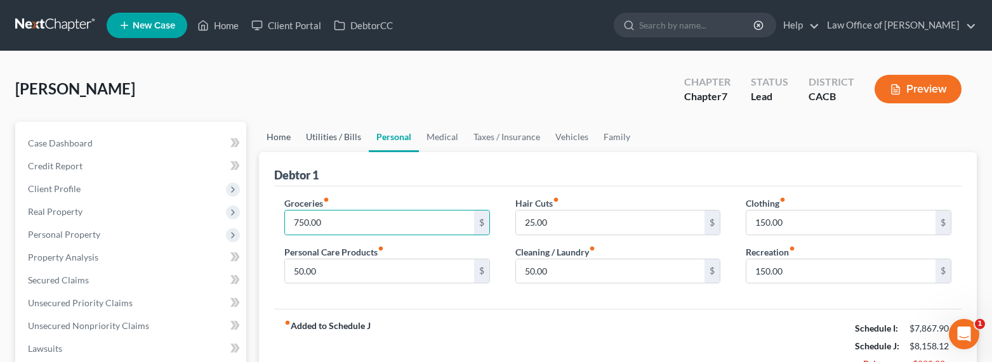
click at [317, 140] on link "Utilities / Bills" at bounding box center [333, 137] width 70 height 30
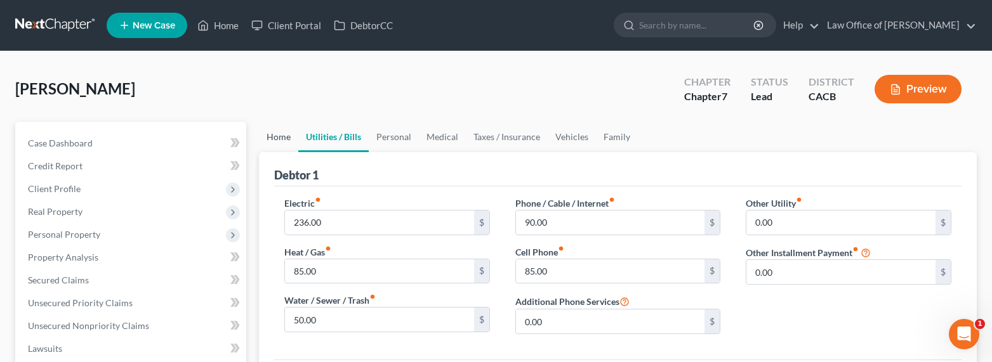
click at [275, 140] on link "Home" at bounding box center [278, 137] width 39 height 30
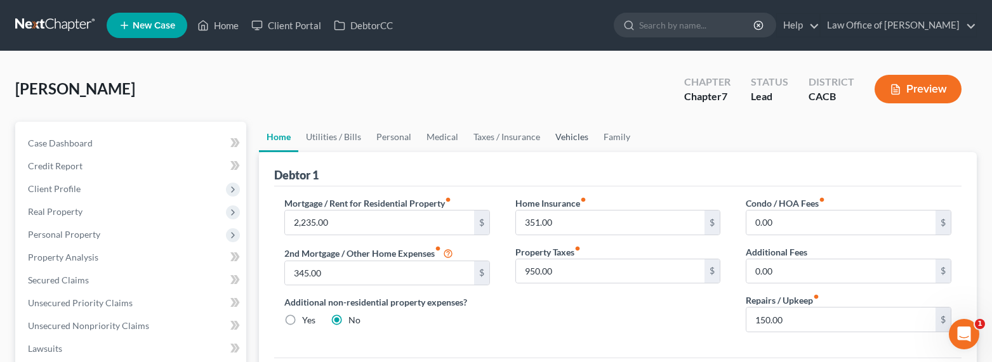
click at [568, 137] on link "Vehicles" at bounding box center [572, 137] width 48 height 30
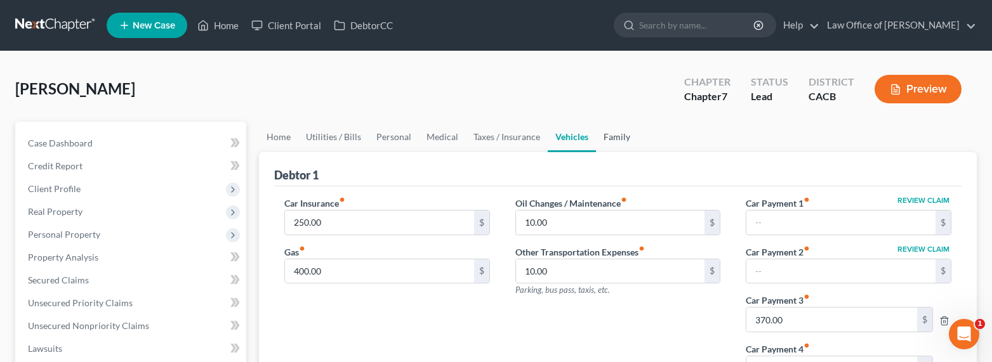
click at [613, 138] on link "Family" at bounding box center [617, 137] width 42 height 30
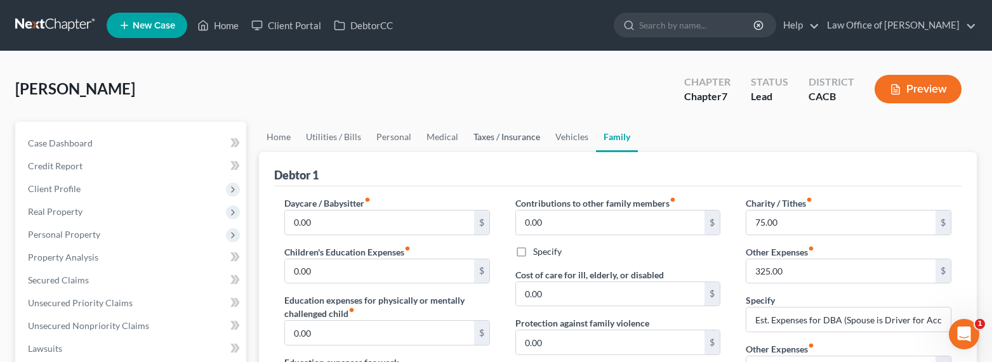
click at [489, 137] on link "Taxes / Insurance" at bounding box center [507, 137] width 82 height 30
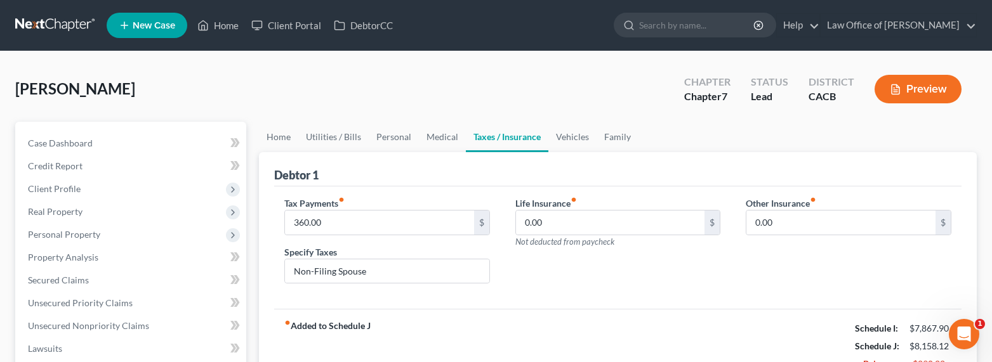
click at [404, 178] on div "Debtor 1" at bounding box center [618, 169] width 688 height 34
type input "480"
click at [616, 137] on link "Family" at bounding box center [618, 137] width 42 height 30
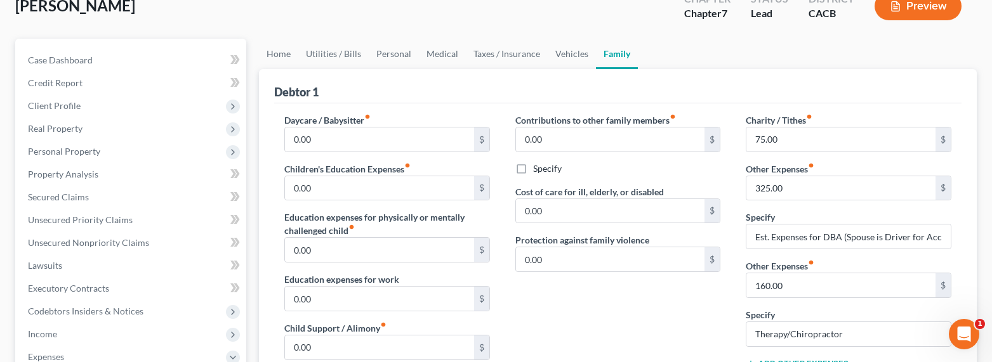
scroll to position [130, 0]
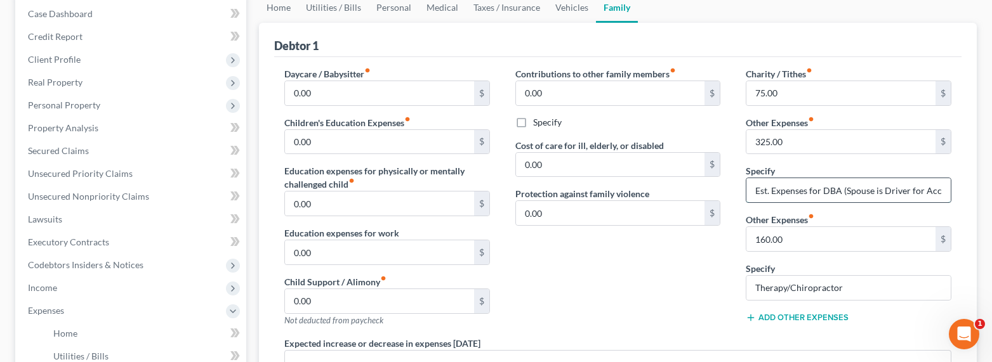
click at [816, 191] on input "Est. Expenses for DBA (Spouse is Driver for Access Van)" at bounding box center [849, 190] width 204 height 24
click at [754, 147] on input "325.00" at bounding box center [841, 142] width 189 height 24
click at [757, 145] on input "325.00" at bounding box center [841, 142] width 189 height 24
click at [755, 140] on input "325.00" at bounding box center [841, 142] width 189 height 24
click at [758, 139] on input "525.00" at bounding box center [841, 142] width 189 height 24
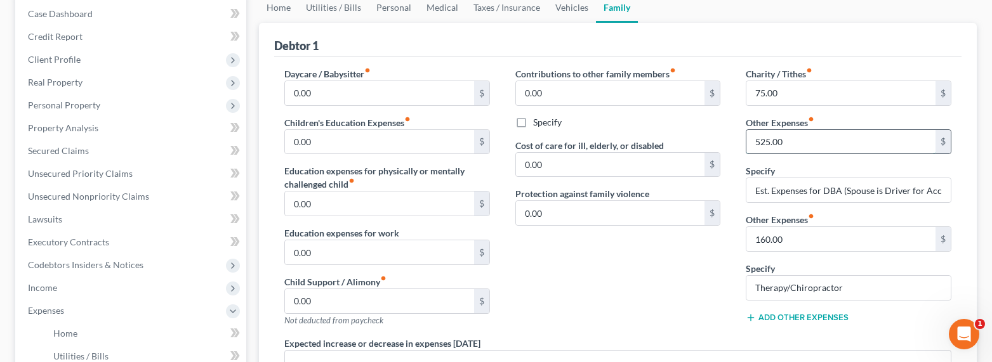
drag, startPoint x: 759, startPoint y: 142, endPoint x: 754, endPoint y: 139, distance: 6.5
click at [755, 142] on input "525.00" at bounding box center [841, 142] width 189 height 24
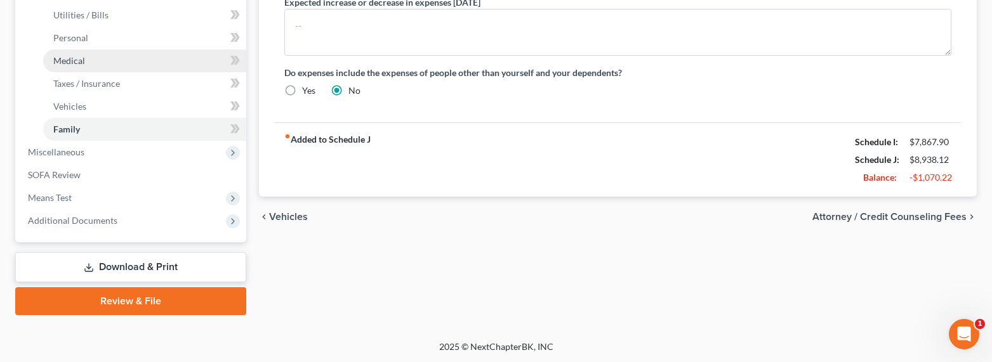
scroll to position [357, 0]
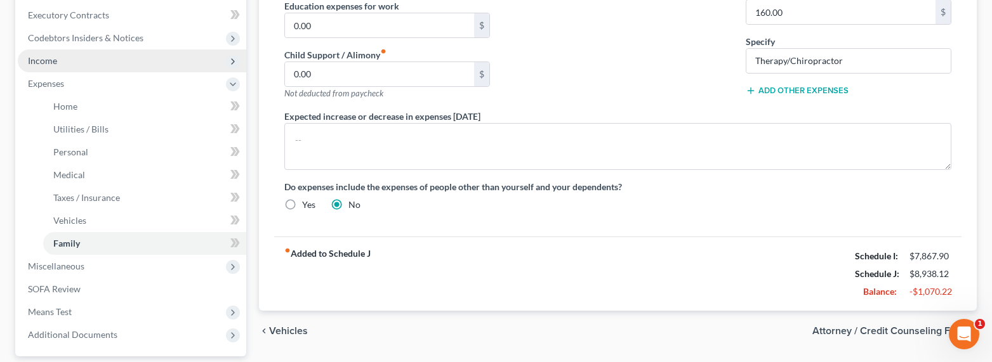
type input "625.00"
click at [51, 58] on span "Income" at bounding box center [42, 60] width 29 height 11
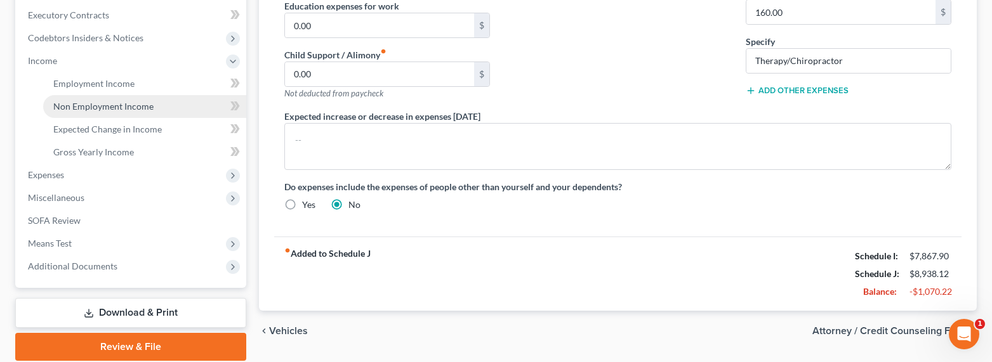
click at [67, 107] on span "Non Employment Income" at bounding box center [103, 106] width 100 height 11
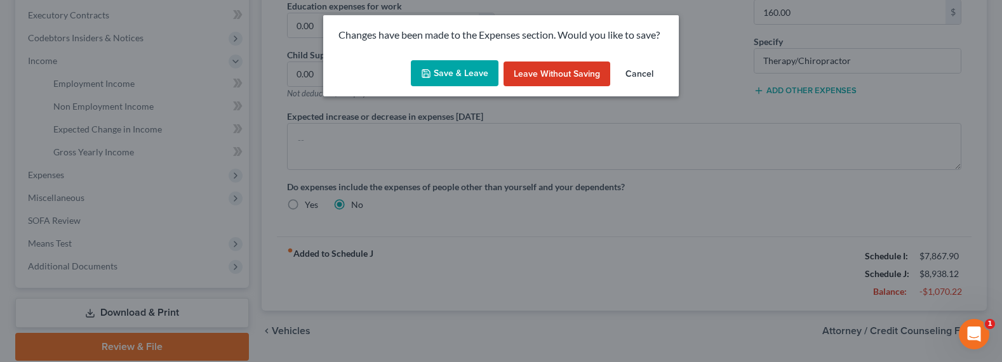
click at [427, 76] on icon "button" at bounding box center [426, 74] width 10 height 10
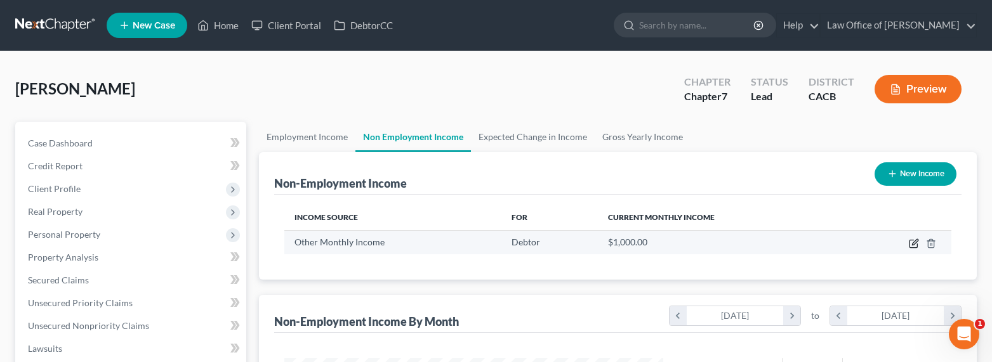
click at [910, 242] on icon "button" at bounding box center [914, 244] width 10 height 10
select select "13"
select select "0"
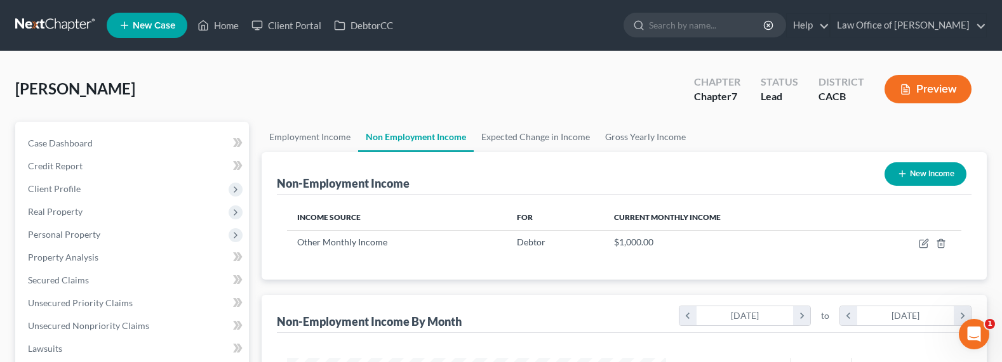
scroll to position [227, 408]
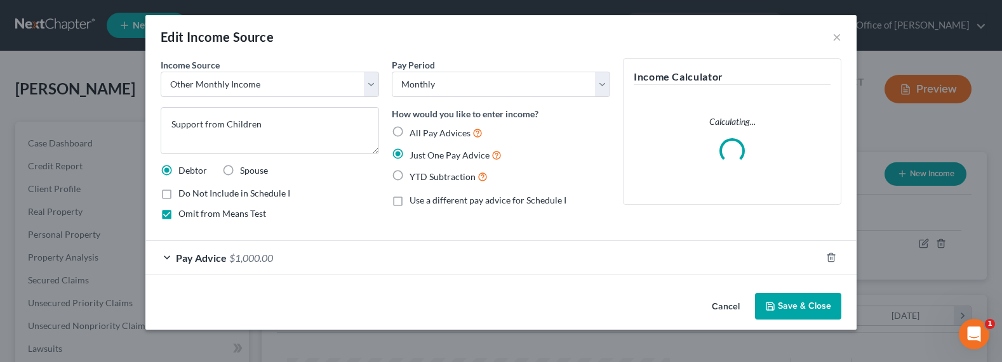
click at [259, 259] on span "$1,000.00" at bounding box center [251, 258] width 44 height 12
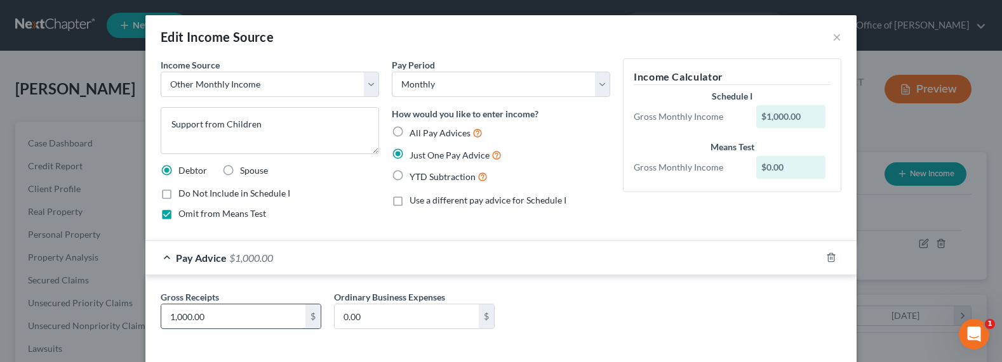
drag, startPoint x: 229, startPoint y: 317, endPoint x: 220, endPoint y: 318, distance: 9.0
click at [222, 318] on input "1,000.00" at bounding box center [233, 317] width 144 height 24
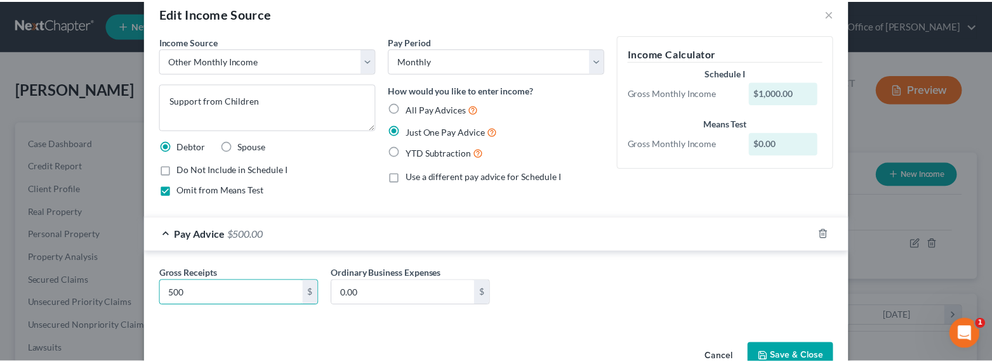
scroll to position [56, 0]
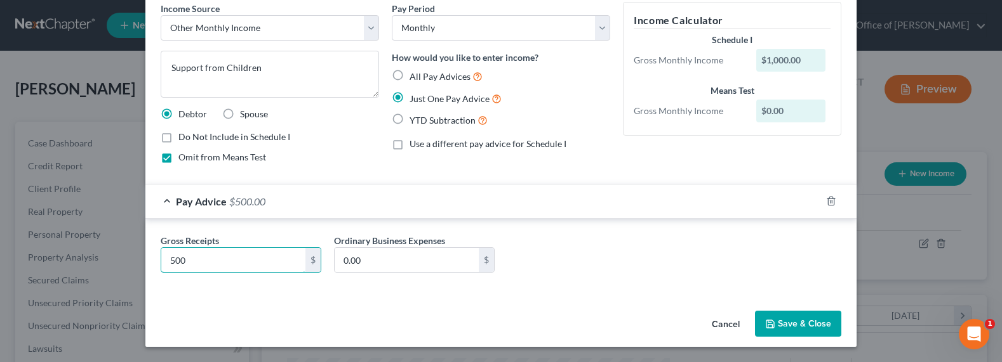
type input "500"
click at [801, 318] on button "Save & Close" at bounding box center [798, 324] width 86 height 27
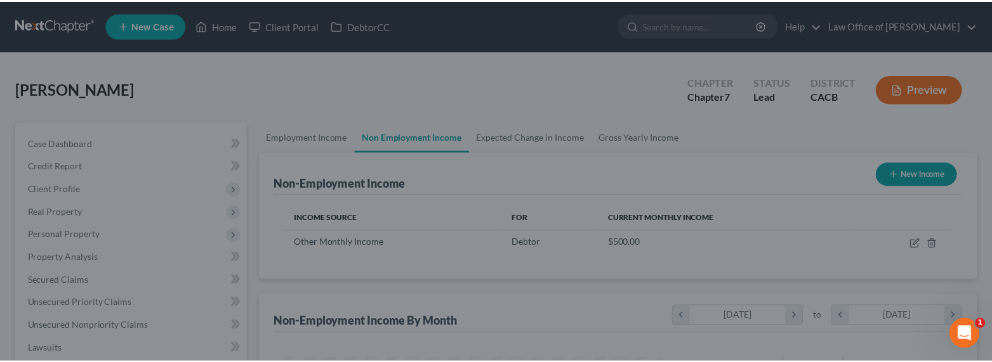
scroll to position [634596, 634419]
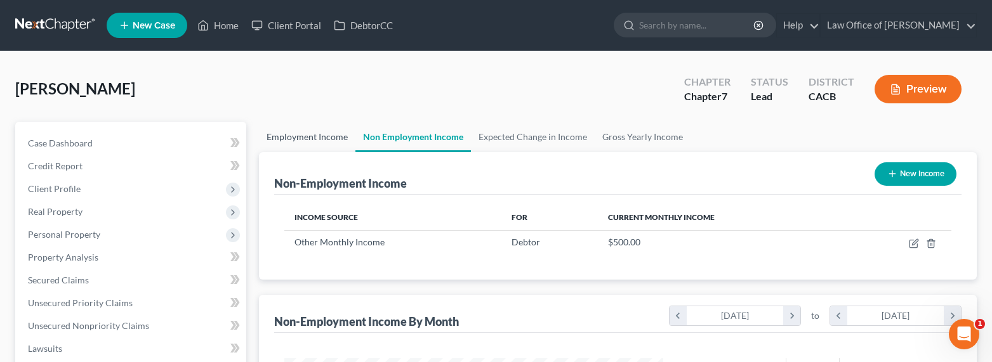
click at [297, 142] on link "Employment Income" at bounding box center [307, 137] width 96 height 30
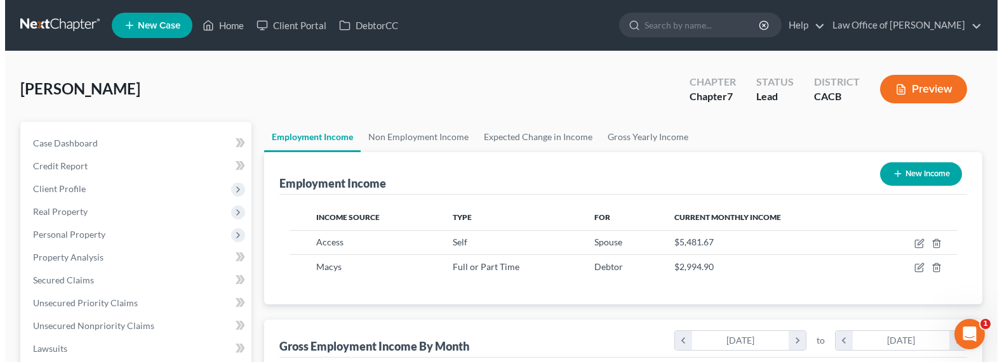
scroll to position [227, 404]
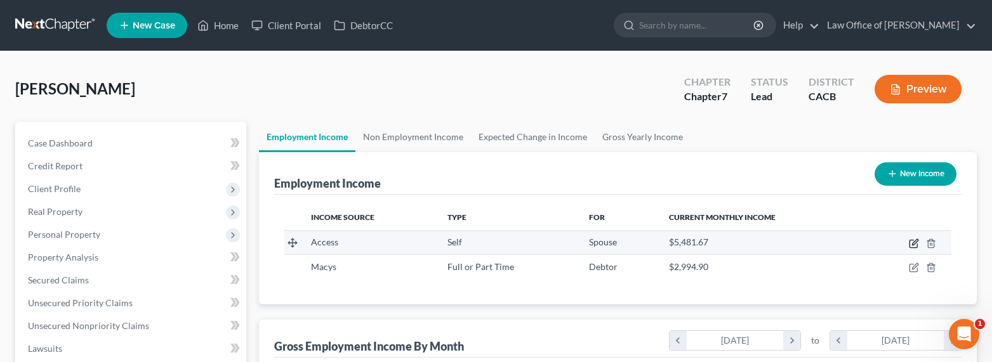
click at [914, 239] on icon "button" at bounding box center [914, 244] width 10 height 10
select select "1"
select select "4"
select select "3"
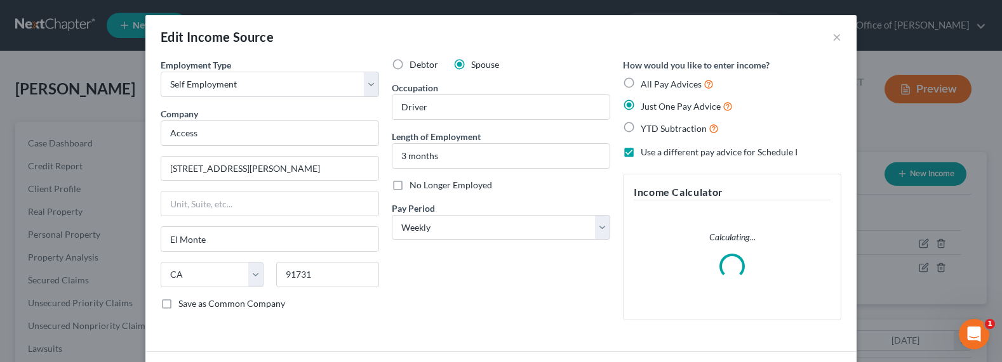
scroll to position [128, 0]
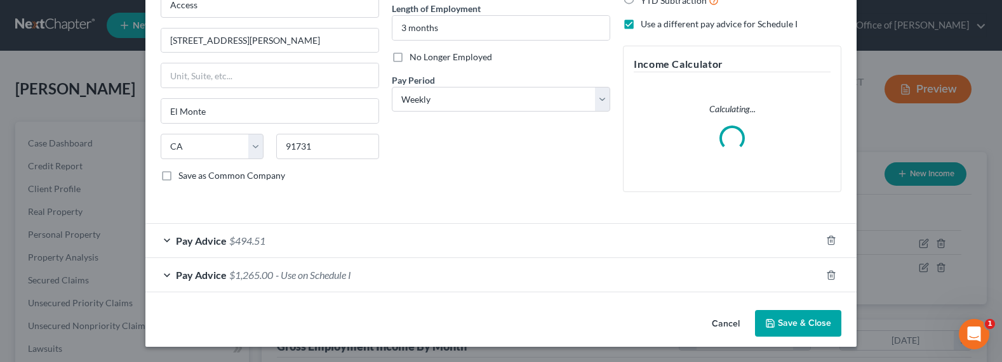
click at [312, 279] on span "- Use on Schedule I" at bounding box center [314, 275] width 76 height 12
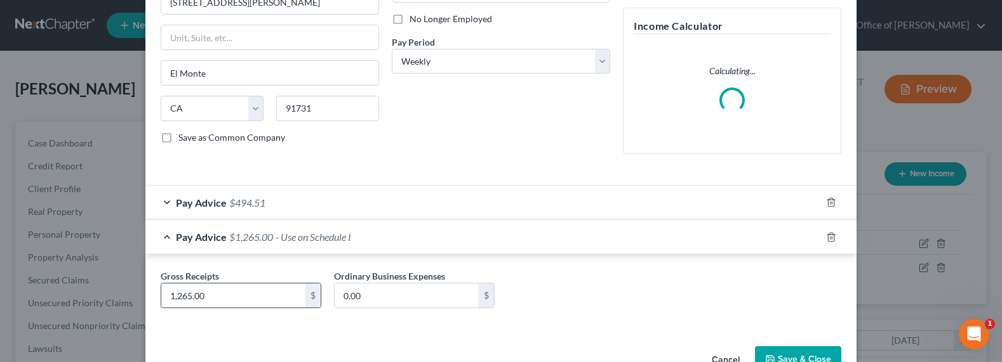
scroll to position [202, 0]
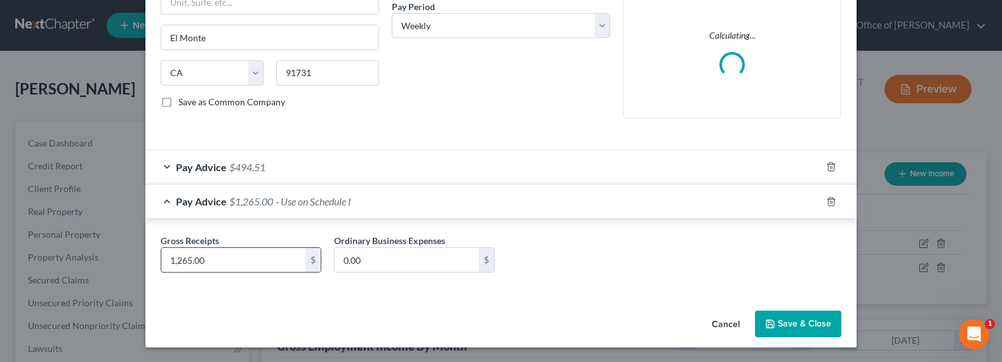
click at [184, 262] on input "1,265.00" at bounding box center [233, 260] width 144 height 24
click at [178, 262] on input "1,265.00" at bounding box center [233, 260] width 144 height 24
click at [174, 261] on input "1,265.00" at bounding box center [233, 260] width 144 height 24
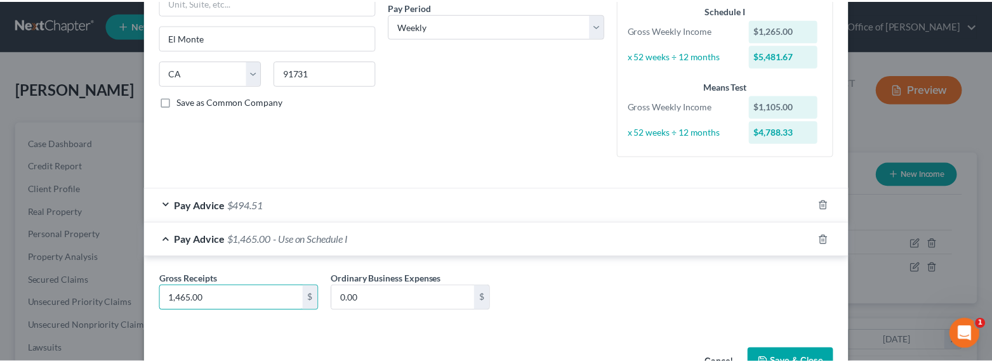
scroll to position [230, 0]
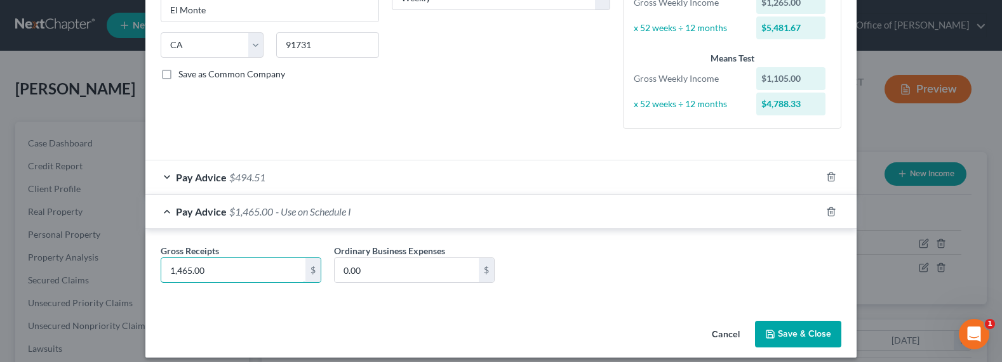
type input "1,465.00"
click at [821, 331] on button "Save & Close" at bounding box center [798, 334] width 86 height 27
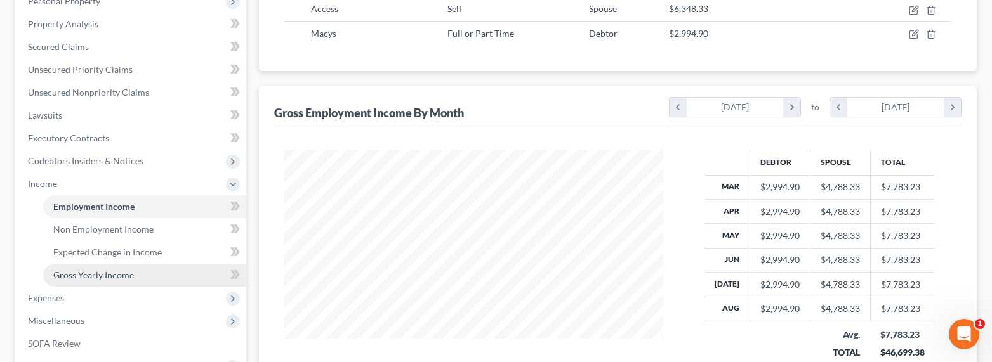
scroll to position [291, 0]
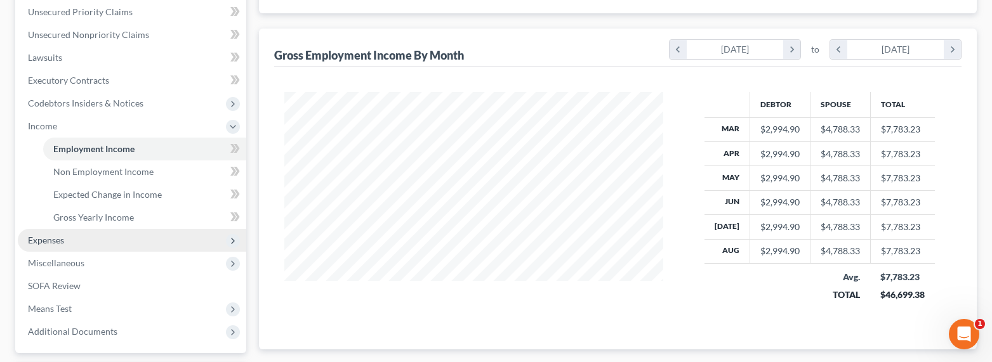
click at [65, 242] on span "Expenses" at bounding box center [132, 240] width 229 height 23
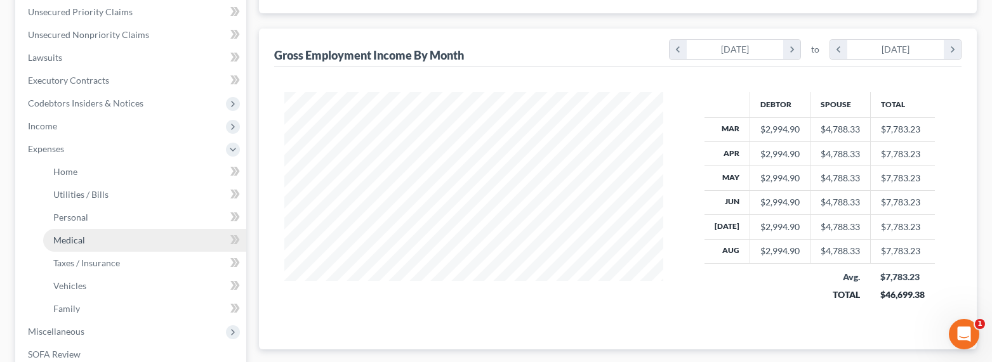
click at [75, 248] on link "Medical" at bounding box center [144, 240] width 203 height 23
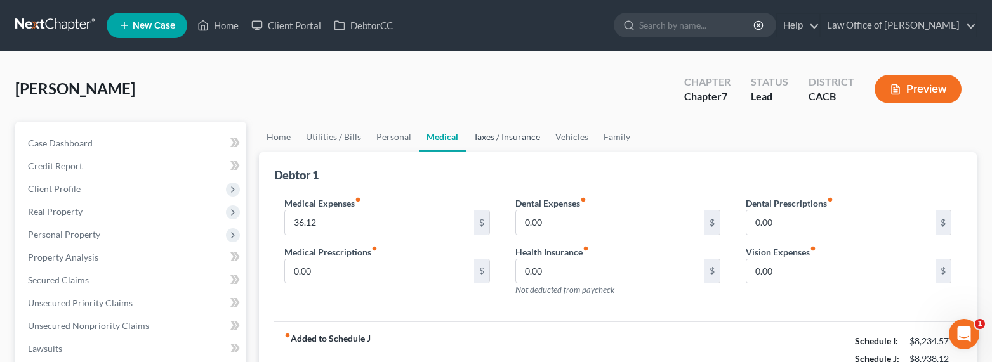
click at [495, 136] on link "Taxes / Insurance" at bounding box center [507, 137] width 82 height 30
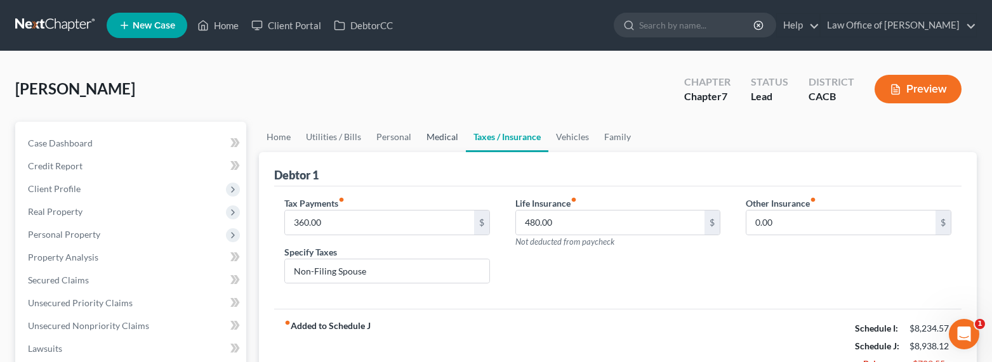
click at [437, 136] on link "Medical" at bounding box center [442, 137] width 47 height 30
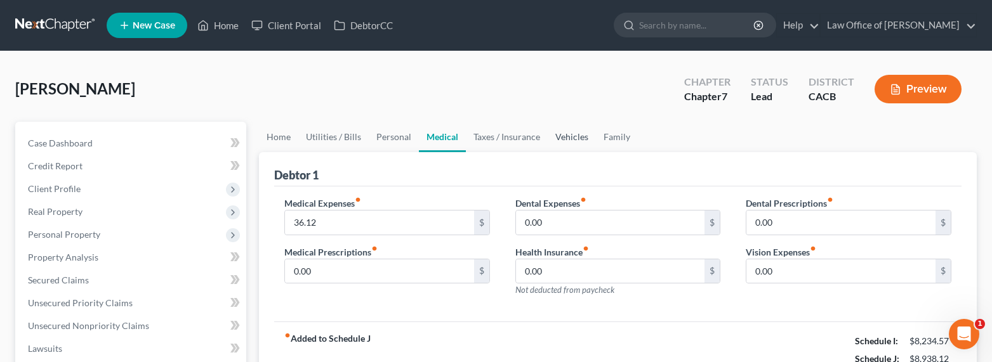
click at [574, 138] on link "Vehicles" at bounding box center [572, 137] width 48 height 30
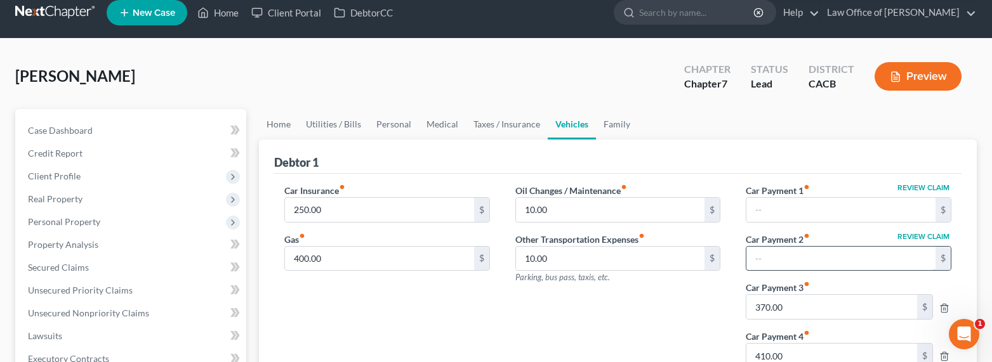
scroll to position [23, 0]
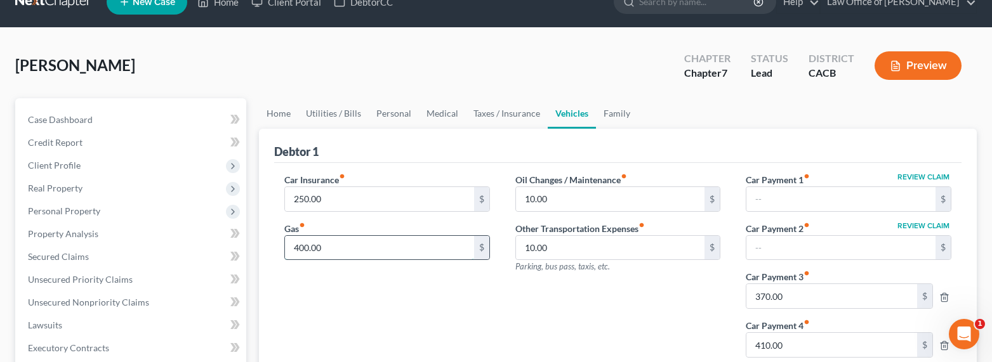
click at [305, 245] on input "400.00" at bounding box center [379, 248] width 189 height 24
click at [303, 248] on input "400.00" at bounding box center [379, 248] width 189 height 24
drag, startPoint x: 300, startPoint y: 248, endPoint x: 292, endPoint y: 247, distance: 8.3
click at [292, 247] on input "400.00" at bounding box center [379, 248] width 189 height 24
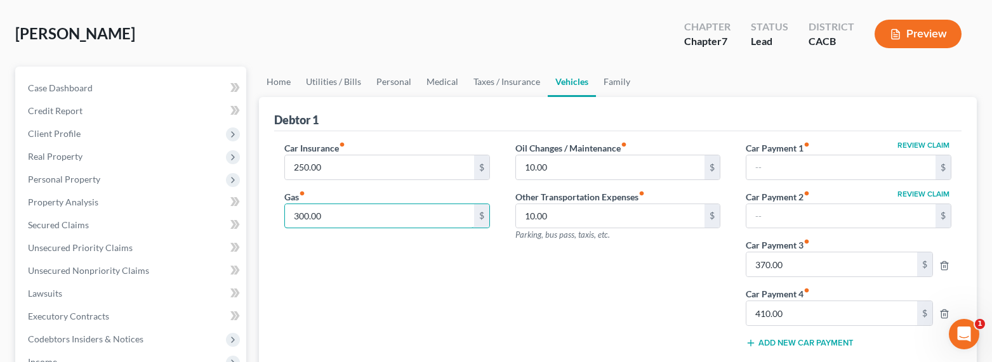
scroll to position [0, 0]
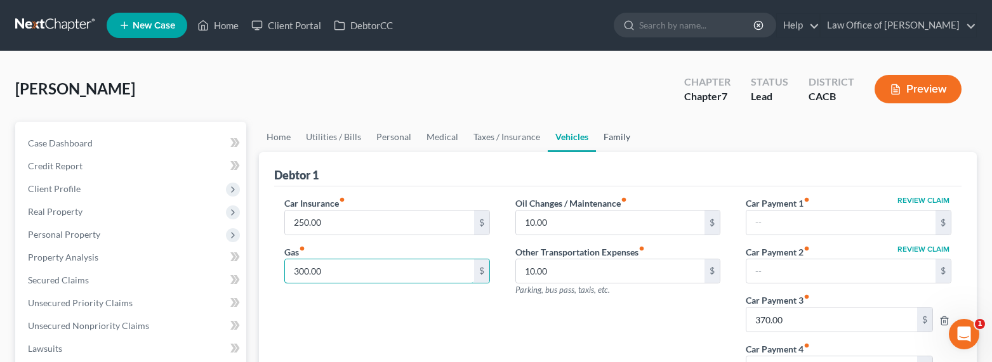
type input "300.00"
click at [623, 141] on link "Family" at bounding box center [617, 137] width 42 height 30
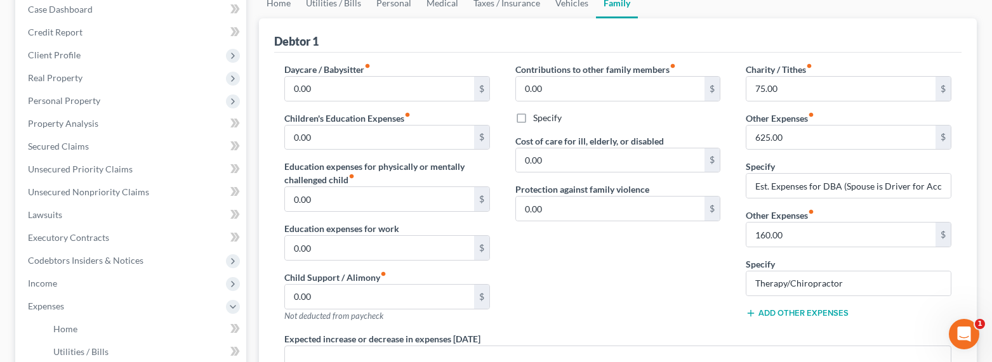
scroll to position [157, 0]
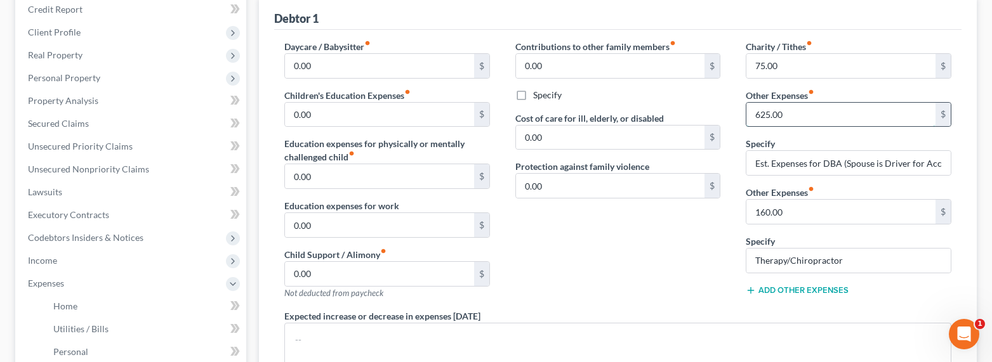
click at [759, 121] on input "625.00" at bounding box center [841, 115] width 189 height 24
click at [761, 114] on input "625.00" at bounding box center [841, 115] width 189 height 24
drag, startPoint x: 762, startPoint y: 114, endPoint x: 752, endPoint y: 113, distance: 9.6
click at [752, 113] on input "625.00" at bounding box center [841, 115] width 189 height 24
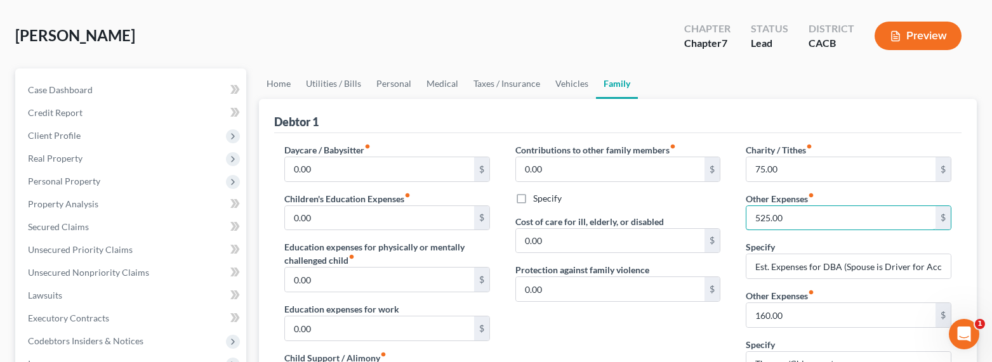
scroll to position [6, 0]
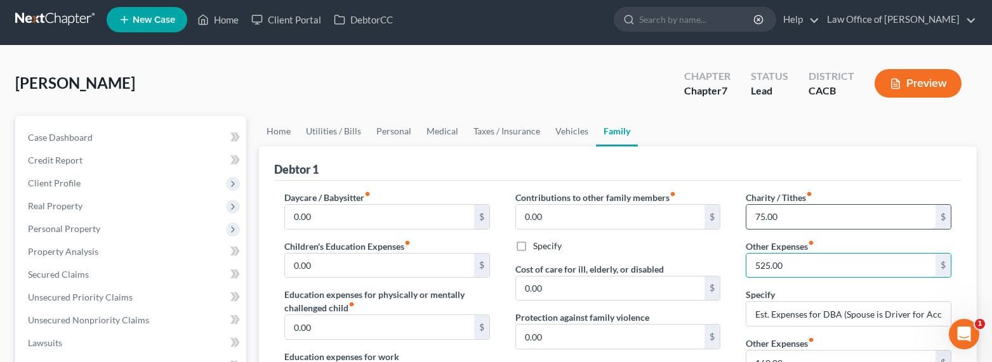
type input "525.00"
drag, startPoint x: 755, startPoint y: 207, endPoint x: 757, endPoint y: 216, distance: 9.2
click at [755, 208] on input "75.00" at bounding box center [841, 217] width 189 height 24
click at [757, 217] on input "75.00" at bounding box center [841, 217] width 189 height 24
drag, startPoint x: 759, startPoint y: 217, endPoint x: 743, endPoint y: 215, distance: 16.7
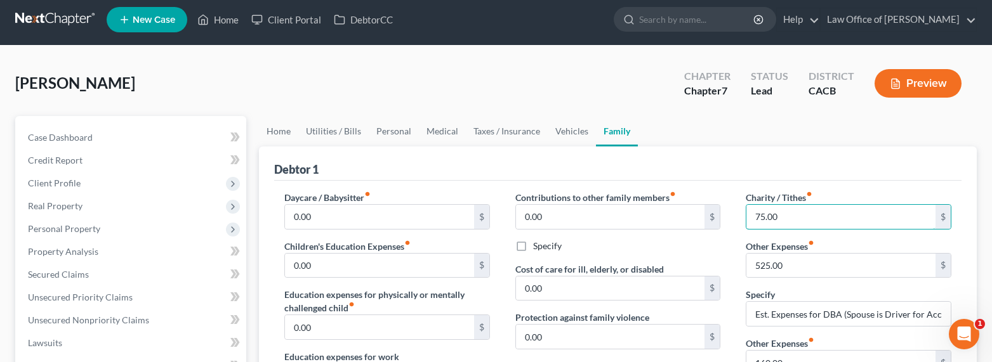
click at [743, 215] on div "Charity / Tithes fiber_manual_record 75.00 $ Other Expenses fiber_manual_record…" at bounding box center [848, 326] width 231 height 270
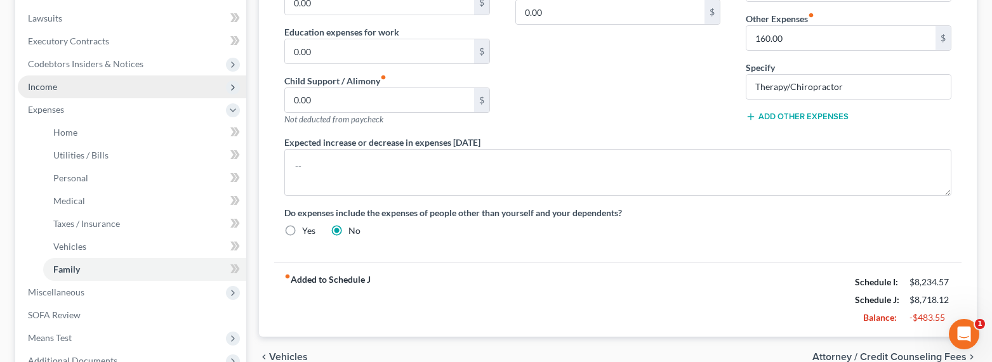
type input "55.00"
click at [48, 86] on span "Income" at bounding box center [42, 86] width 29 height 11
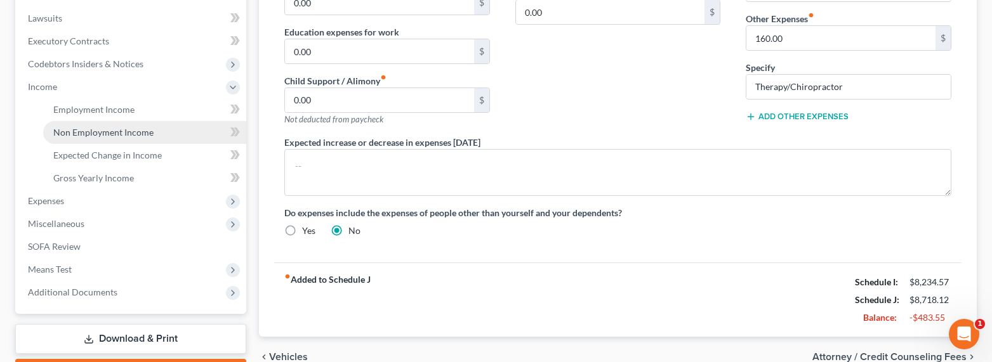
click at [81, 127] on span "Non Employment Income" at bounding box center [103, 132] width 100 height 11
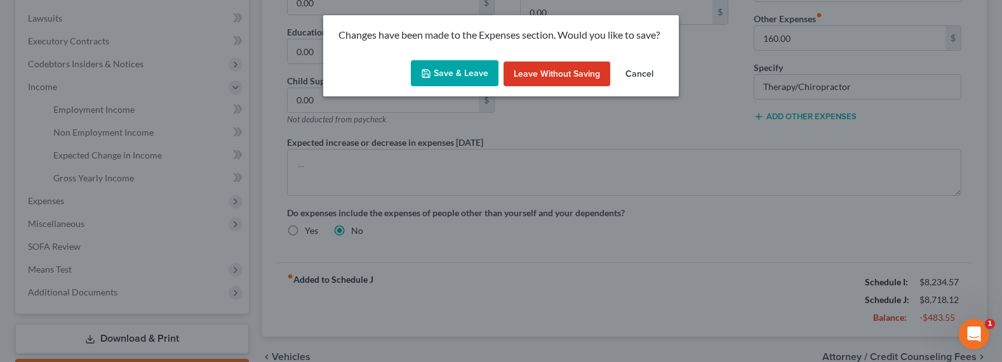
click at [447, 67] on button "Save & Leave" at bounding box center [455, 73] width 88 height 27
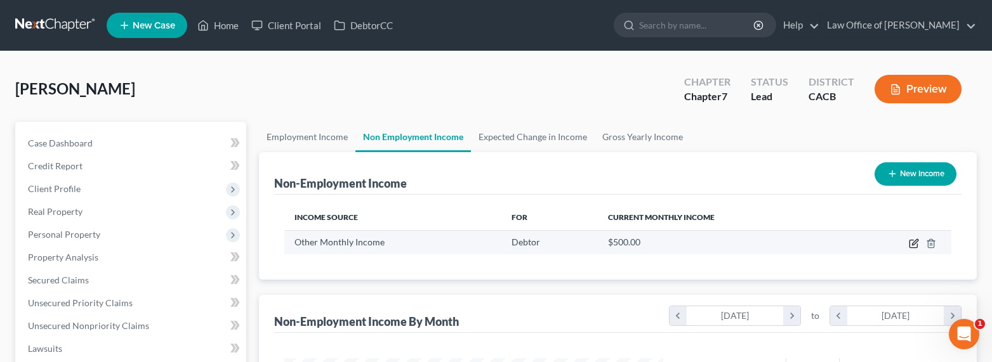
click at [915, 245] on icon "button" at bounding box center [914, 244] width 10 height 10
select select "13"
select select "0"
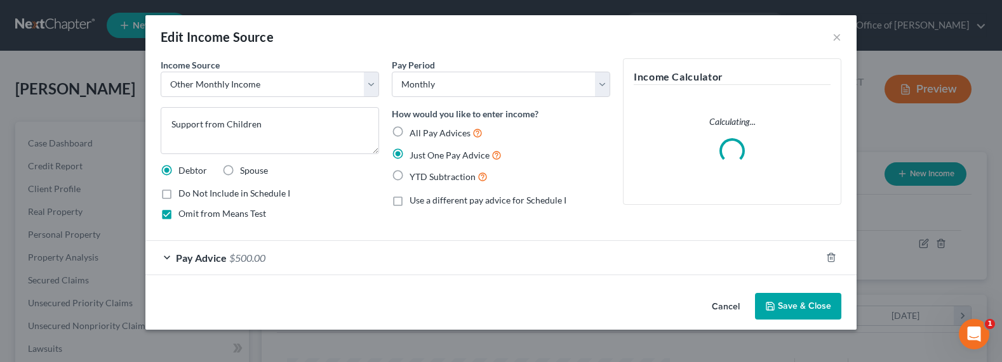
drag, startPoint x: 229, startPoint y: 255, endPoint x: 245, endPoint y: 260, distance: 17.3
click at [229, 255] on span "$500.00" at bounding box center [247, 258] width 36 height 12
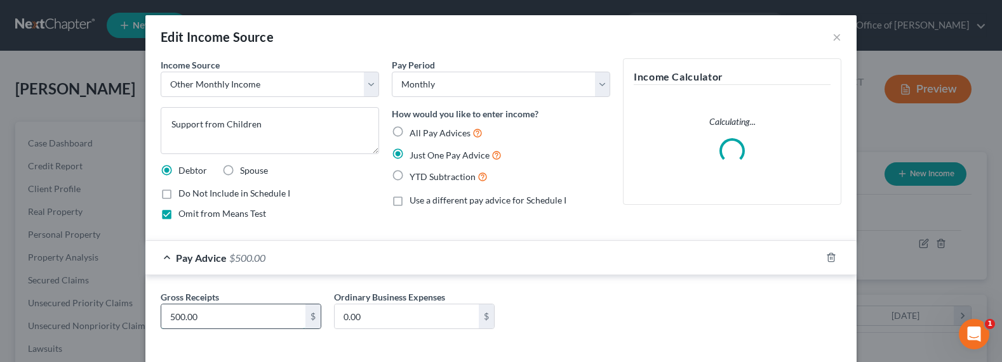
click at [172, 319] on input "500.00" at bounding box center [233, 317] width 144 height 24
click at [169, 317] on input "500.00" at bounding box center [233, 317] width 144 height 24
drag, startPoint x: 171, startPoint y: 317, endPoint x: 156, endPoint y: 317, distance: 15.9
click at [161, 317] on div "500.00 $" at bounding box center [241, 316] width 161 height 25
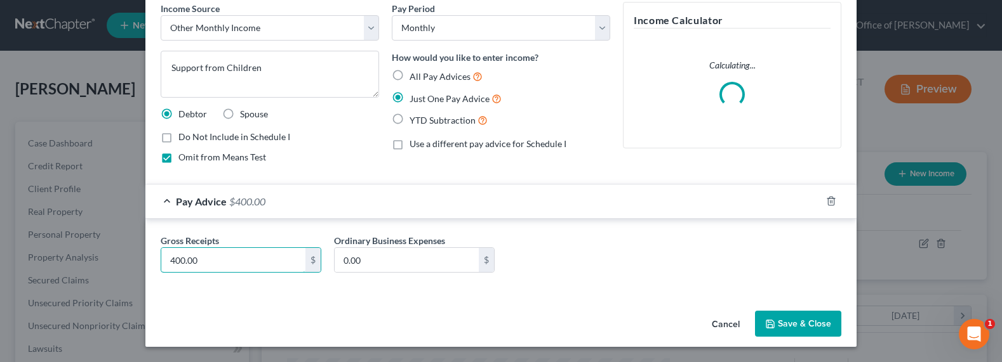
drag, startPoint x: 230, startPoint y: 262, endPoint x: 135, endPoint y: 260, distance: 95.2
click at [135, 260] on div "Edit Income Source × Income Source * Select Unemployment Disability (from emplo…" at bounding box center [501, 181] width 1002 height 362
type input "900"
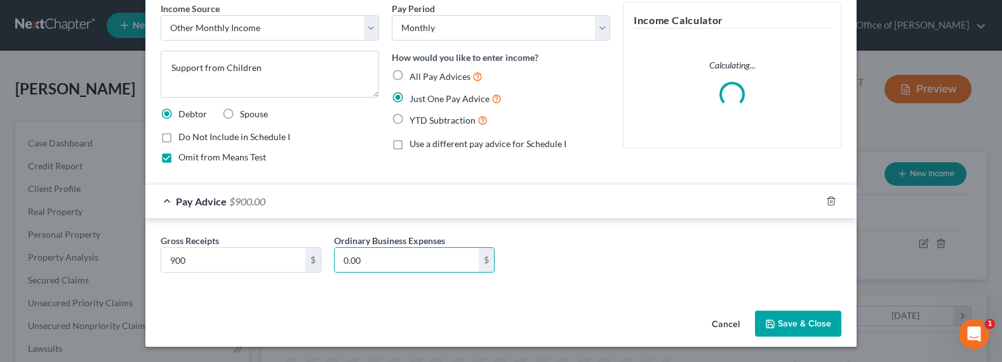
click at [783, 326] on button "Save & Close" at bounding box center [798, 324] width 86 height 27
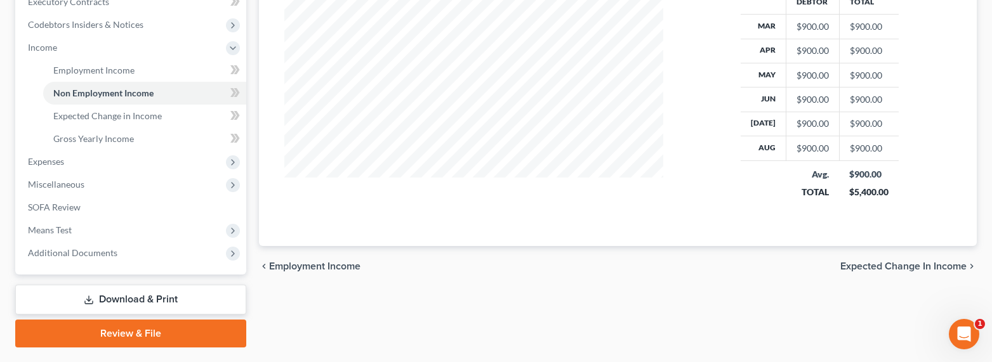
scroll to position [402, 0]
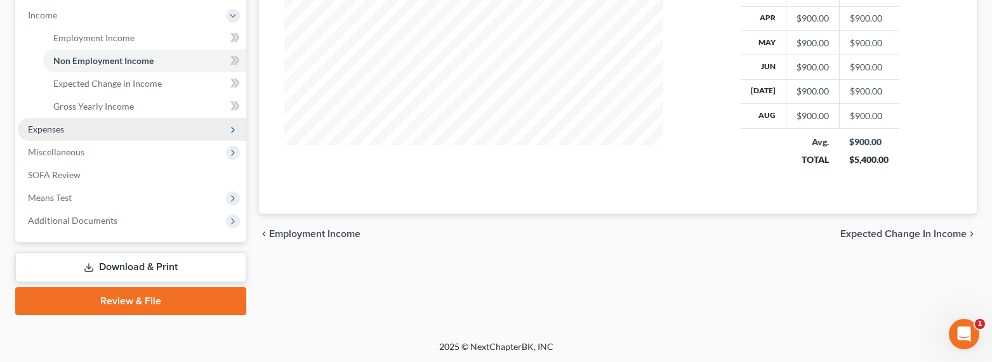
click at [38, 128] on span "Expenses" at bounding box center [46, 129] width 36 height 11
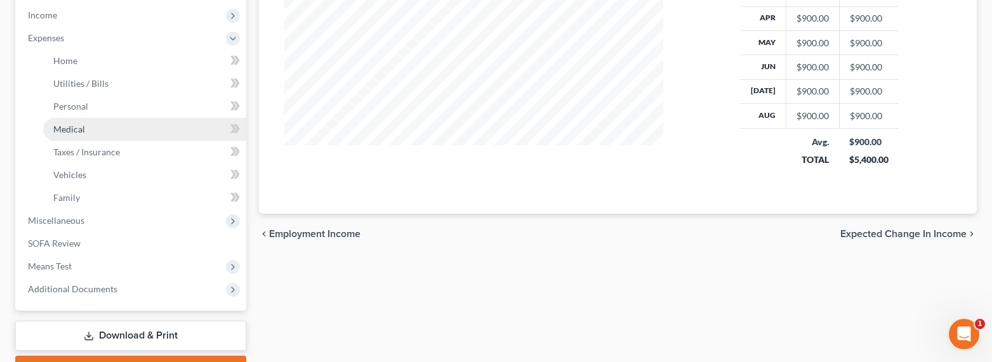
click at [65, 124] on span "Medical" at bounding box center [69, 129] width 32 height 11
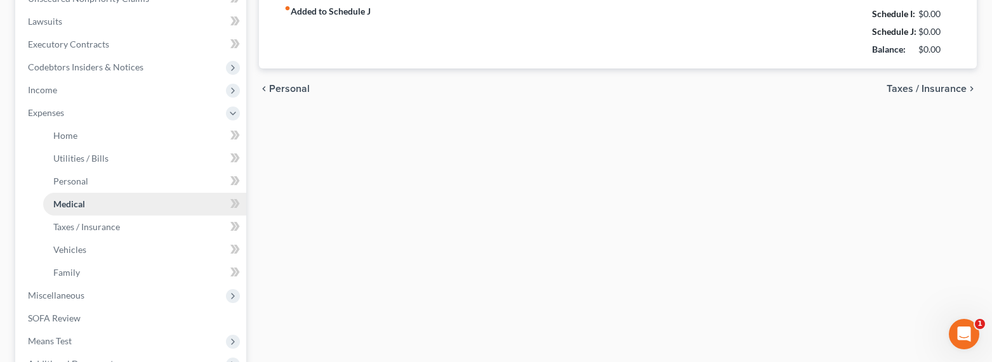
type input "36.12"
type input "0.00"
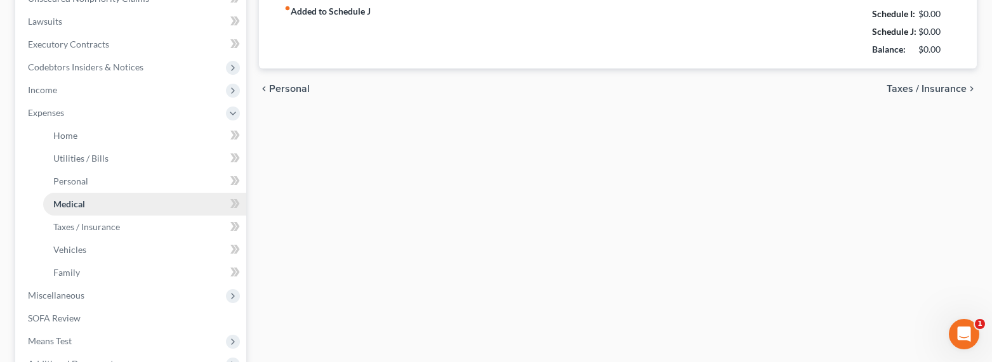
type input "0.00"
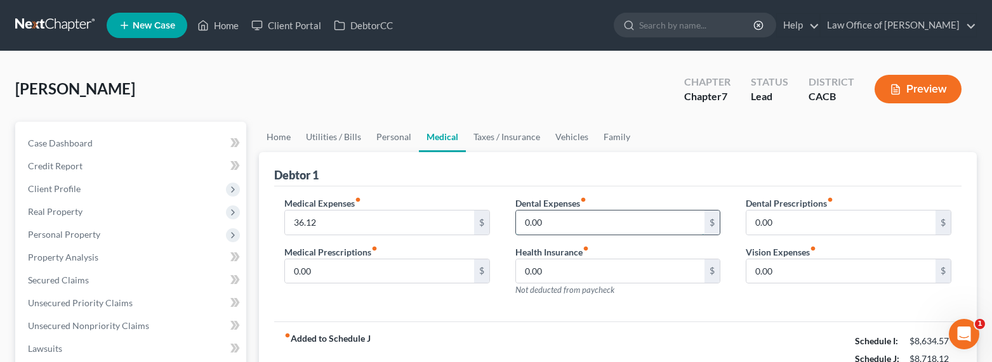
click at [562, 224] on input "0.00" at bounding box center [610, 223] width 189 height 24
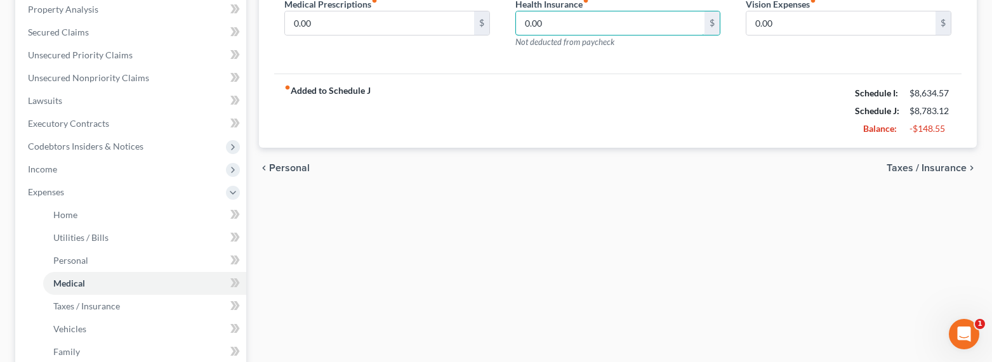
scroll to position [291, 0]
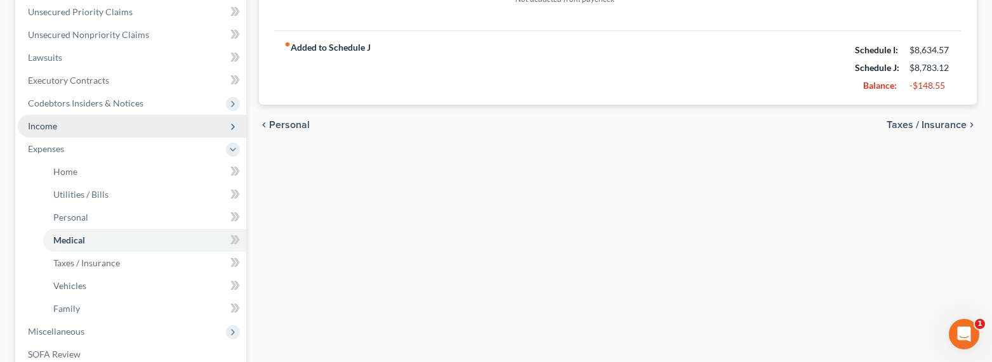
click at [44, 126] on span "Income" at bounding box center [42, 126] width 29 height 11
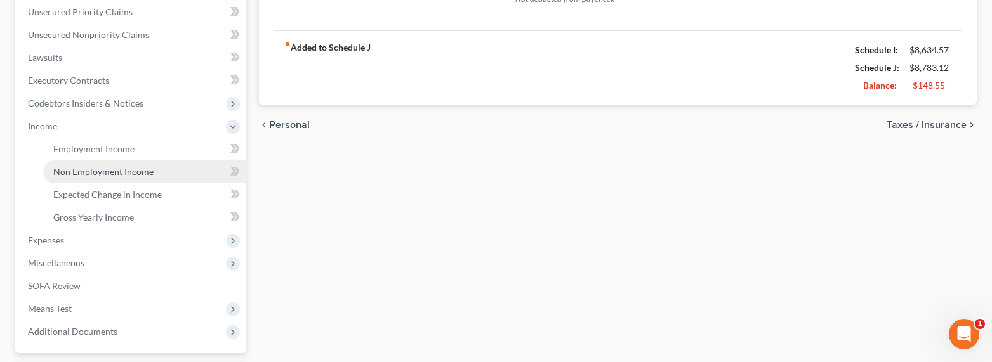
click at [82, 169] on span "Non Employment Income" at bounding box center [103, 171] width 100 height 11
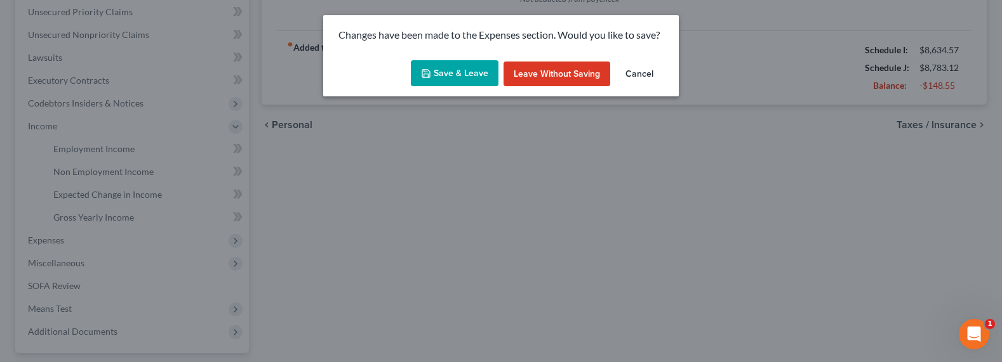
click at [453, 73] on button "Save & Leave" at bounding box center [455, 73] width 88 height 27
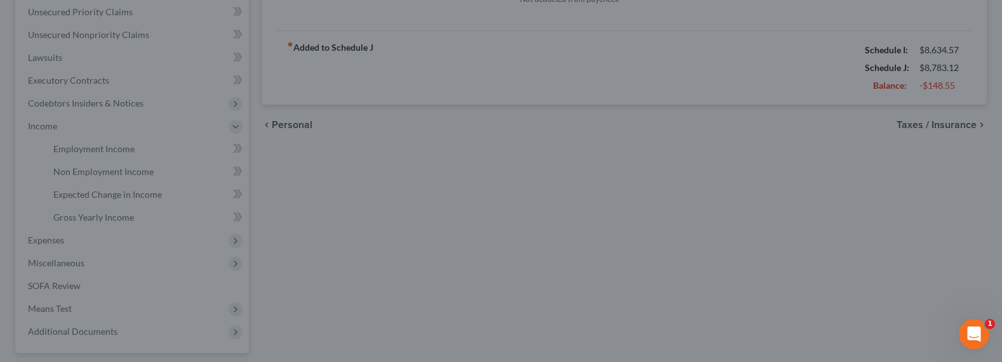
type input "65.00"
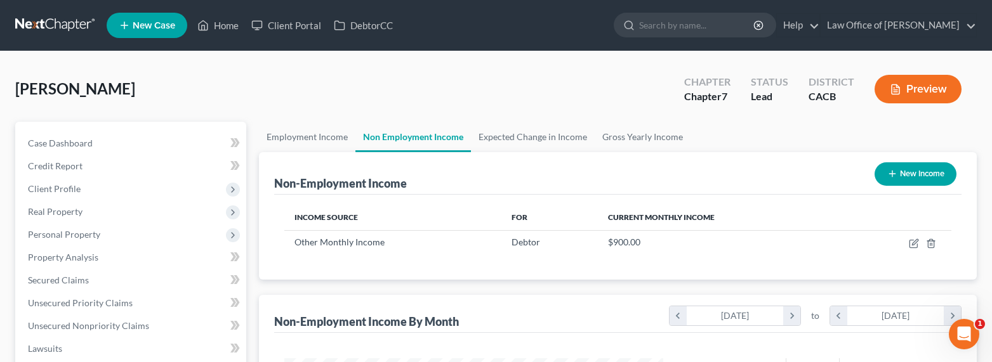
scroll to position [227, 404]
click at [334, 133] on link "Employment Income" at bounding box center [307, 137] width 96 height 30
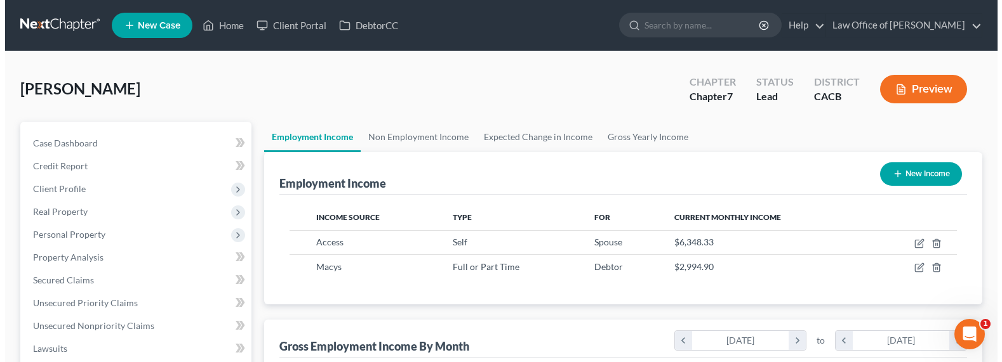
scroll to position [227, 404]
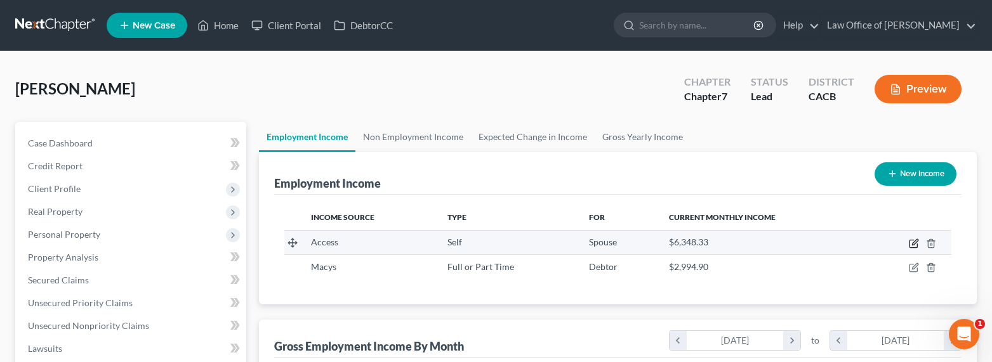
click at [914, 244] on icon "button" at bounding box center [915, 242] width 6 height 6
select select "1"
select select "4"
select select "3"
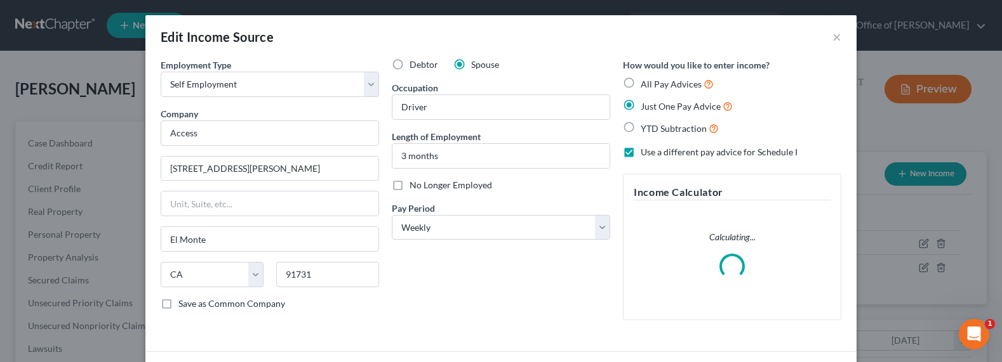
scroll to position [227, 408]
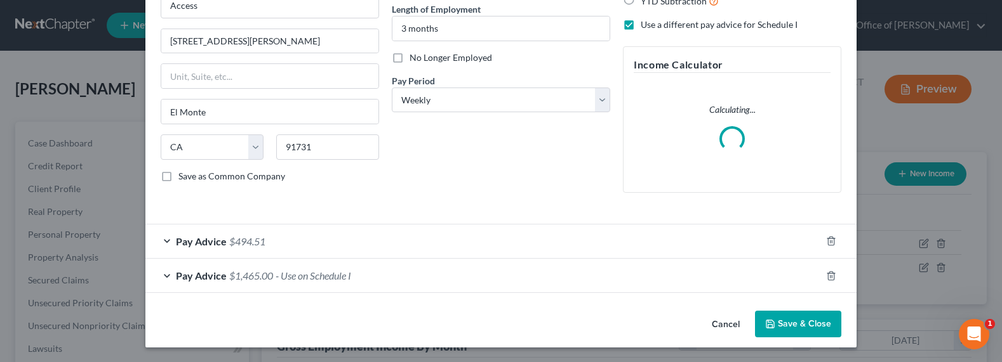
click at [282, 270] on span "- Use on Schedule I" at bounding box center [314, 276] width 76 height 12
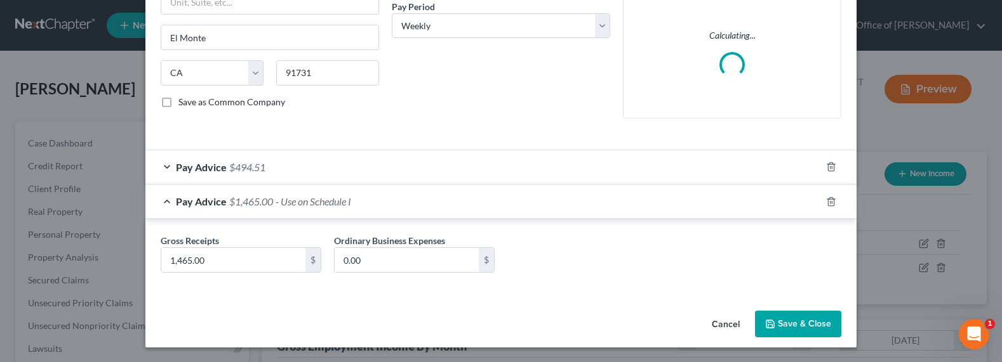
click at [244, 168] on span "$494.51" at bounding box center [247, 167] width 36 height 12
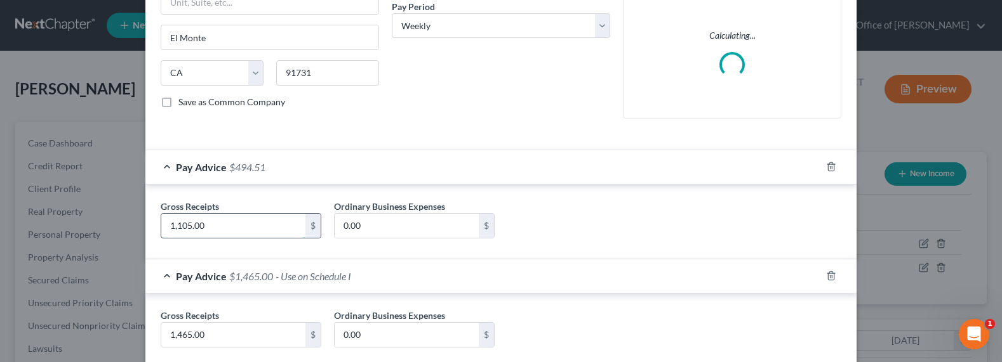
click at [178, 228] on input "1,105.00" at bounding box center [233, 226] width 144 height 24
click at [175, 333] on input "1,465.00" at bounding box center [233, 335] width 144 height 24
click at [175, 339] on input "1,465.00" at bounding box center [233, 335] width 144 height 24
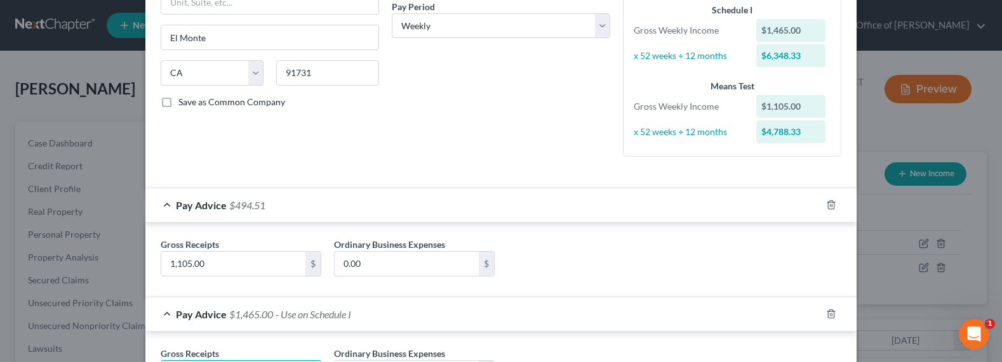
click at [173, 335] on div "Gross Receipts 1,465.00 $ Ordinary Business Expenses 0.00 $" at bounding box center [500, 369] width 711 height 74
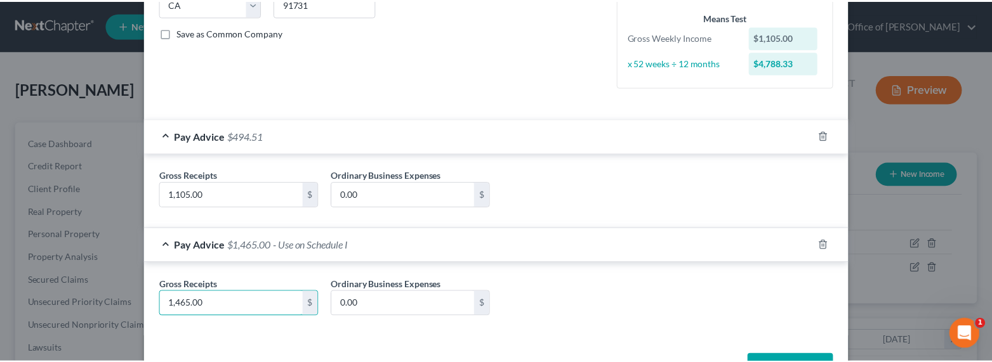
scroll to position [315, 0]
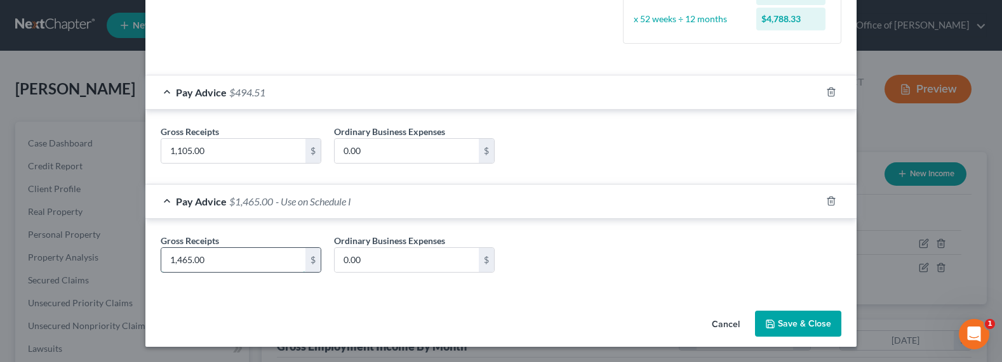
click at [181, 267] on input "1,465.00" at bounding box center [233, 260] width 144 height 24
click at [174, 260] on input "1,465.00" at bounding box center [233, 260] width 144 height 24
type input "1,665.00"
drag, startPoint x: 196, startPoint y: 154, endPoint x: 185, endPoint y: 151, distance: 11.1
click at [196, 154] on input "1,105.00" at bounding box center [233, 151] width 144 height 24
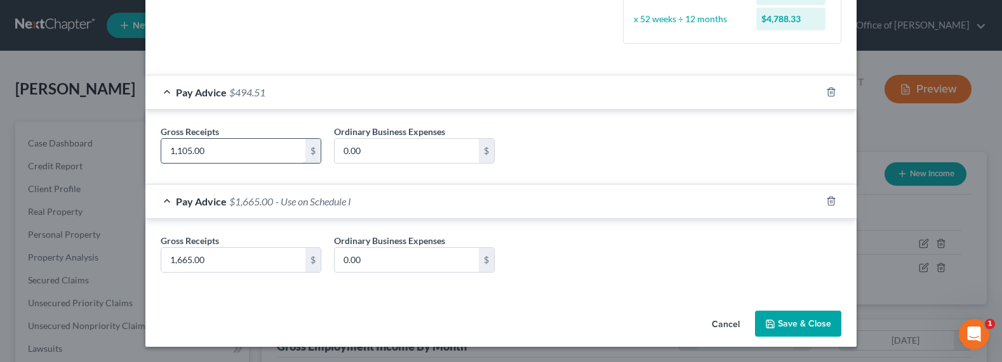
click at [182, 150] on input "1,105.00" at bounding box center [233, 151] width 144 height 24
click at [180, 150] on input "1,105.00" at bounding box center [233, 151] width 144 height 24
click at [176, 150] on input "1,105.00" at bounding box center [233, 151] width 144 height 24
click at [174, 151] on input "1,105.00" at bounding box center [233, 151] width 144 height 24
type input "1,305.00"
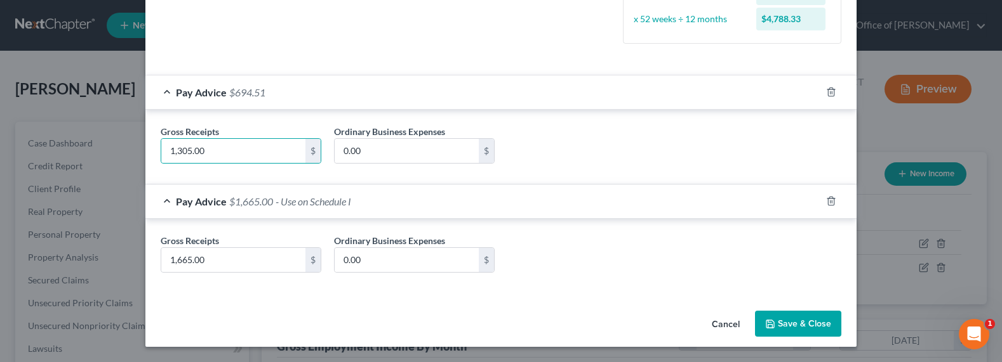
drag, startPoint x: 813, startPoint y: 314, endPoint x: 801, endPoint y: 319, distance: 12.5
click at [813, 314] on button "Save & Close" at bounding box center [798, 324] width 86 height 27
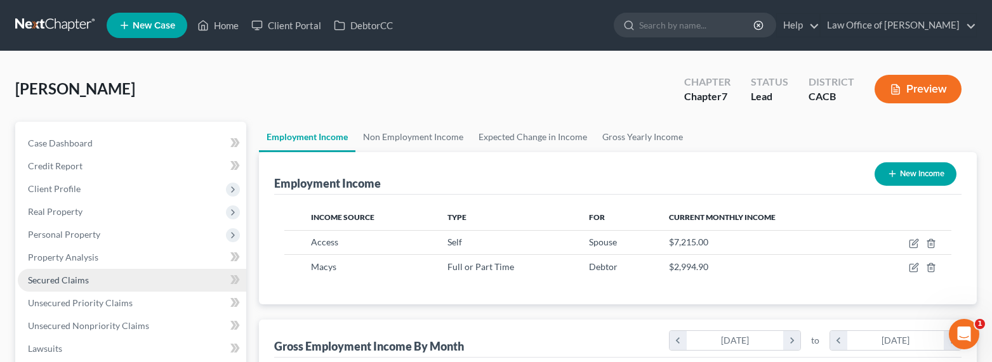
scroll to position [0, 0]
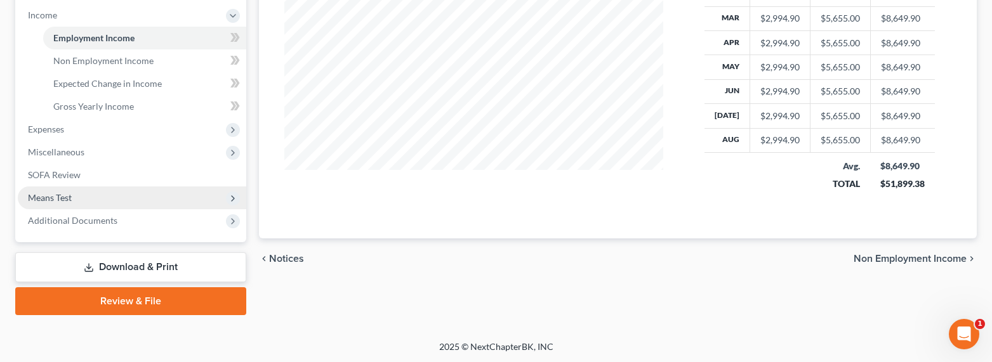
click at [43, 204] on span "Means Test" at bounding box center [132, 198] width 229 height 23
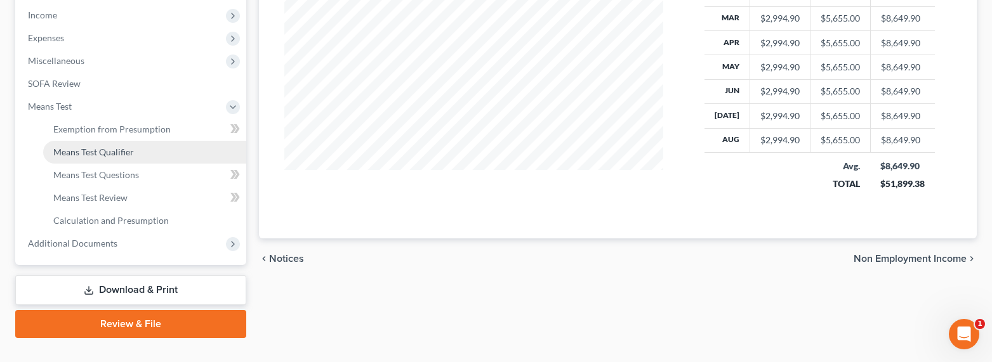
click at [86, 155] on span "Means Test Qualifier" at bounding box center [93, 152] width 81 height 11
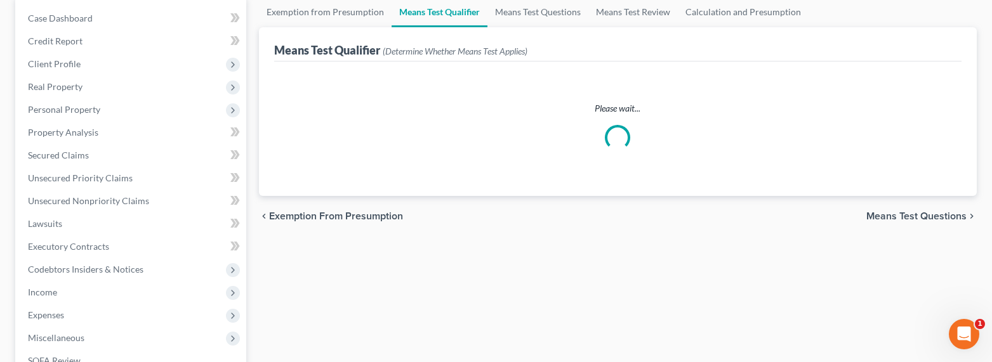
scroll to position [137, 0]
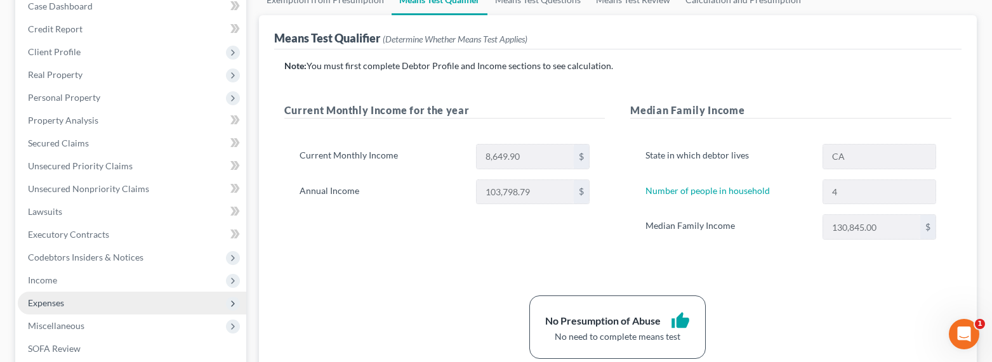
click at [53, 300] on span "Expenses" at bounding box center [46, 303] width 36 height 11
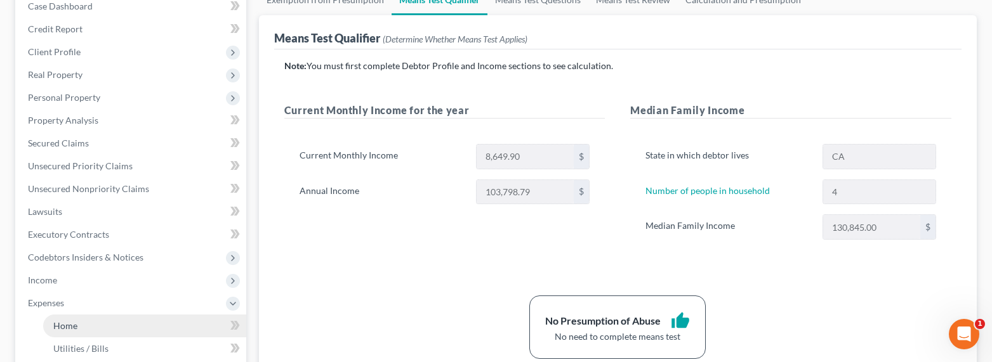
click at [68, 321] on span "Home" at bounding box center [65, 326] width 24 height 11
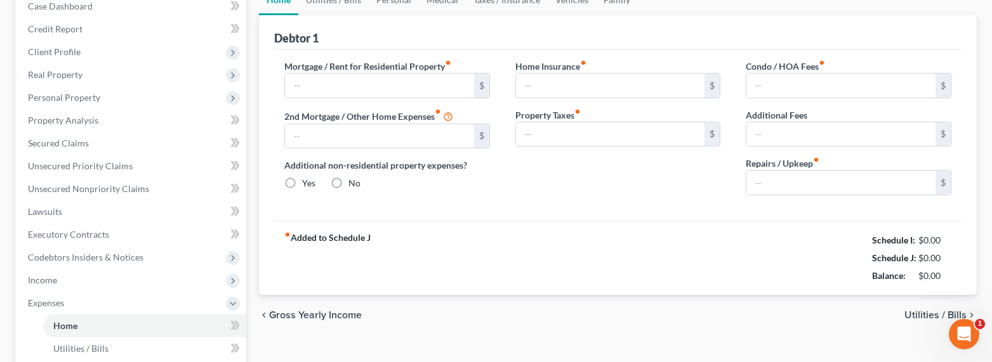
scroll to position [12, 0]
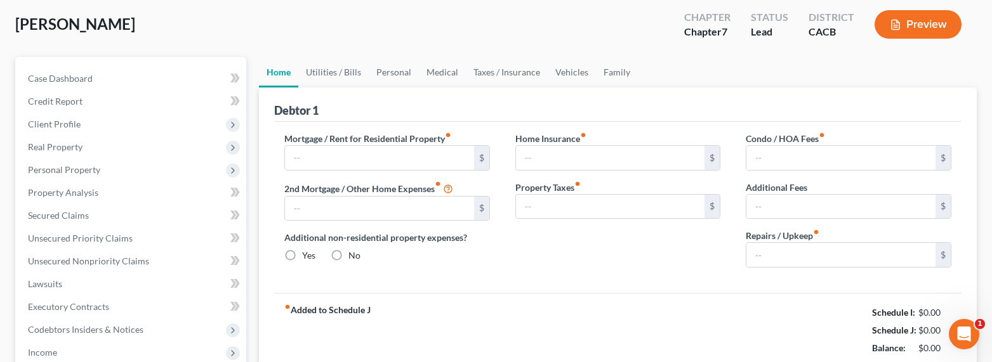
type input "2,235.00"
type input "345.00"
radio input "true"
type input "351.00"
type input "950.00"
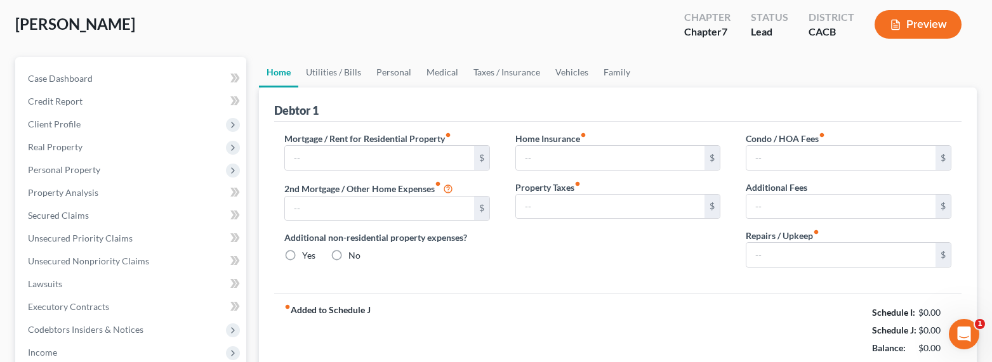
type input "0.00"
type input "150.00"
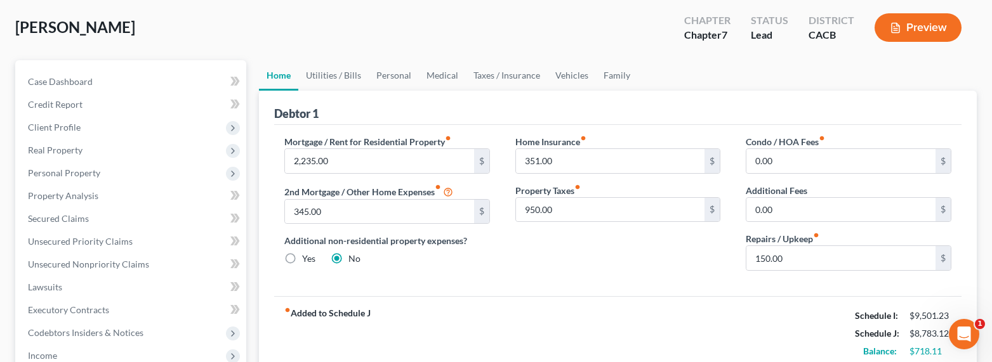
scroll to position [0, 0]
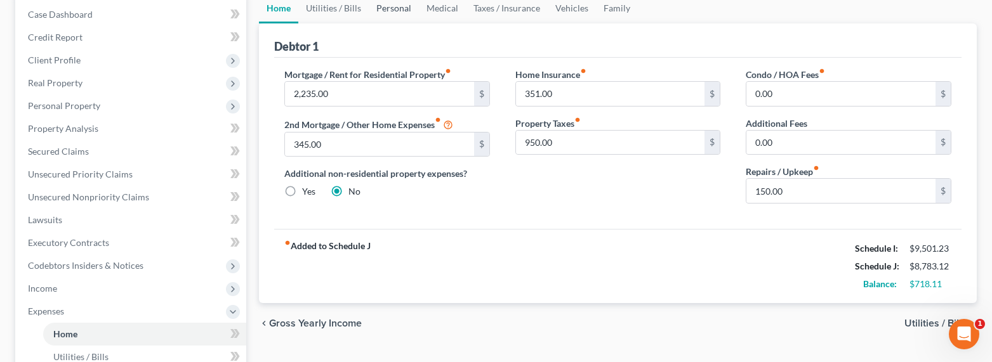
click at [400, 10] on link "Personal" at bounding box center [394, 8] width 50 height 30
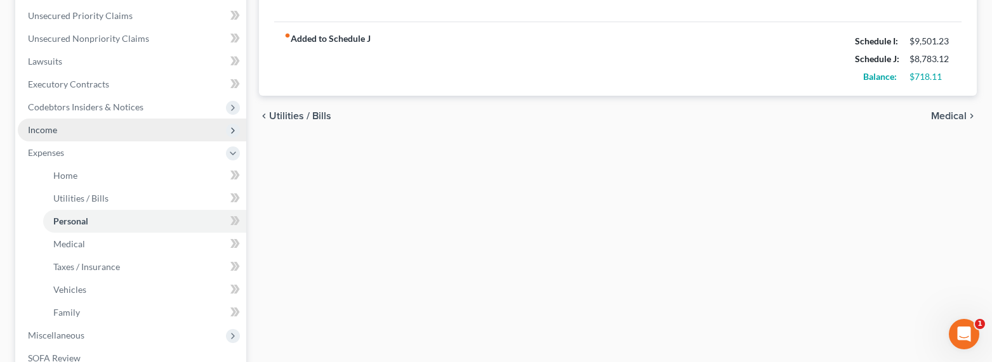
click at [53, 124] on span "Income" at bounding box center [42, 129] width 29 height 11
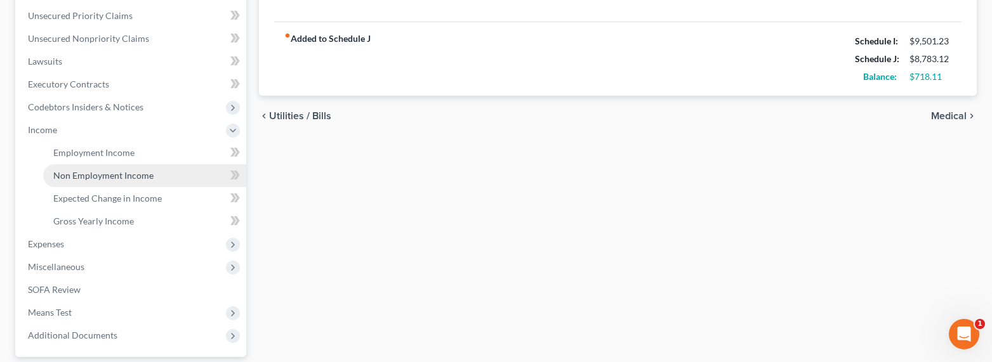
click at [100, 175] on span "Non Employment Income" at bounding box center [103, 175] width 100 height 11
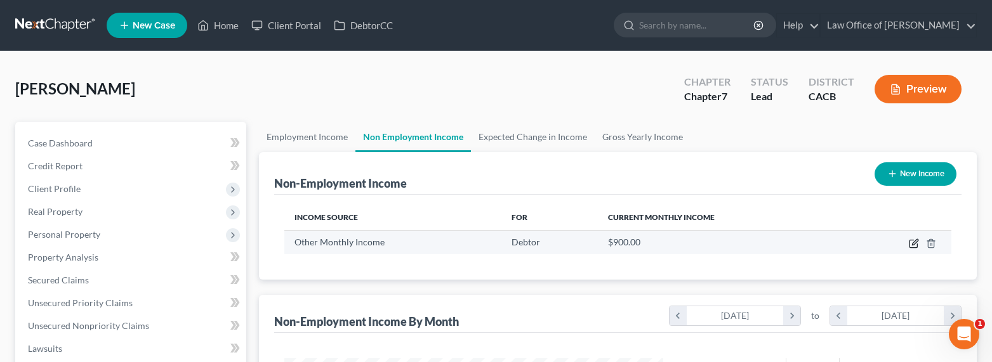
click at [912, 239] on icon "button" at bounding box center [914, 244] width 10 height 10
select select "13"
select select "0"
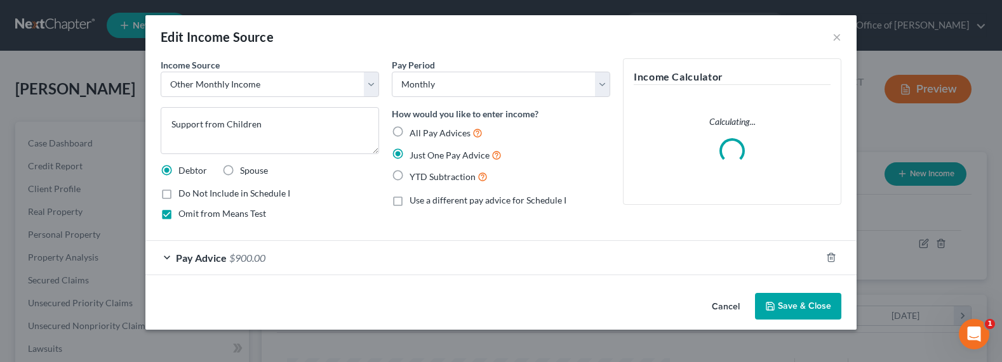
click at [232, 261] on span "$900.00" at bounding box center [247, 258] width 36 height 12
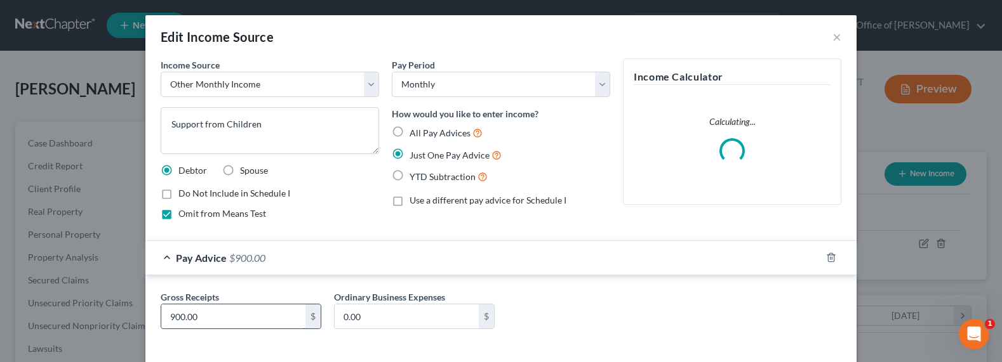
click at [171, 319] on input "900.00" at bounding box center [233, 317] width 144 height 24
click at [172, 316] on input "900.00" at bounding box center [233, 317] width 144 height 24
click at [164, 314] on input "900.00" at bounding box center [233, 317] width 144 height 24
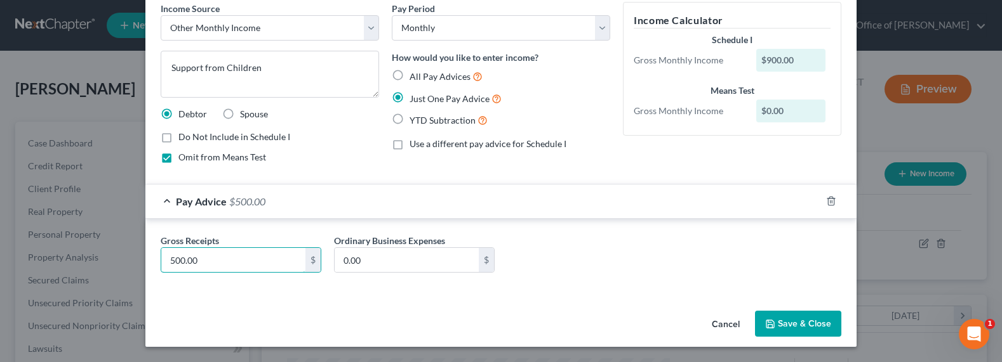
type input "500.00"
click at [817, 326] on button "Save & Close" at bounding box center [798, 324] width 86 height 27
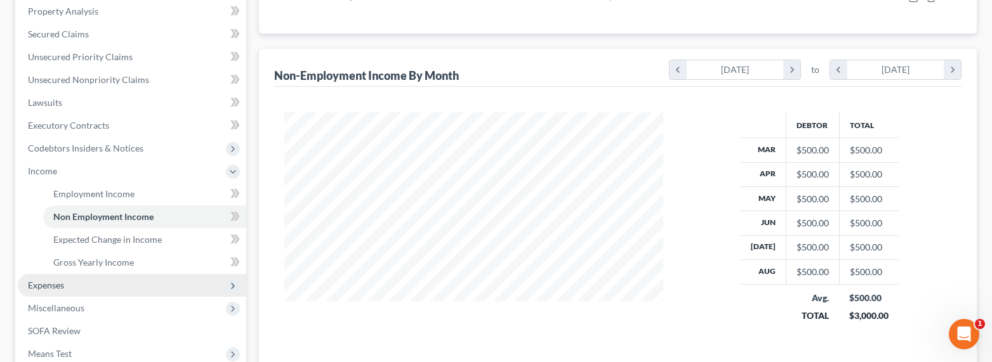
click at [48, 288] on span "Expenses" at bounding box center [46, 285] width 36 height 11
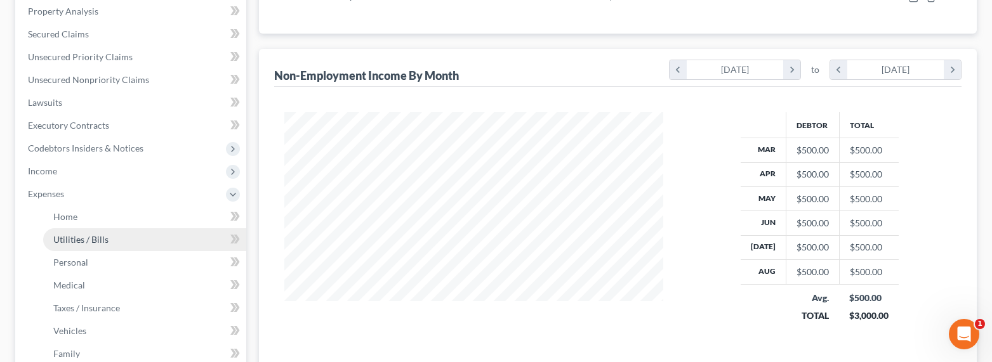
click at [67, 248] on link "Utilities / Bills" at bounding box center [144, 240] width 203 height 23
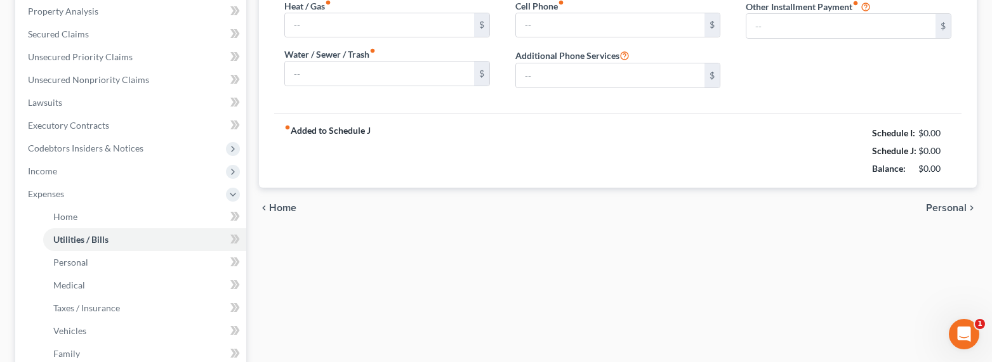
type input "236.00"
type input "85.00"
type input "50.00"
type input "90.00"
type input "85.00"
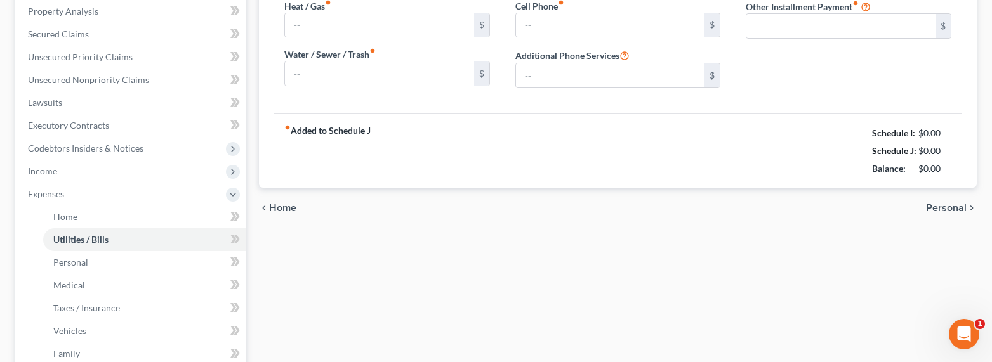
type input "0.00"
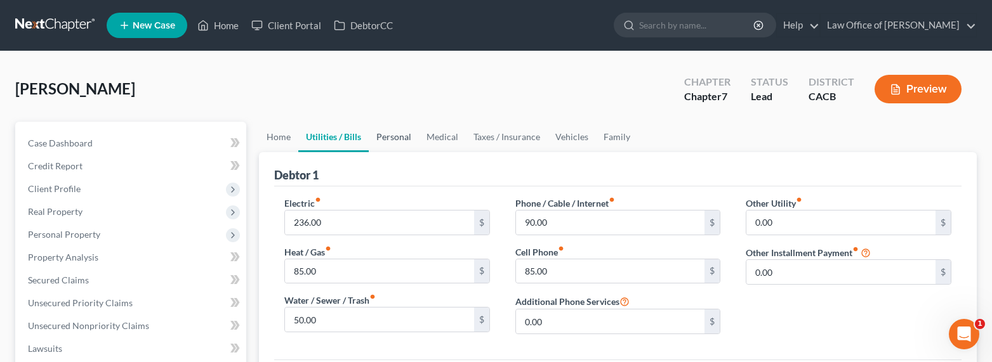
click at [384, 138] on link "Personal" at bounding box center [394, 137] width 50 height 30
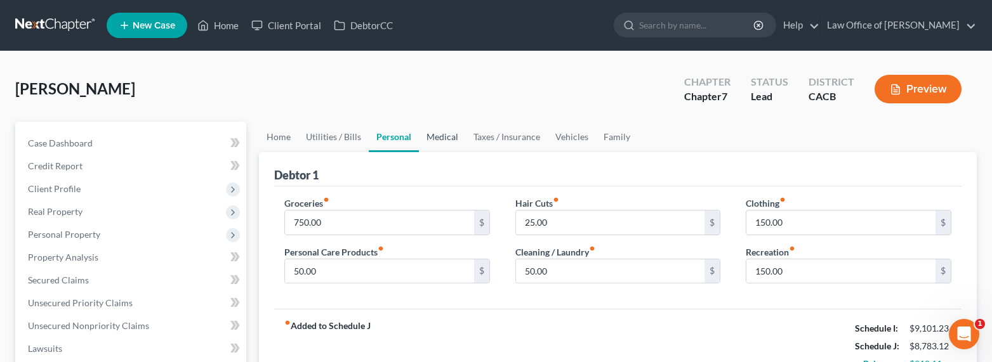
click at [428, 140] on link "Medical" at bounding box center [442, 137] width 47 height 30
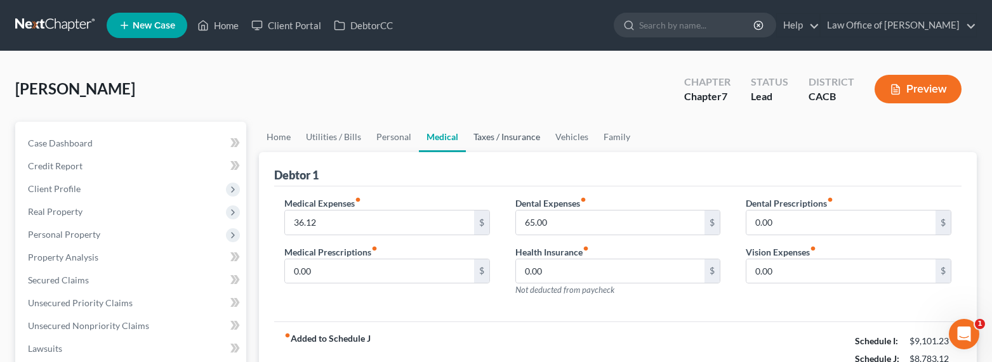
click at [484, 141] on link "Taxes / Insurance" at bounding box center [507, 137] width 82 height 30
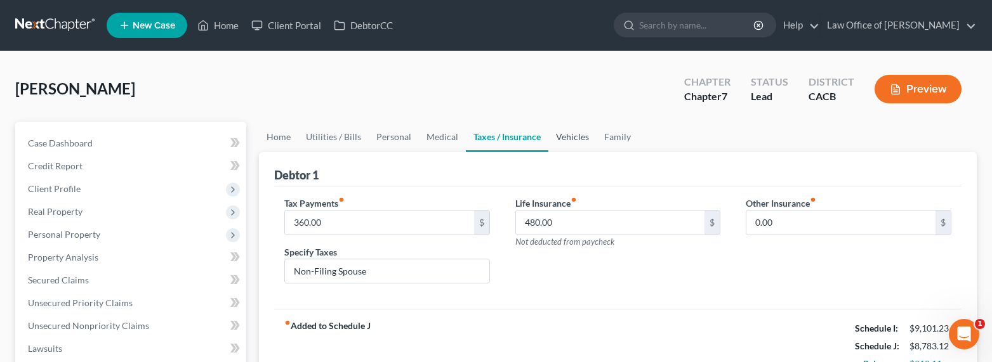
click at [568, 136] on link "Vehicles" at bounding box center [572, 137] width 48 height 30
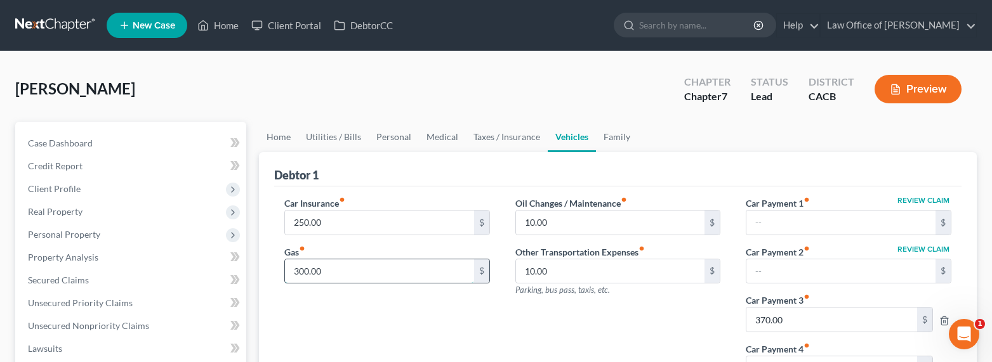
click at [308, 273] on input "300.00" at bounding box center [379, 272] width 189 height 24
click at [306, 271] on input "300.00" at bounding box center [379, 272] width 189 height 24
click at [300, 269] on input "300.00" at bounding box center [379, 272] width 189 height 24
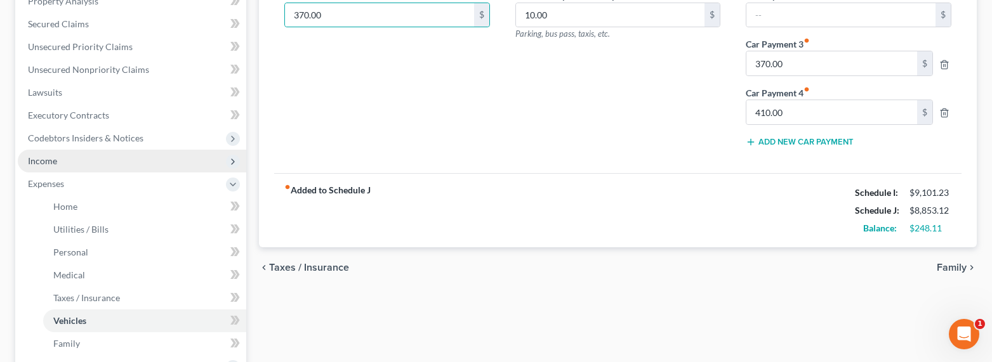
click at [58, 159] on span "Income" at bounding box center [132, 161] width 229 height 23
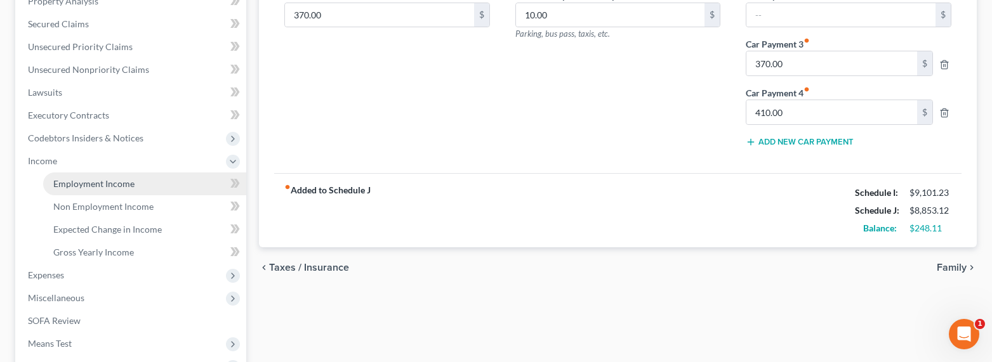
drag, startPoint x: 74, startPoint y: 183, endPoint x: 81, endPoint y: 185, distance: 7.2
click at [74, 183] on span "Employment Income" at bounding box center [93, 183] width 81 height 11
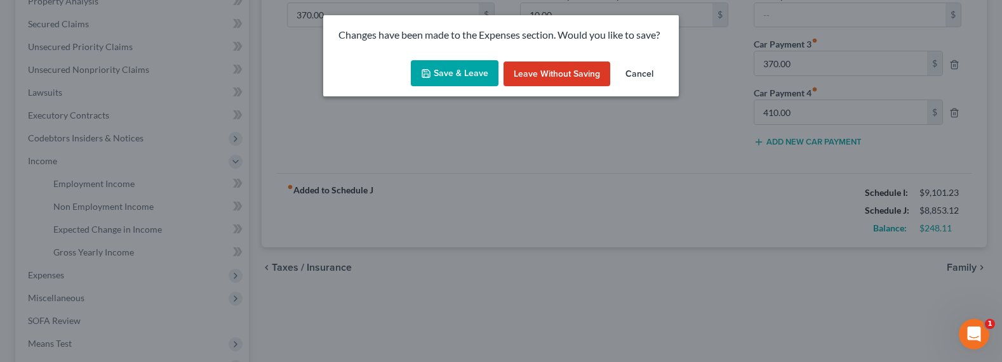
click at [437, 73] on button "Save & Leave" at bounding box center [455, 73] width 88 height 27
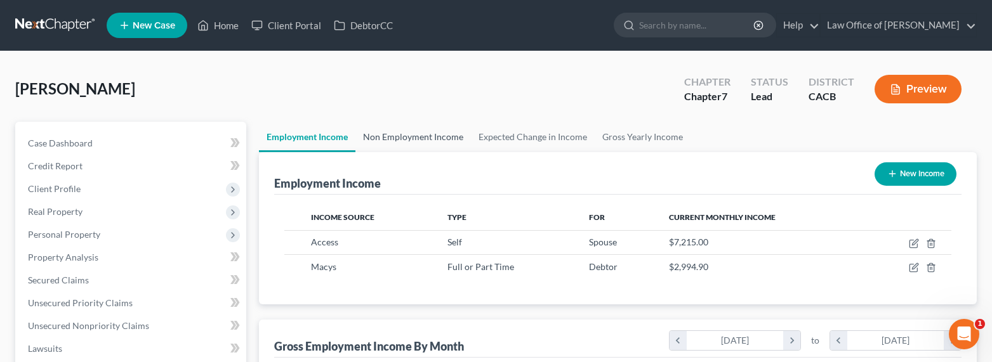
click at [423, 138] on link "Non Employment Income" at bounding box center [414, 137] width 116 height 30
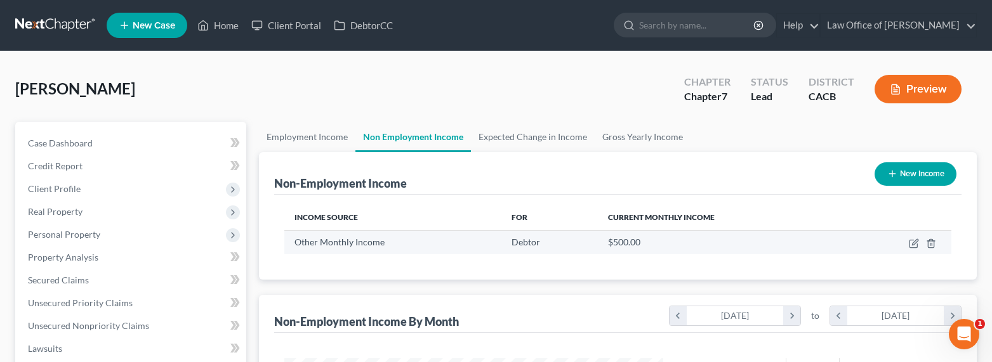
click at [919, 244] on td at bounding box center [899, 242] width 103 height 24
click at [917, 243] on icon "button" at bounding box center [914, 244] width 10 height 10
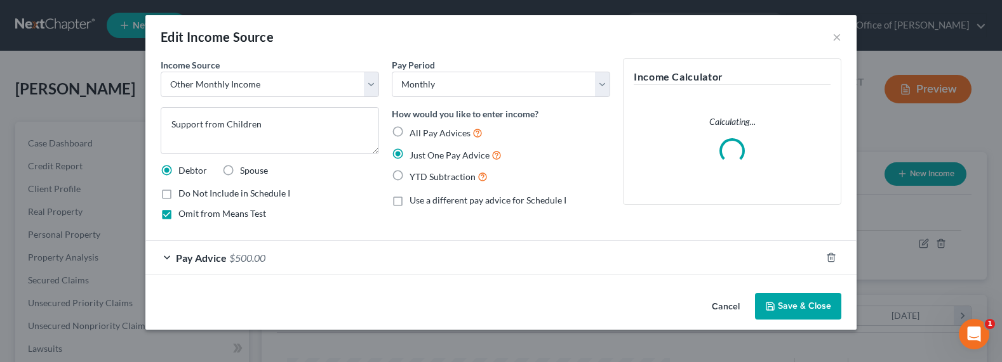
click at [251, 259] on span "$500.00" at bounding box center [247, 258] width 36 height 12
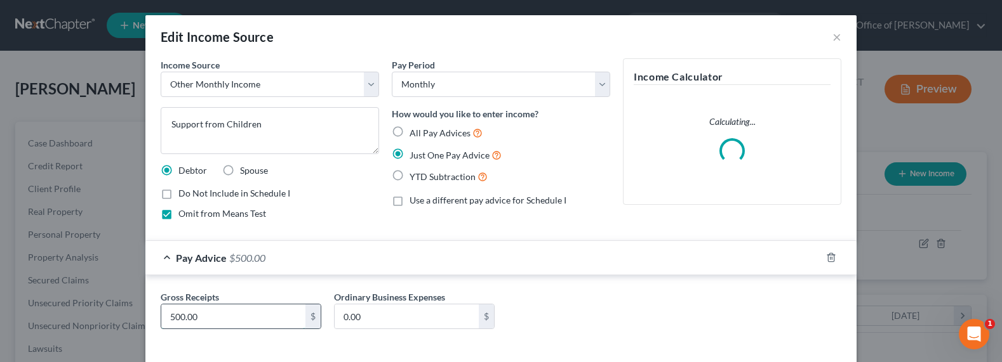
click at [168, 316] on input "500.00" at bounding box center [233, 317] width 144 height 24
click at [170, 315] on input "500.00" at bounding box center [233, 317] width 144 height 24
drag, startPoint x: 170, startPoint y: 316, endPoint x: 163, endPoint y: 316, distance: 7.0
click at [163, 316] on input "500.00" at bounding box center [233, 317] width 144 height 24
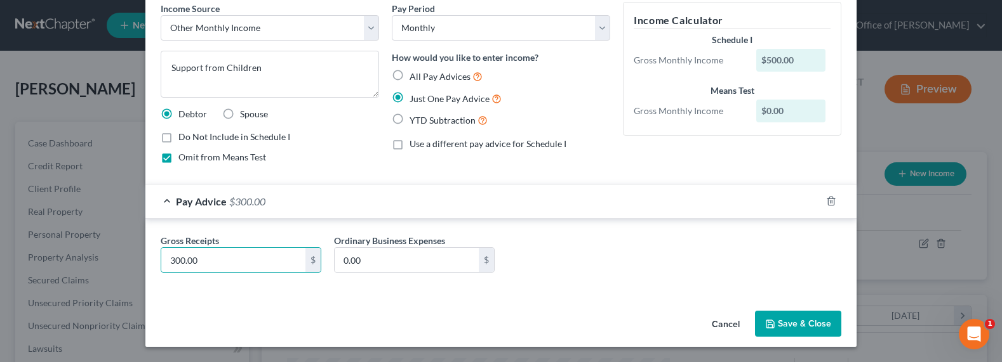
click at [782, 315] on button "Save & Close" at bounding box center [798, 324] width 86 height 27
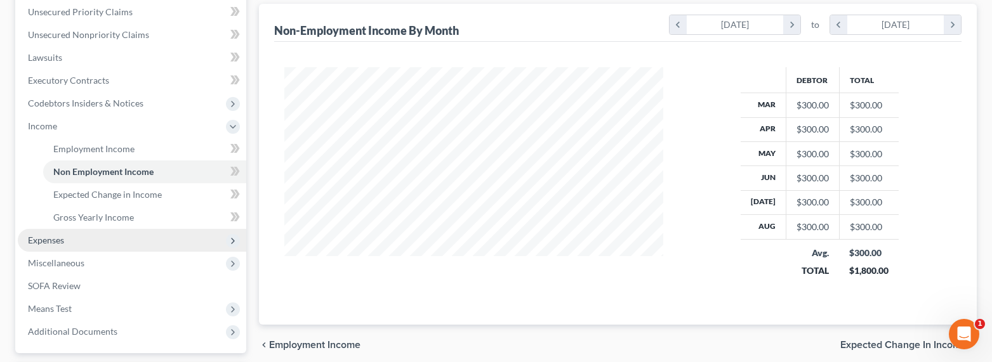
click at [56, 239] on span "Expenses" at bounding box center [46, 240] width 36 height 11
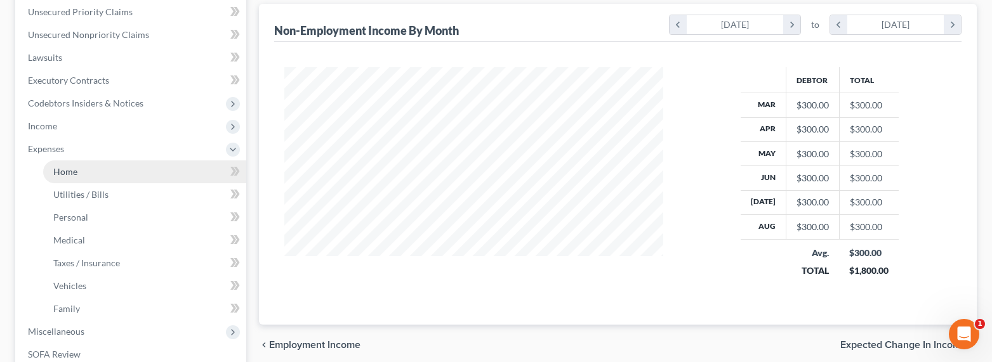
click at [65, 175] on span "Home" at bounding box center [65, 171] width 24 height 11
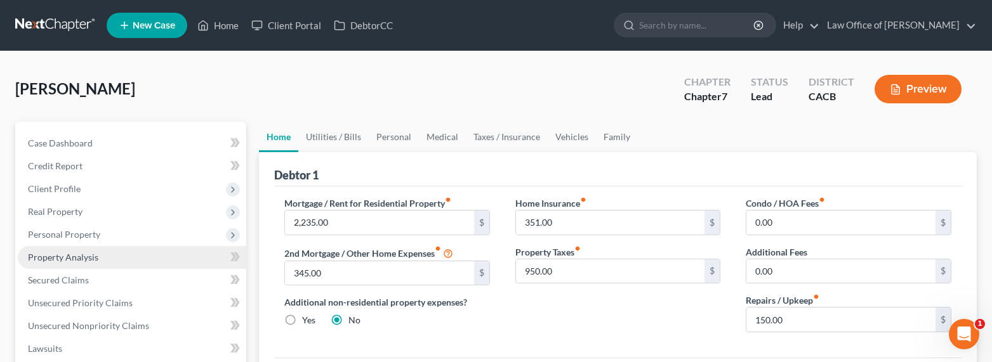
click at [47, 255] on span "Property Analysis" at bounding box center [63, 257] width 70 height 11
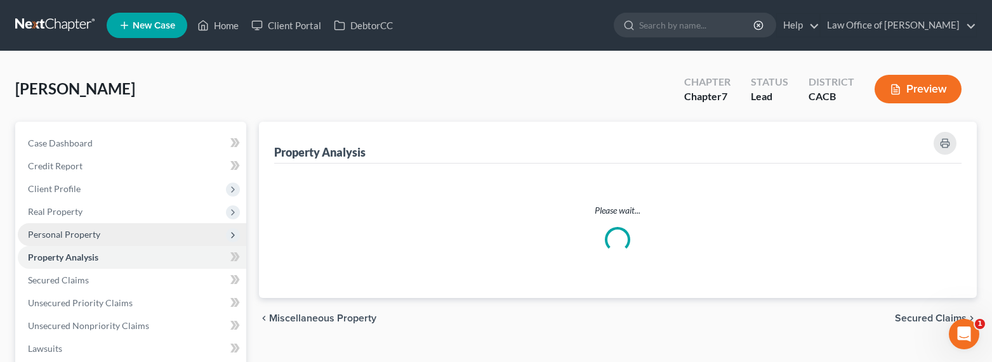
click at [63, 238] on span "Personal Property" at bounding box center [64, 234] width 72 height 11
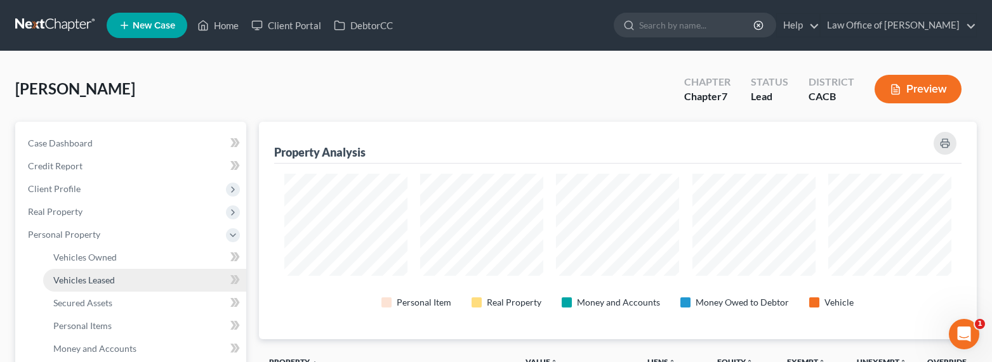
scroll to position [218, 718]
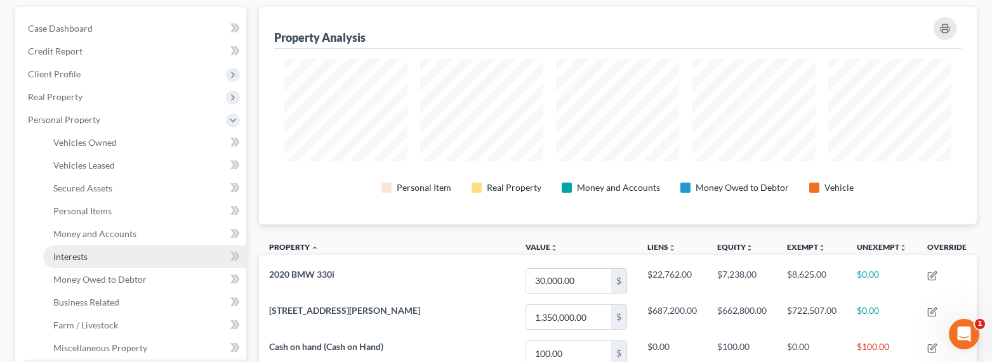
click at [76, 251] on span "Interests" at bounding box center [70, 256] width 34 height 11
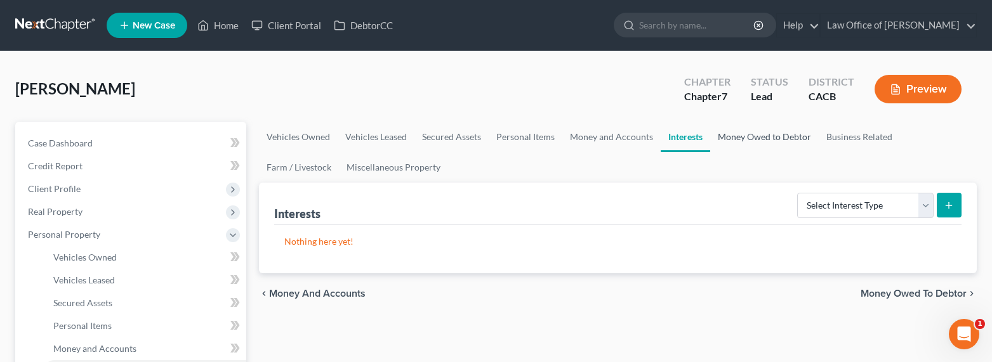
click at [771, 140] on link "Money Owed to Debtor" at bounding box center [764, 137] width 109 height 30
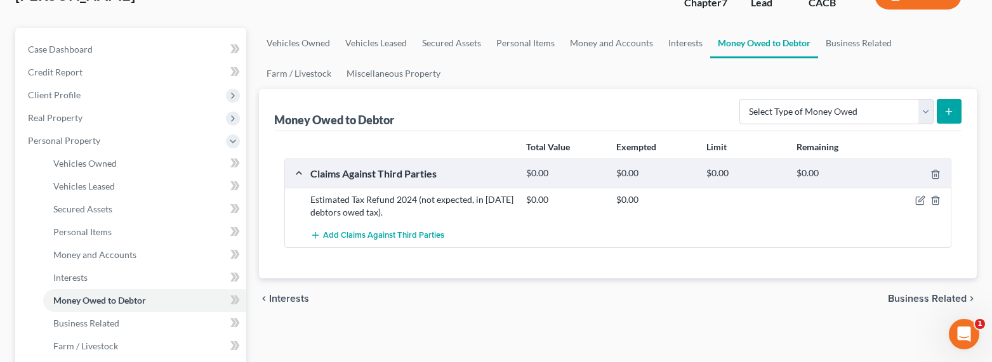
scroll to position [18, 0]
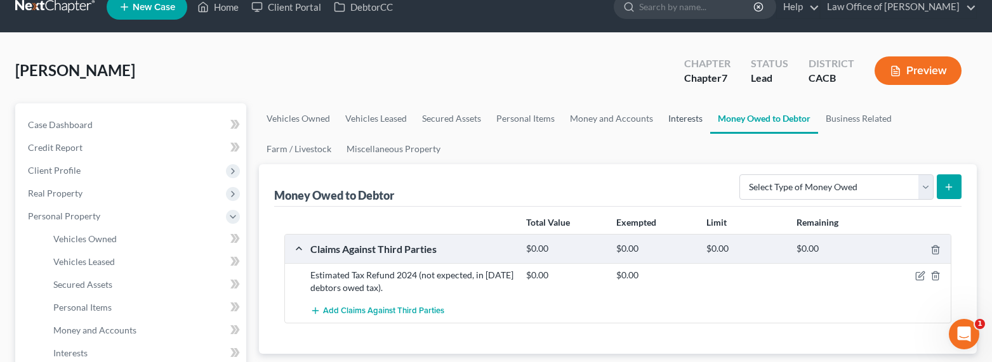
click at [679, 117] on link "Interests" at bounding box center [686, 118] width 50 height 30
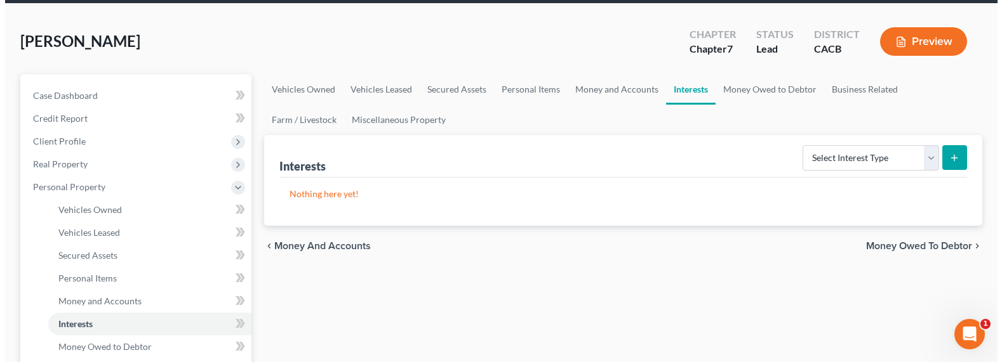
scroll to position [28, 0]
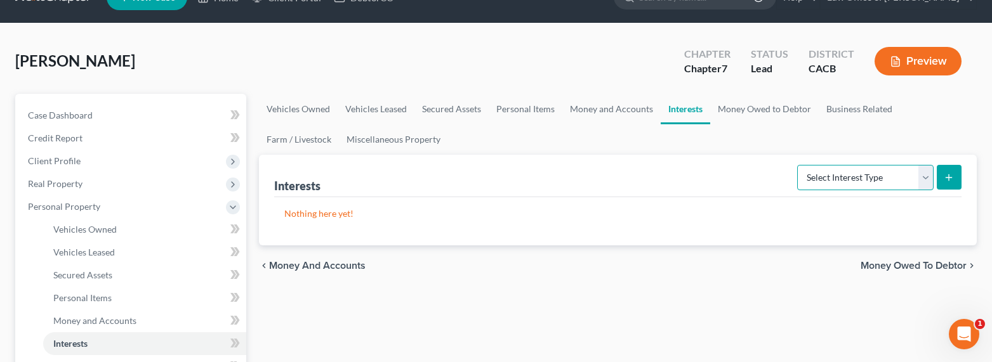
click at [853, 182] on select "Select Interest Type 401K Annuity Bond Education IRA Government Bond Government…" at bounding box center [865, 177] width 136 height 25
click at [799, 165] on select "Select Interest Type 401K Annuity Bond Education IRA Government Bond Government…" at bounding box center [865, 177] width 136 height 25
click at [940, 181] on button "submit" at bounding box center [949, 177] width 25 height 25
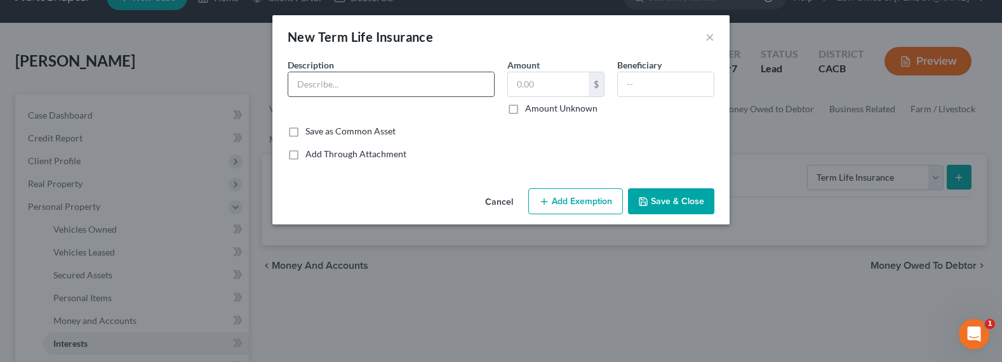
click at [383, 86] on input "text" at bounding box center [391, 84] width 206 height 24
click at [563, 107] on label "Amount Unknown" at bounding box center [561, 108] width 72 height 13
click at [538, 107] on input "Amount Unknown" at bounding box center [534, 106] width 8 height 8
click at [637, 85] on input "text" at bounding box center [666, 84] width 96 height 24
click at [593, 206] on button "Add Exemption" at bounding box center [575, 202] width 95 height 27
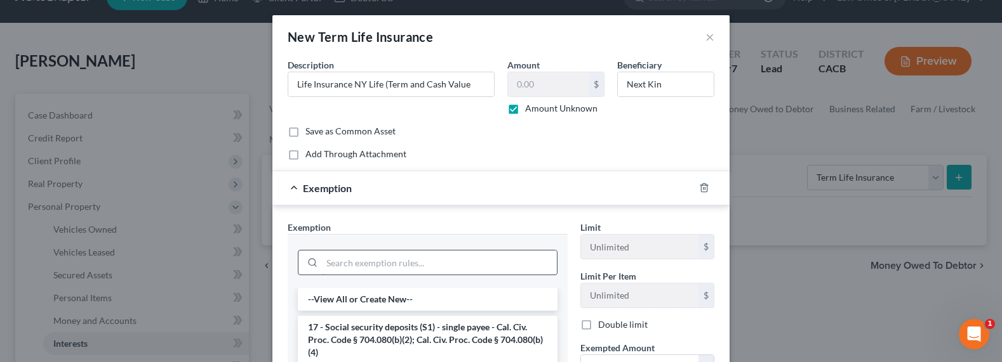
click at [455, 259] on input "search" at bounding box center [439, 263] width 235 height 24
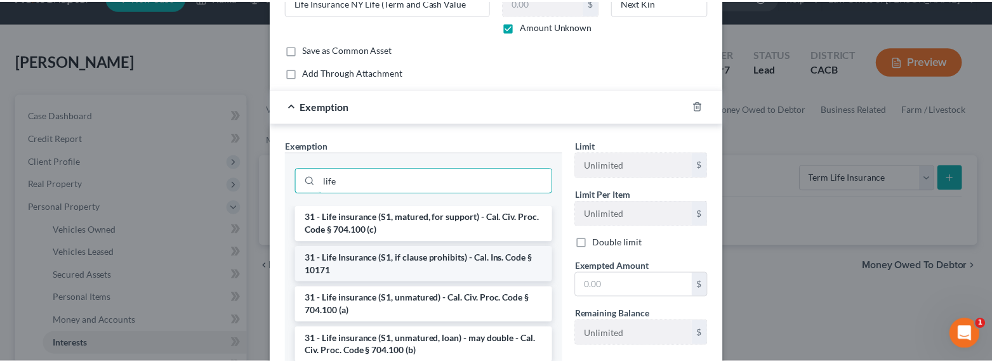
scroll to position [130, 0]
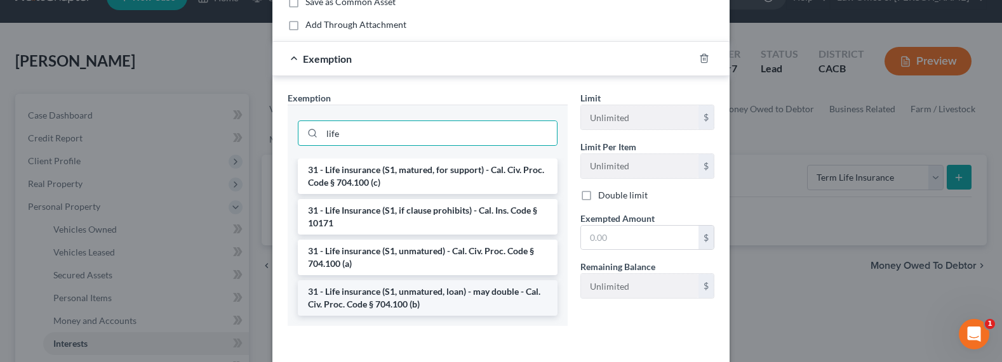
click at [415, 302] on li "31 - Life insurance (S1, unmatured, loan) - may double - Cal. Civ. Proc. Code §…" at bounding box center [428, 299] width 260 height 36
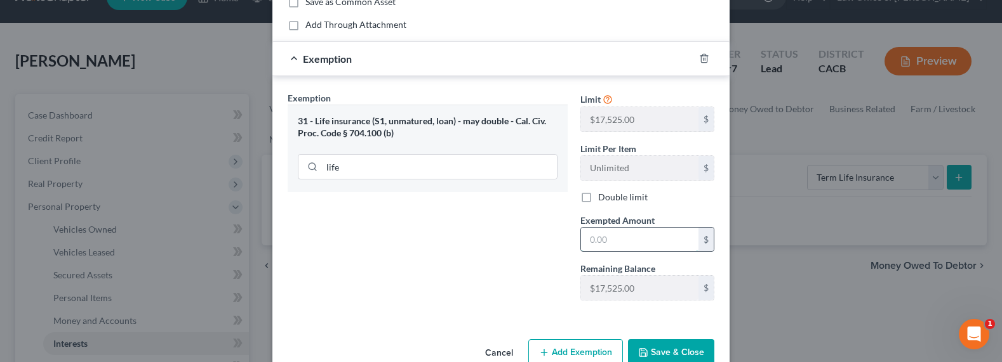
click at [618, 249] on input "text" at bounding box center [639, 240] width 117 height 24
click at [656, 354] on button "Save & Close" at bounding box center [671, 353] width 86 height 27
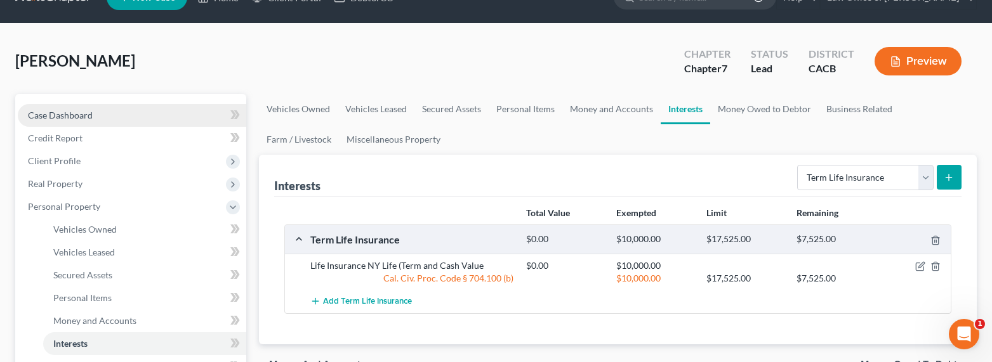
click at [59, 115] on span "Case Dashboard" at bounding box center [60, 115] width 65 height 11
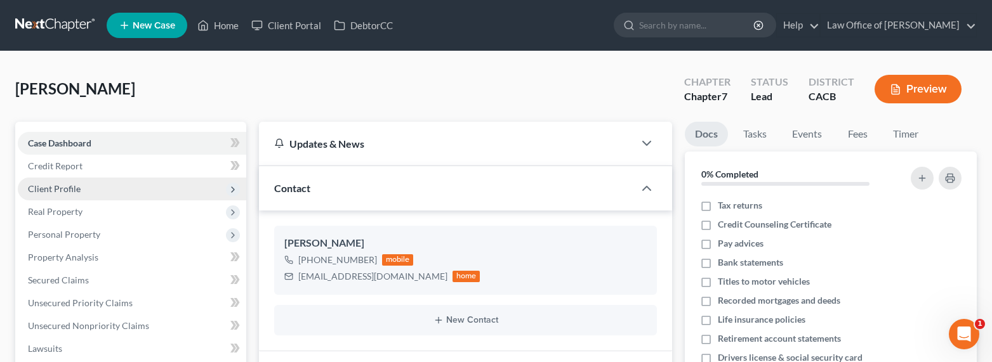
click at [54, 190] on span "Client Profile" at bounding box center [54, 188] width 53 height 11
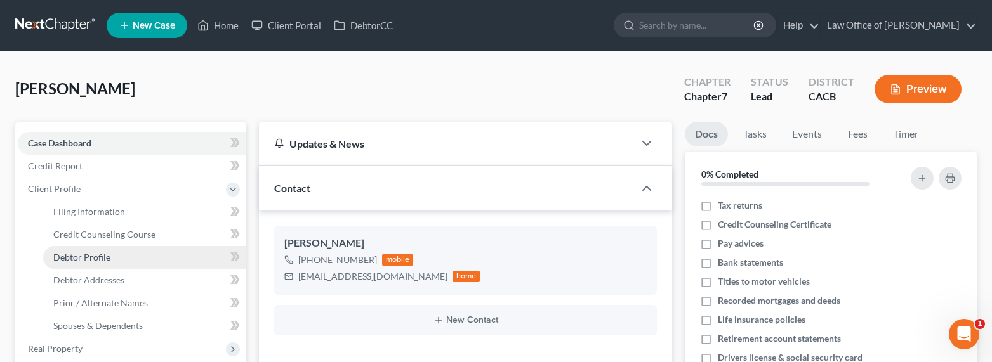
drag, startPoint x: 102, startPoint y: 262, endPoint x: 130, endPoint y: 261, distance: 28.0
click at [102, 262] on span "Debtor Profile" at bounding box center [81, 257] width 57 height 11
